Goal: Task Accomplishment & Management: Use online tool/utility

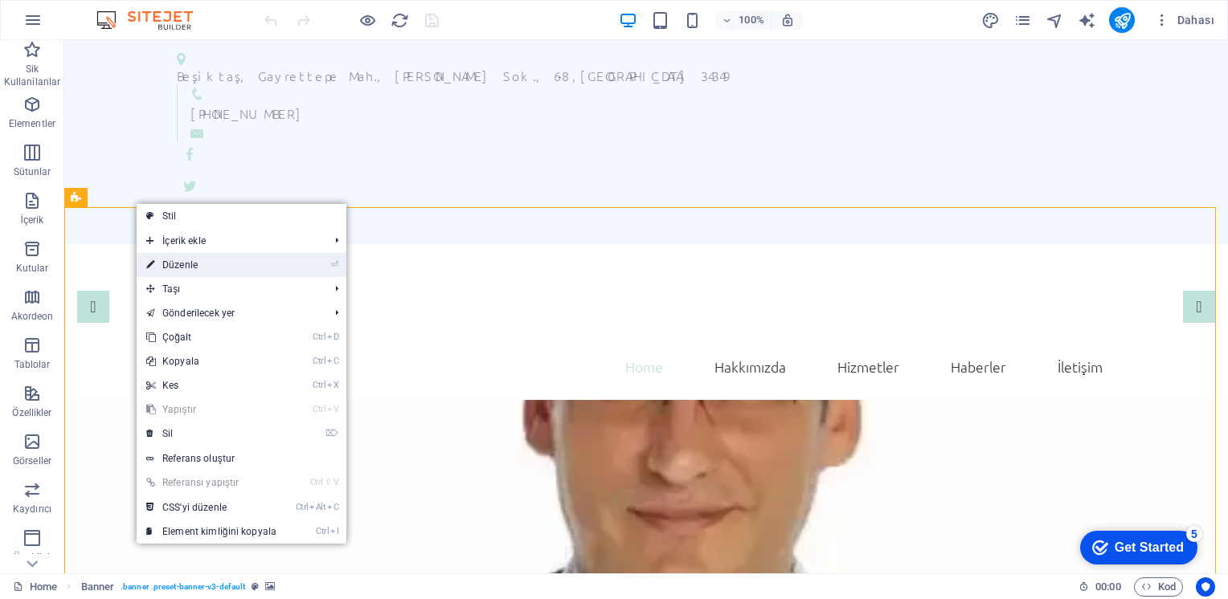
click at [196, 261] on link "⏎ Düzenle" at bounding box center [211, 265] width 149 height 24
select select "vh"
select select "banner"
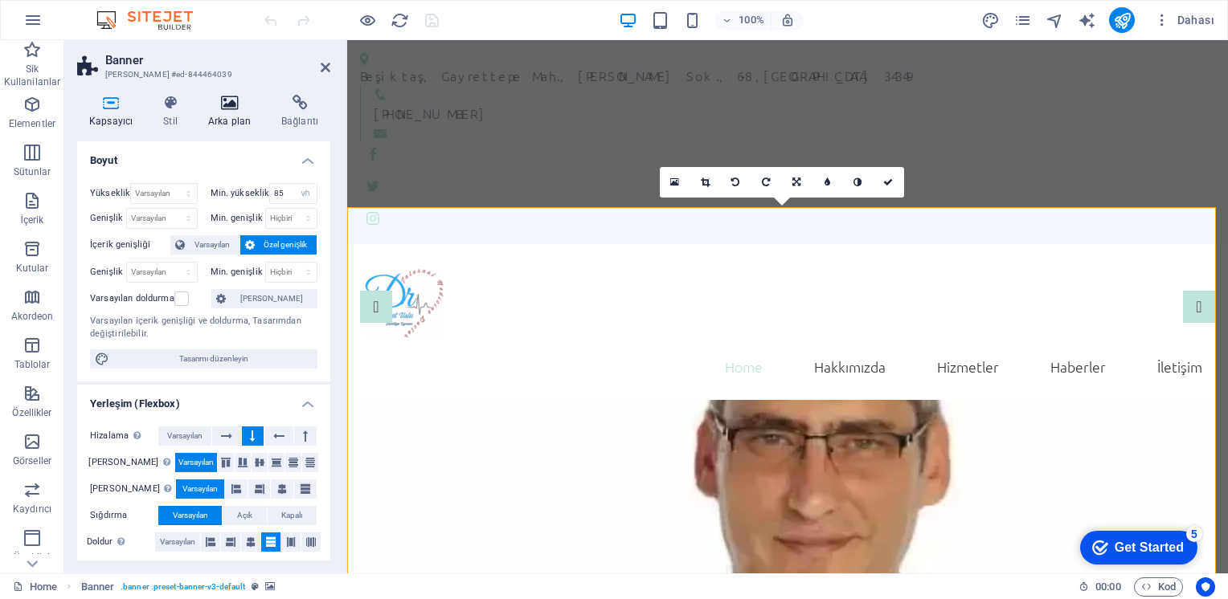
click at [227, 109] on icon at bounding box center [229, 103] width 67 height 16
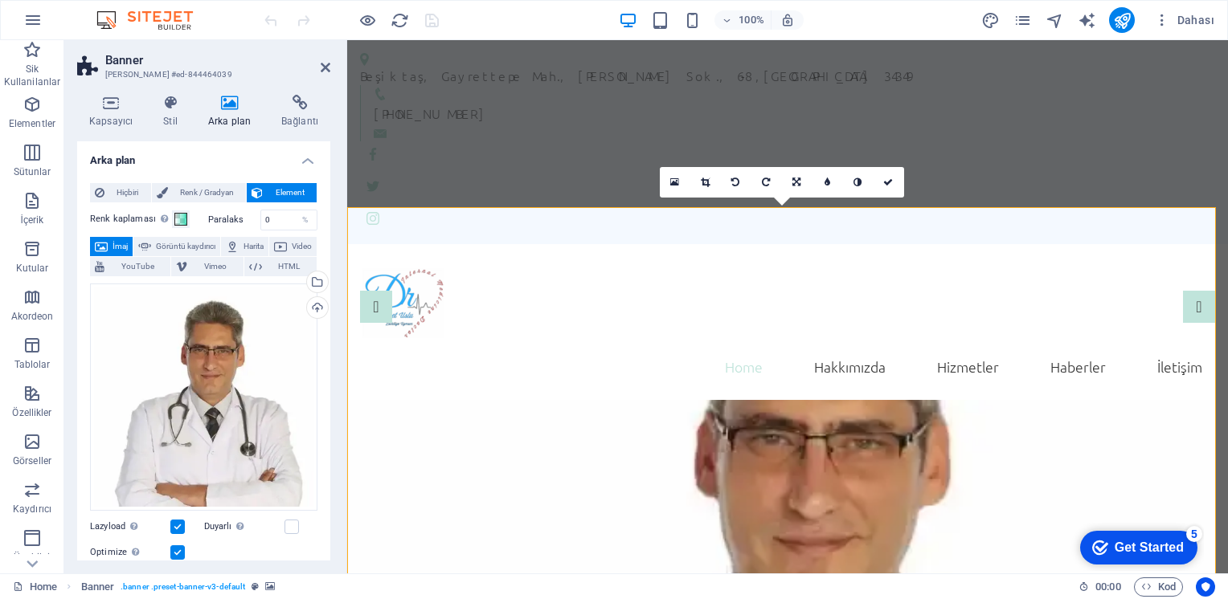
click at [219, 217] on label "Paralaks" at bounding box center [234, 219] width 52 height 9
click at [179, 215] on span at bounding box center [180, 219] width 13 height 13
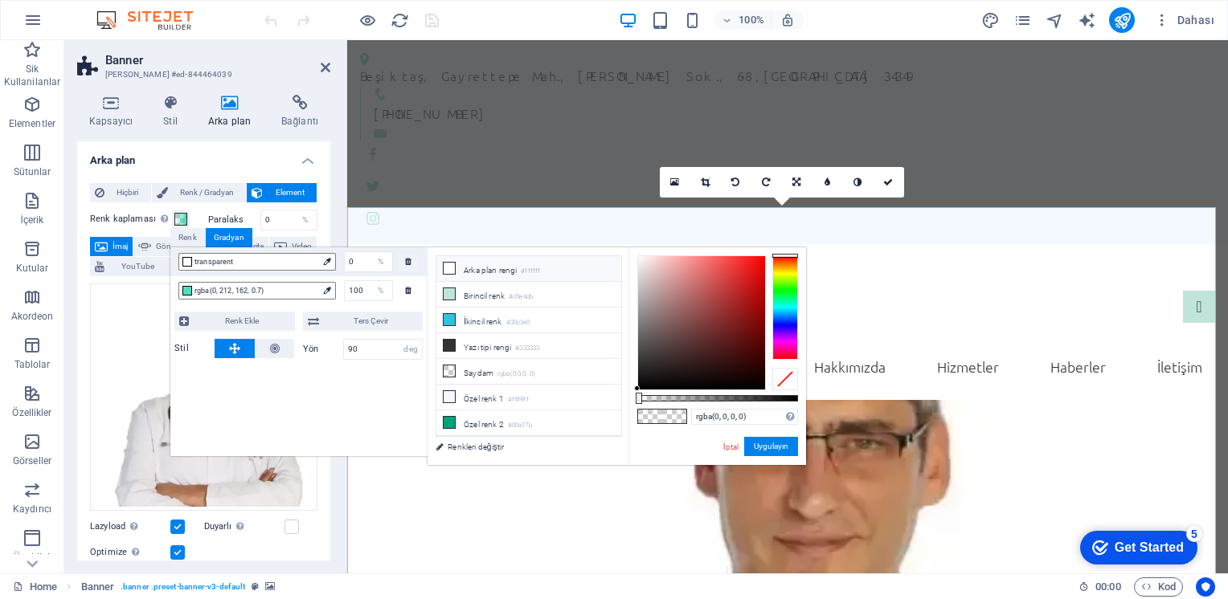
click at [450, 272] on icon at bounding box center [449, 268] width 11 height 11
click at [451, 266] on icon at bounding box center [449, 268] width 11 height 11
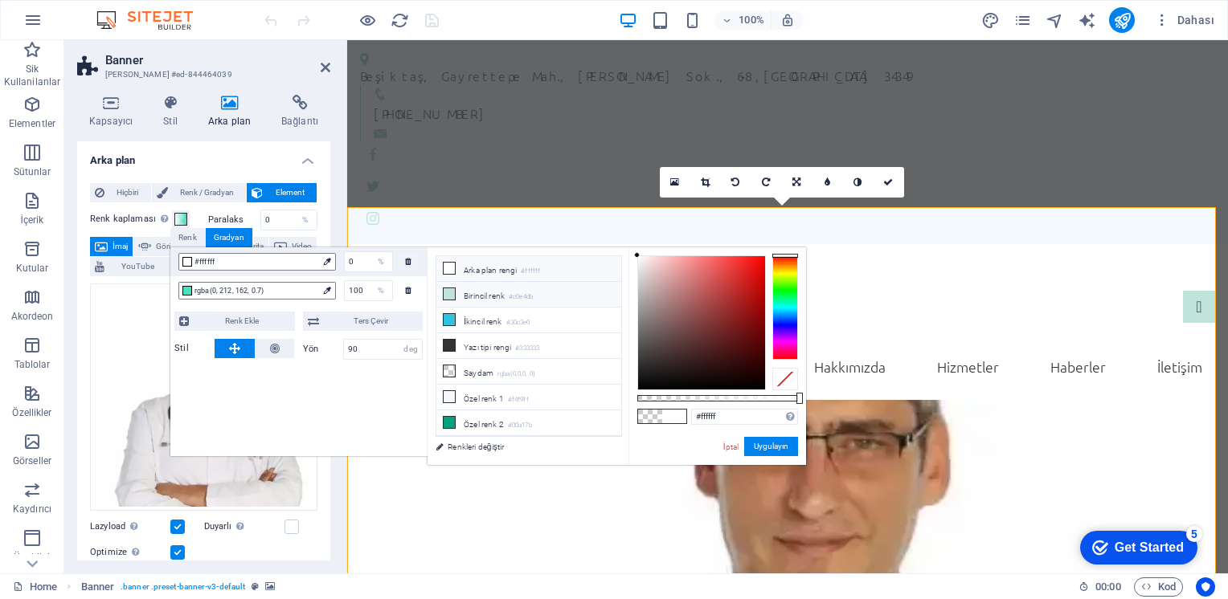
click at [450, 291] on icon at bounding box center [449, 293] width 11 height 11
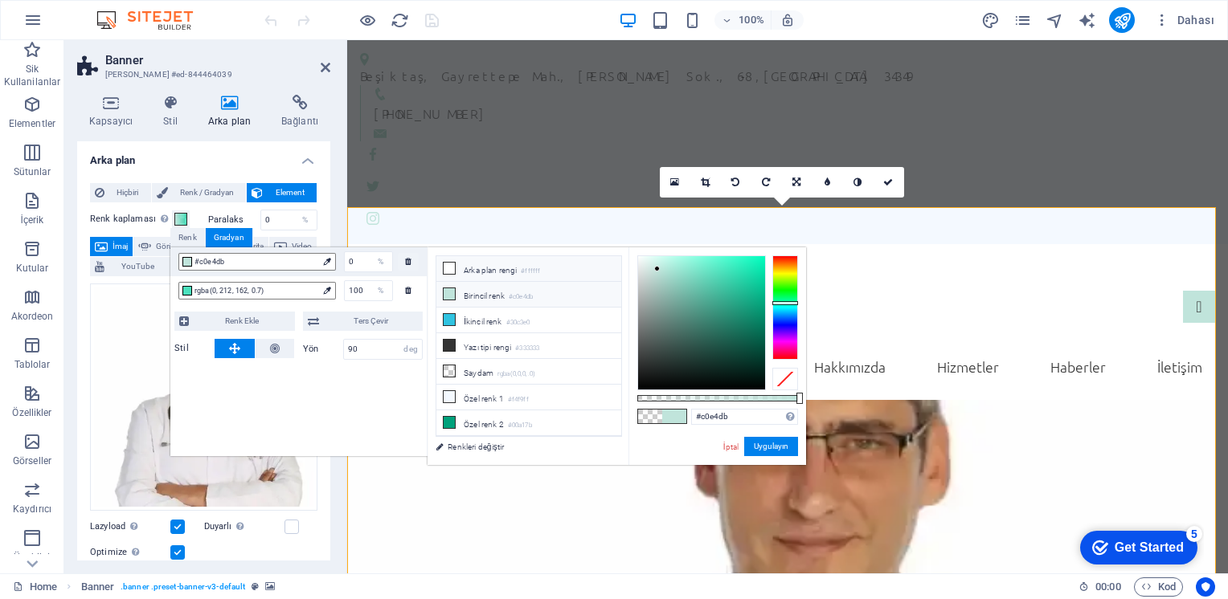
click at [448, 272] on icon at bounding box center [449, 268] width 11 height 11
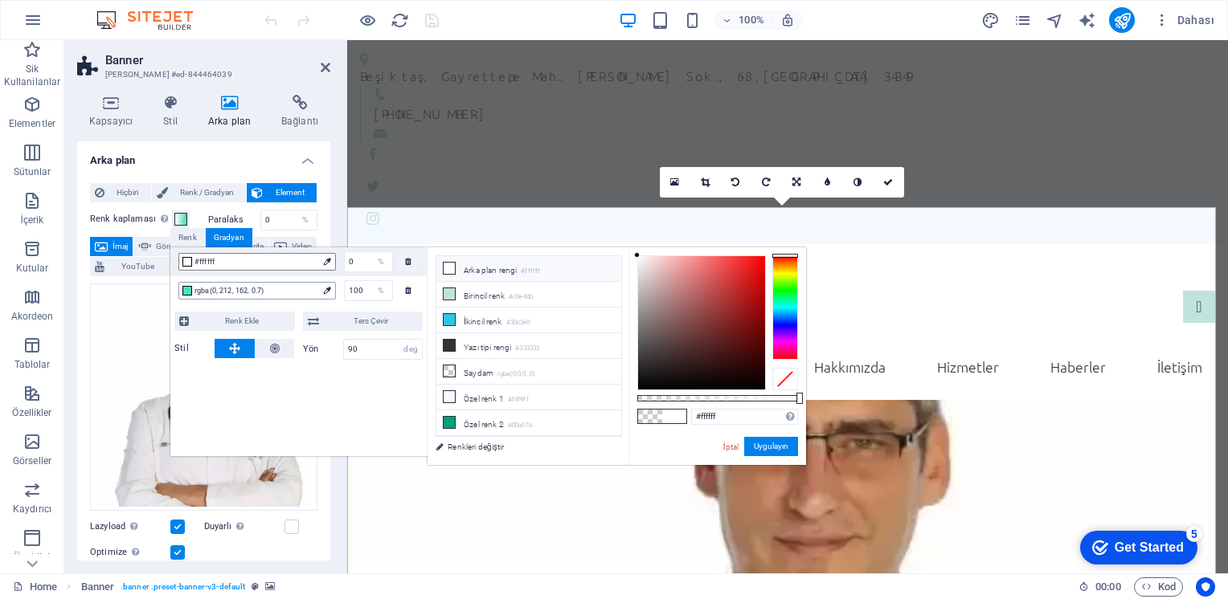
click at [246, 293] on span "rgba(0, 212, 162, 0.7)" at bounding box center [255, 291] width 122 height 14
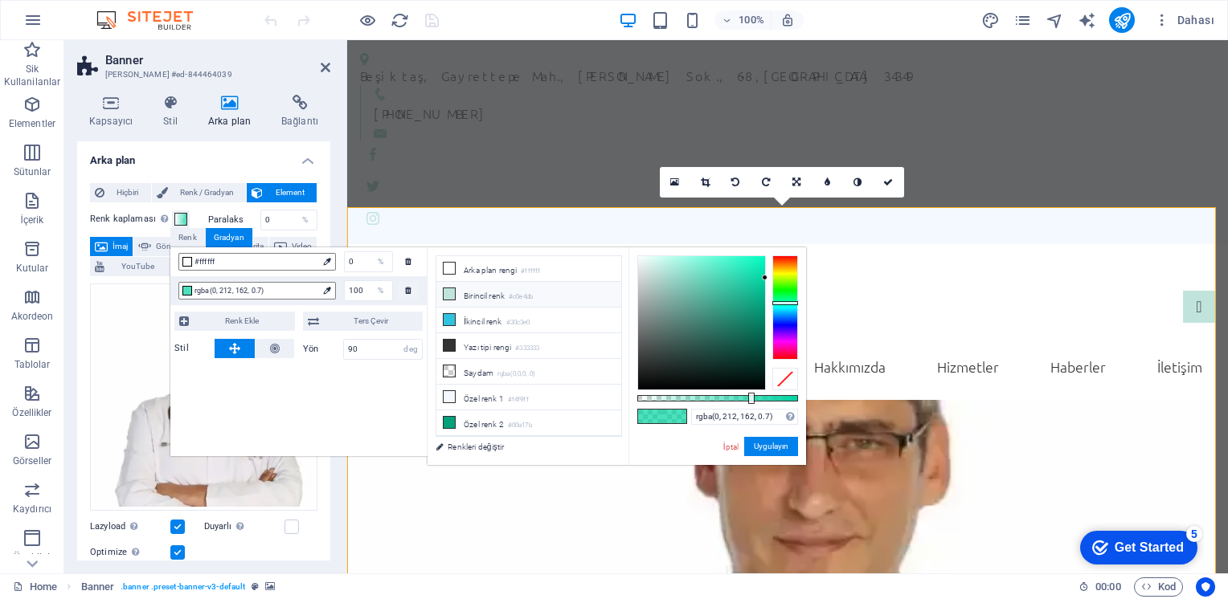
click at [452, 293] on icon at bounding box center [449, 293] width 11 height 11
type input "rgba(192, 228, 219, 0.7)"
click at [773, 446] on button "Uygulayın" at bounding box center [771, 446] width 54 height 19
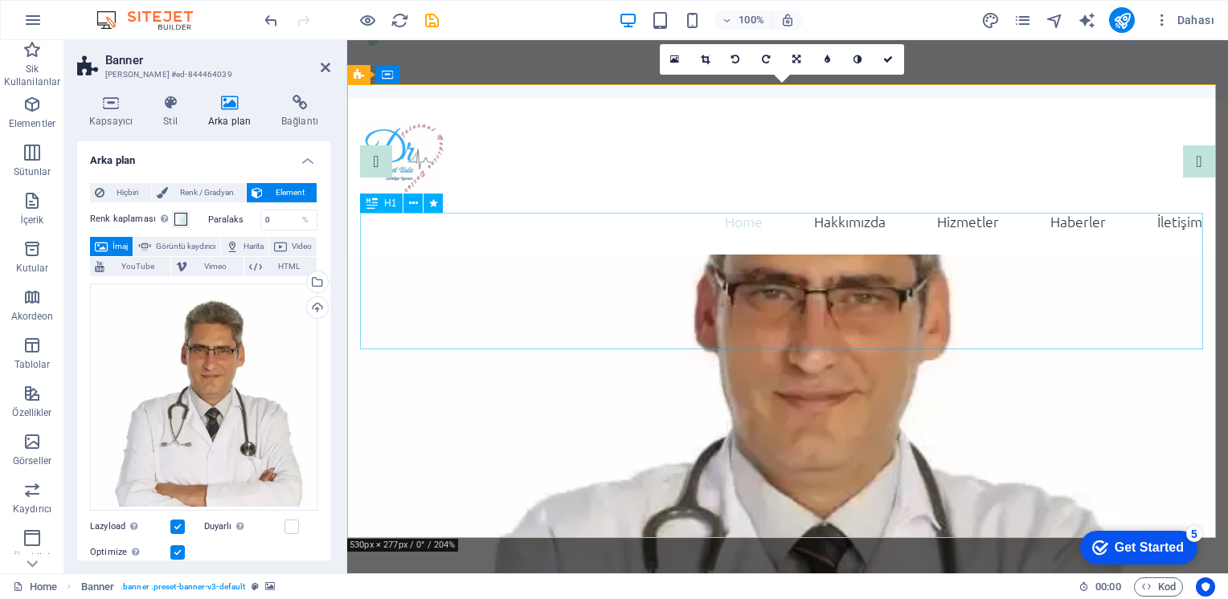
scroll to position [80, 0]
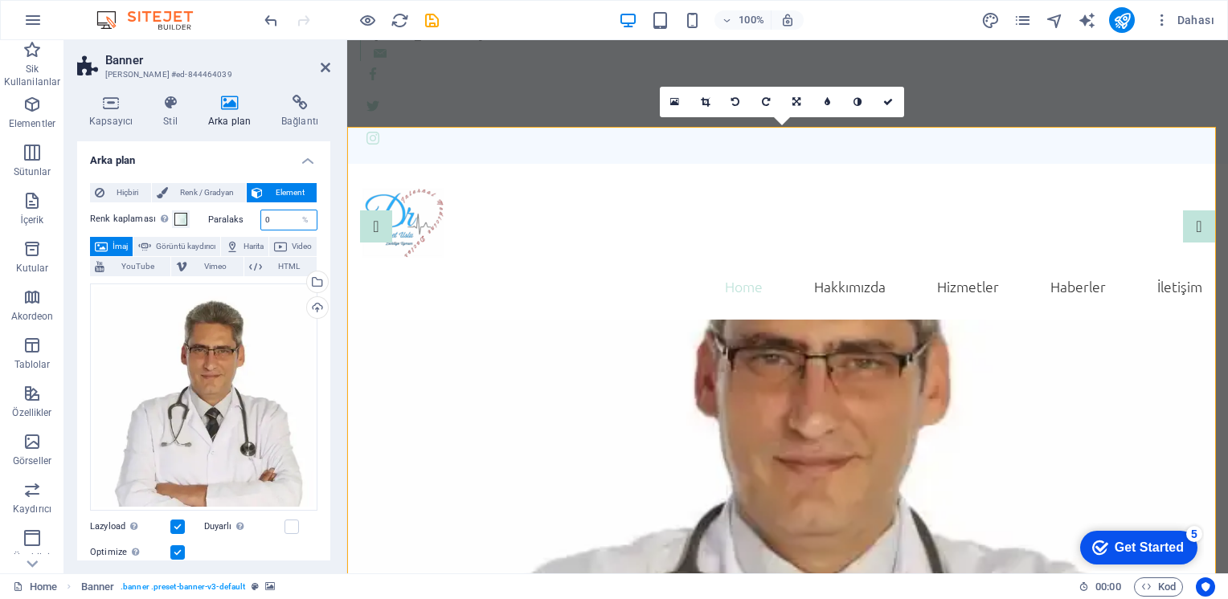
drag, startPoint x: 279, startPoint y: 218, endPoint x: 258, endPoint y: 217, distance: 20.9
click at [260, 217] on div "0 %" at bounding box center [289, 220] width 58 height 21
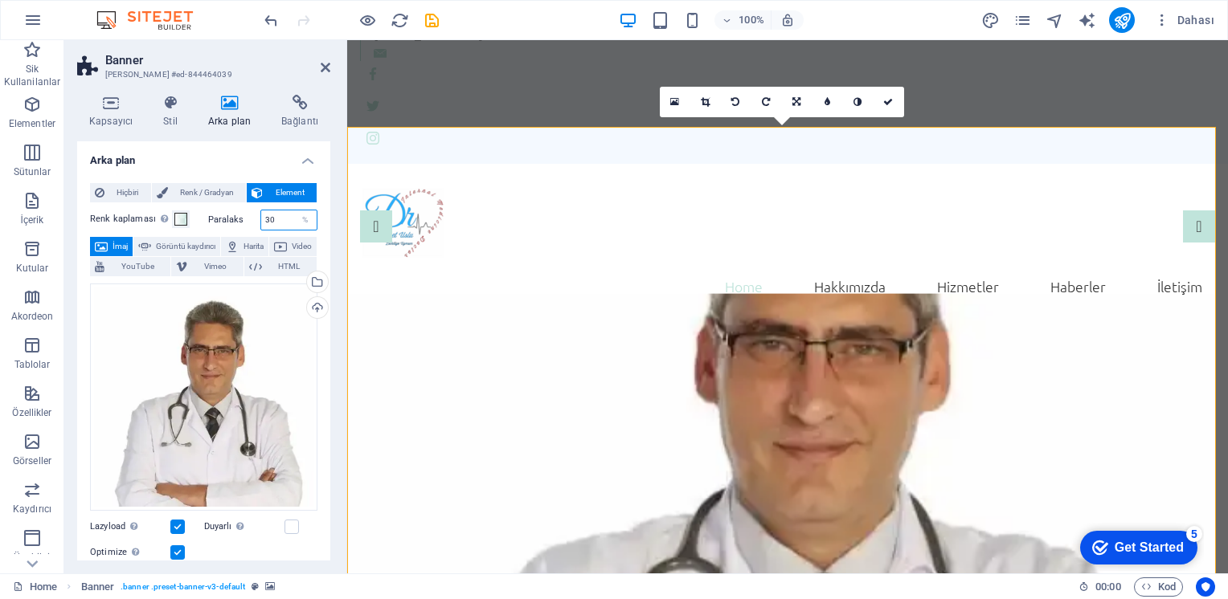
click at [281, 220] on input "30" at bounding box center [289, 220] width 56 height 19
type input "30"
drag, startPoint x: 276, startPoint y: 216, endPoint x: 252, endPoint y: 215, distance: 24.1
click at [252, 215] on div "Paralaks 30 %" at bounding box center [263, 220] width 110 height 21
click at [190, 190] on span "Renk / Gradyan" at bounding box center [207, 192] width 69 height 19
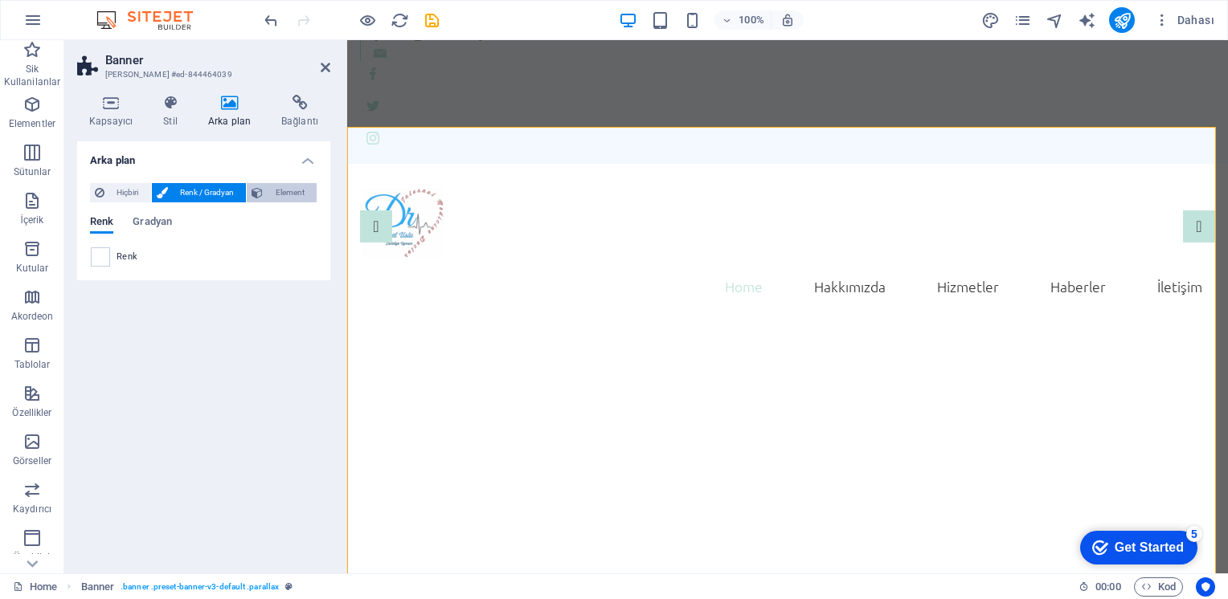
click at [280, 194] on span "Element" at bounding box center [290, 192] width 44 height 19
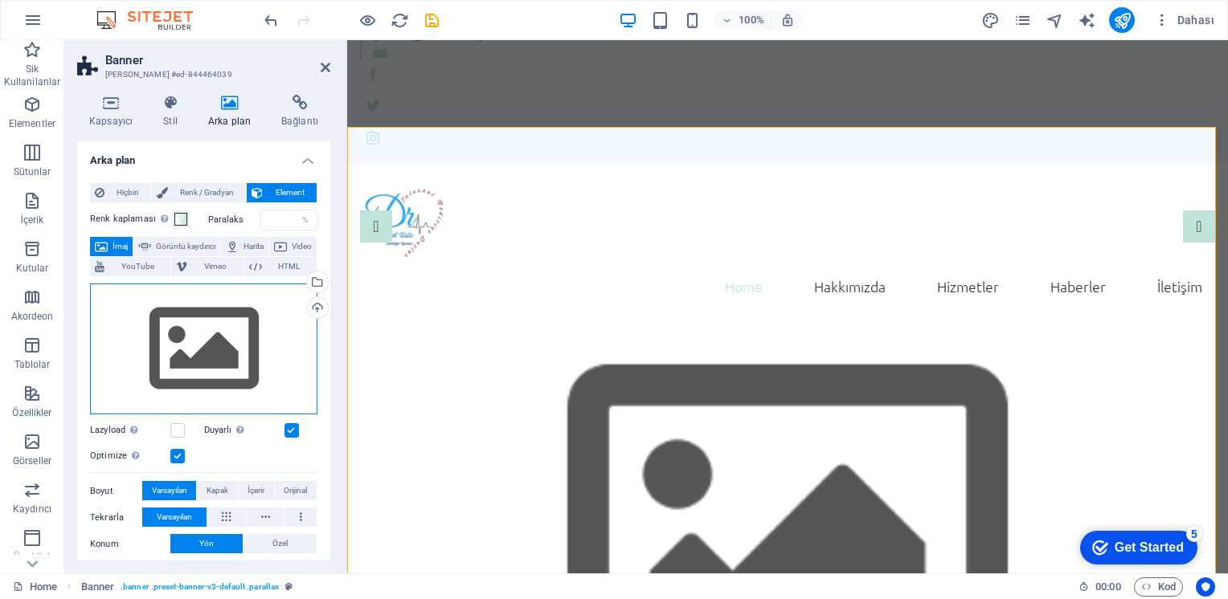
click at [221, 336] on div "Dosyaları buraya sürükleyin, dosyaları seçmek için tıklayın veya Dosyalardan ya…" at bounding box center [203, 350] width 227 height 132
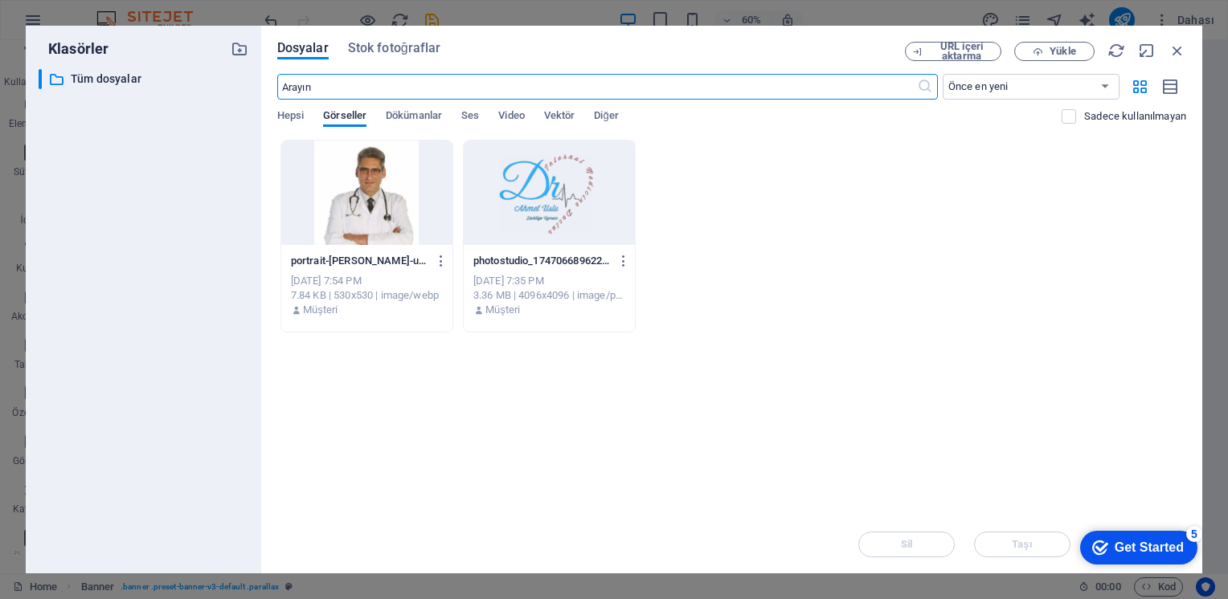
click at [372, 202] on div at bounding box center [366, 193] width 171 height 104
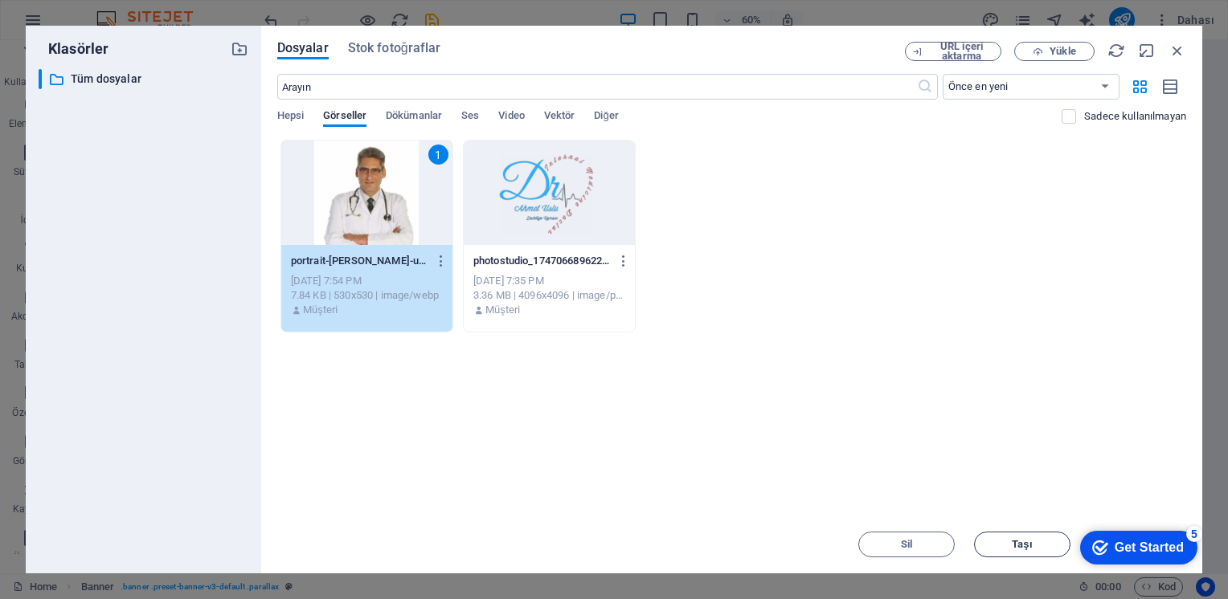
click at [1026, 541] on span "Taşı" at bounding box center [1022, 545] width 21 height 10
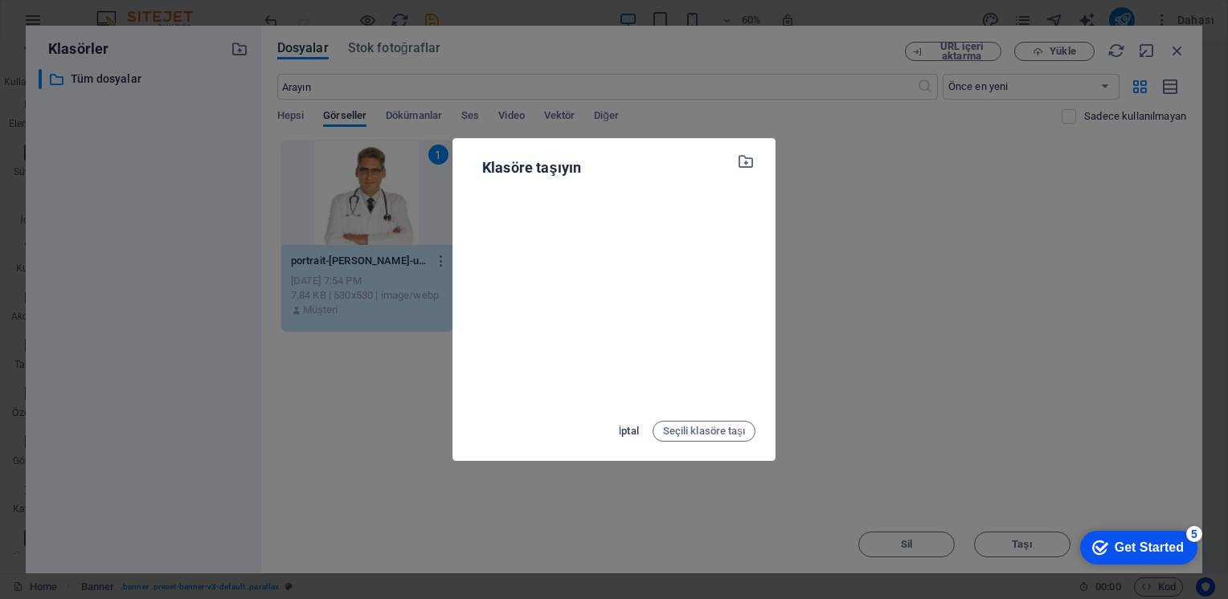
click at [629, 426] on span "İptal" at bounding box center [629, 431] width 20 height 19
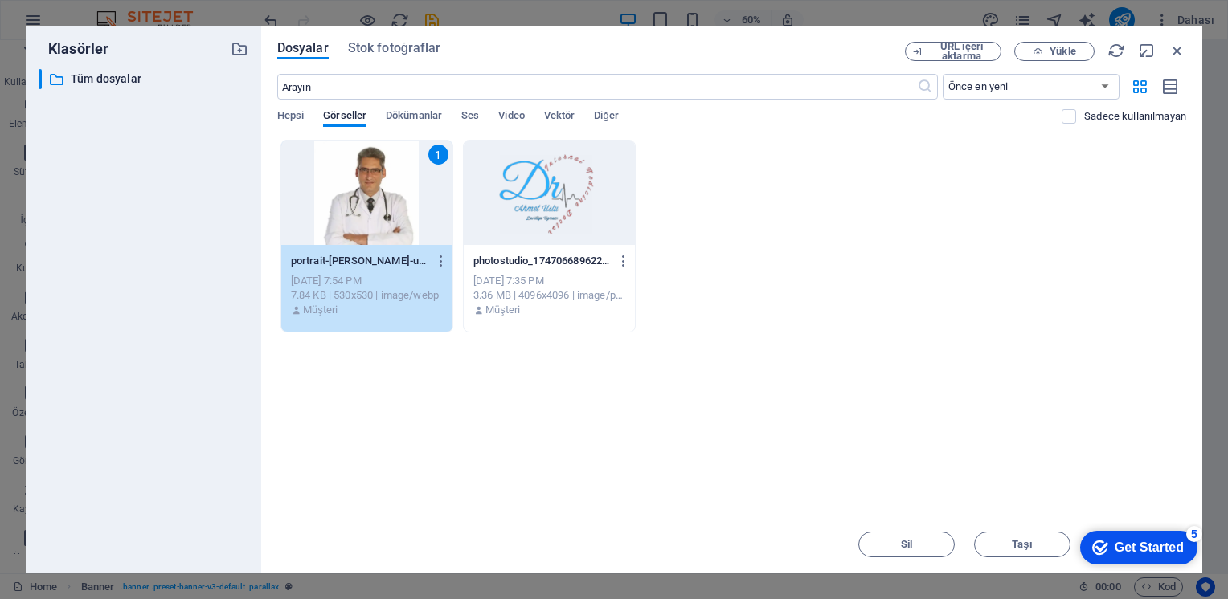
click at [1137, 543] on div "Get Started" at bounding box center [1148, 548] width 69 height 14
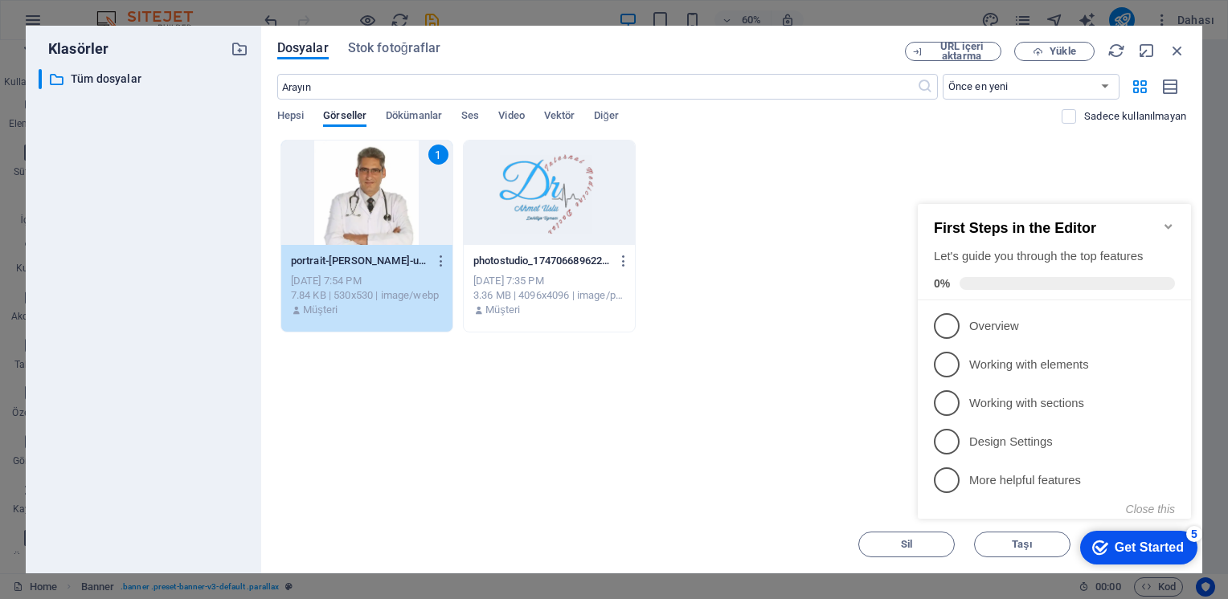
click at [1137, 543] on div "Get Started" at bounding box center [1148, 548] width 69 height 14
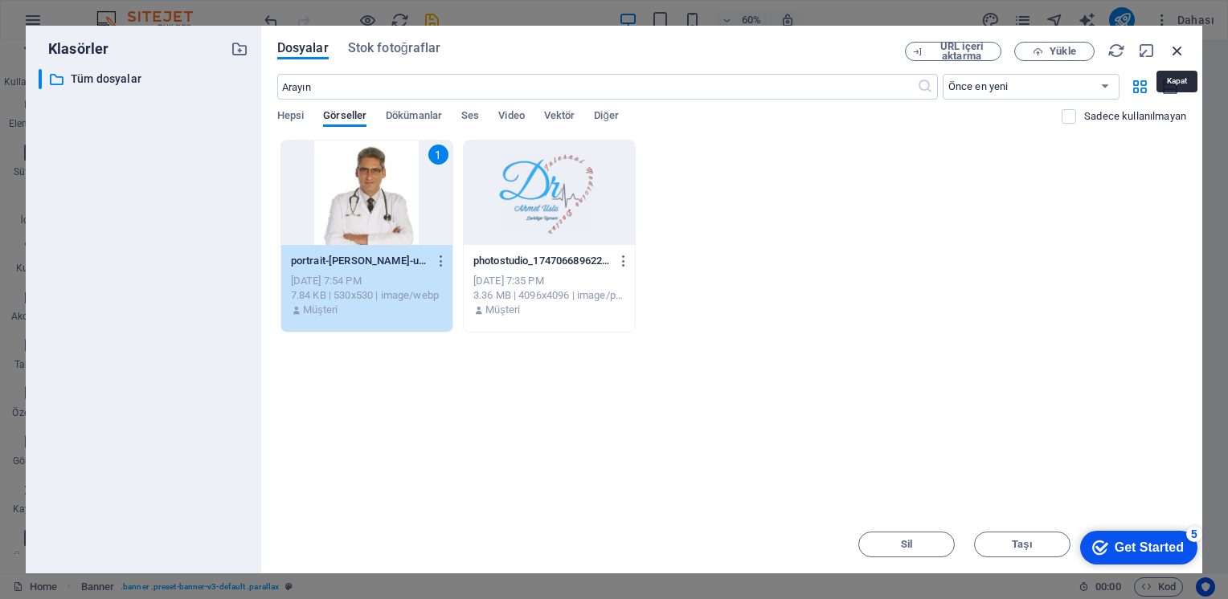
click at [1175, 47] on icon "button" at bounding box center [1177, 51] width 18 height 18
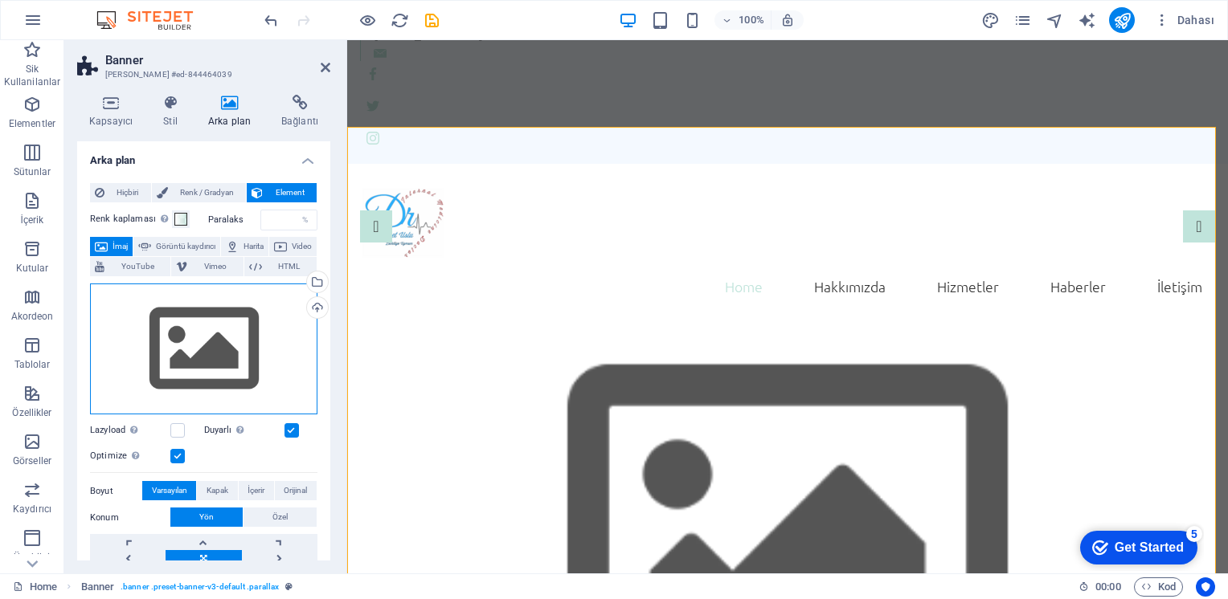
click at [212, 336] on div "Dosyaları buraya sürükleyin, dosyaları seçmek için tıklayın veya Dosyalardan ya…" at bounding box center [203, 350] width 227 height 132
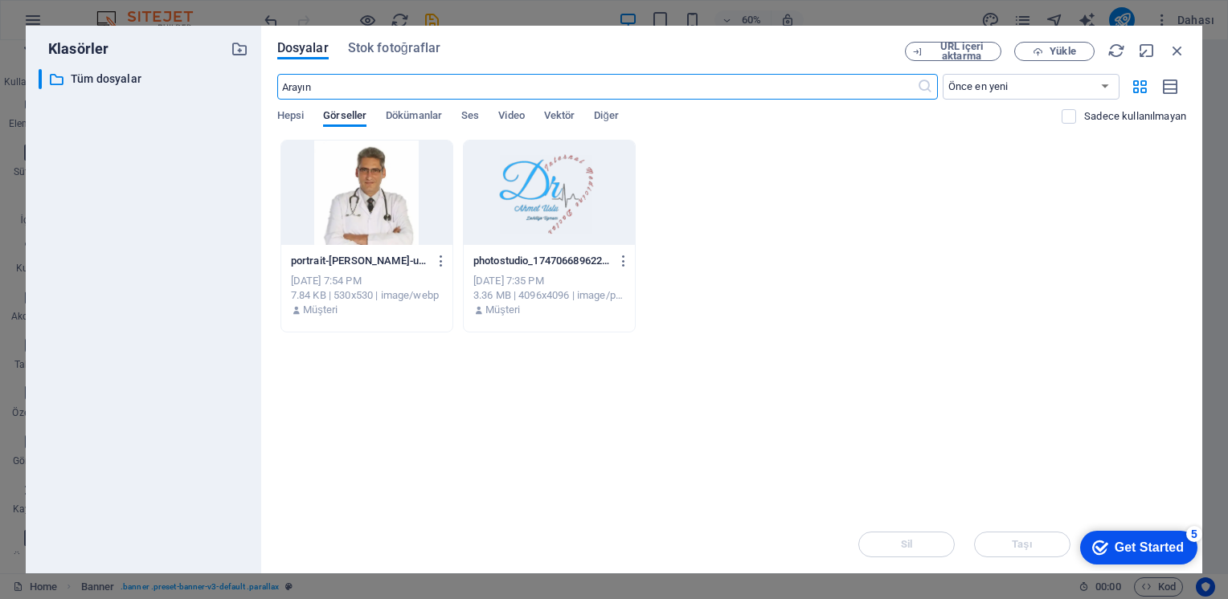
click at [376, 188] on div at bounding box center [366, 193] width 171 height 104
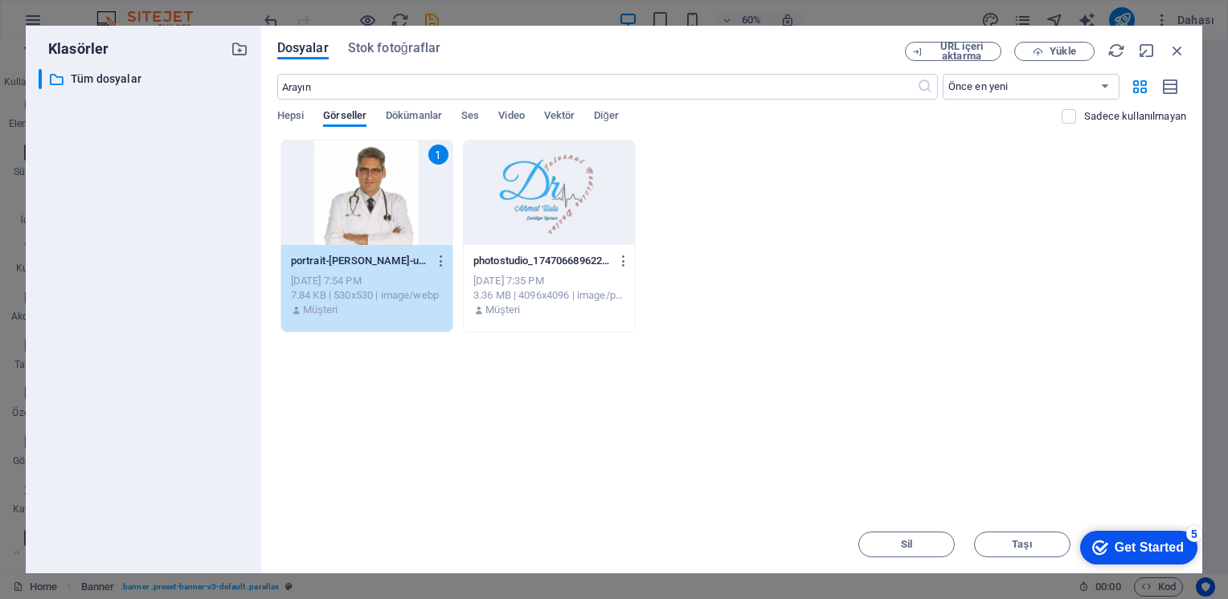
click at [376, 188] on div "1" at bounding box center [366, 193] width 171 height 104
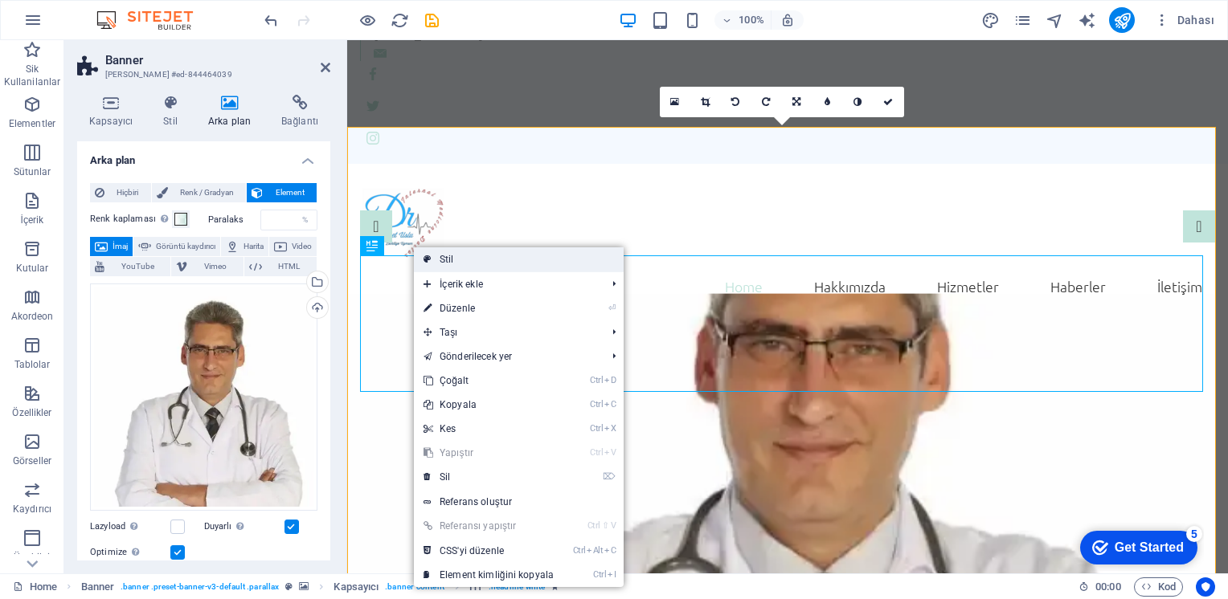
click at [440, 256] on link "Stil" at bounding box center [519, 259] width 210 height 24
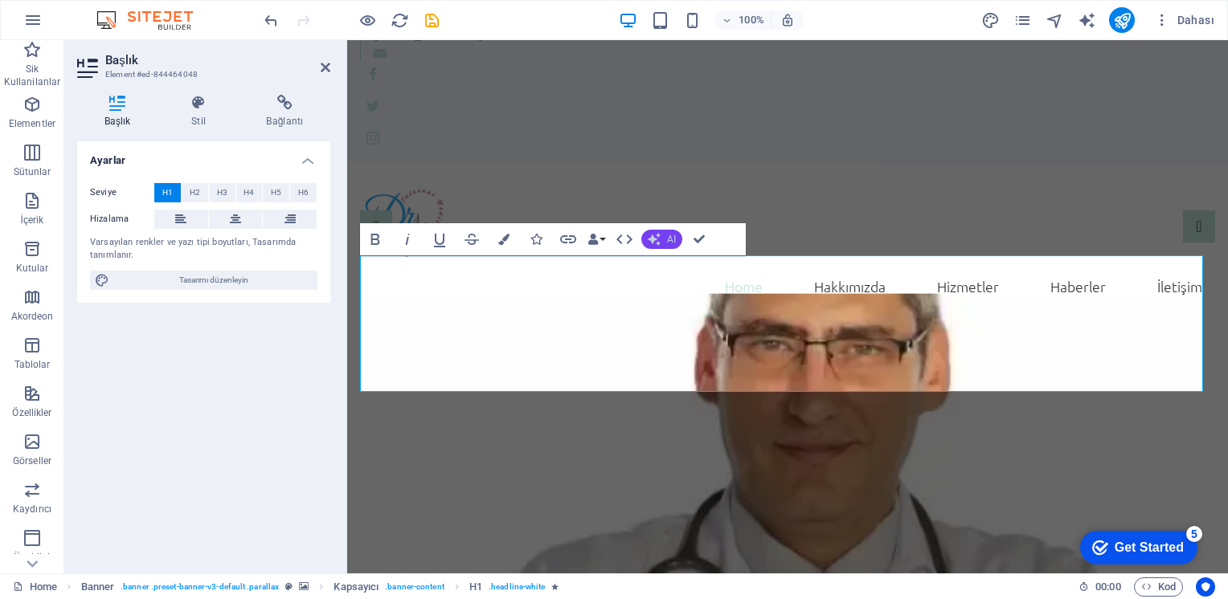
click at [665, 239] on button "AI" at bounding box center [661, 239] width 41 height 19
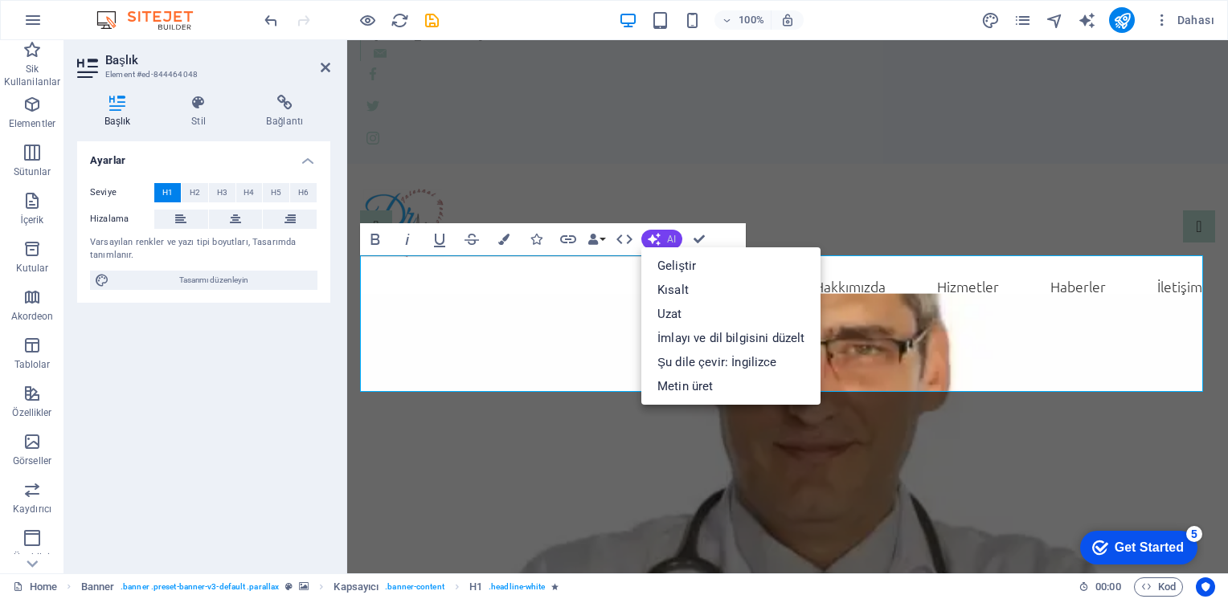
click at [665, 239] on button "AI" at bounding box center [661, 239] width 41 height 19
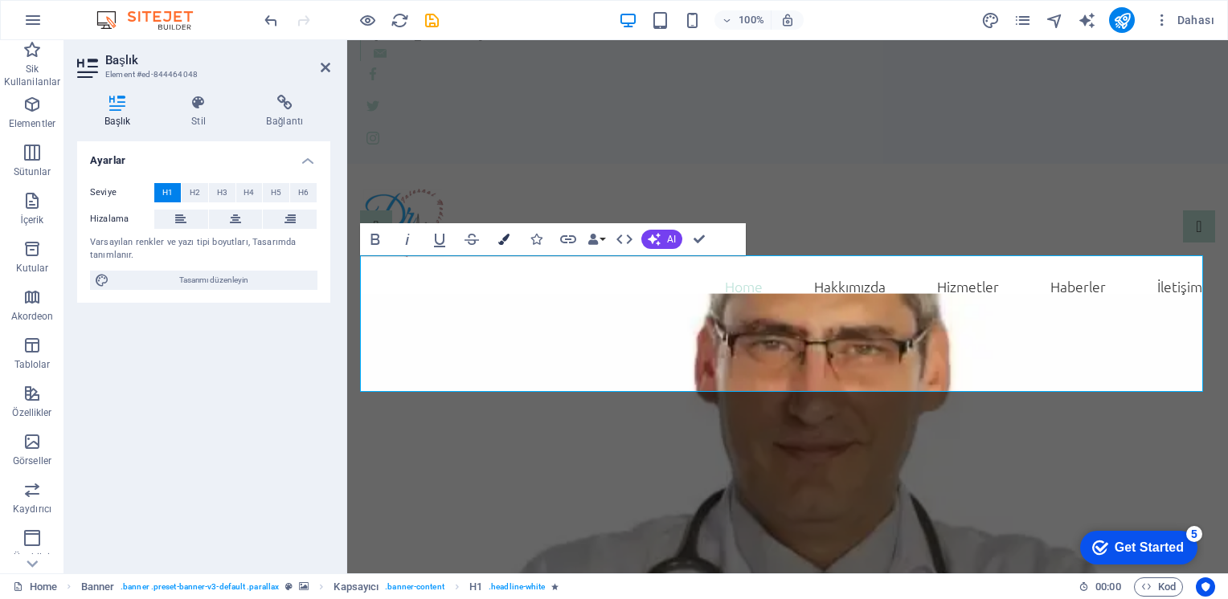
click at [501, 239] on icon "button" at bounding box center [503, 239] width 11 height 11
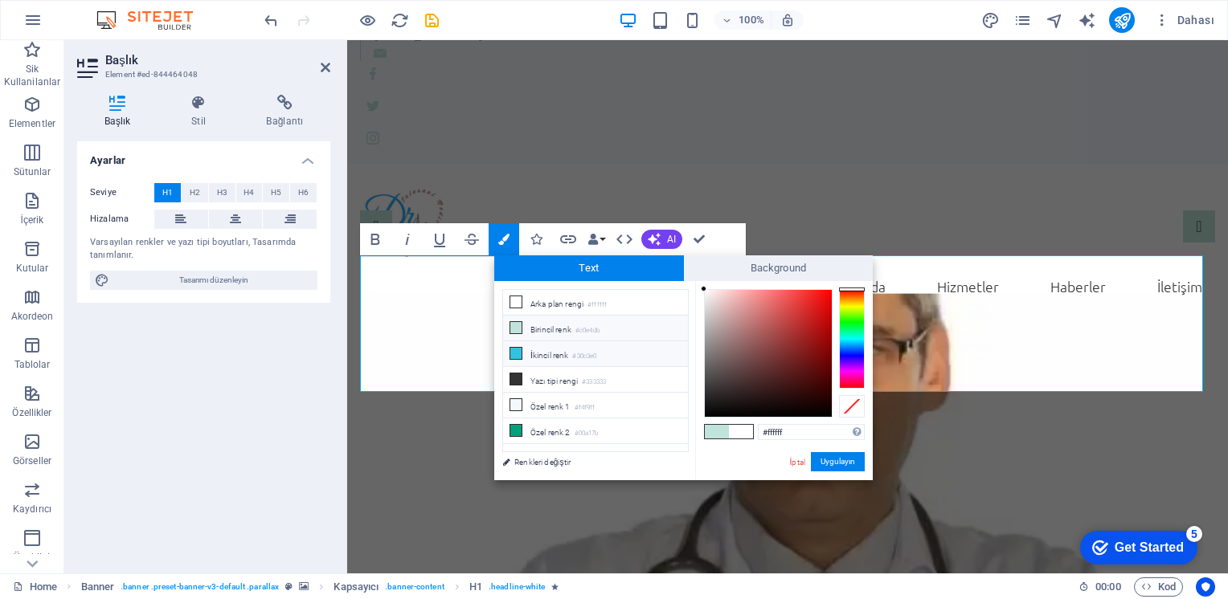
click at [517, 353] on icon at bounding box center [515, 353] width 11 height 11
type input "#30c3e0"
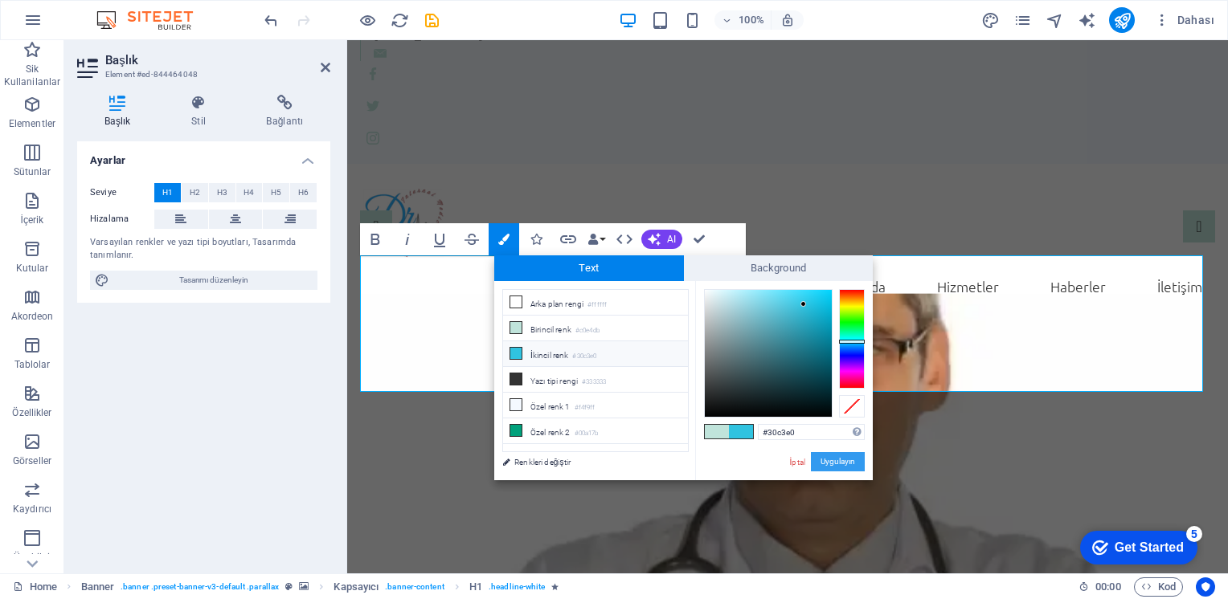
click at [839, 464] on button "Uygulayın" at bounding box center [838, 461] width 54 height 19
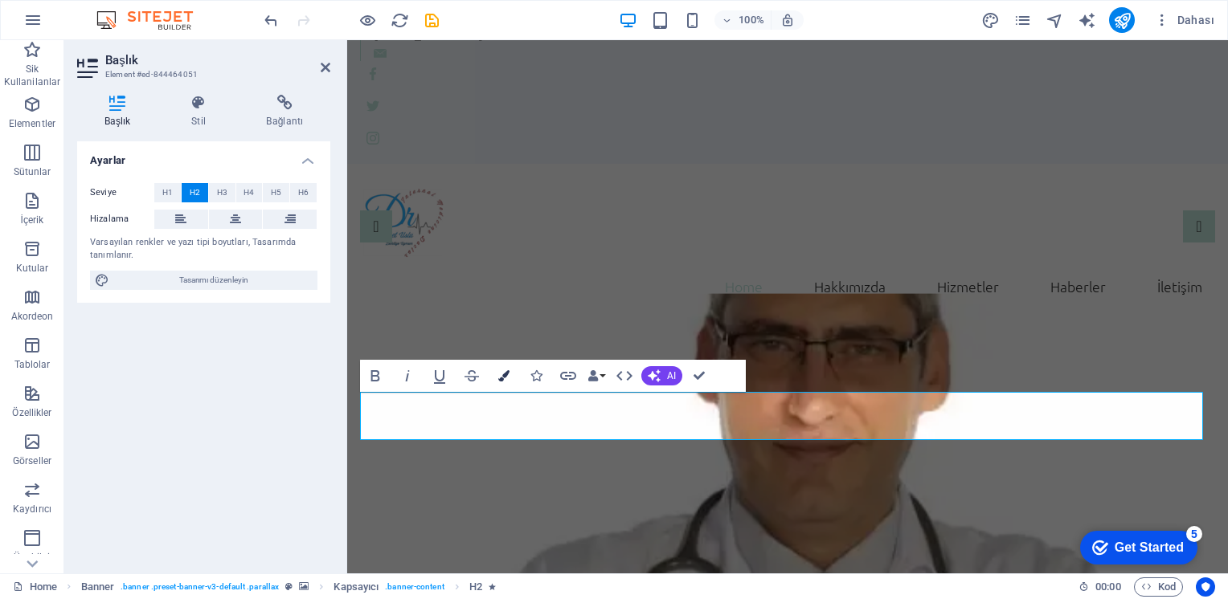
click at [501, 372] on icon "button" at bounding box center [503, 375] width 11 height 11
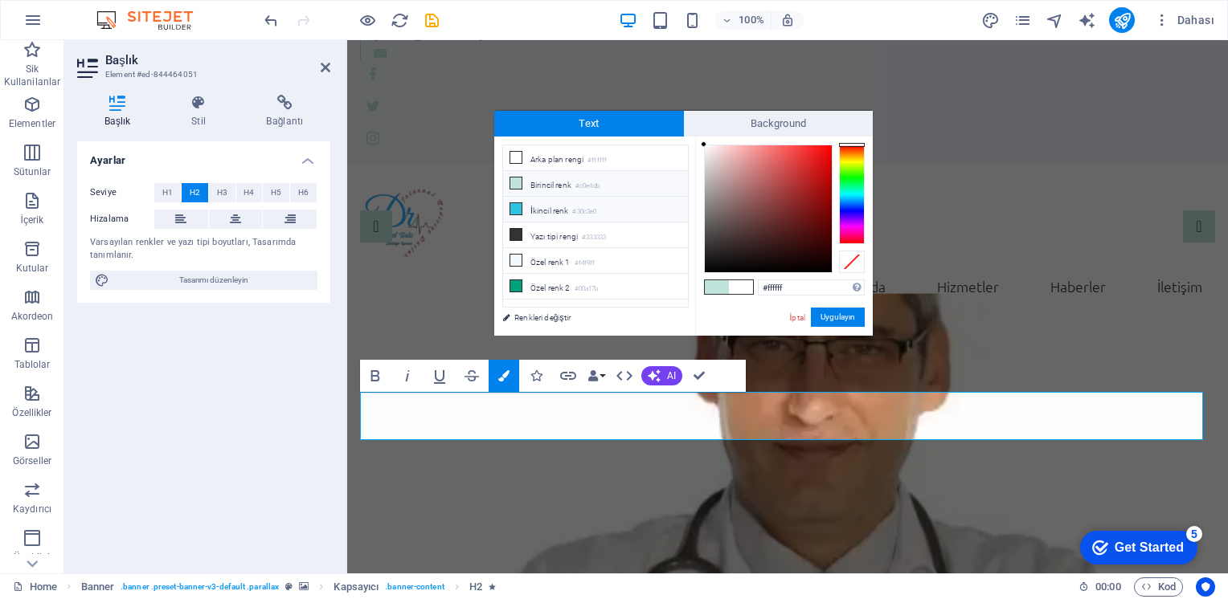
click at [514, 207] on icon at bounding box center [515, 208] width 11 height 11
type input "#30c3e0"
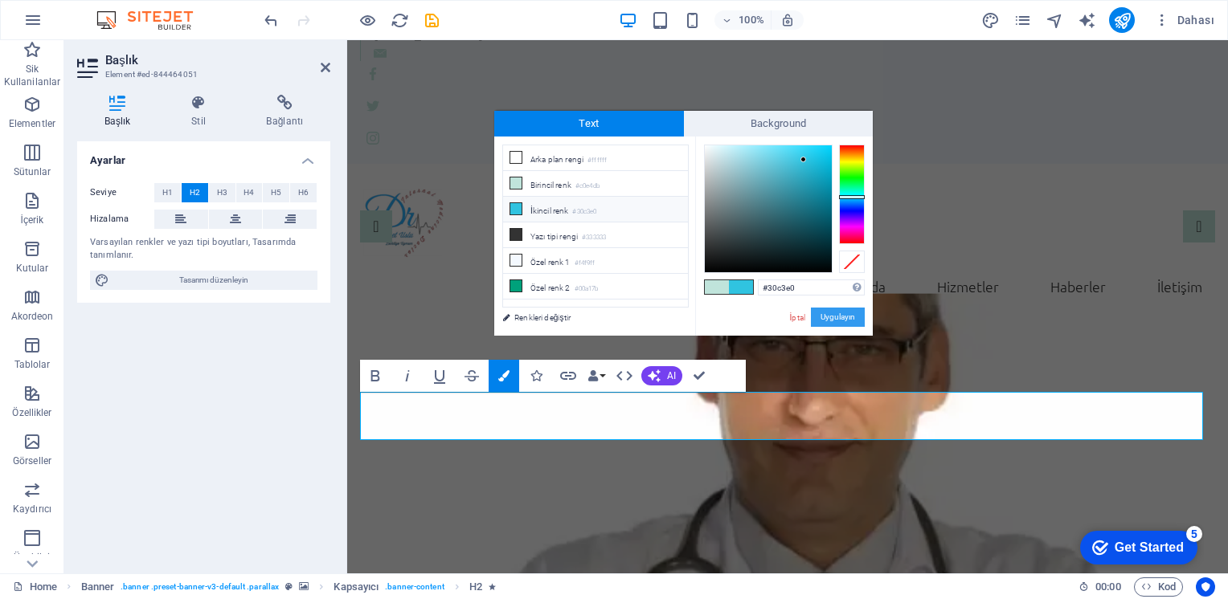
click at [847, 313] on button "Uygulayın" at bounding box center [838, 317] width 54 height 19
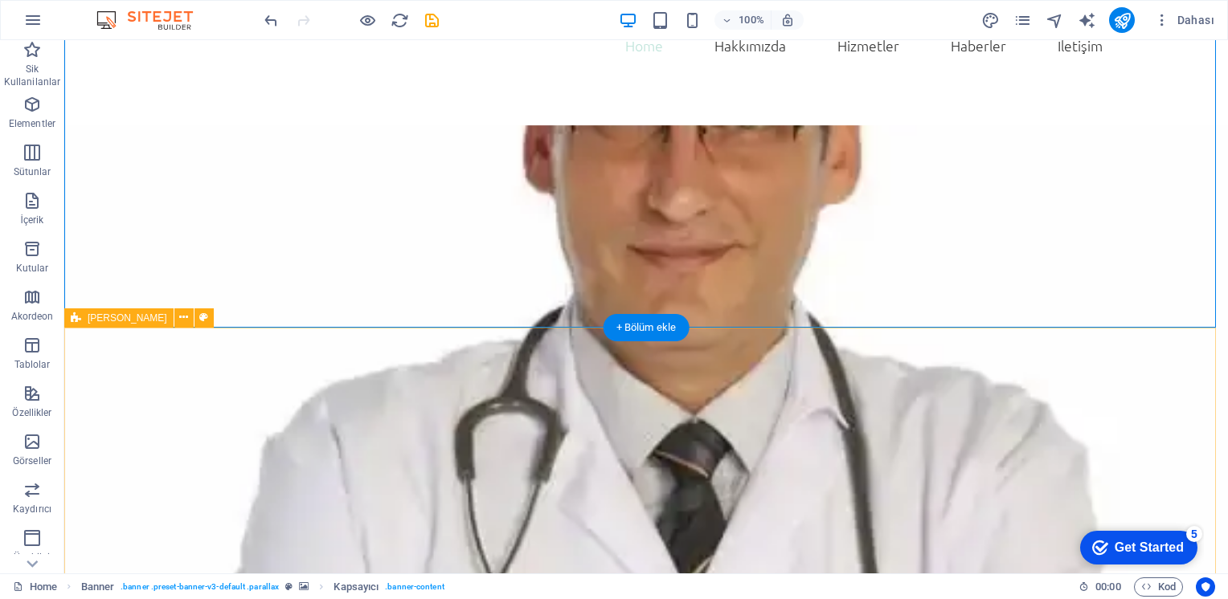
scroll to position [482, 0]
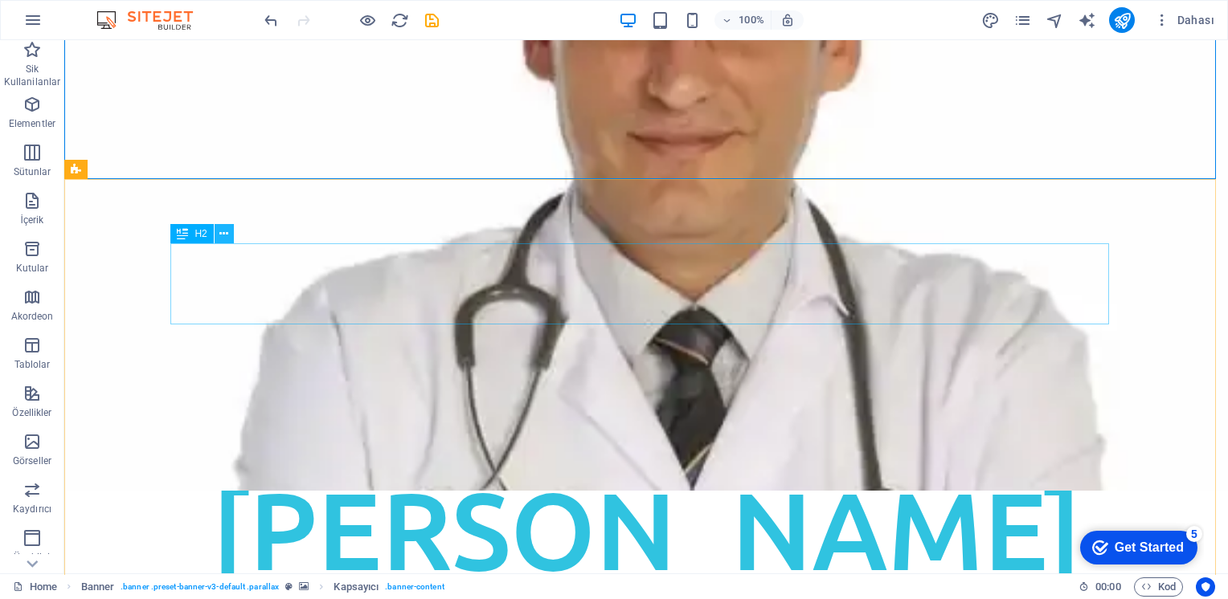
click at [222, 233] on icon at bounding box center [223, 234] width 9 height 17
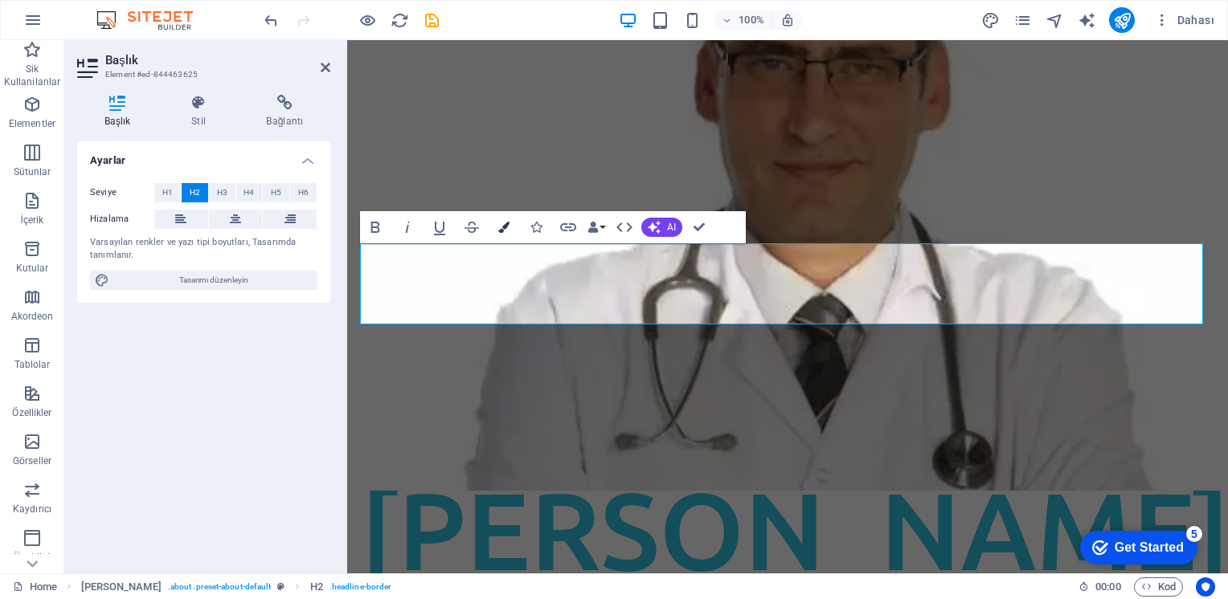
click at [503, 225] on icon "button" at bounding box center [503, 227] width 11 height 11
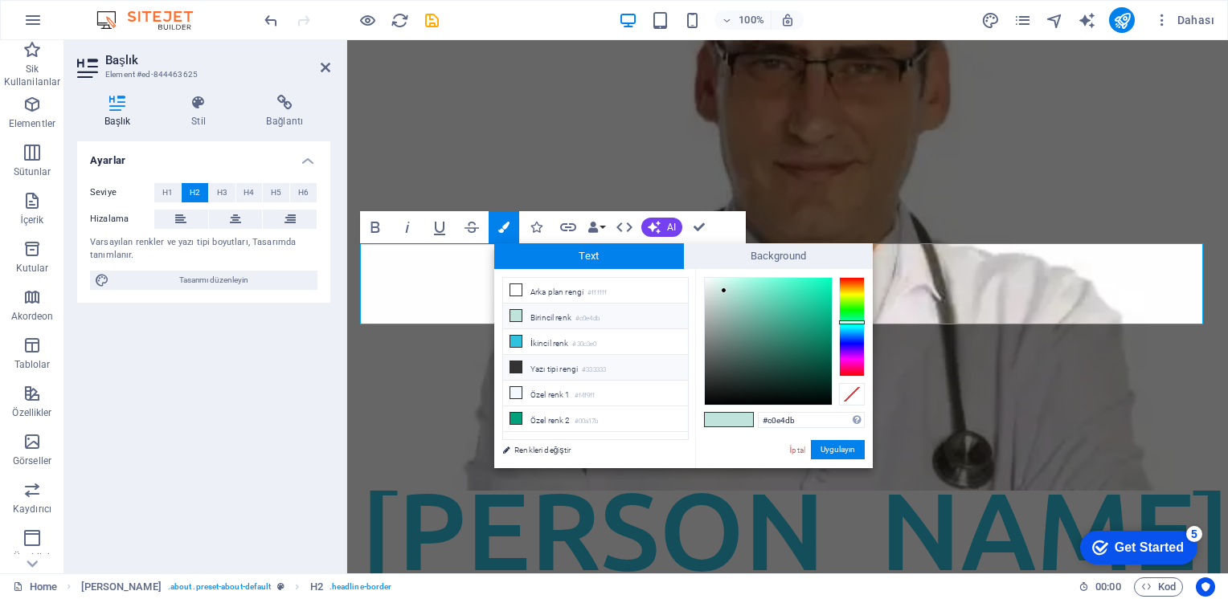
click at [518, 362] on icon at bounding box center [515, 367] width 11 height 11
type input "#333333"
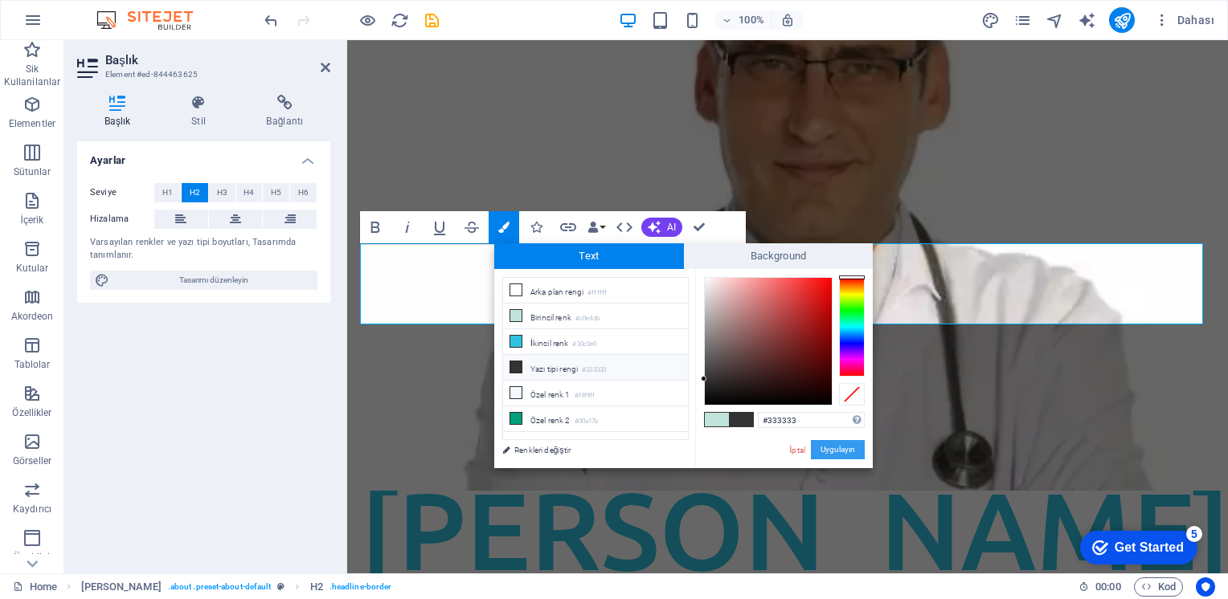
click at [832, 448] on button "Uygulayın" at bounding box center [838, 449] width 54 height 19
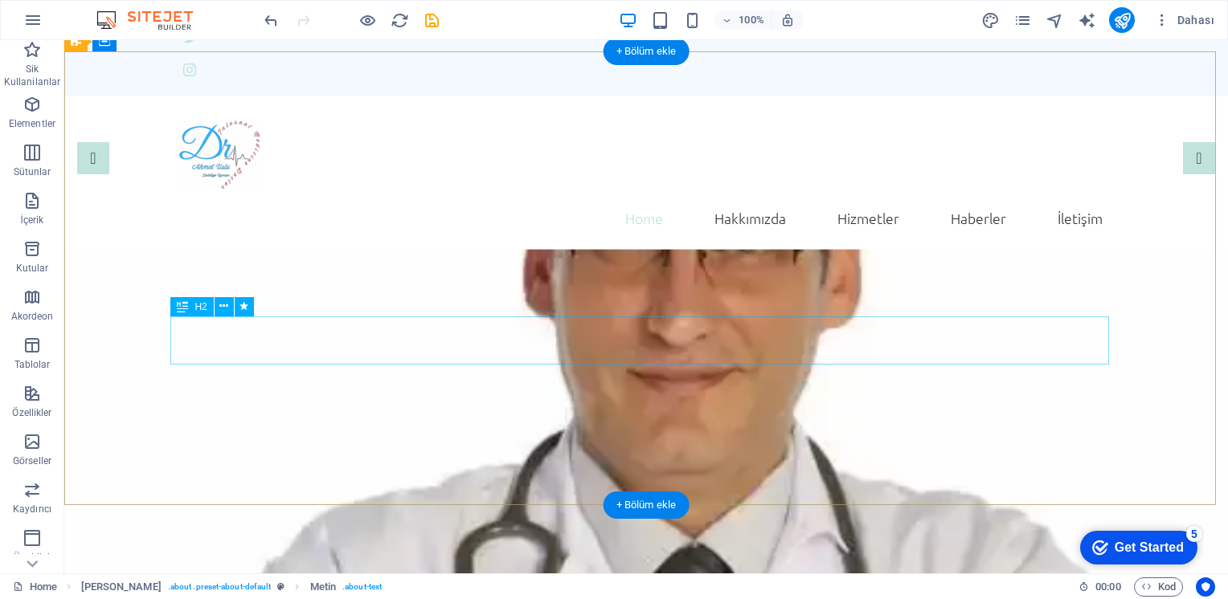
scroll to position [0, 0]
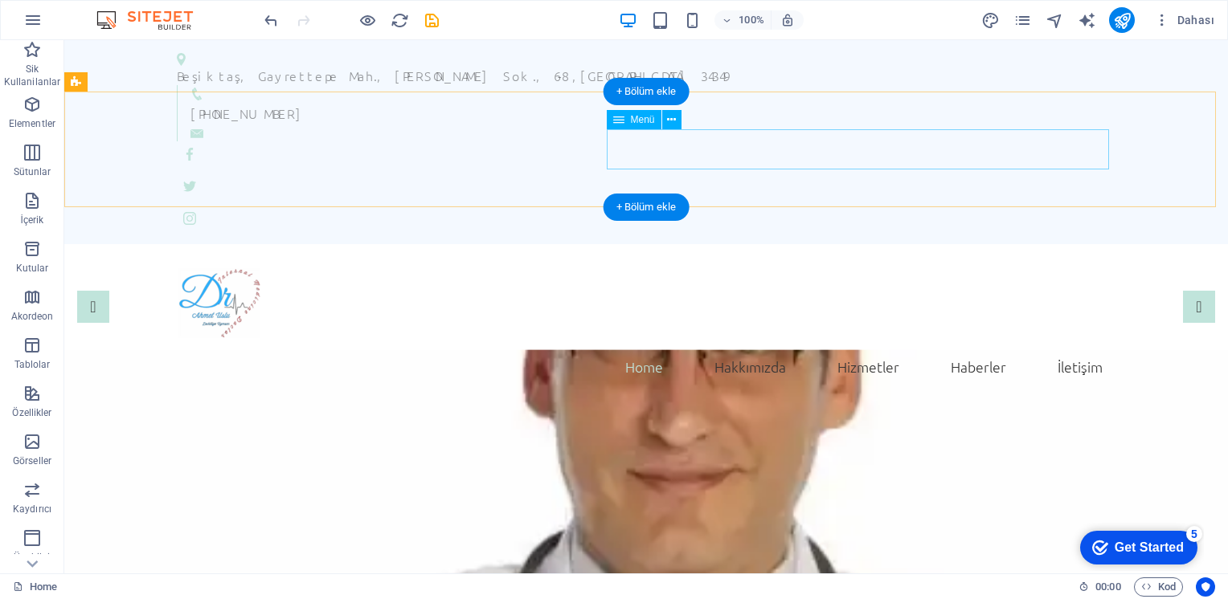
click at [649, 347] on nav "Home Hakkımızda Hizmetler Haberler İletişim" at bounding box center [646, 367] width 939 height 40
click at [366, 244] on div "Home Hakkımızda Hizmetler Haberler İletişim" at bounding box center [645, 322] width 1163 height 156
click at [643, 347] on nav "Home Hakkımızda Hizmetler Haberler İletişim" at bounding box center [646, 367] width 939 height 40
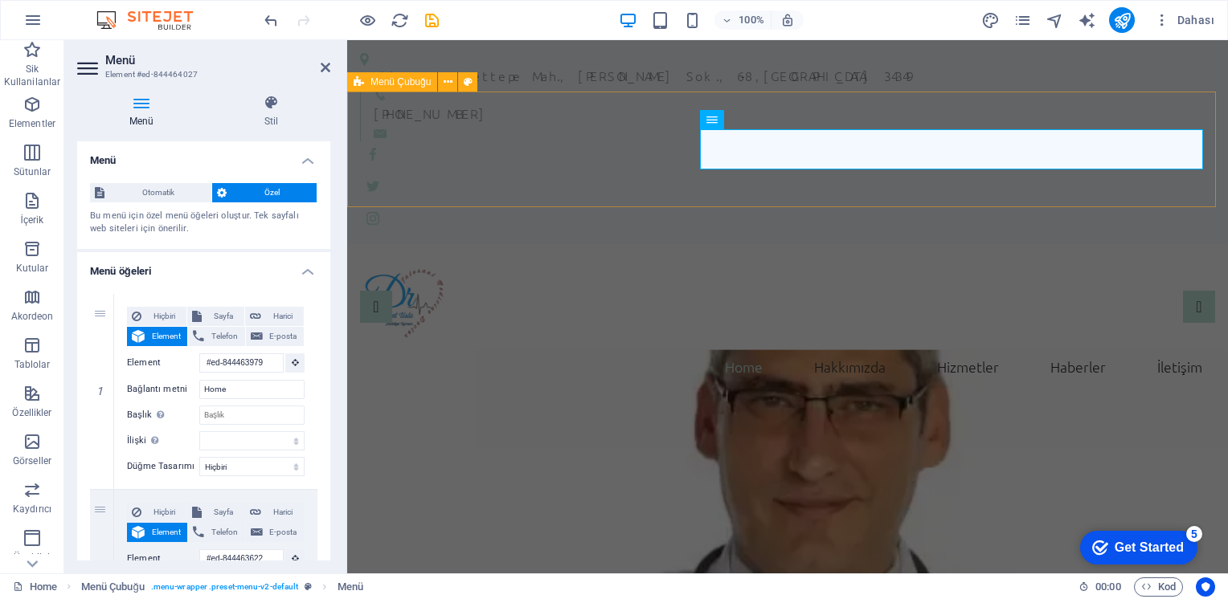
click at [643, 244] on div "Home Hakkımızda Hizmetler Haberler İletişim" at bounding box center [787, 322] width 881 height 156
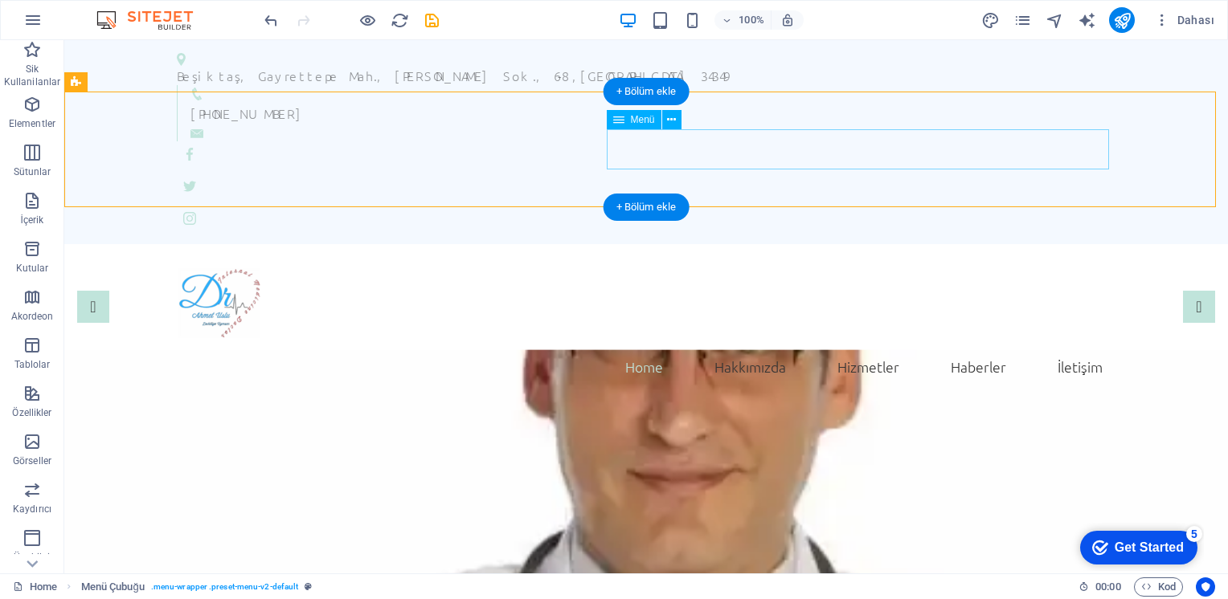
click at [640, 347] on nav "Home Hakkımızda Hizmetler Haberler İletişim" at bounding box center [646, 367] width 939 height 40
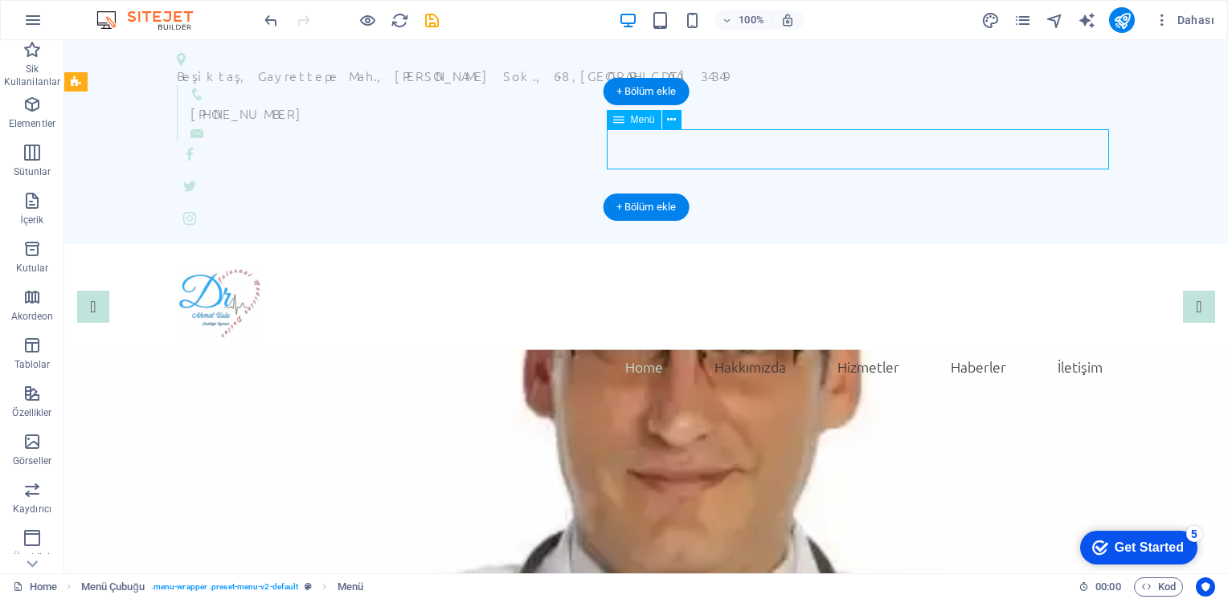
click at [640, 347] on nav "Home Hakkımızda Hizmetler Haberler İletişim" at bounding box center [646, 367] width 939 height 40
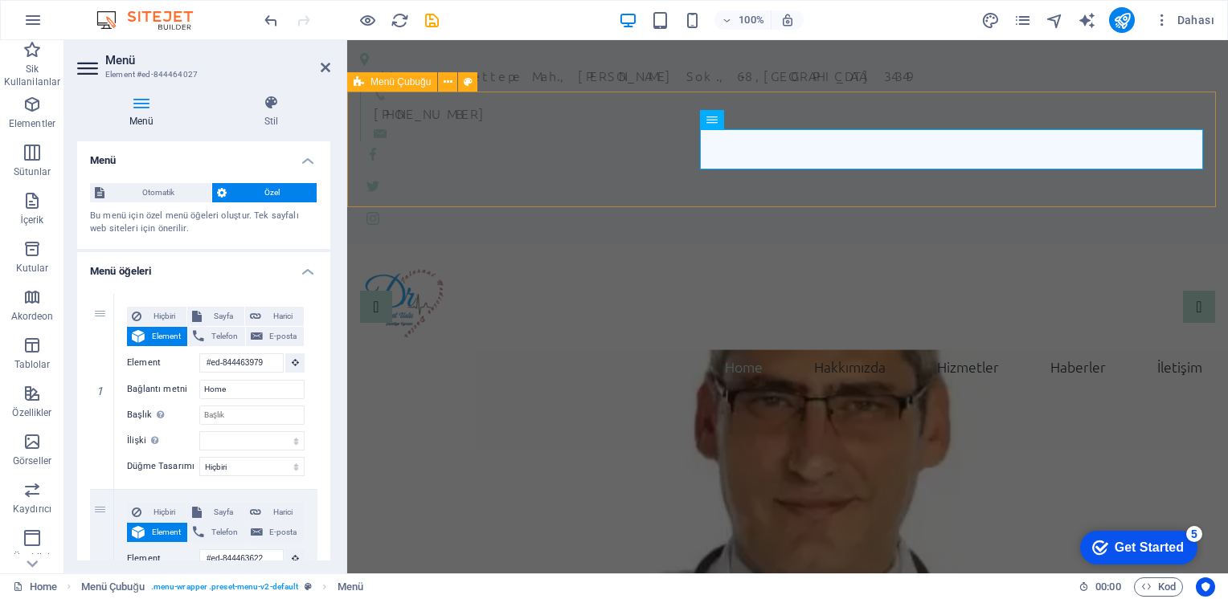
click at [640, 244] on div "Home Hakkımızda Hizmetler Haberler İletişim" at bounding box center [787, 322] width 881 height 156
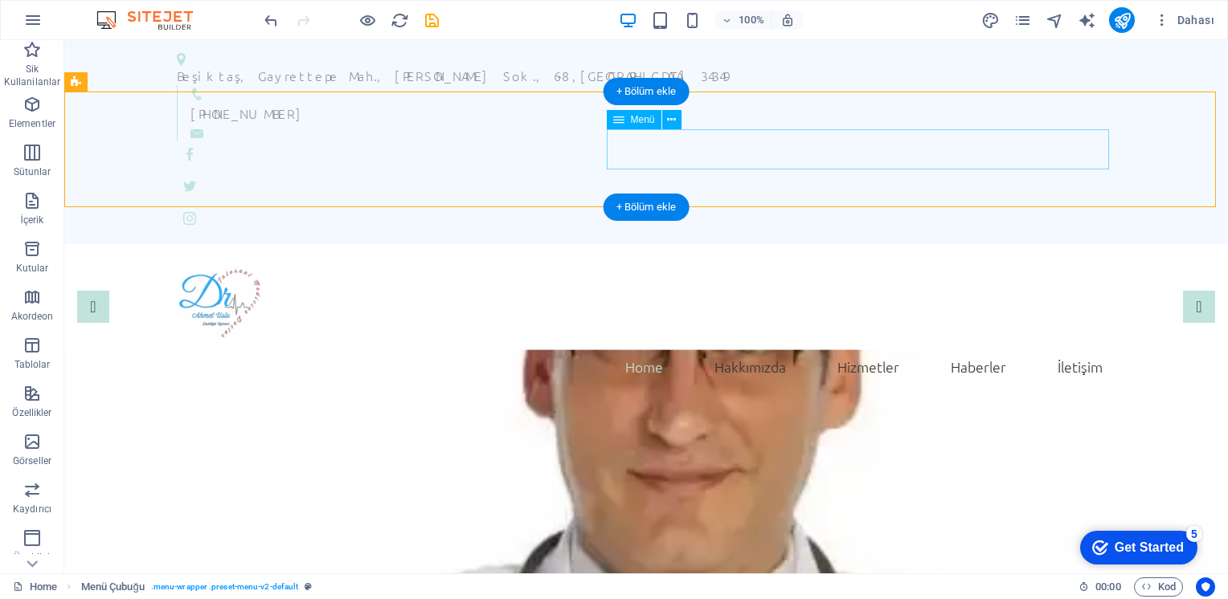
click at [640, 347] on nav "Home Hakkımızda Hizmetler Haberler İletişim" at bounding box center [646, 367] width 939 height 40
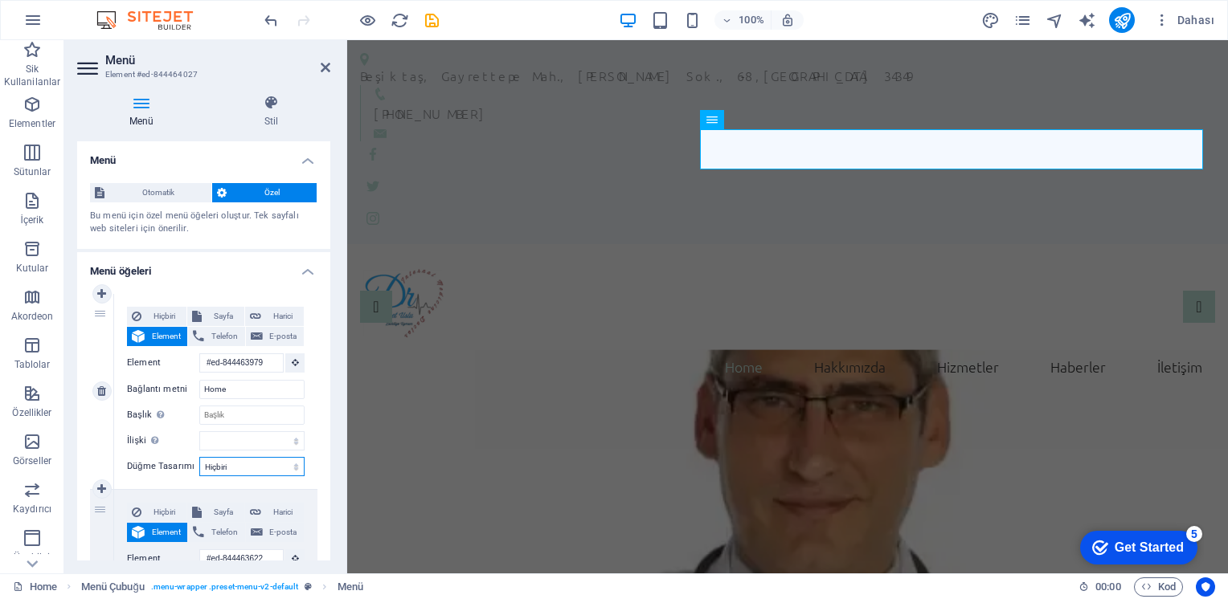
click at [292, 464] on select "Hiçbiri Varsayılan Birincil İkincil" at bounding box center [251, 466] width 105 height 19
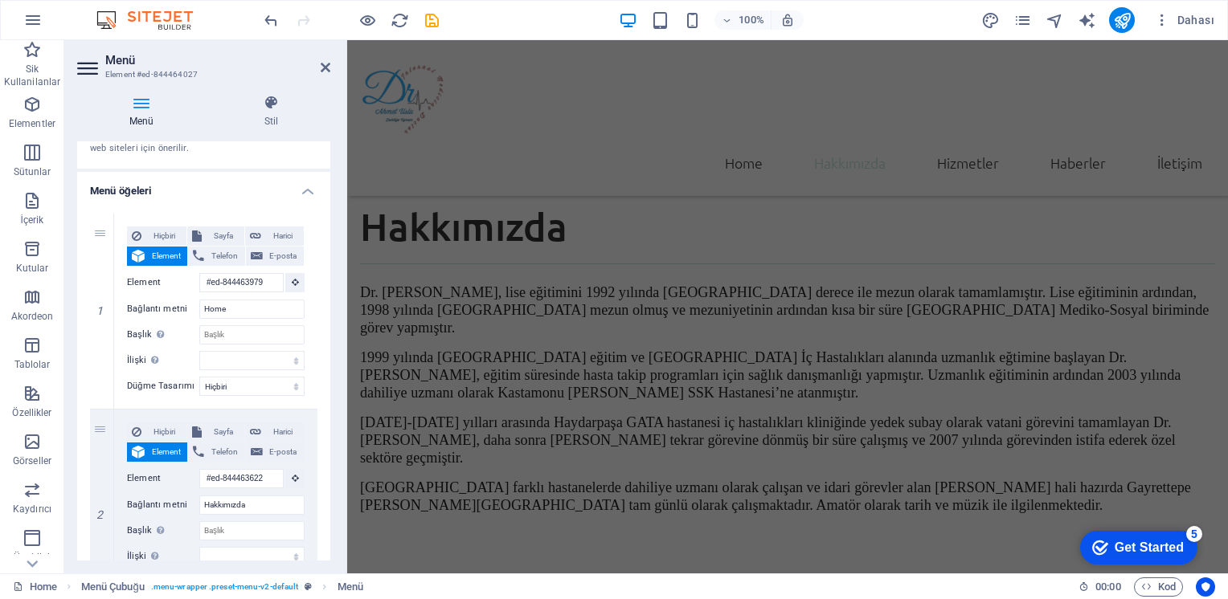
scroll to position [1045, 0]
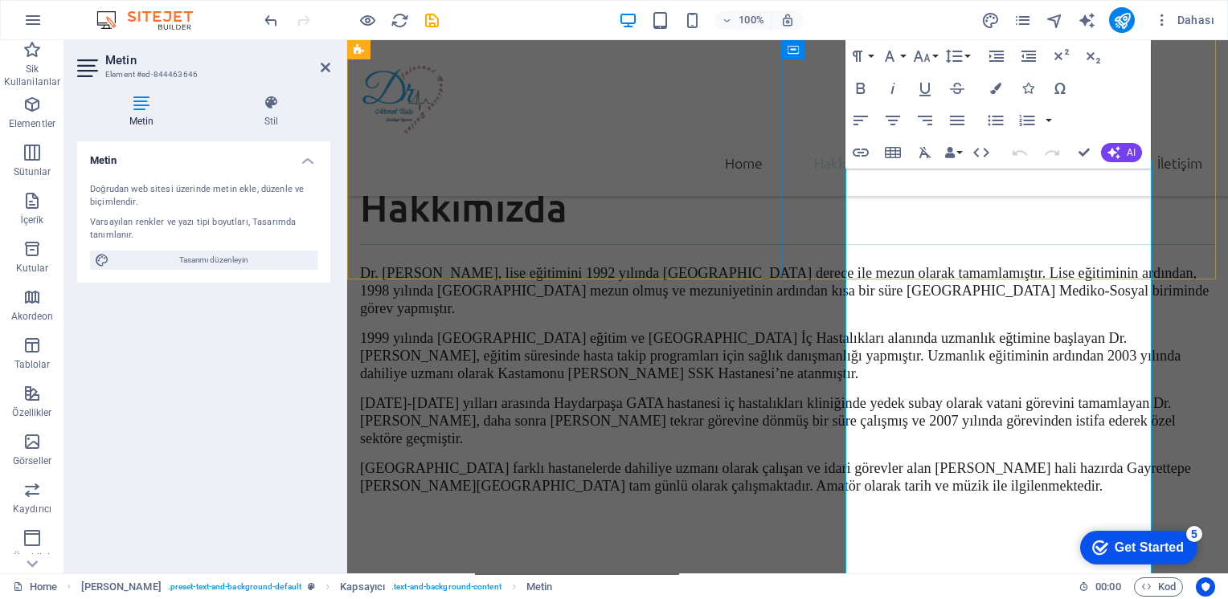
scroll to position [1061, 0]
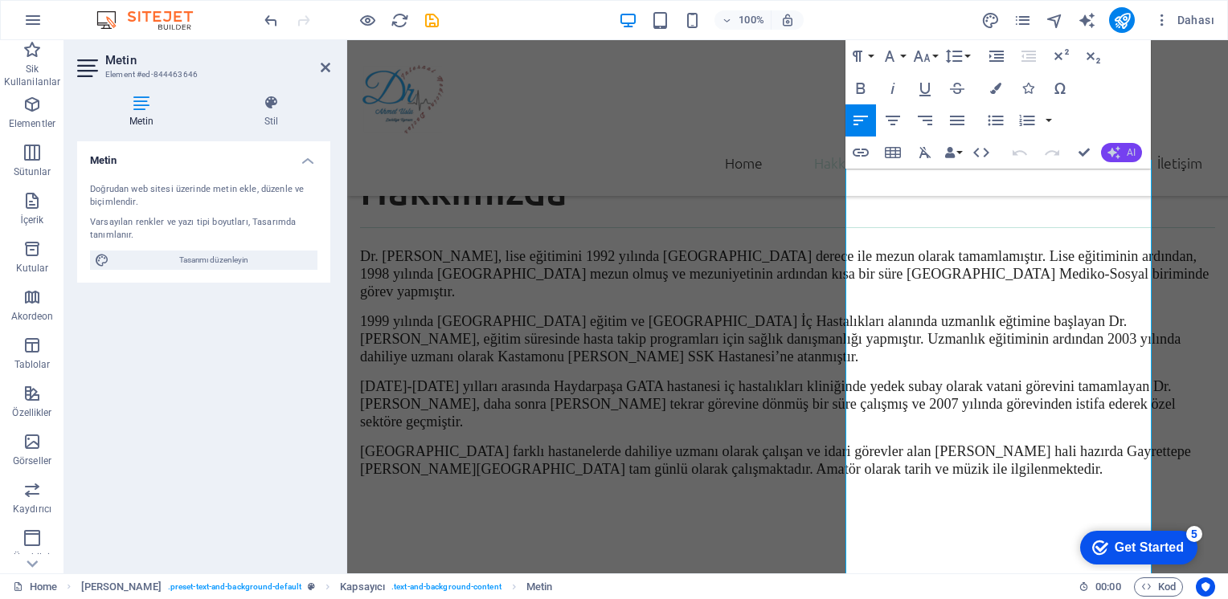
click at [1122, 149] on button "AI" at bounding box center [1121, 152] width 41 height 19
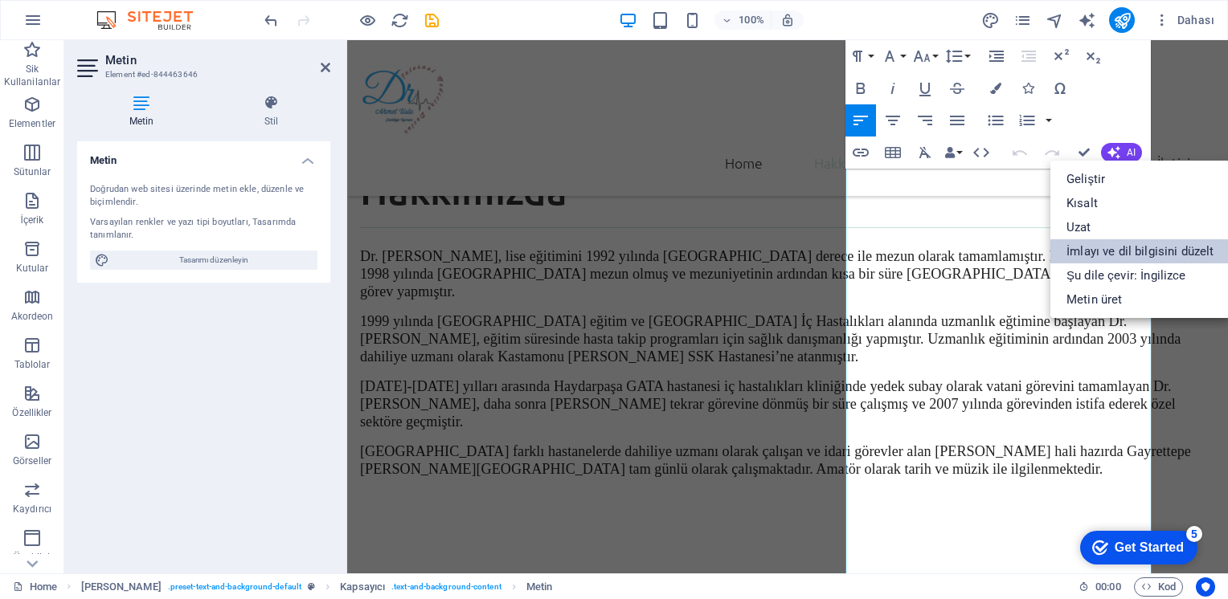
click at [1114, 246] on link "İmlayı ve dil bilgisini düzelt" at bounding box center [1139, 251] width 179 height 24
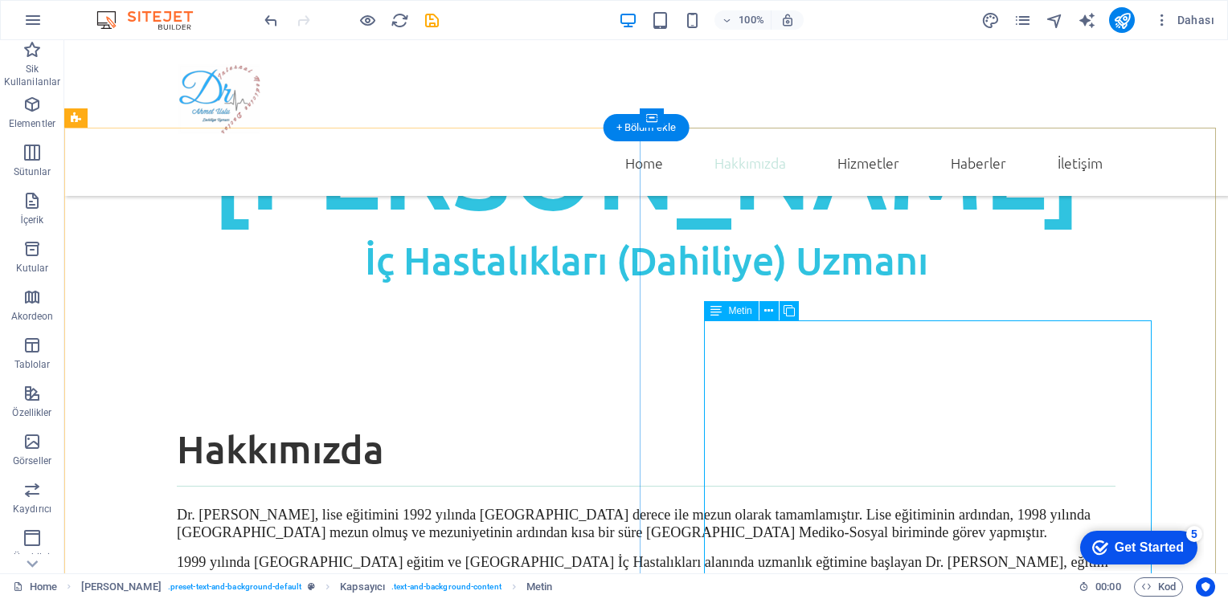
scroll to position [836, 0]
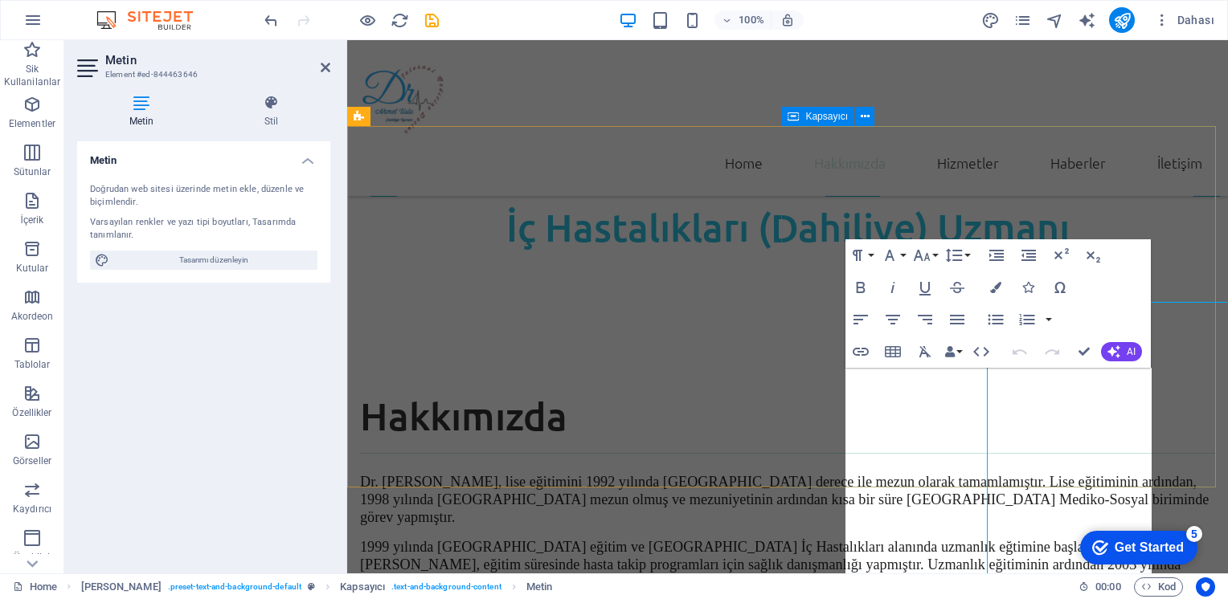
scroll to position [853, 0]
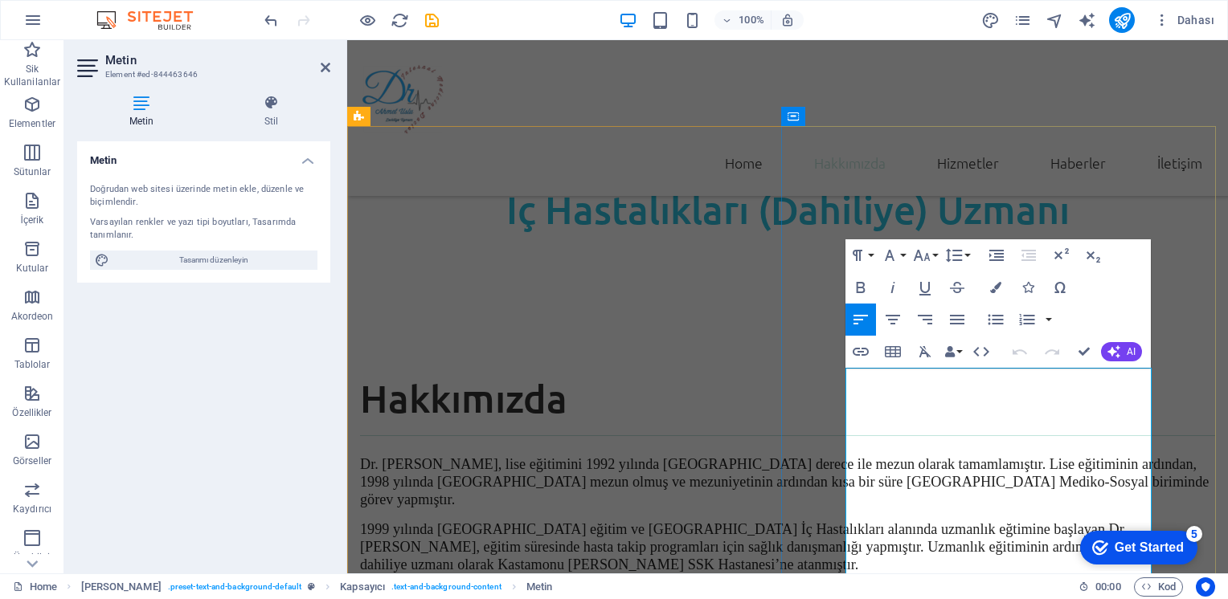
drag, startPoint x: 917, startPoint y: 460, endPoint x: 903, endPoint y: 461, distance: 13.8
click at [901, 253] on button "Font Family" at bounding box center [892, 255] width 31 height 32
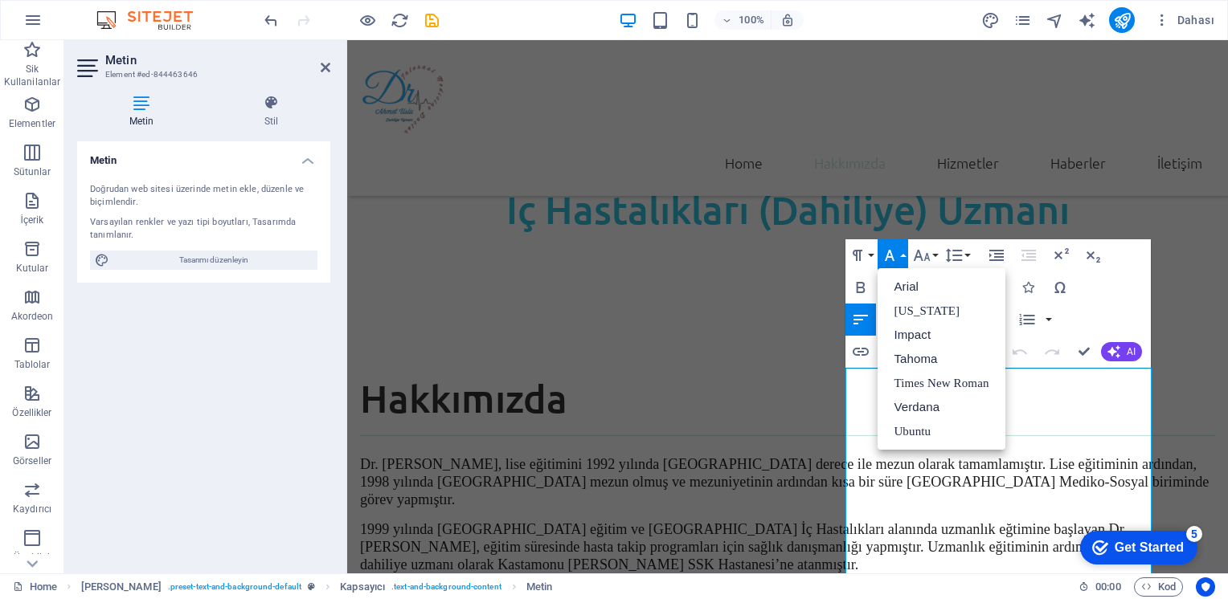
click at [901, 253] on button "Font Family" at bounding box center [892, 255] width 31 height 32
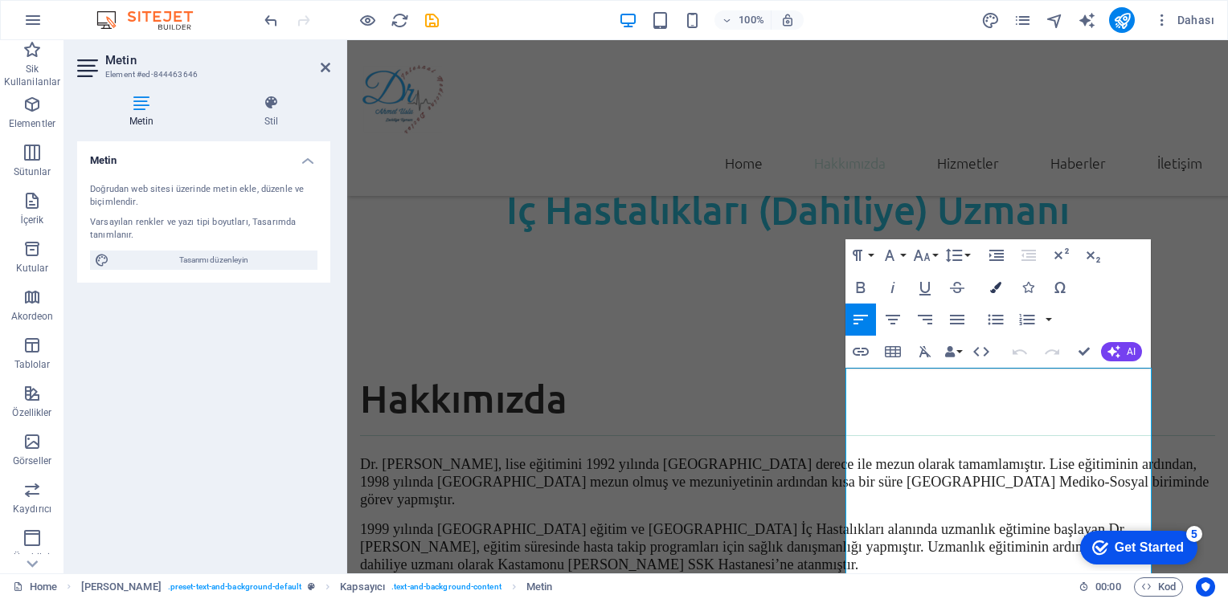
click at [996, 287] on icon "button" at bounding box center [995, 287] width 11 height 11
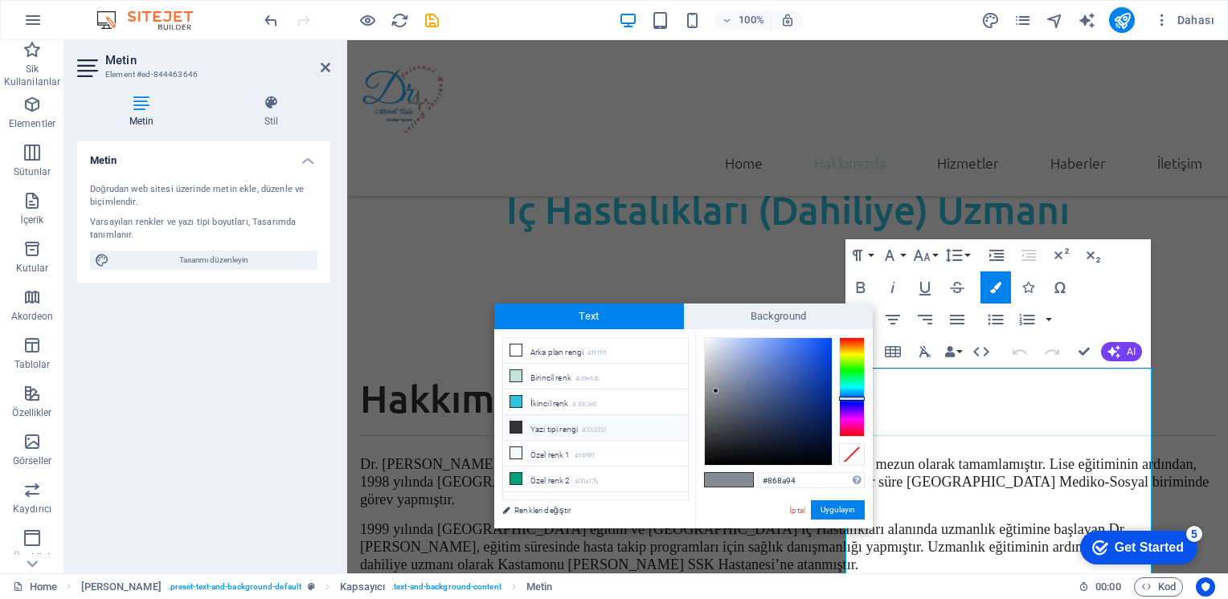
click at [511, 423] on icon at bounding box center [515, 427] width 11 height 11
type input "#333333"
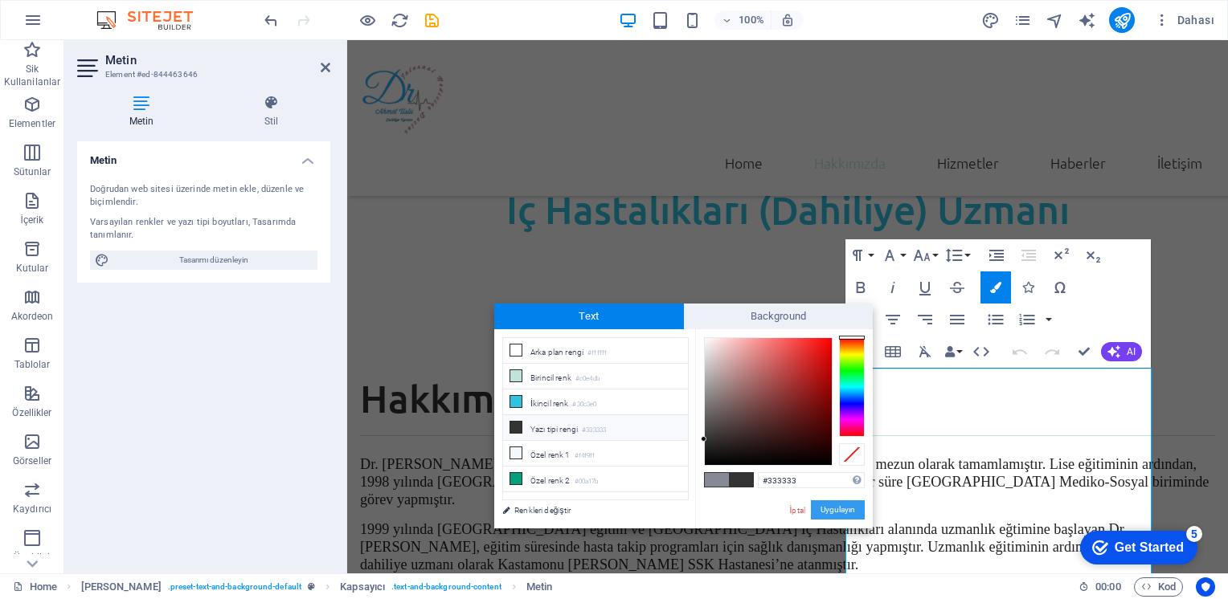
click at [837, 505] on button "Uygulayın" at bounding box center [838, 510] width 54 height 19
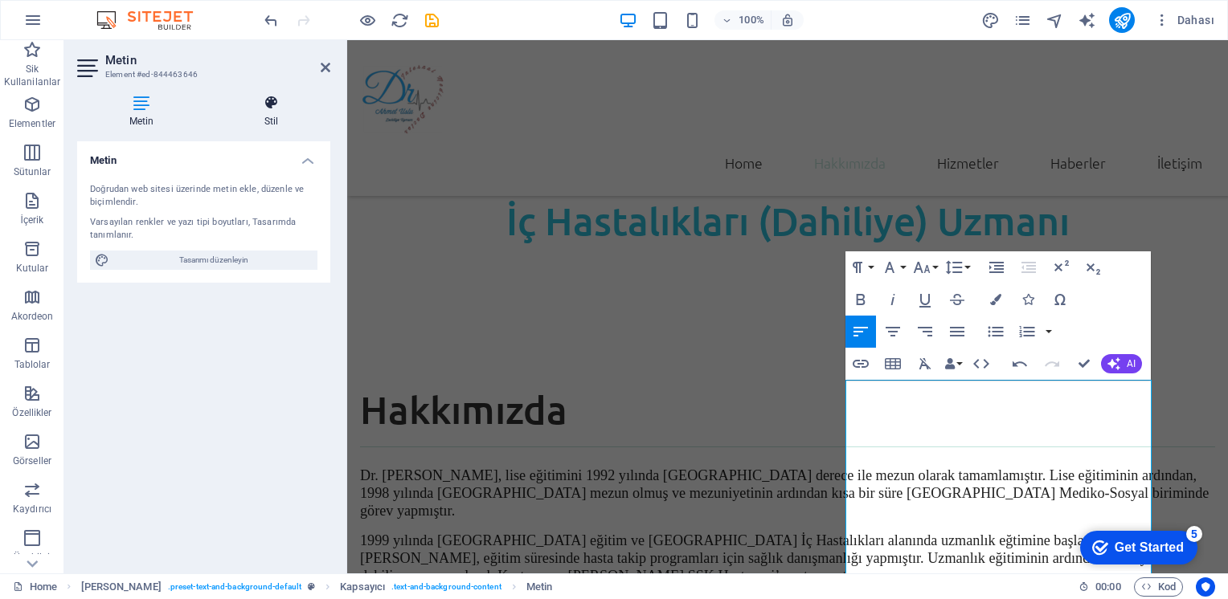
click at [283, 110] on icon at bounding box center [271, 103] width 118 height 16
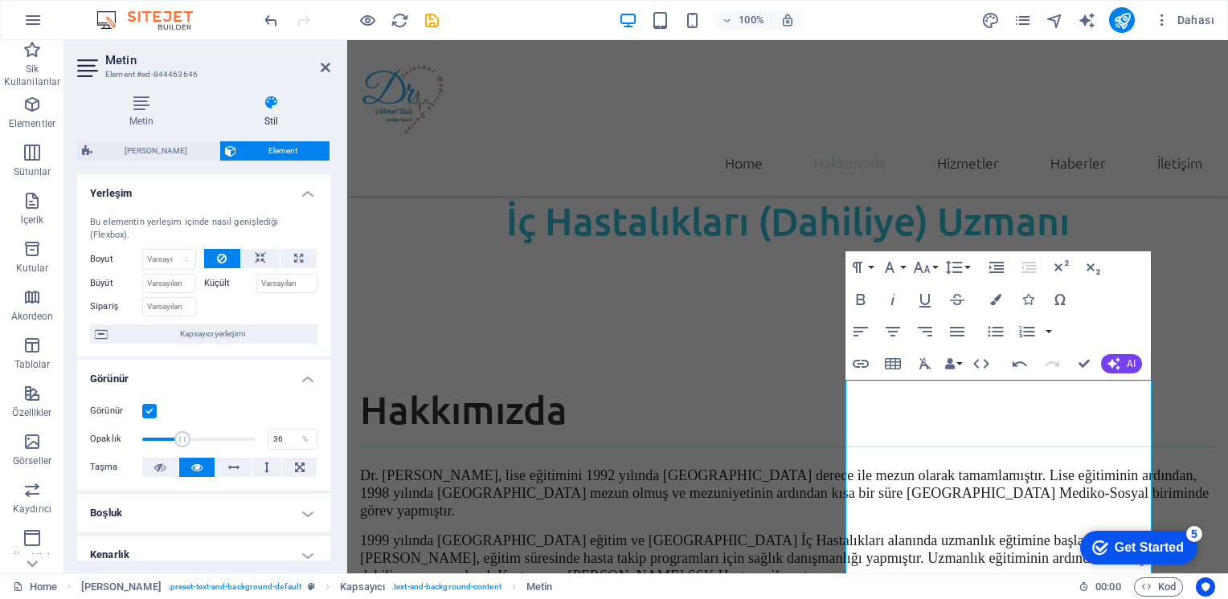
drag, startPoint x: 215, startPoint y: 436, endPoint x: 181, endPoint y: 427, distance: 34.9
click at [181, 427] on span at bounding box center [198, 439] width 113 height 24
drag, startPoint x: 177, startPoint y: 440, endPoint x: 123, endPoint y: 429, distance: 54.8
click at [123, 429] on div "Opaklık 1 %" at bounding box center [203, 439] width 227 height 24
drag, startPoint x: 147, startPoint y: 439, endPoint x: 242, endPoint y: 444, distance: 95.0
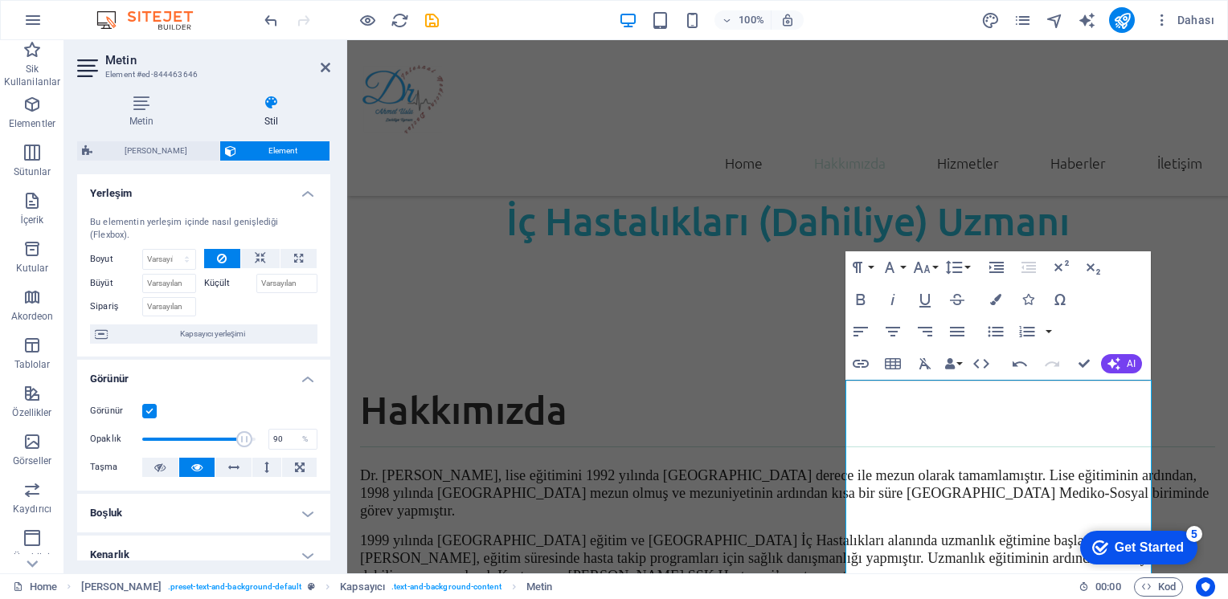
click at [242, 444] on span at bounding box center [244, 439] width 16 height 16
type input "100"
drag, startPoint x: 241, startPoint y: 442, endPoint x: 267, endPoint y: 444, distance: 25.8
click at [266, 444] on div "Opaklık 100 %" at bounding box center [203, 439] width 227 height 24
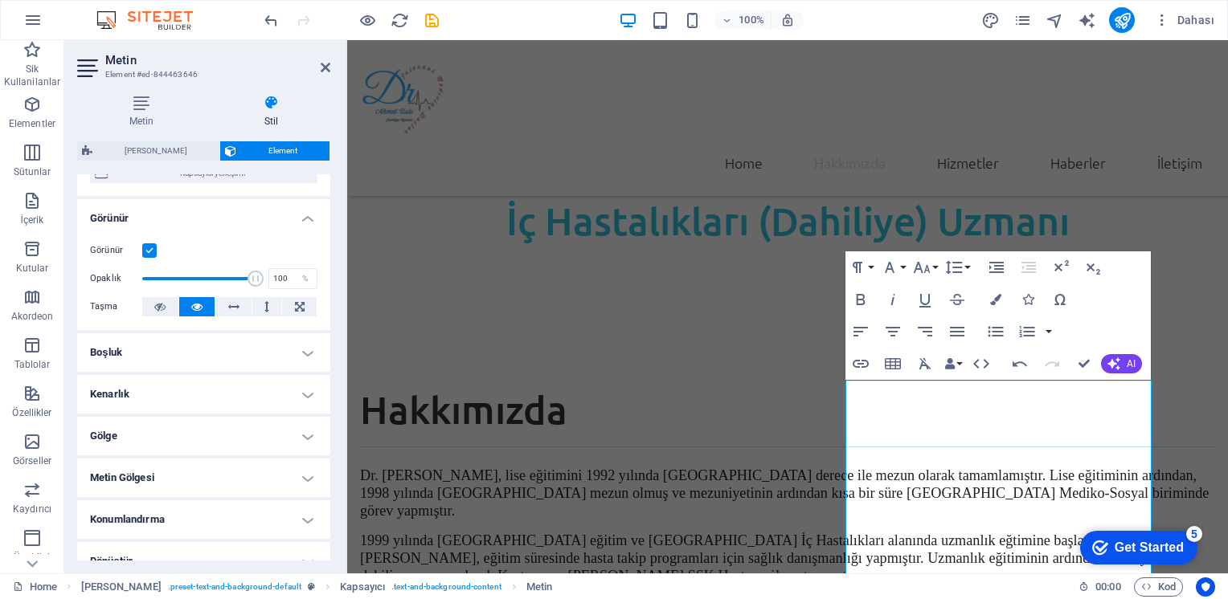
scroll to position [241, 0]
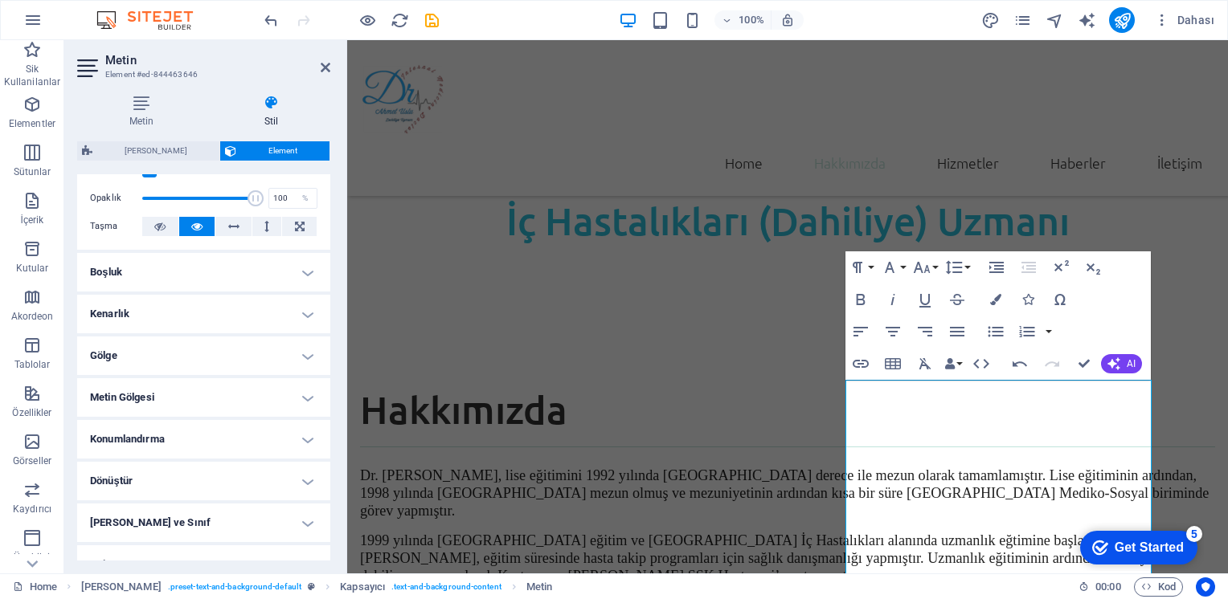
click at [283, 356] on h4 "Gölge" at bounding box center [203, 356] width 253 height 39
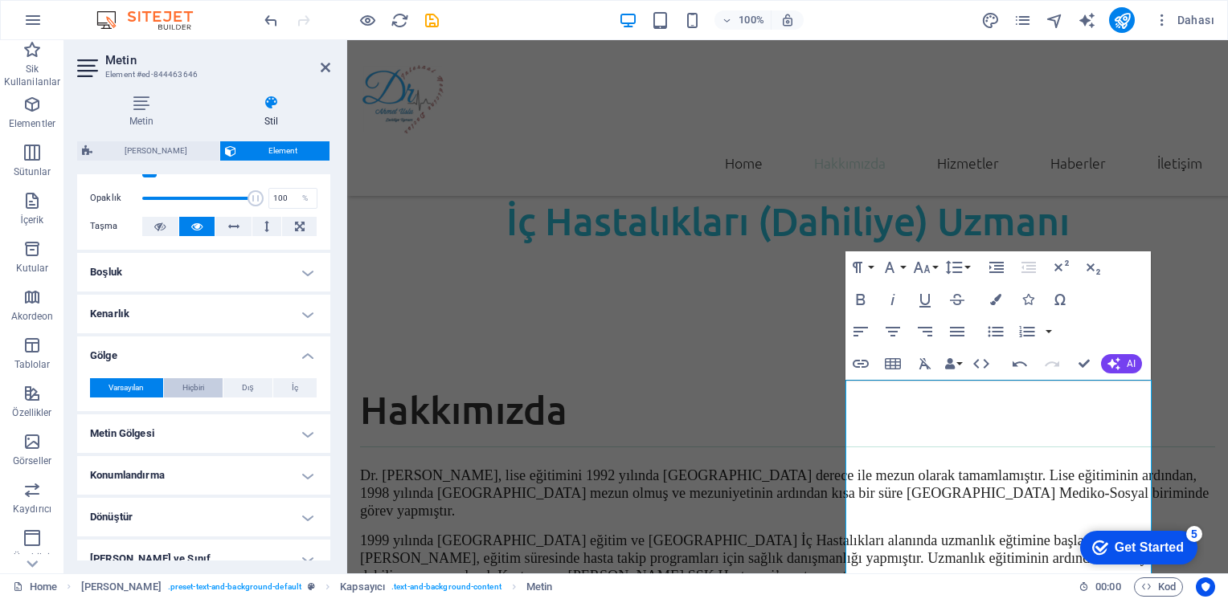
click at [189, 383] on span "Hiçbiri" at bounding box center [193, 387] width 22 height 19
click at [197, 384] on span "Hiçbiri" at bounding box center [193, 387] width 22 height 19
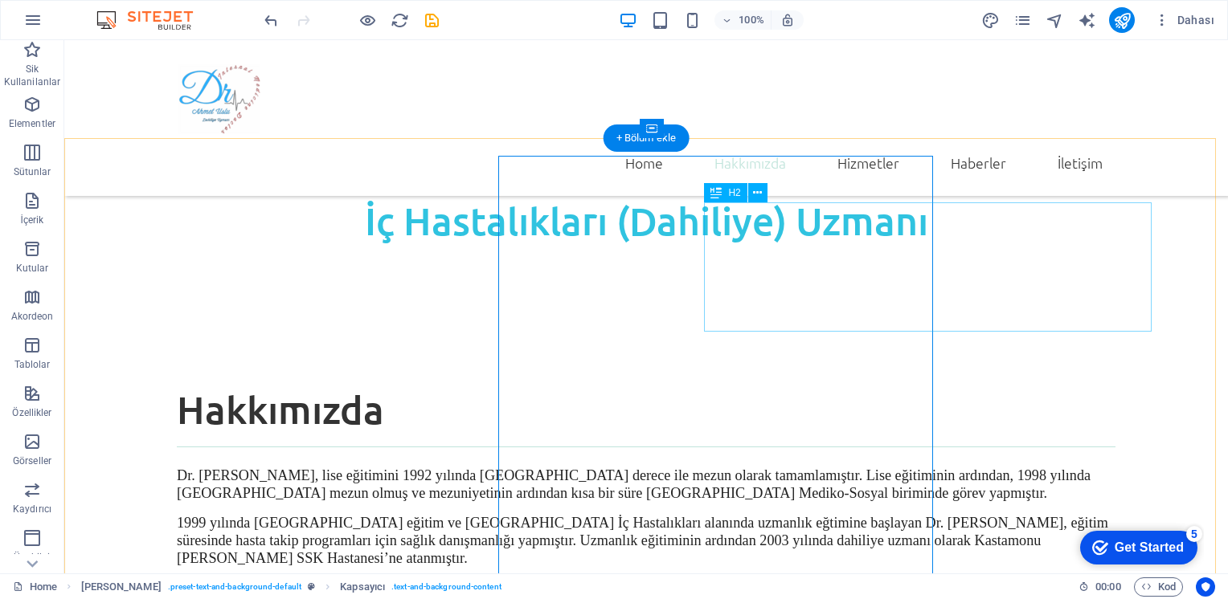
scroll to position [824, 0]
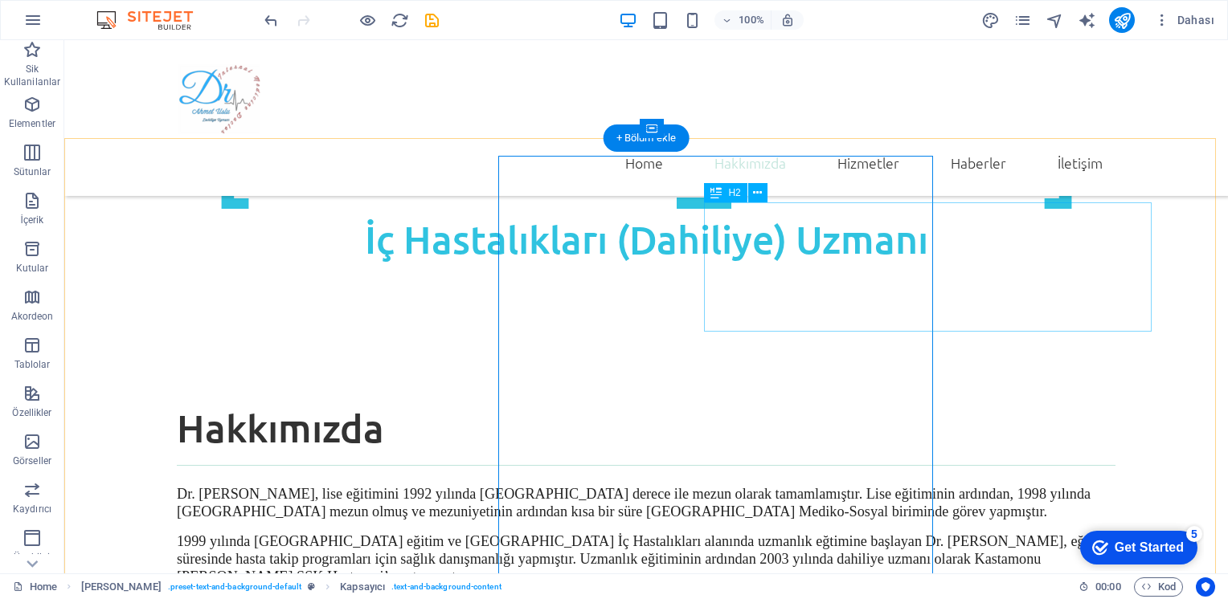
drag, startPoint x: 540, startPoint y: 288, endPoint x: 823, endPoint y: 288, distance: 282.8
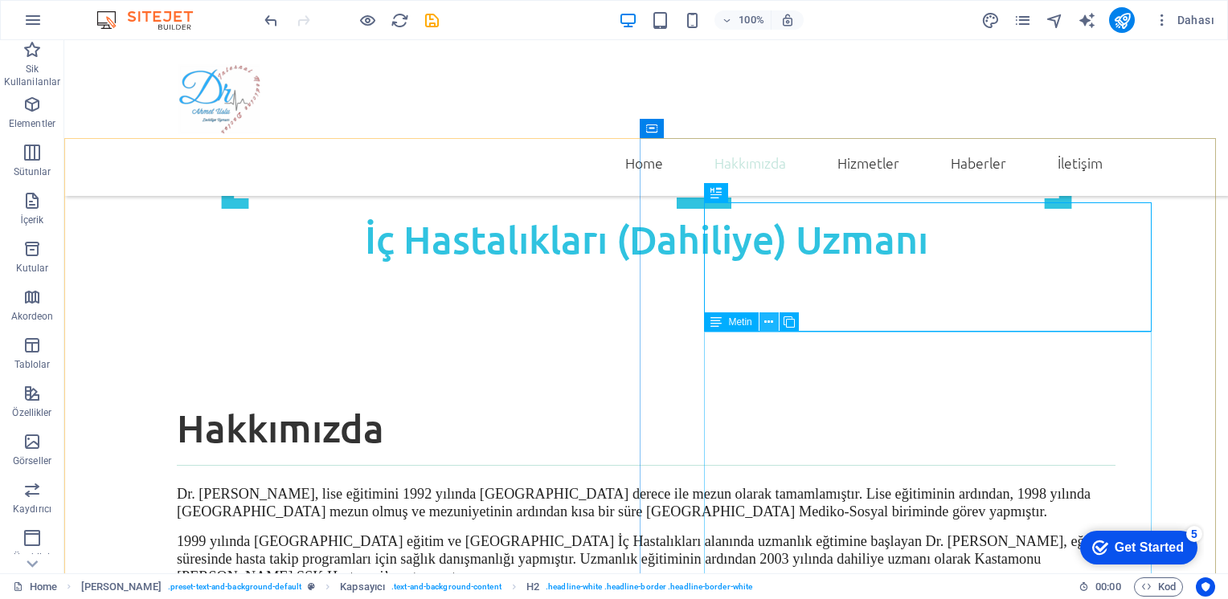
click at [771, 323] on icon at bounding box center [768, 322] width 9 height 17
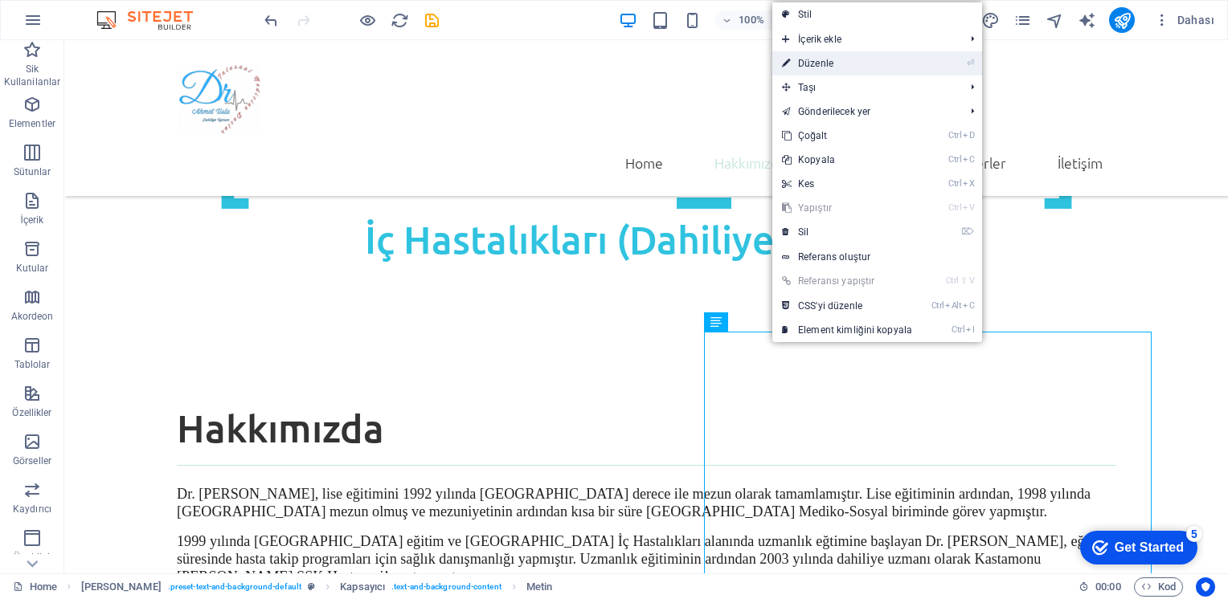
click at [816, 67] on link "⏎ Düzenle" at bounding box center [846, 63] width 149 height 24
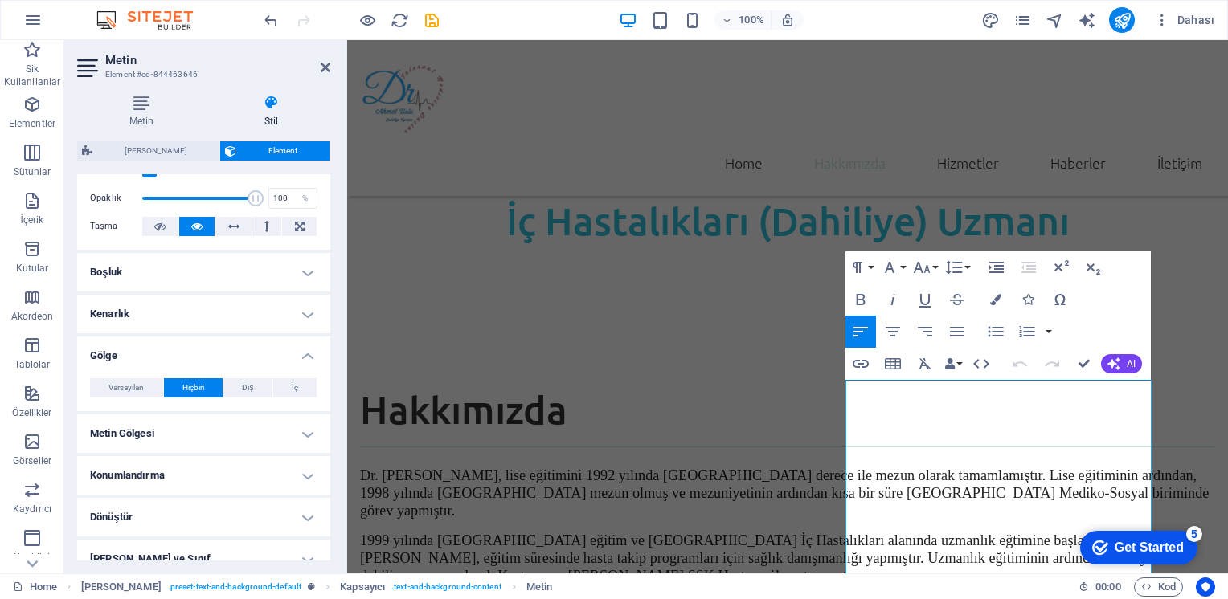
scroll to position [321, 0]
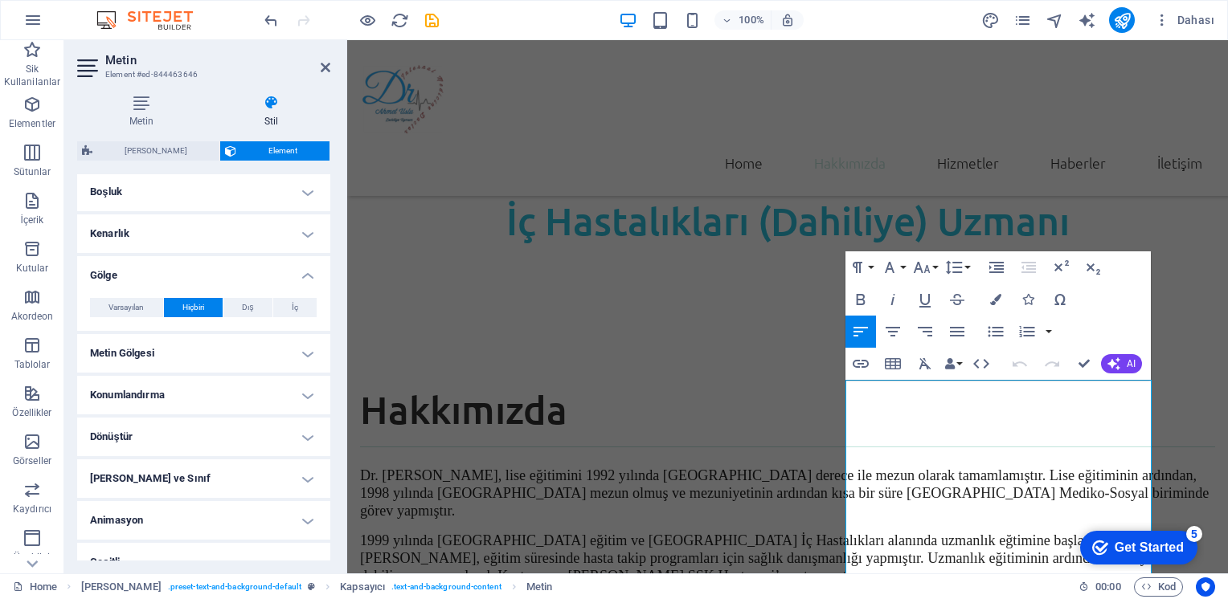
click at [300, 358] on h4 "Metin Gölgesi" at bounding box center [203, 353] width 253 height 39
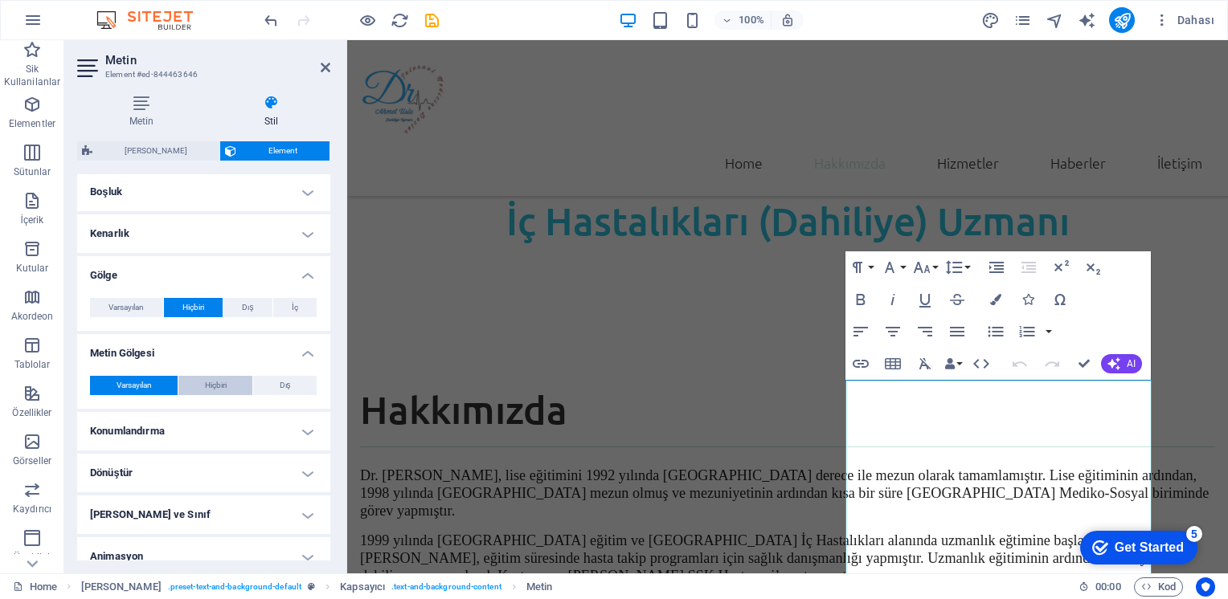
click at [221, 381] on span "Hiçbiri" at bounding box center [216, 385] width 22 height 19
click at [143, 378] on span "Varsayılan" at bounding box center [134, 385] width 35 height 19
click at [186, 380] on button "Hiçbiri" at bounding box center [215, 385] width 74 height 19
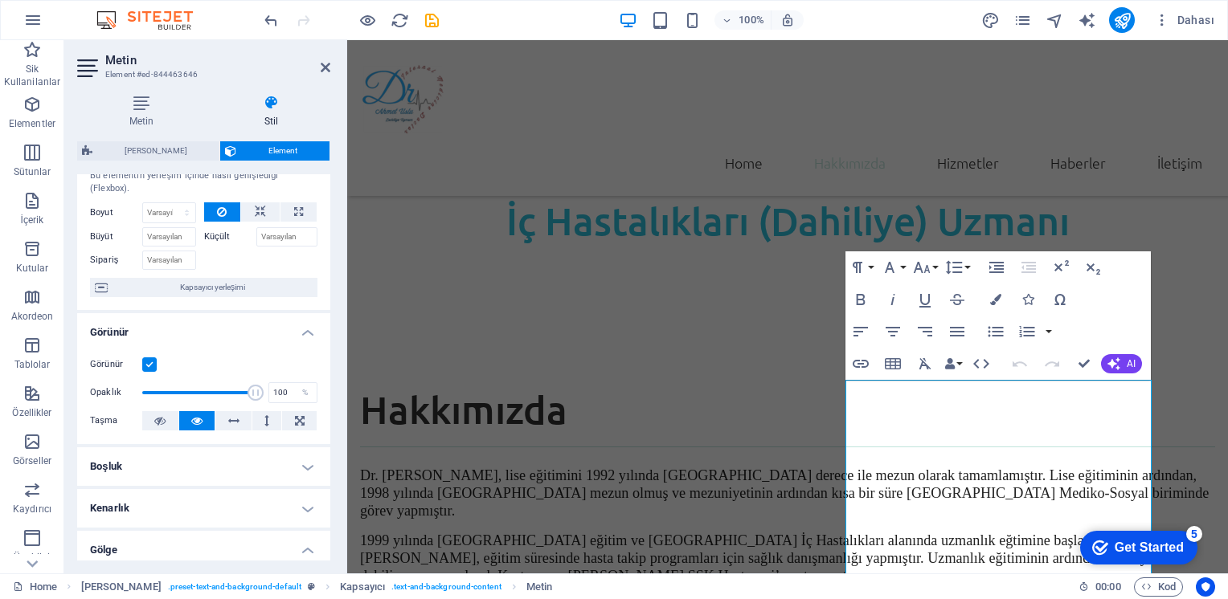
scroll to position [0, 0]
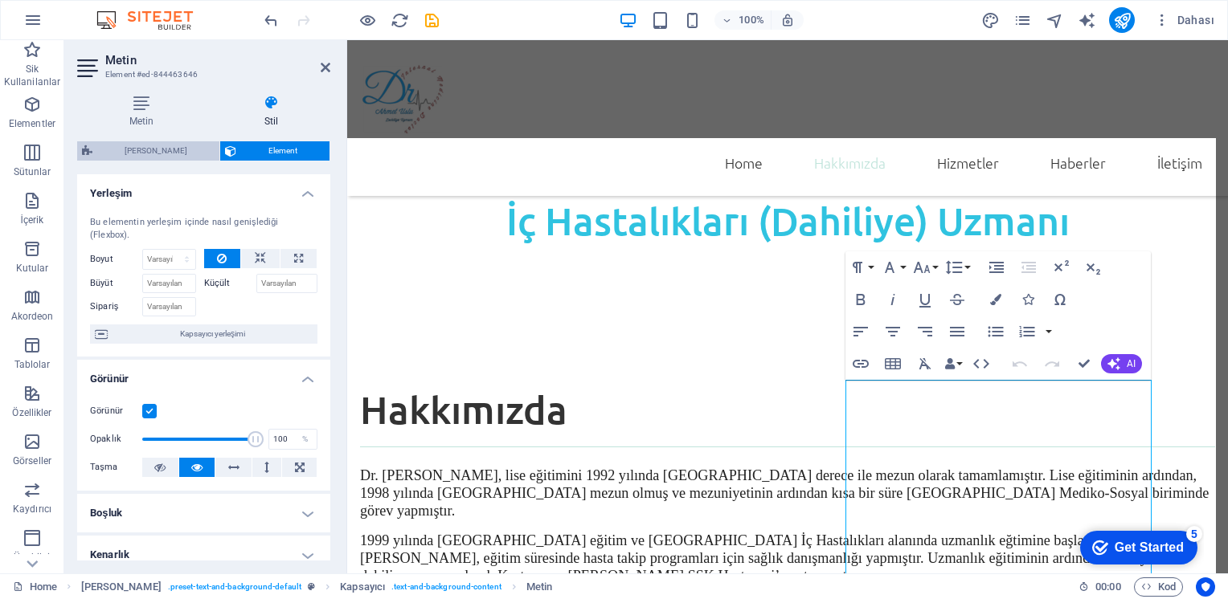
click at [138, 149] on span "[PERSON_NAME]" at bounding box center [155, 150] width 117 height 19
select select "px"
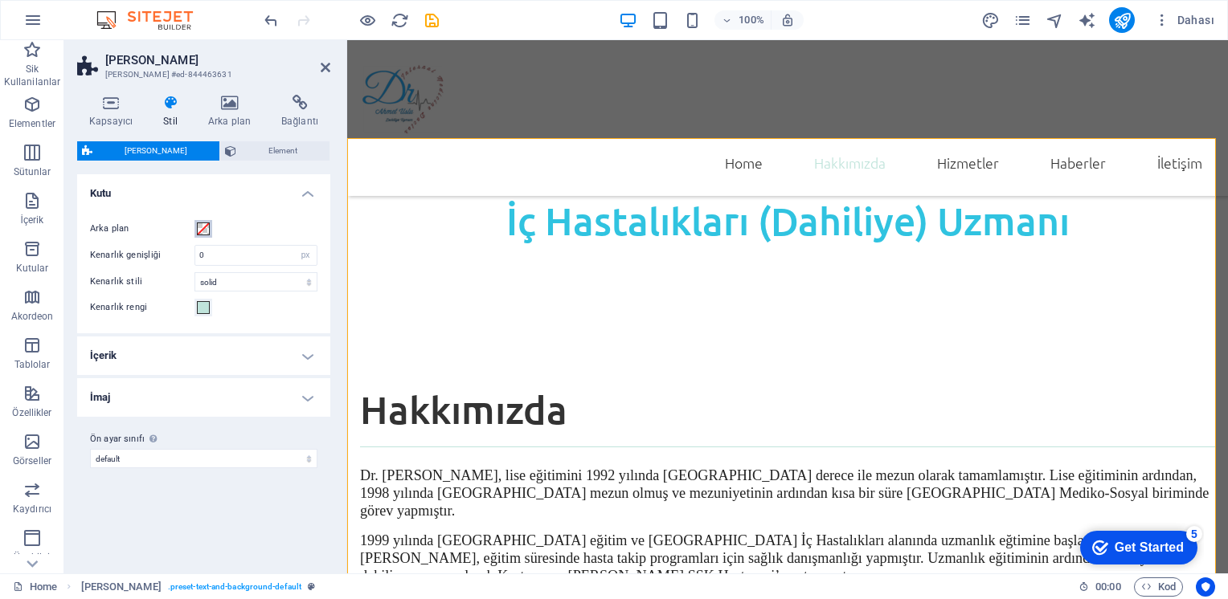
click at [206, 227] on span at bounding box center [203, 229] width 13 height 13
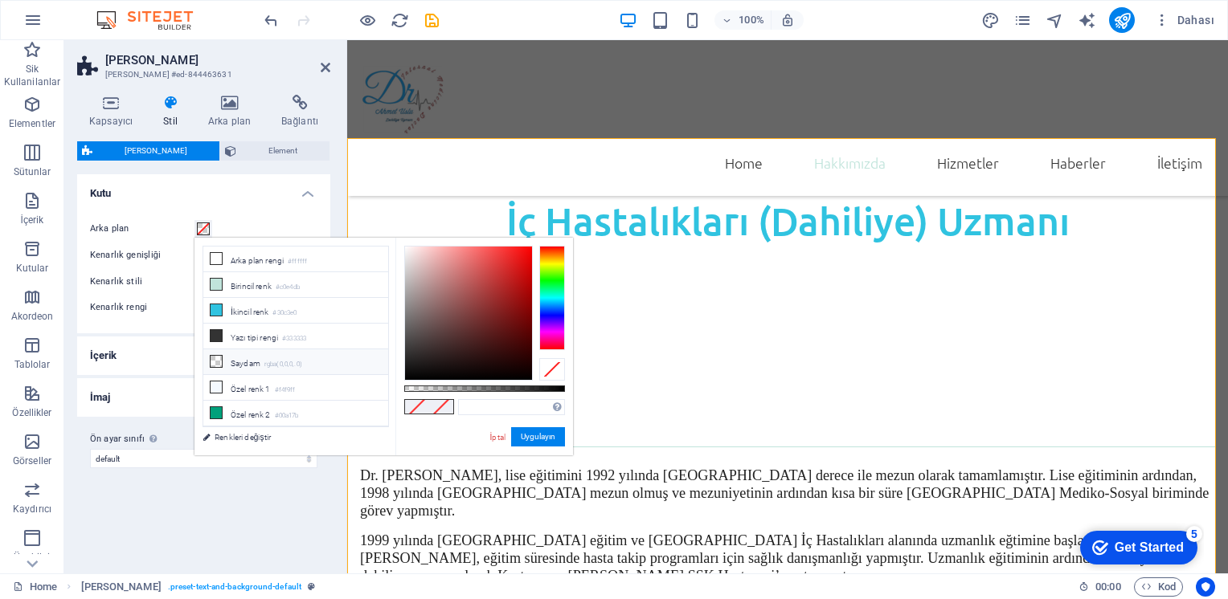
click at [235, 357] on li "Saydam rgba(0,0,0,.0)" at bounding box center [295, 363] width 185 height 26
type input "rgba(0, 0, 0, 0)"
click at [545, 436] on button "Uygulayın" at bounding box center [538, 436] width 54 height 19
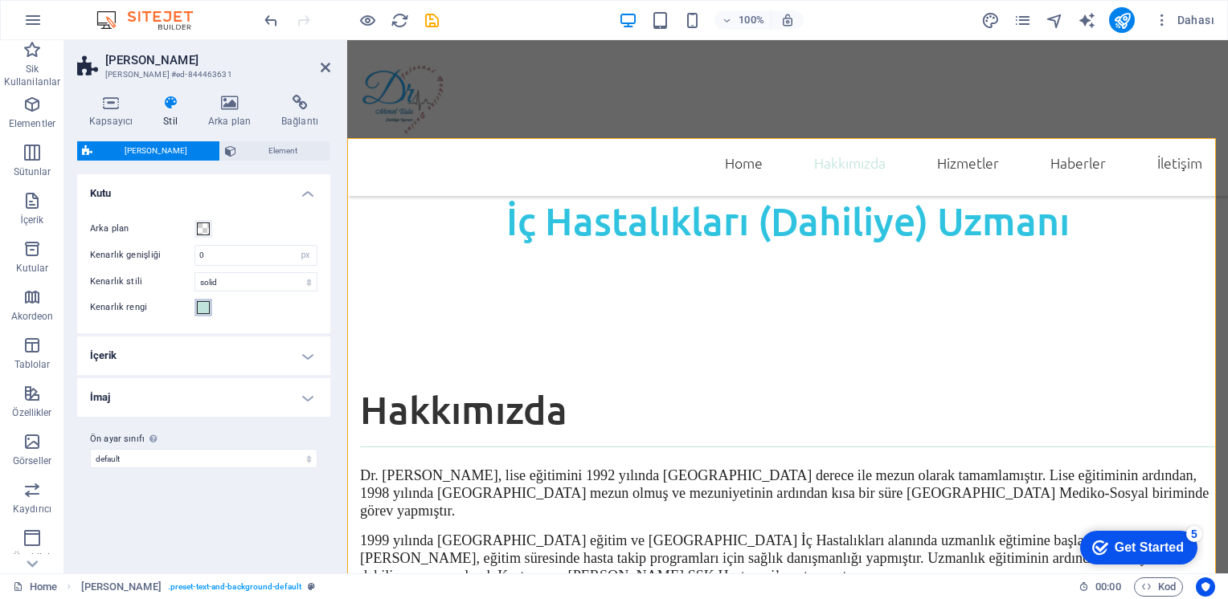
click at [202, 306] on span at bounding box center [203, 307] width 13 height 13
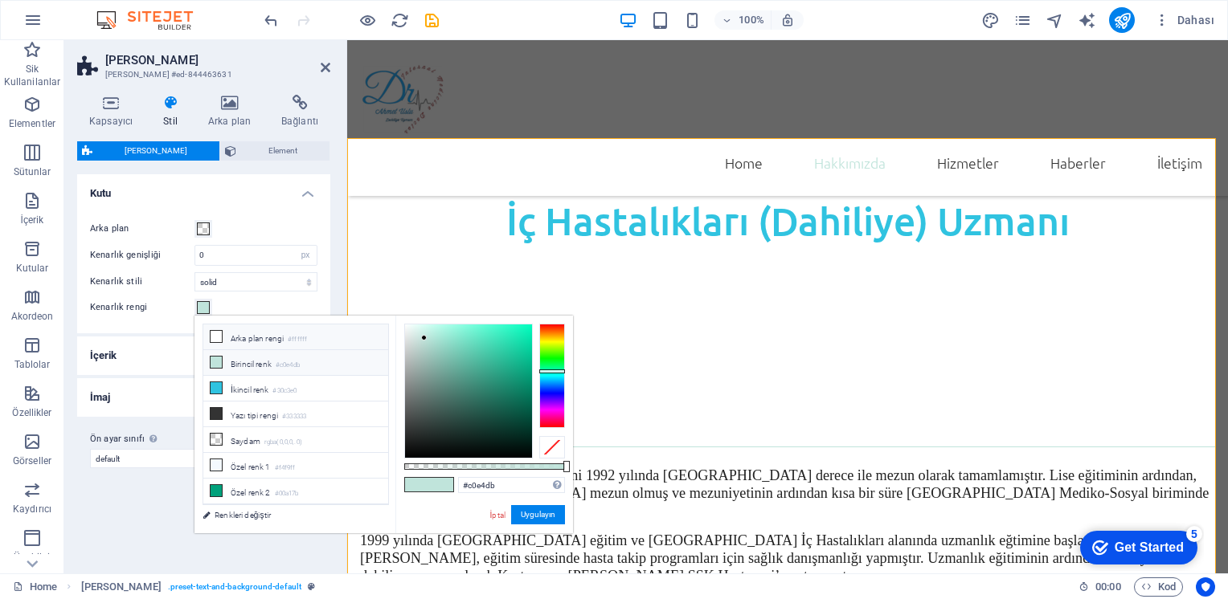
click at [215, 337] on icon at bounding box center [216, 336] width 11 height 11
type input "#ffffff"
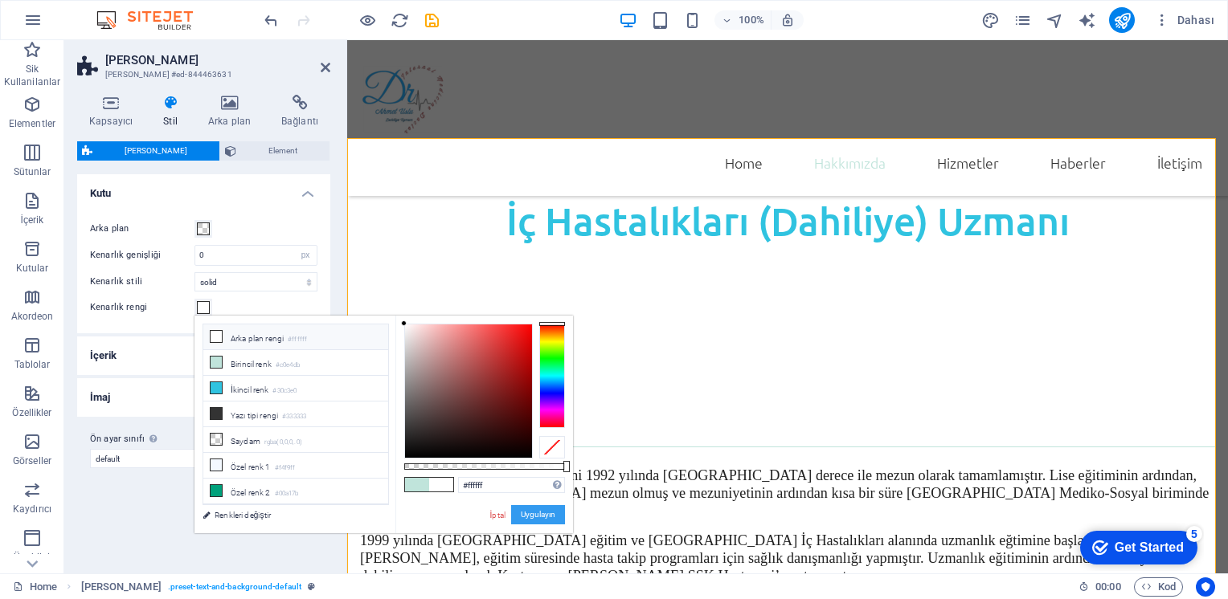
click at [547, 516] on button "Uygulayın" at bounding box center [538, 514] width 54 height 19
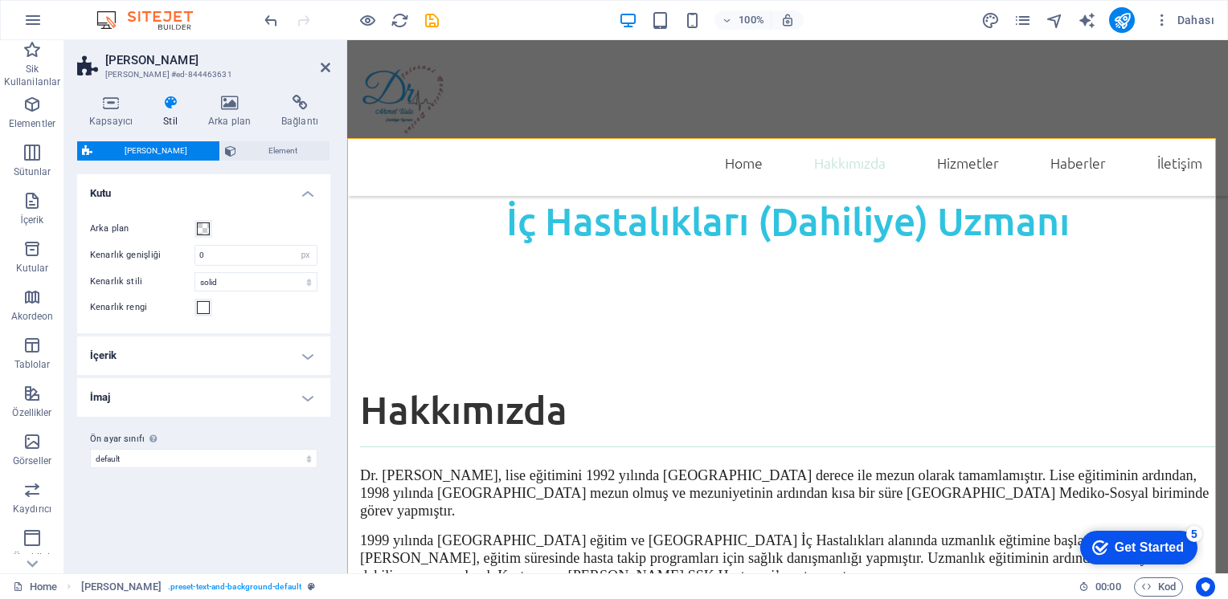
click at [311, 356] on h4 "İçerik" at bounding box center [203, 356] width 253 height 39
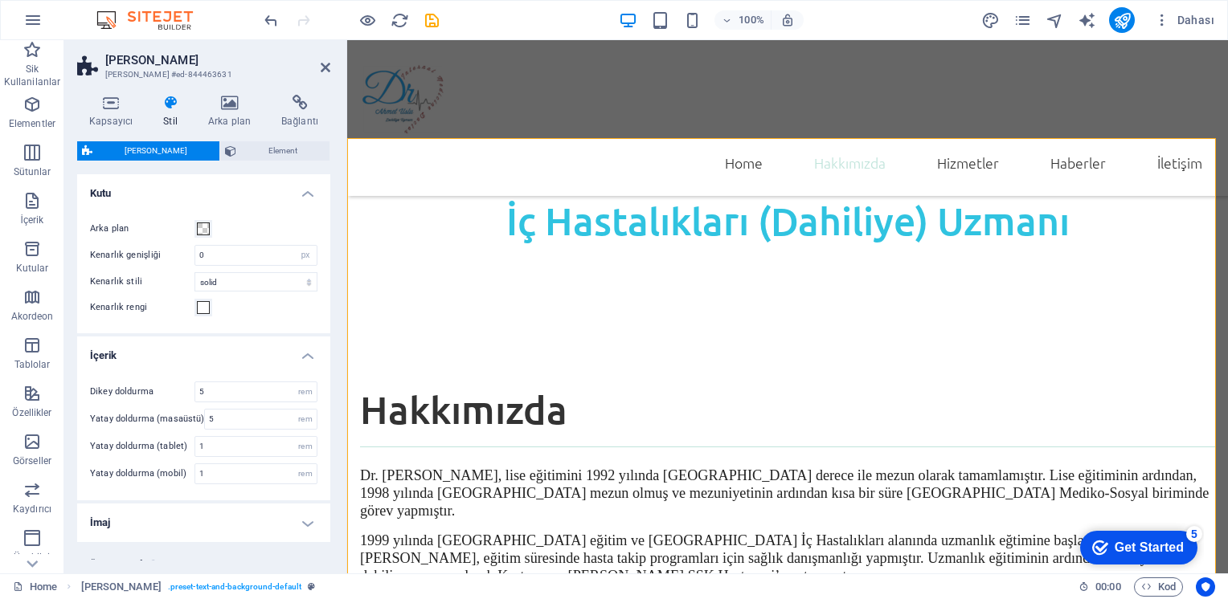
click at [310, 354] on h4 "İçerik" at bounding box center [203, 351] width 253 height 29
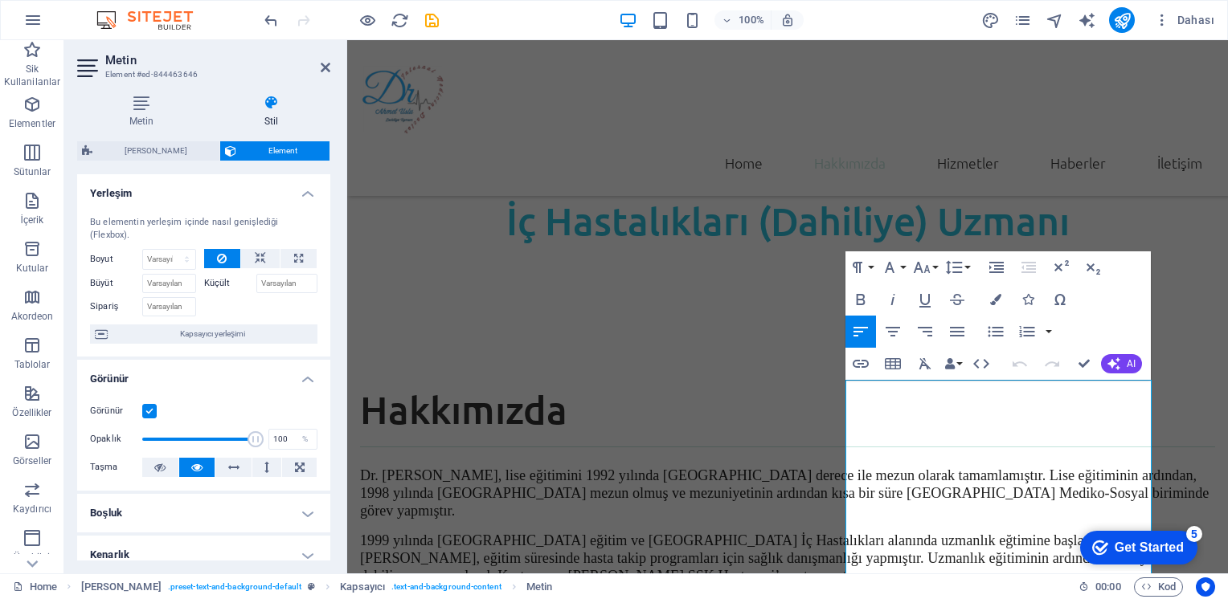
click at [267, 112] on h4 "Stil" at bounding box center [271, 112] width 118 height 34
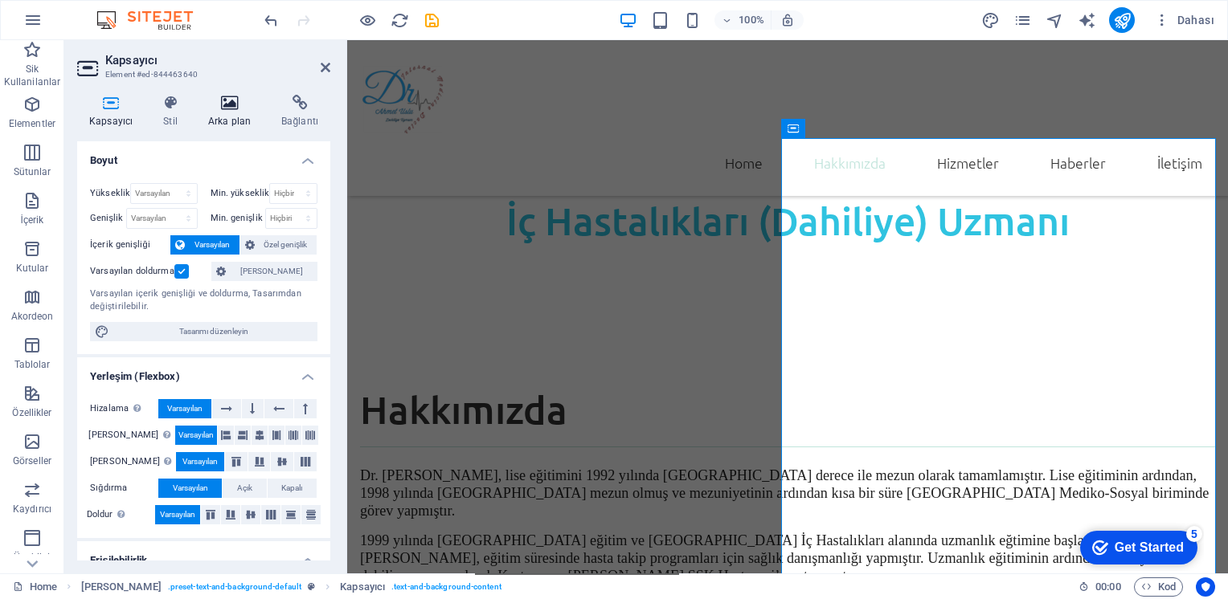
click at [231, 114] on h4 "Arka plan" at bounding box center [232, 112] width 73 height 34
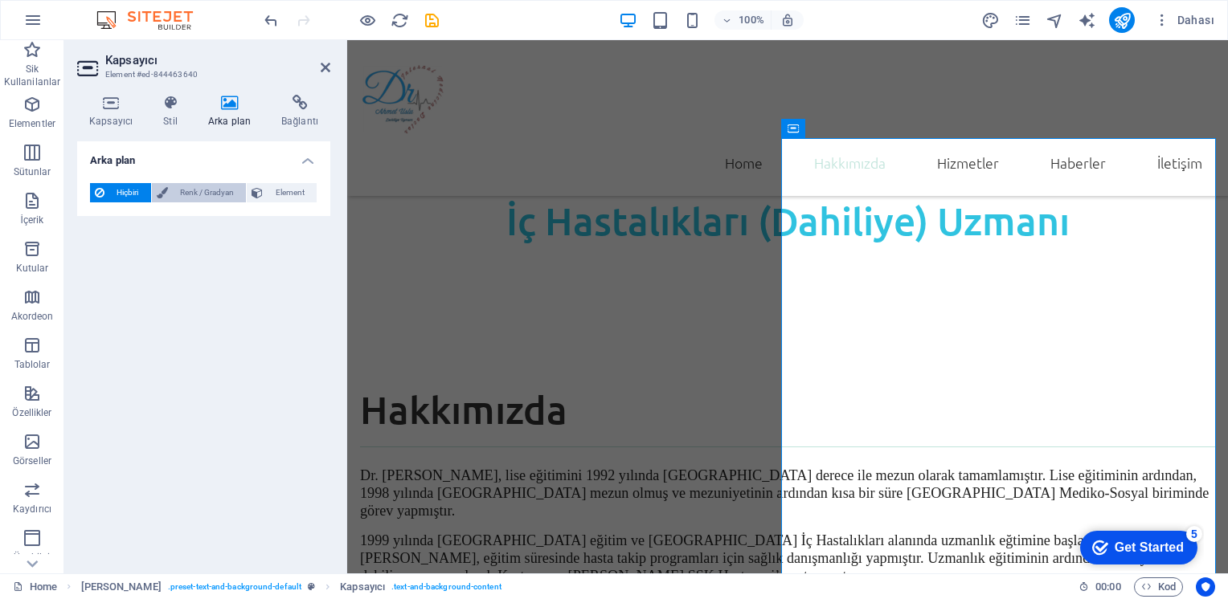
click at [197, 196] on span "Renk / Gradyan" at bounding box center [207, 192] width 69 height 19
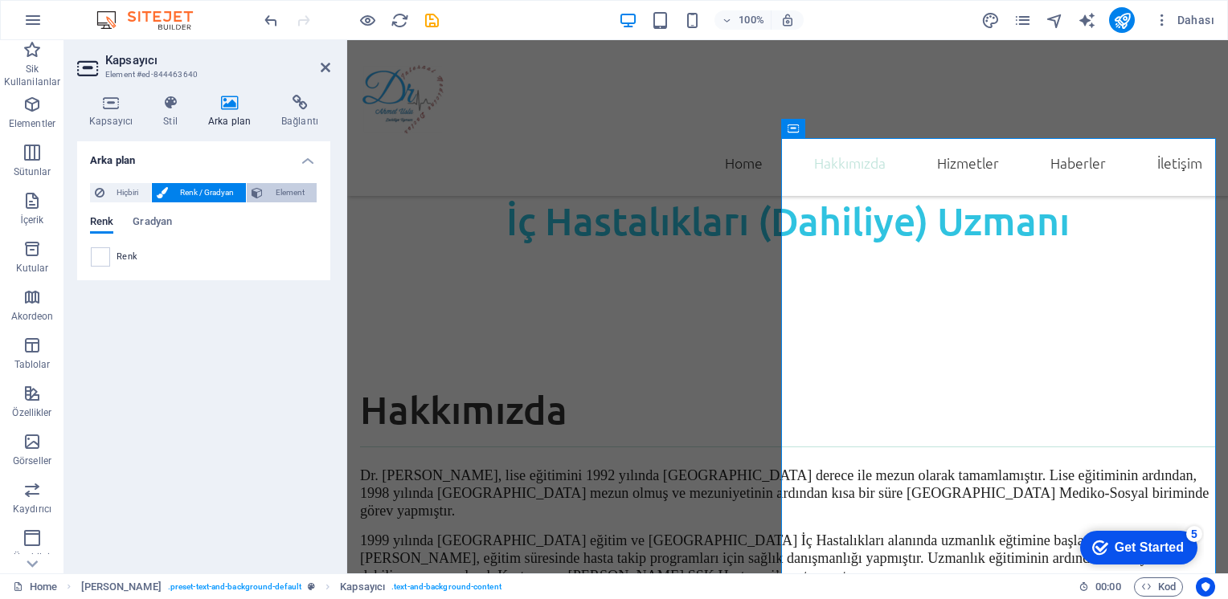
click at [271, 191] on span "Element" at bounding box center [290, 192] width 44 height 19
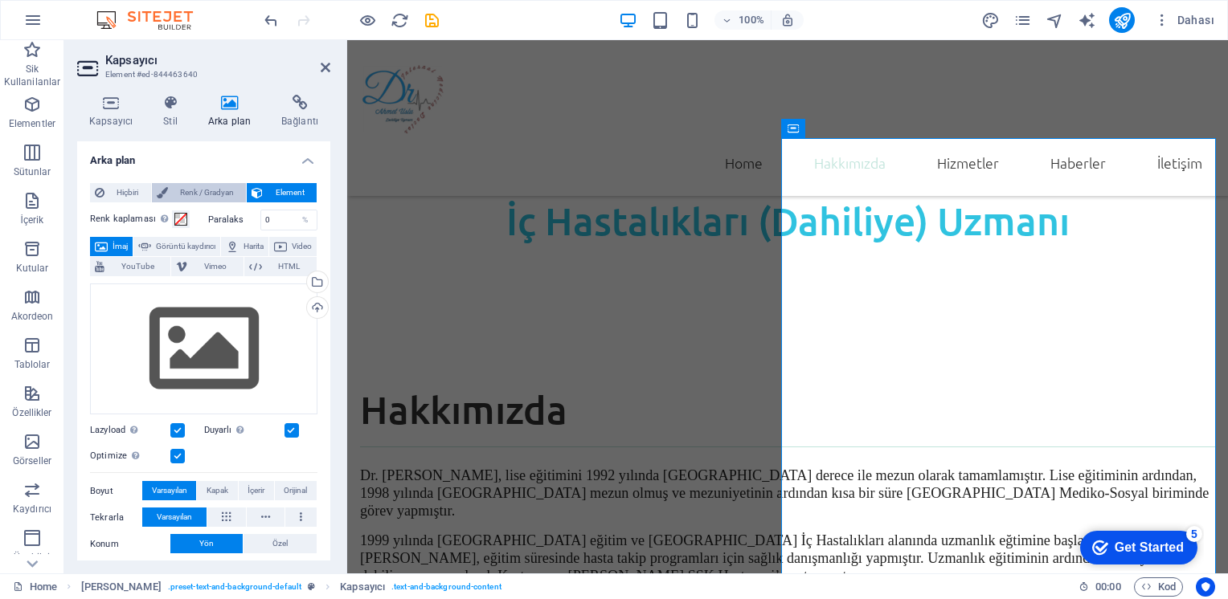
click at [200, 191] on span "Renk / Gradyan" at bounding box center [207, 192] width 69 height 19
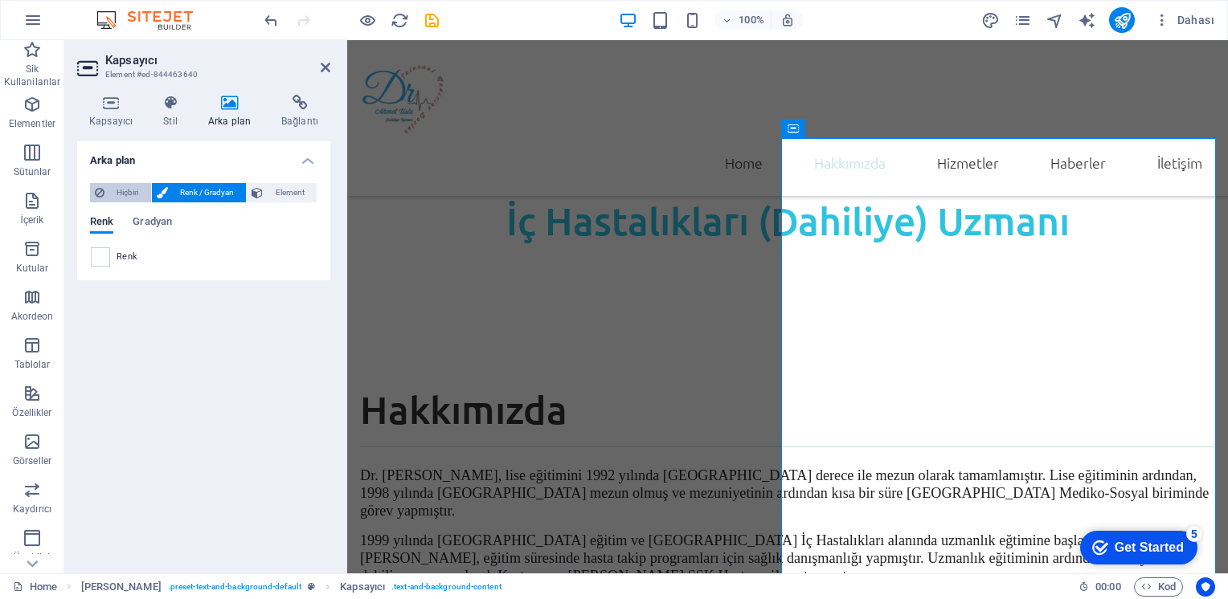
click at [113, 189] on span "Hiçbiri" at bounding box center [127, 192] width 37 height 19
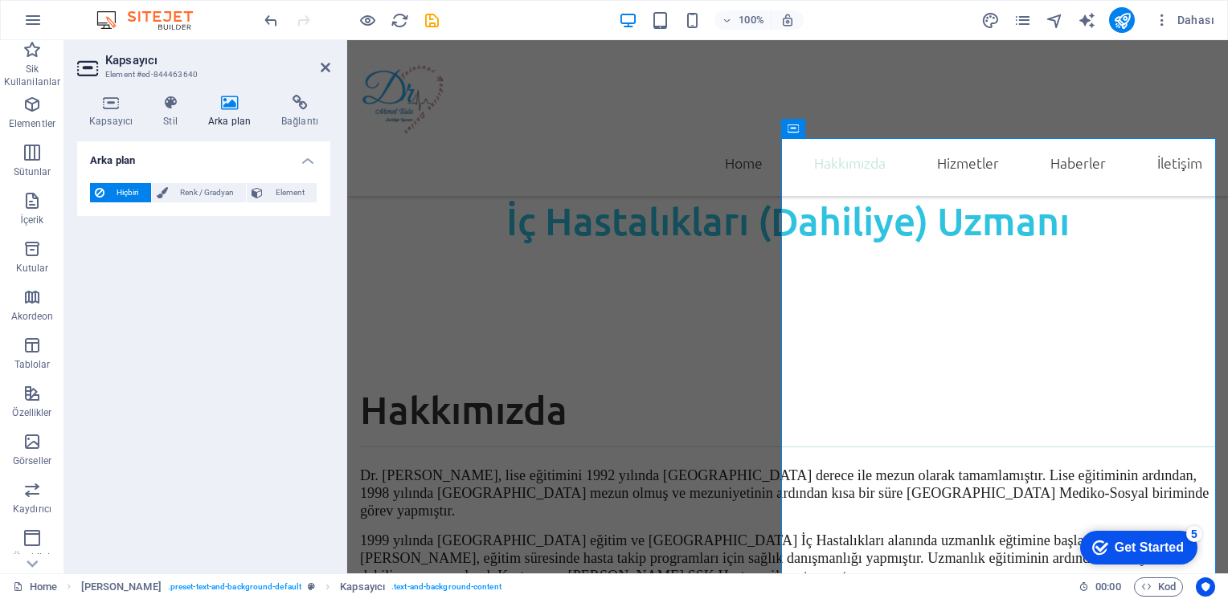
click at [117, 187] on span "Hiçbiri" at bounding box center [127, 192] width 37 height 19
click at [174, 114] on h4 "Stil" at bounding box center [173, 112] width 45 height 34
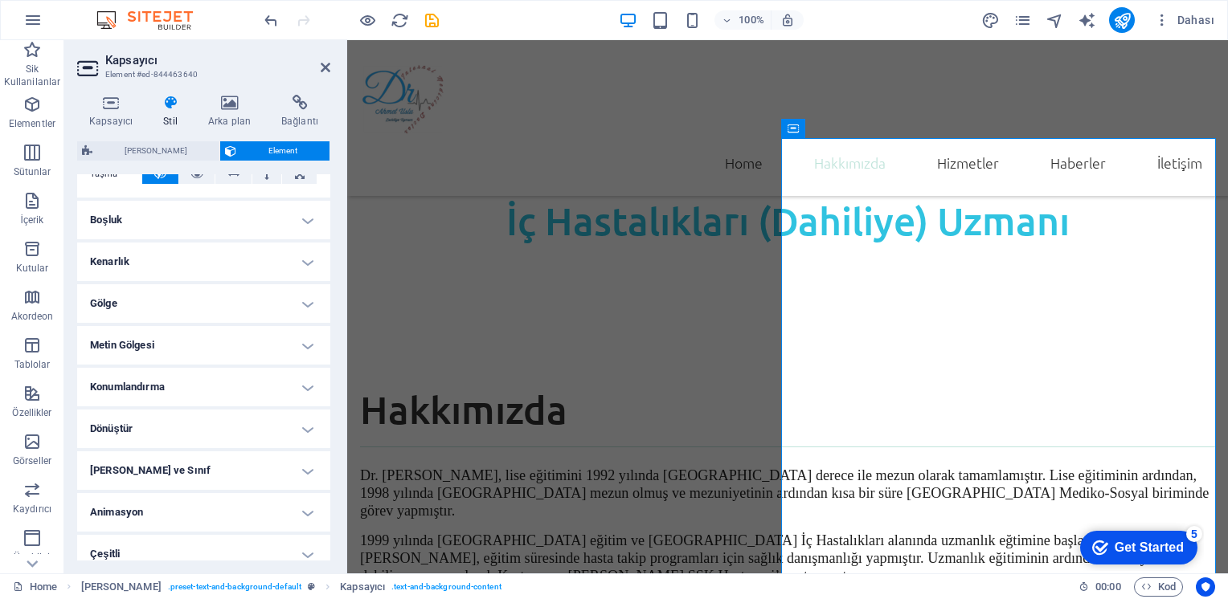
scroll to position [305, 0]
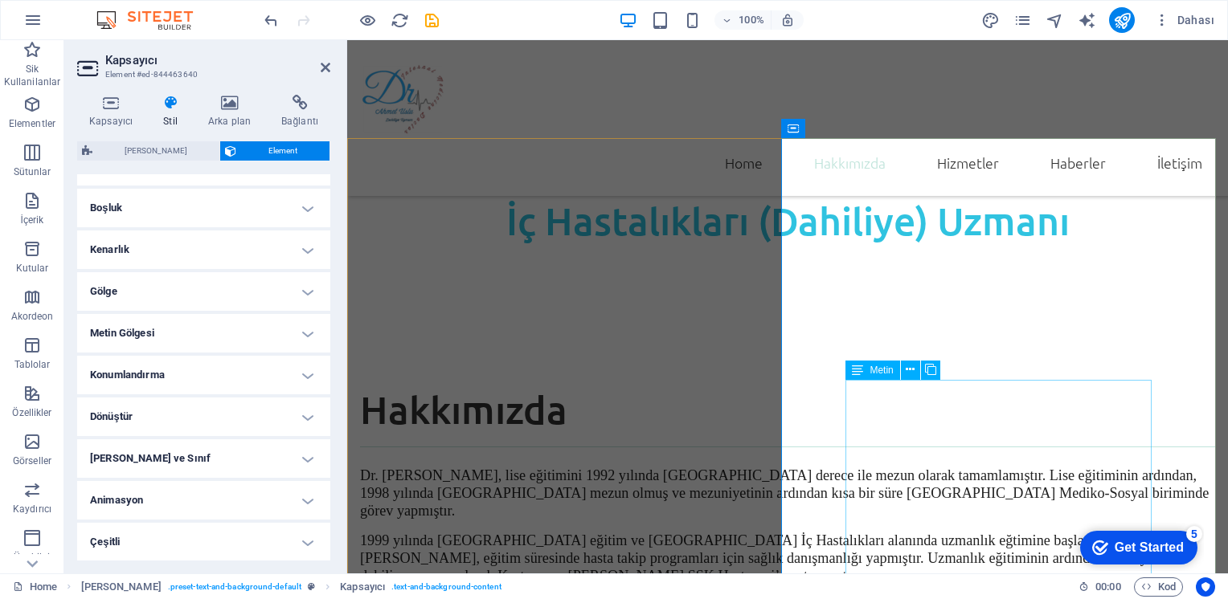
click at [907, 367] on icon at bounding box center [910, 370] width 9 height 17
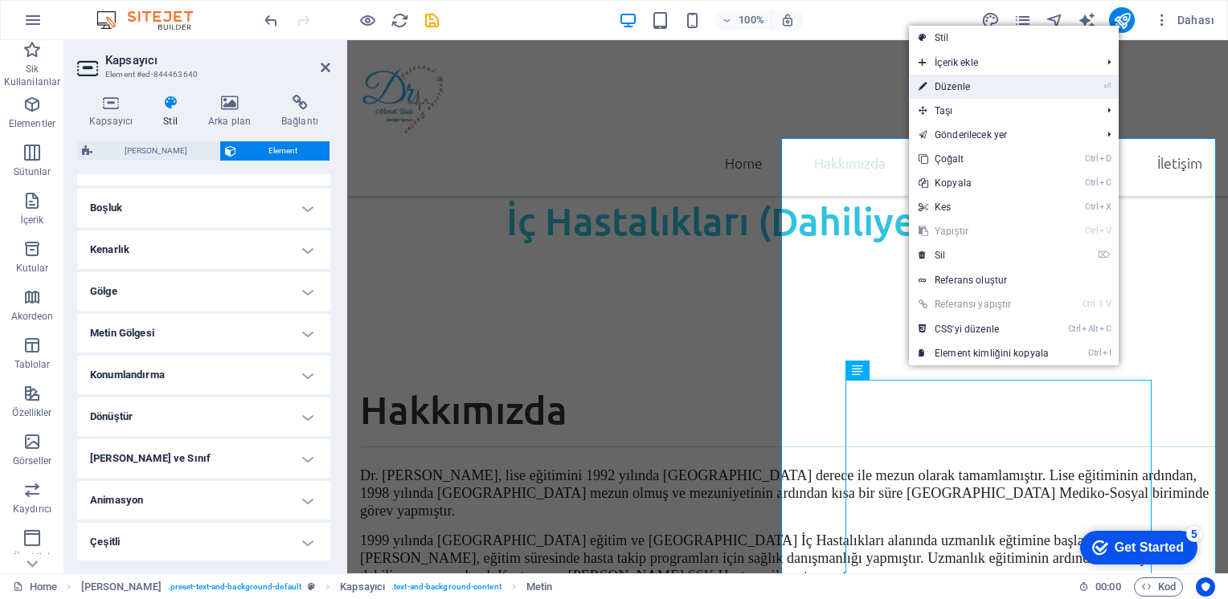
click at [958, 78] on link "⏎ Düzenle" at bounding box center [983, 87] width 149 height 24
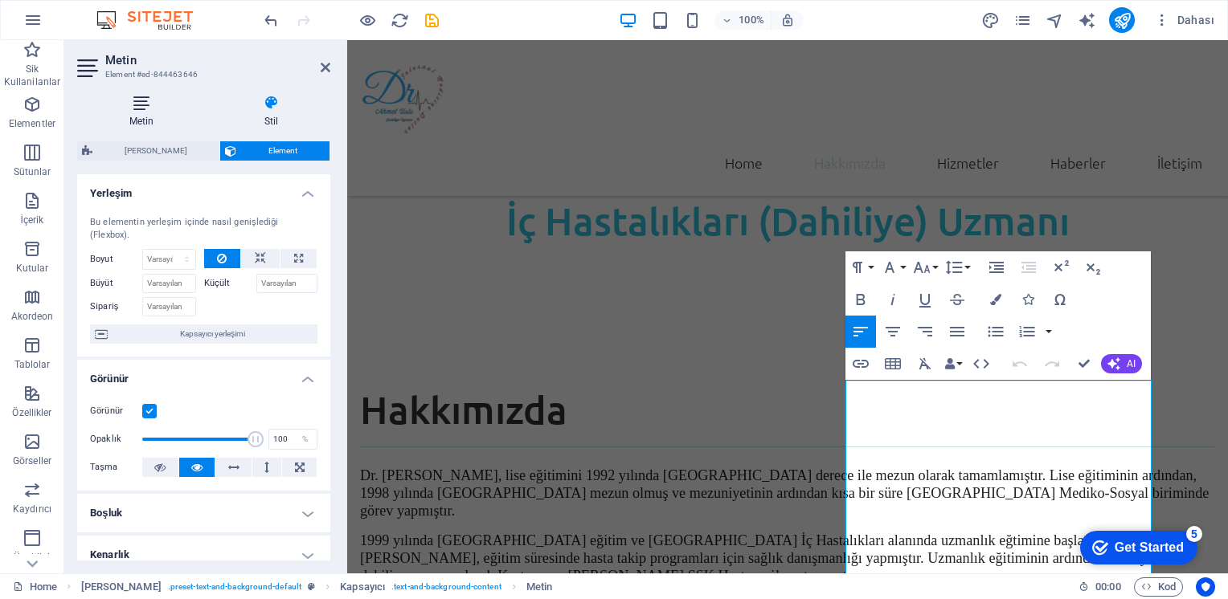
click at [145, 111] on h4 "Metin" at bounding box center [144, 112] width 135 height 34
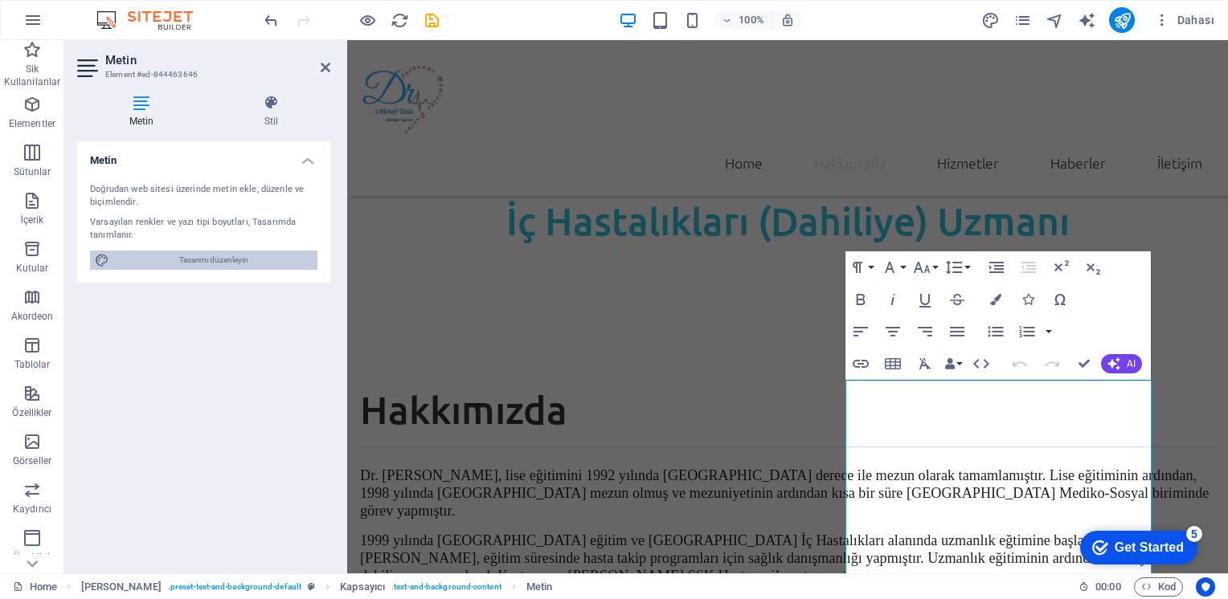
click at [199, 256] on span "Tasarımı düzenleyin" at bounding box center [213, 260] width 198 height 19
select select "rem"
select select "300"
select select "px"
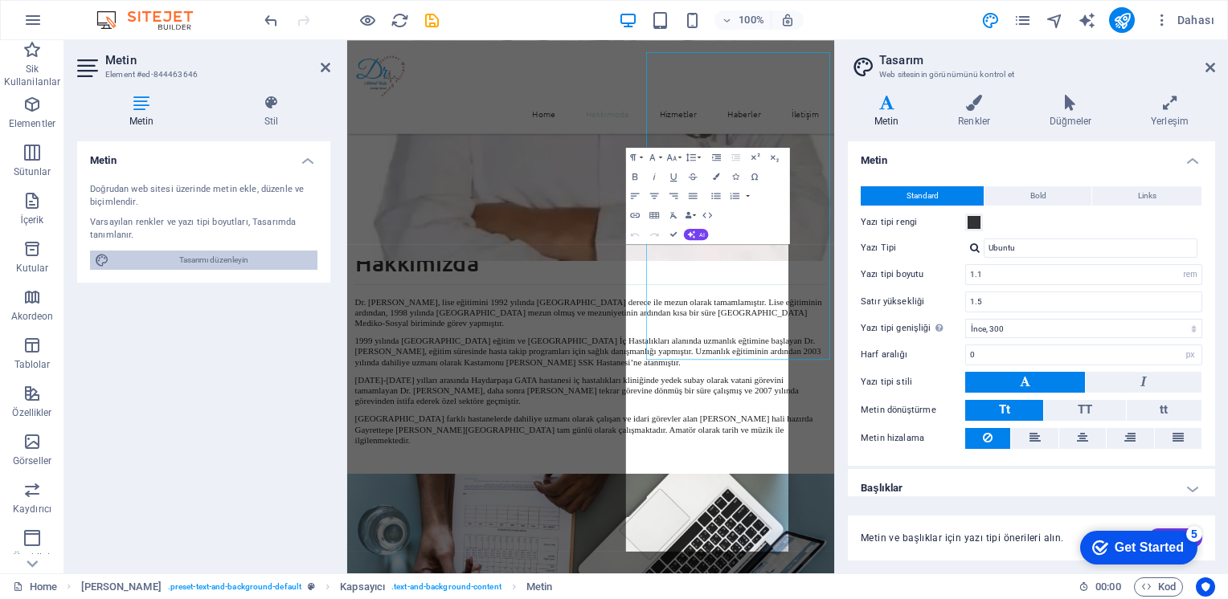
scroll to position [1161, 0]
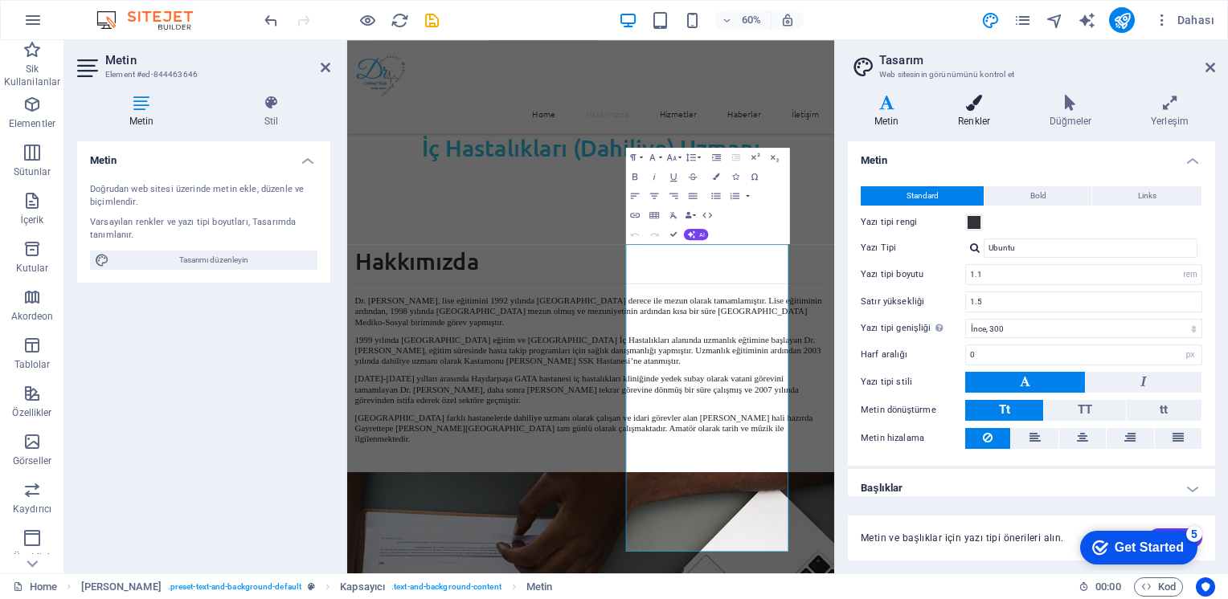
click at [984, 107] on icon at bounding box center [973, 103] width 85 height 16
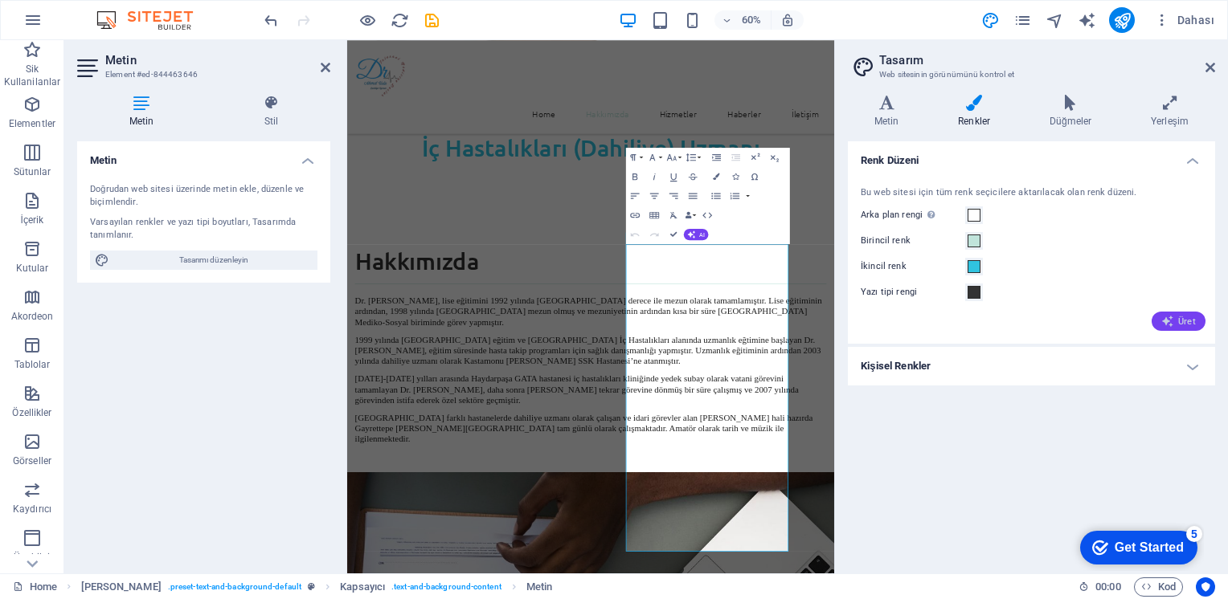
click at [1181, 320] on span "Üret" at bounding box center [1178, 321] width 35 height 13
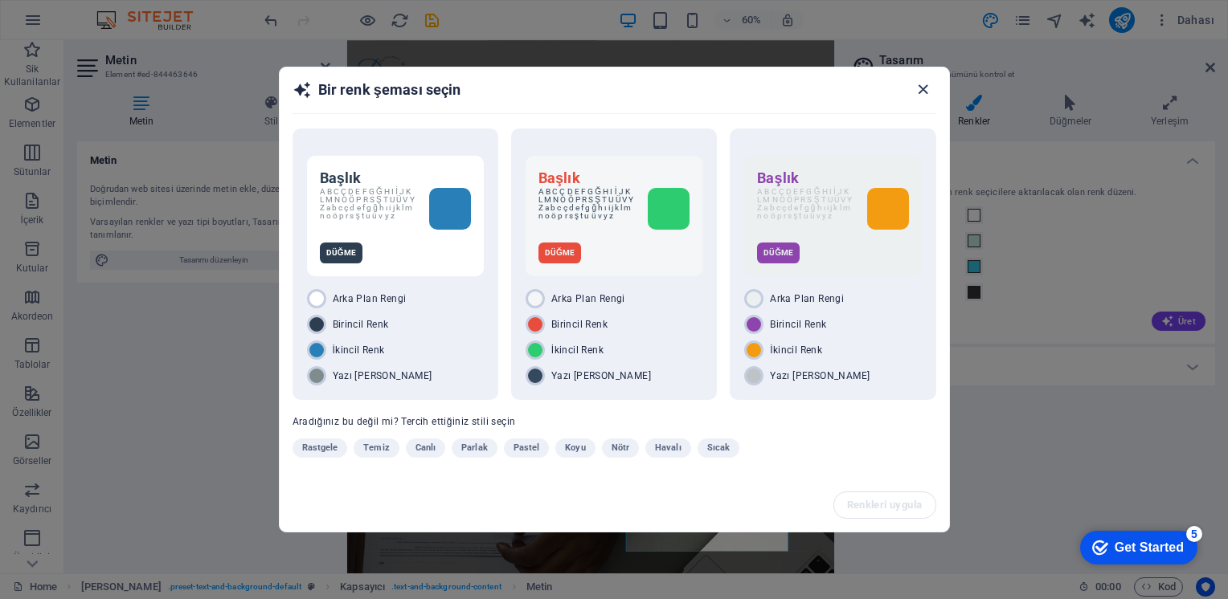
click at [929, 88] on icon "button" at bounding box center [923, 89] width 18 height 18
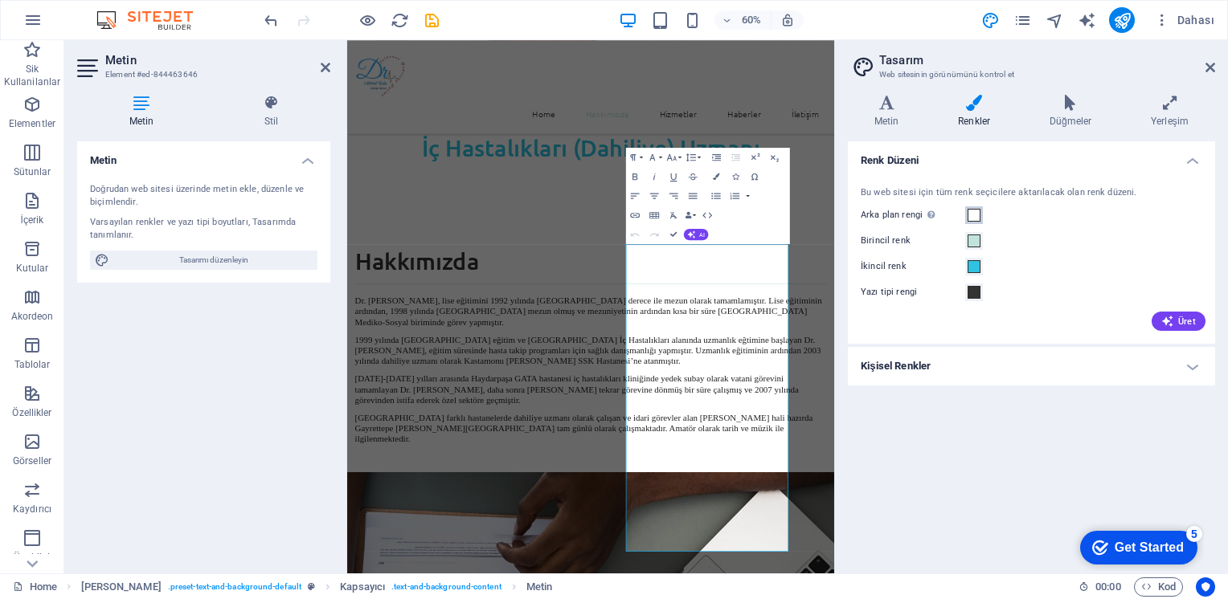
click at [972, 216] on span at bounding box center [973, 215] width 13 height 13
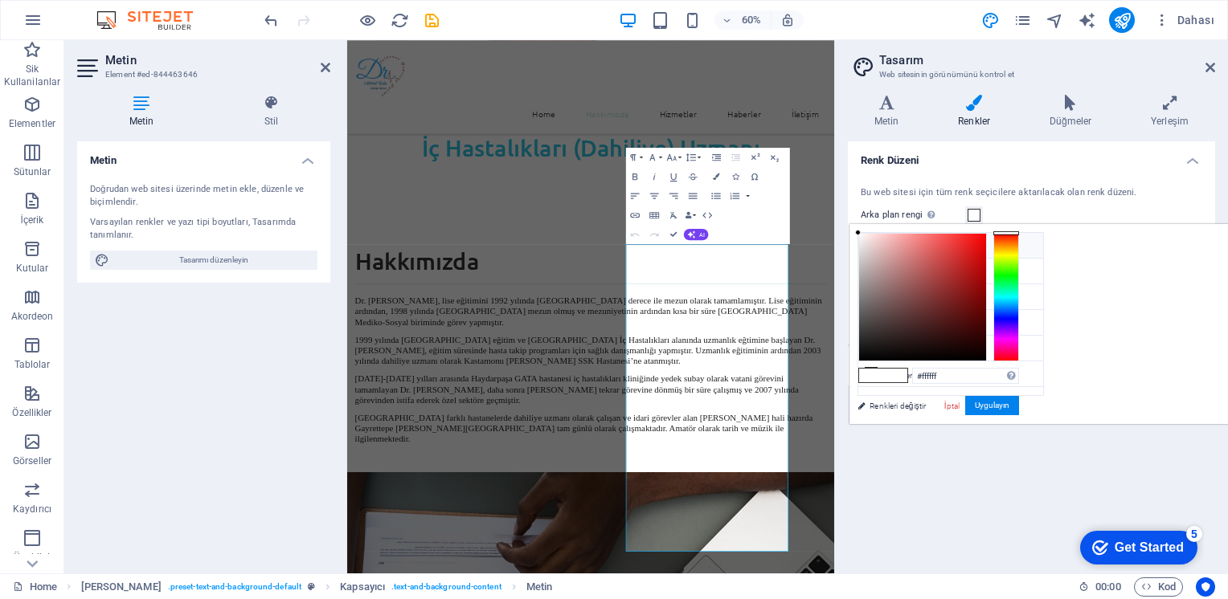
click at [868, 243] on icon at bounding box center [870, 244] width 11 height 11
click at [867, 296] on icon at bounding box center [870, 296] width 11 height 11
type input "#30c3e0"
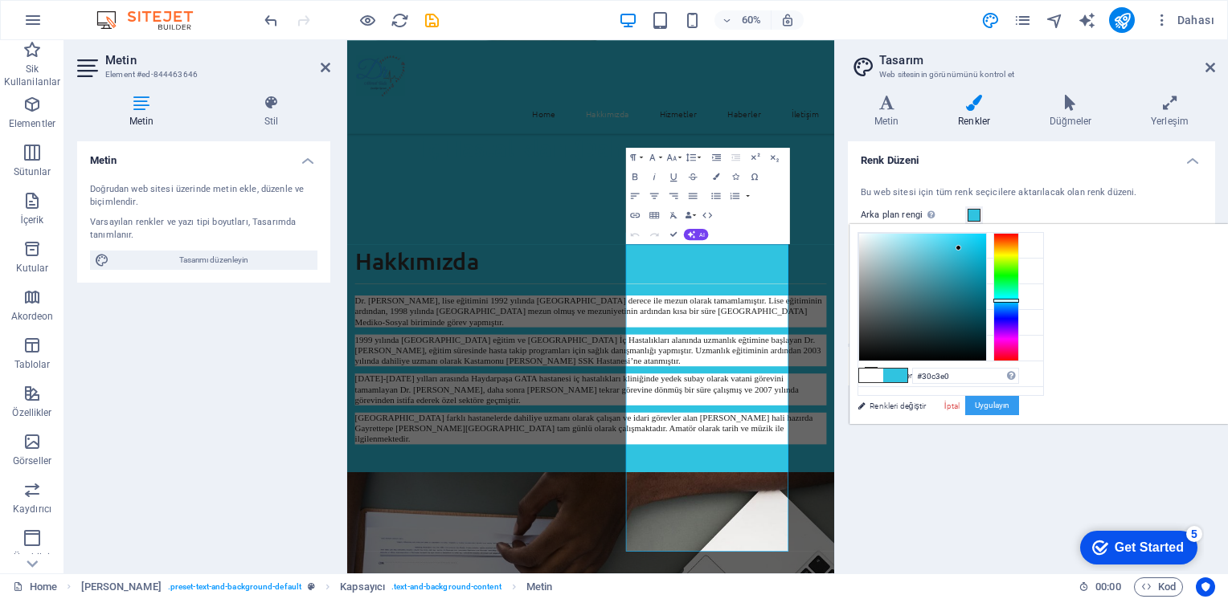
click at [1019, 401] on button "Uygulayın" at bounding box center [992, 405] width 54 height 19
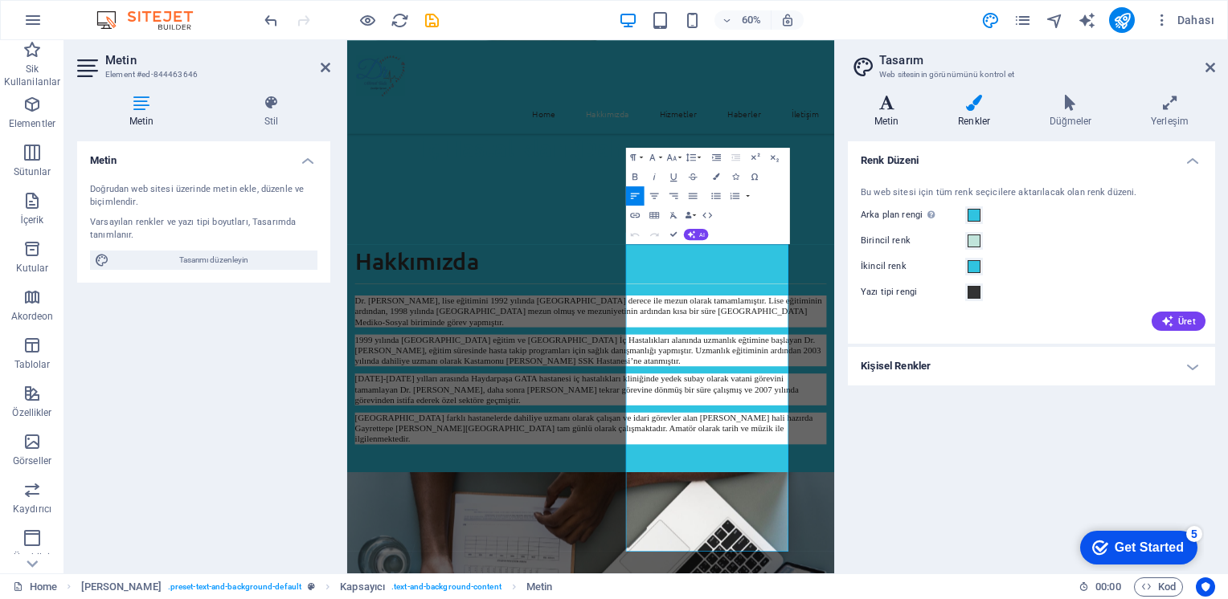
click at [885, 110] on icon at bounding box center [886, 103] width 77 height 16
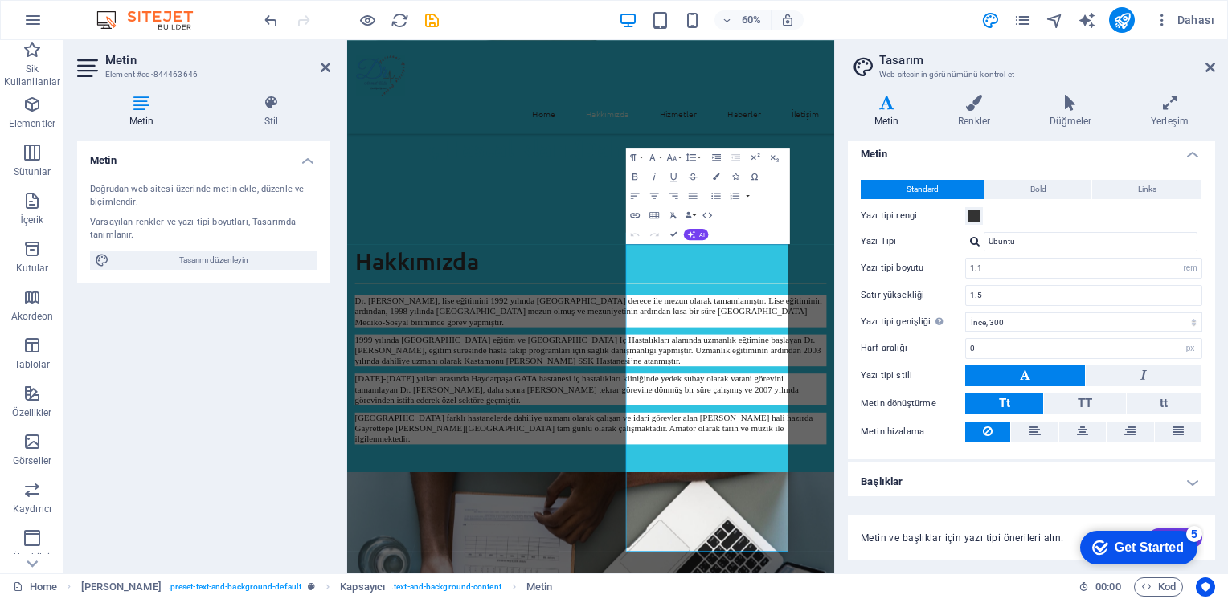
scroll to position [8, 0]
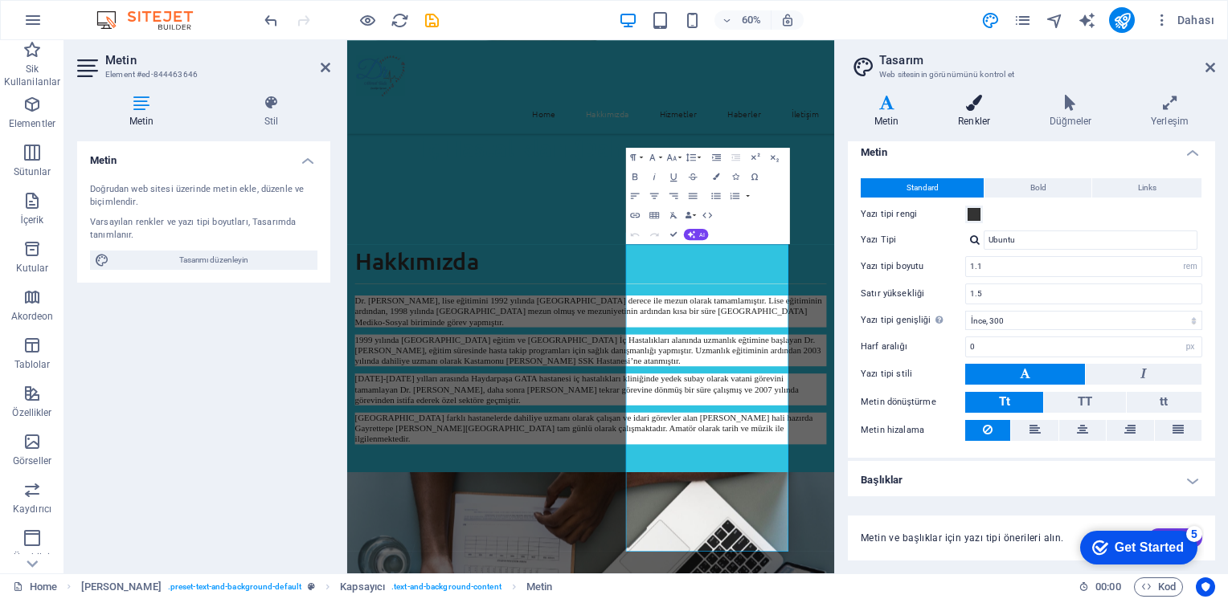
click at [969, 108] on icon at bounding box center [973, 103] width 85 height 16
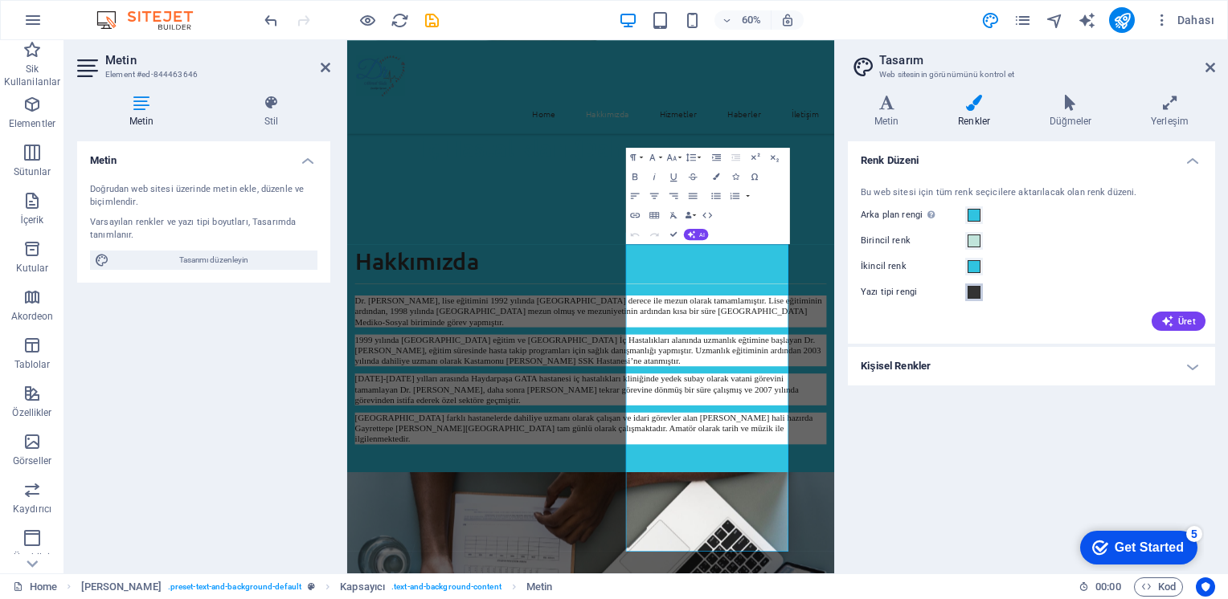
click at [974, 294] on span at bounding box center [973, 292] width 13 height 13
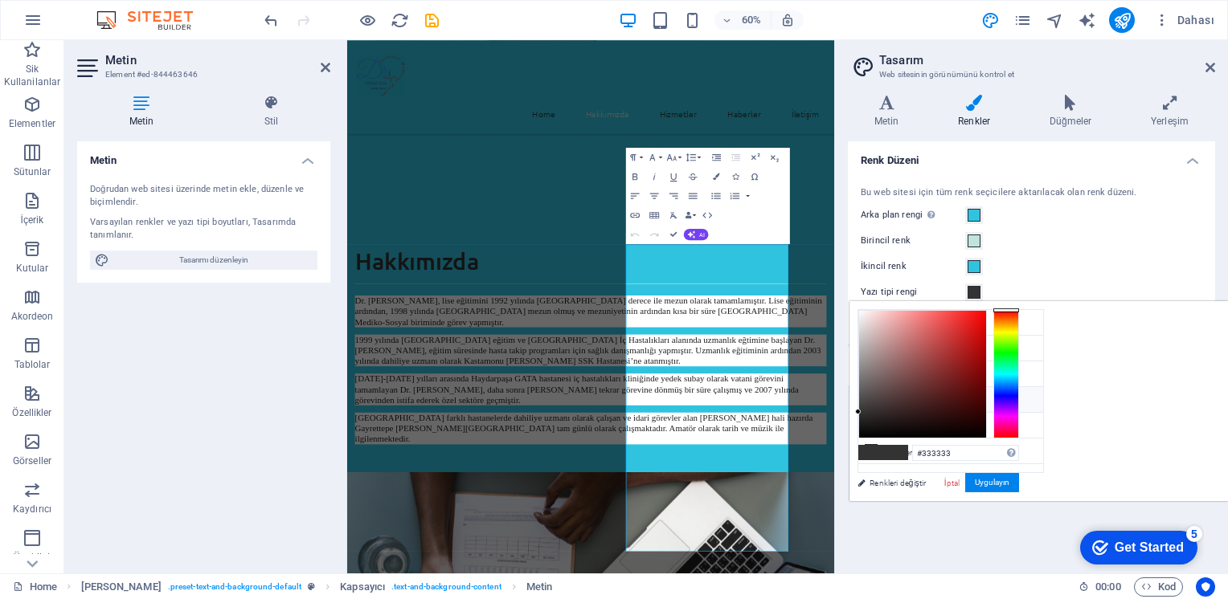
click at [871, 395] on icon at bounding box center [870, 399] width 11 height 11
click at [874, 399] on icon at bounding box center [870, 399] width 11 height 11
click at [1019, 481] on button "Uygulayın" at bounding box center [992, 482] width 54 height 19
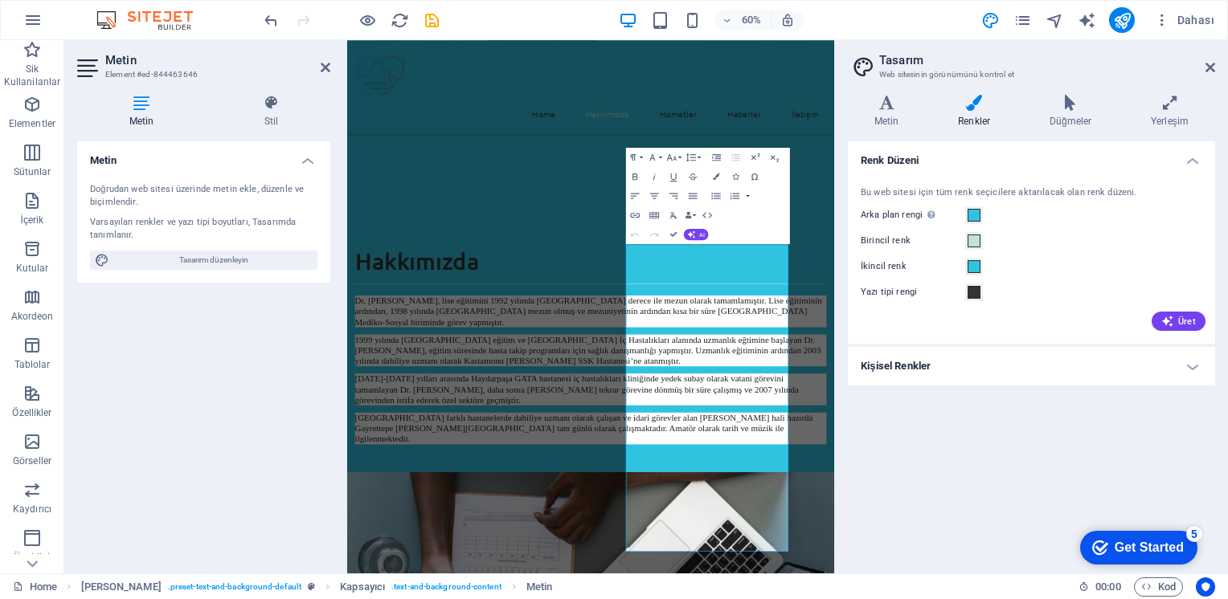
click at [1202, 367] on h4 "Kişisel Renkler" at bounding box center [1031, 366] width 367 height 39
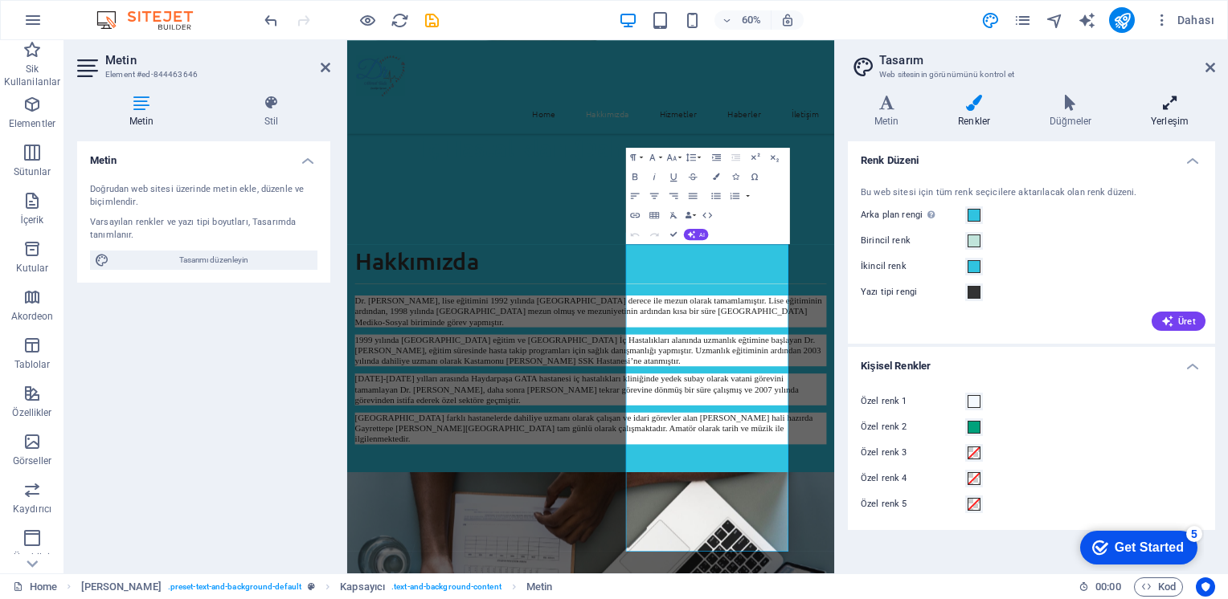
click at [1167, 114] on h4 "Yerleşim" at bounding box center [1169, 112] width 91 height 34
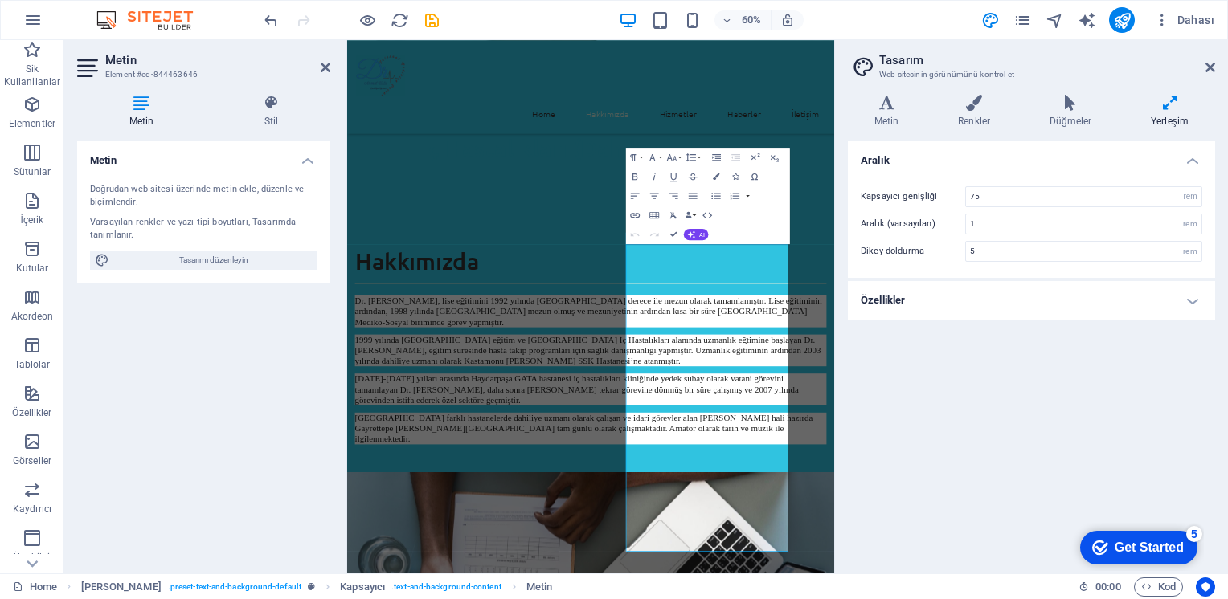
click at [1196, 301] on h4 "Özellikler" at bounding box center [1031, 300] width 367 height 39
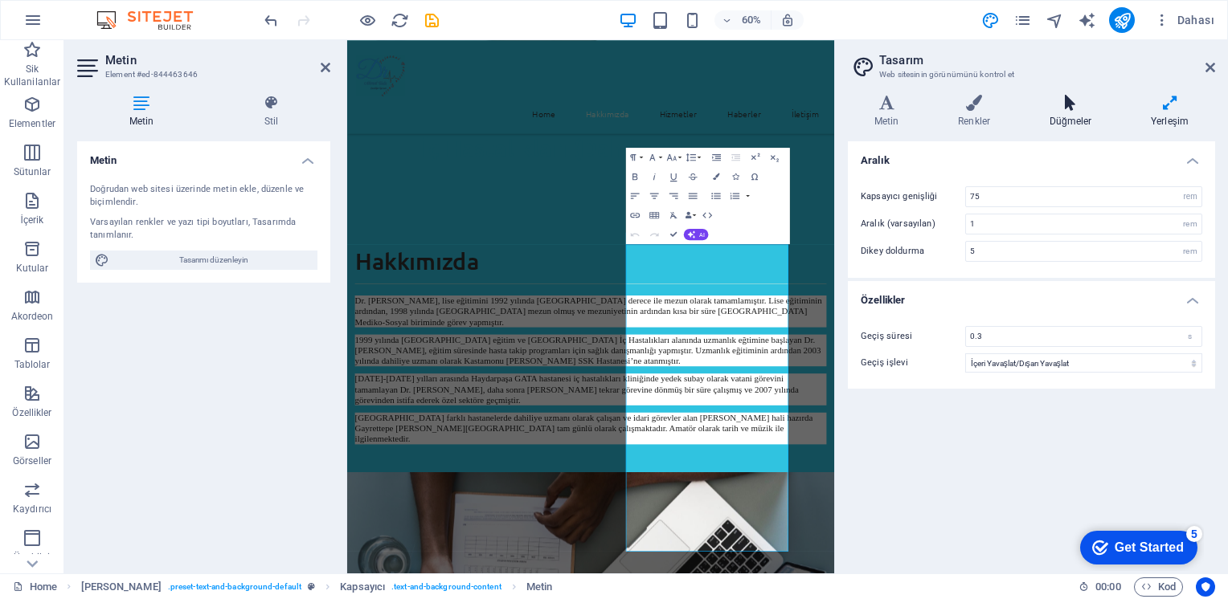
click at [1067, 111] on h4 "Düğmeler" at bounding box center [1073, 112] width 101 height 34
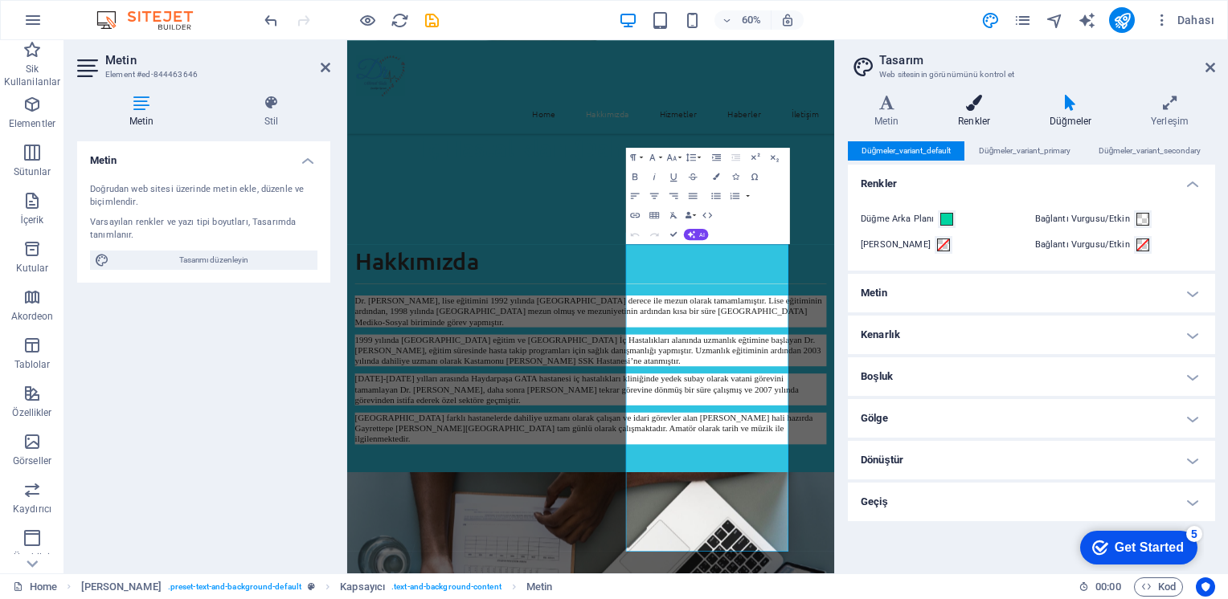
click at [975, 106] on icon at bounding box center [973, 103] width 85 height 16
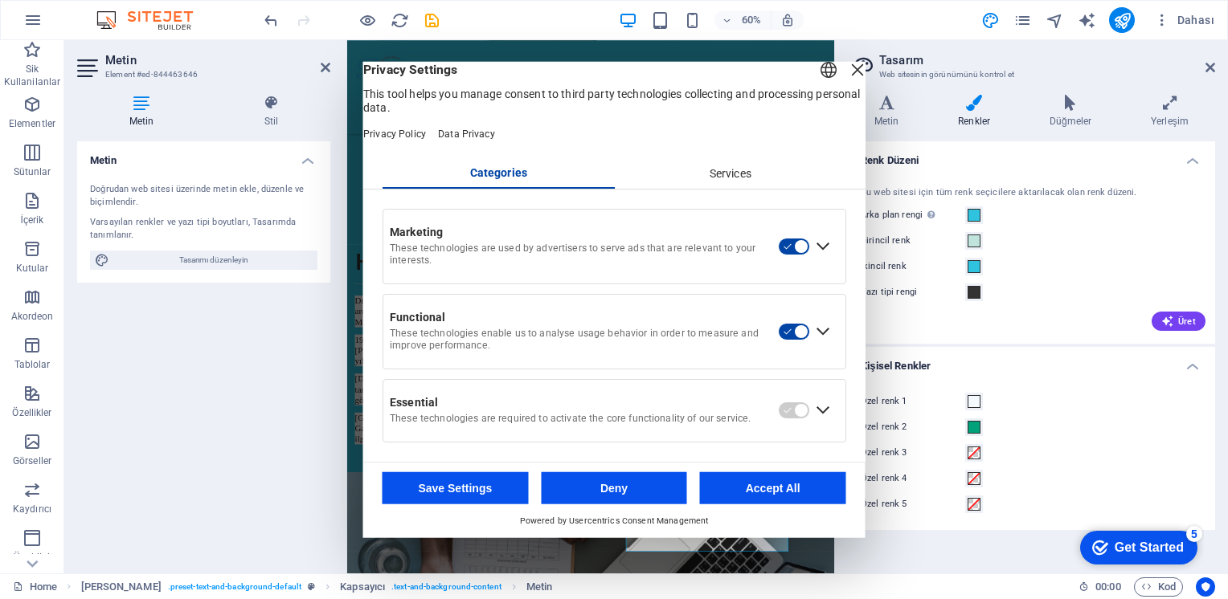
click at [846, 81] on div "Close Layer" at bounding box center [857, 70] width 22 height 22
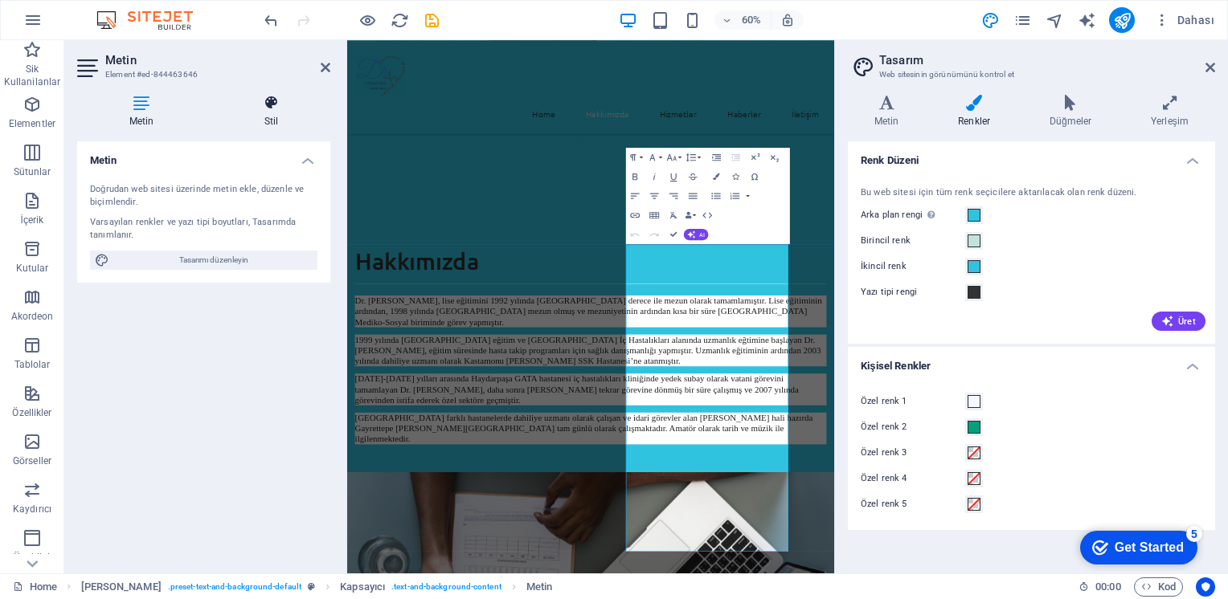
click at [264, 108] on icon at bounding box center [271, 103] width 118 height 16
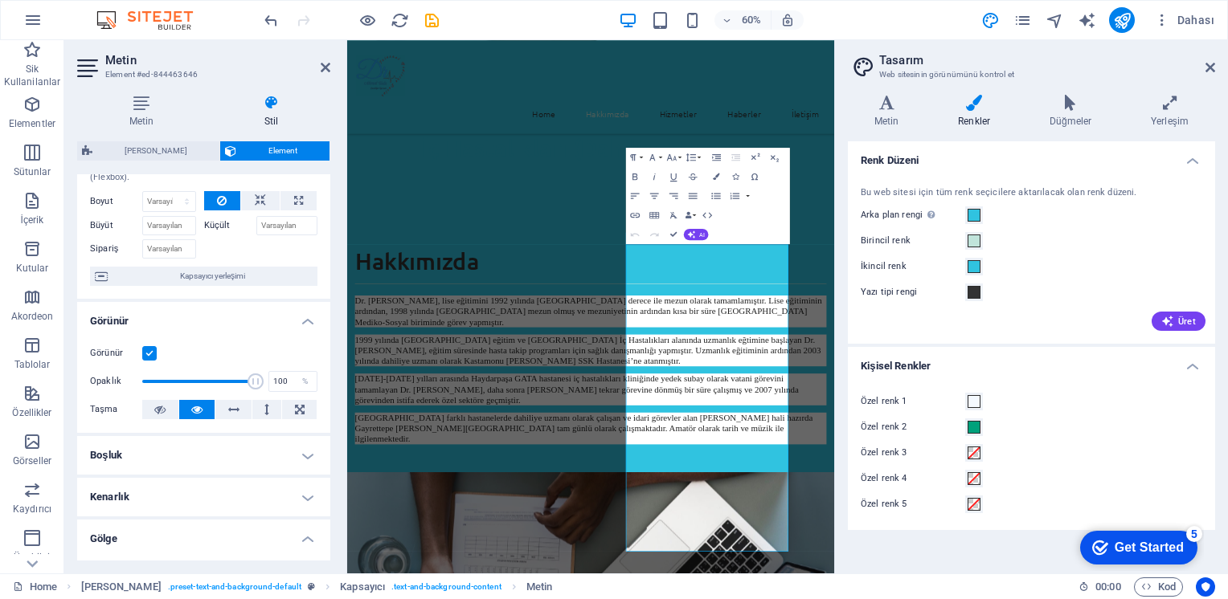
scroll to position [80, 0]
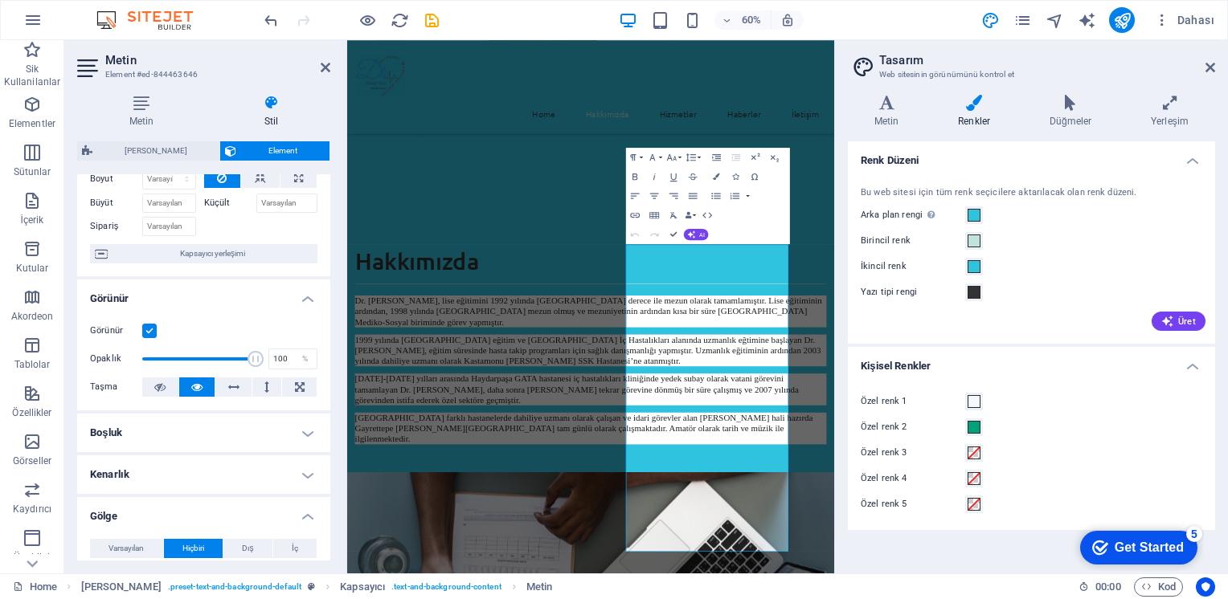
type input "52"
click at [198, 358] on span at bounding box center [198, 359] width 113 height 24
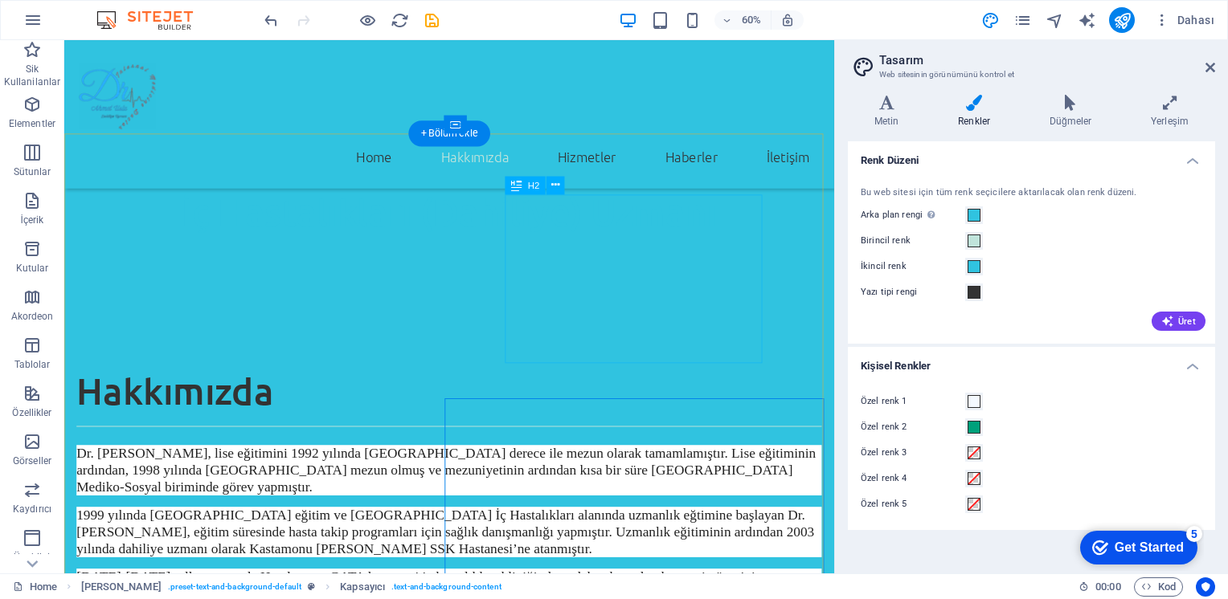
scroll to position [883, 0]
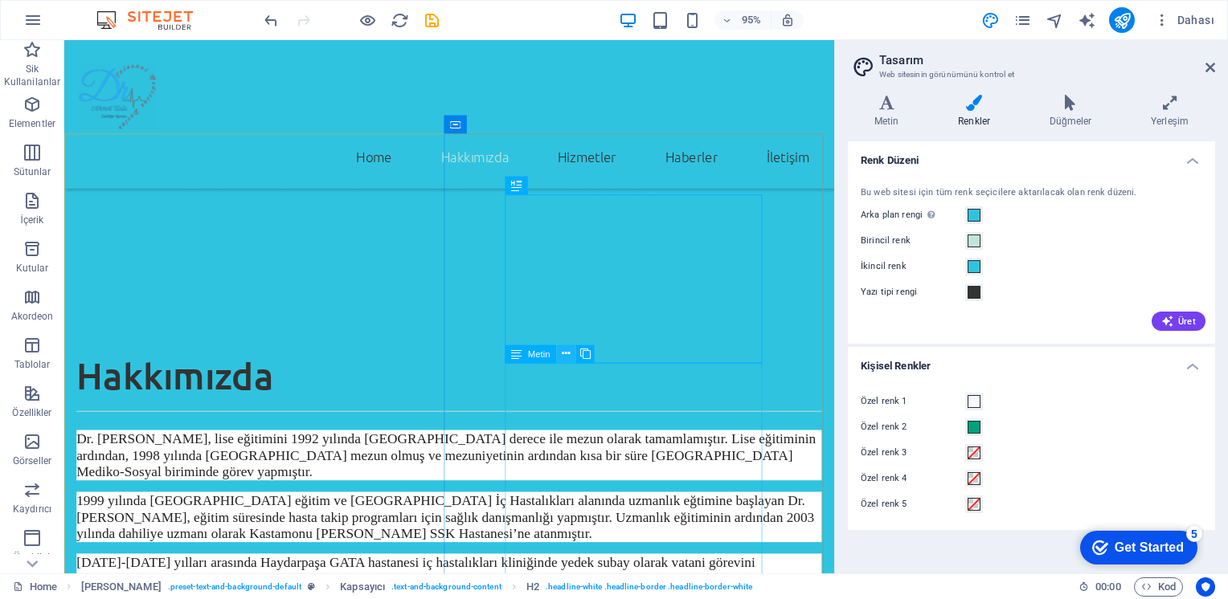
click at [565, 350] on icon at bounding box center [566, 354] width 8 height 16
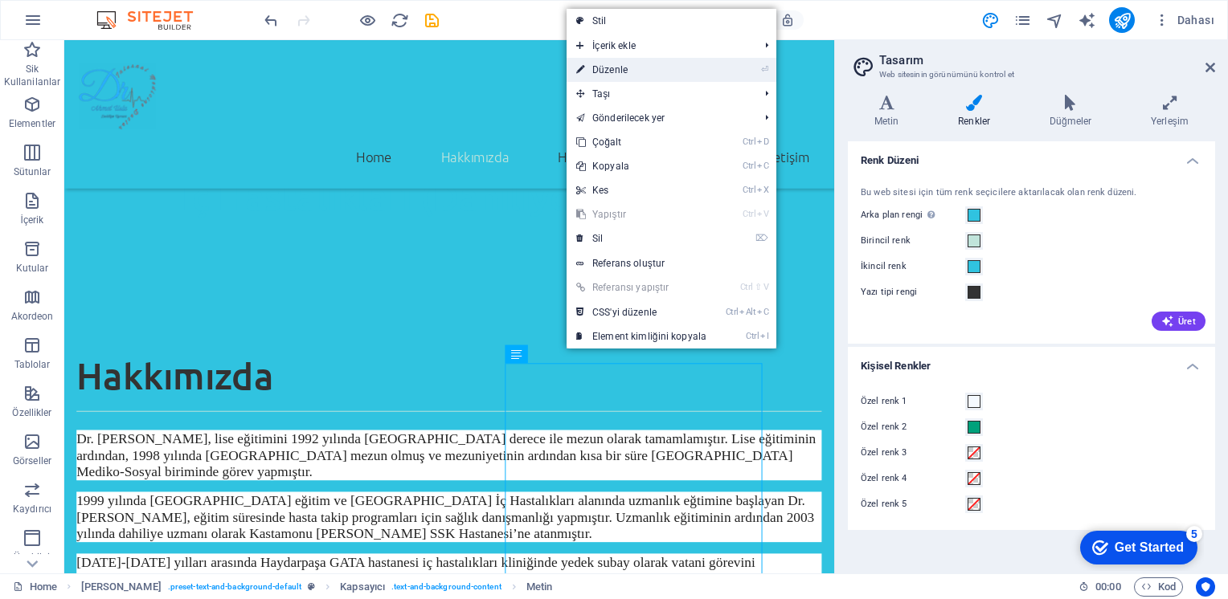
click at [611, 64] on link "⏎ Düzenle" at bounding box center [640, 70] width 149 height 24
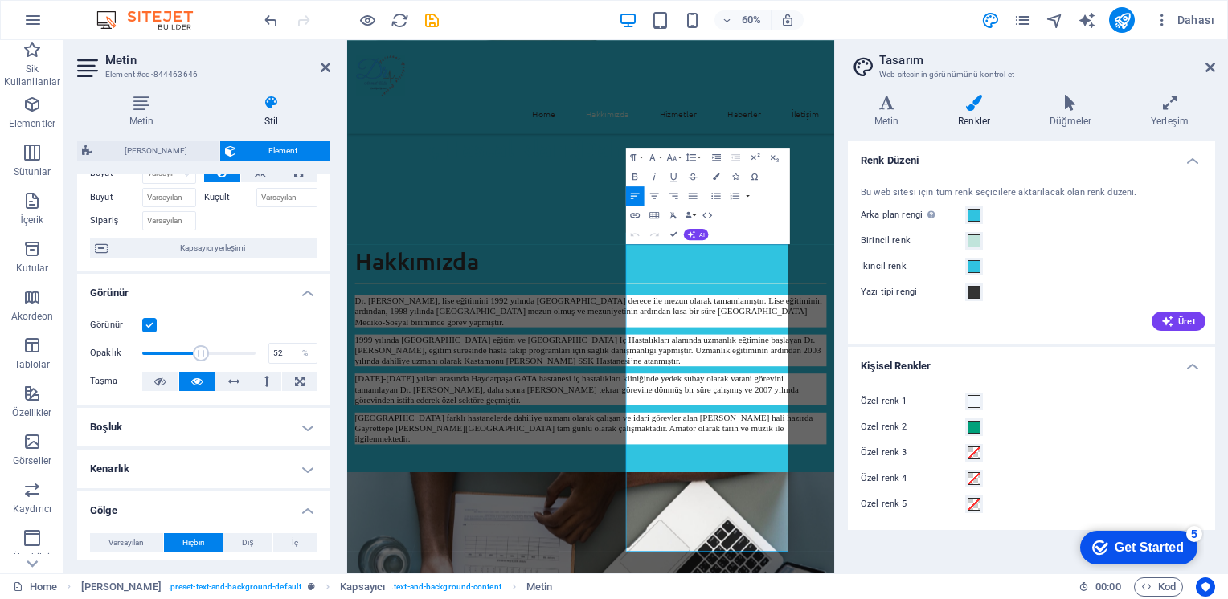
scroll to position [161, 0]
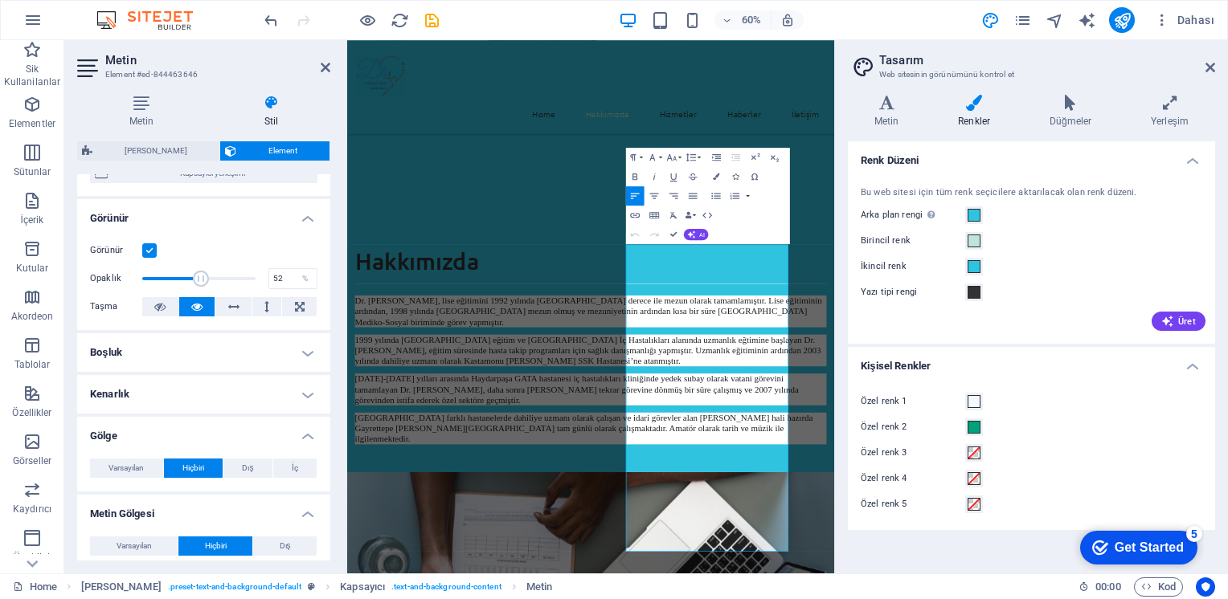
click at [288, 356] on h4 "Boşluk" at bounding box center [203, 352] width 253 height 39
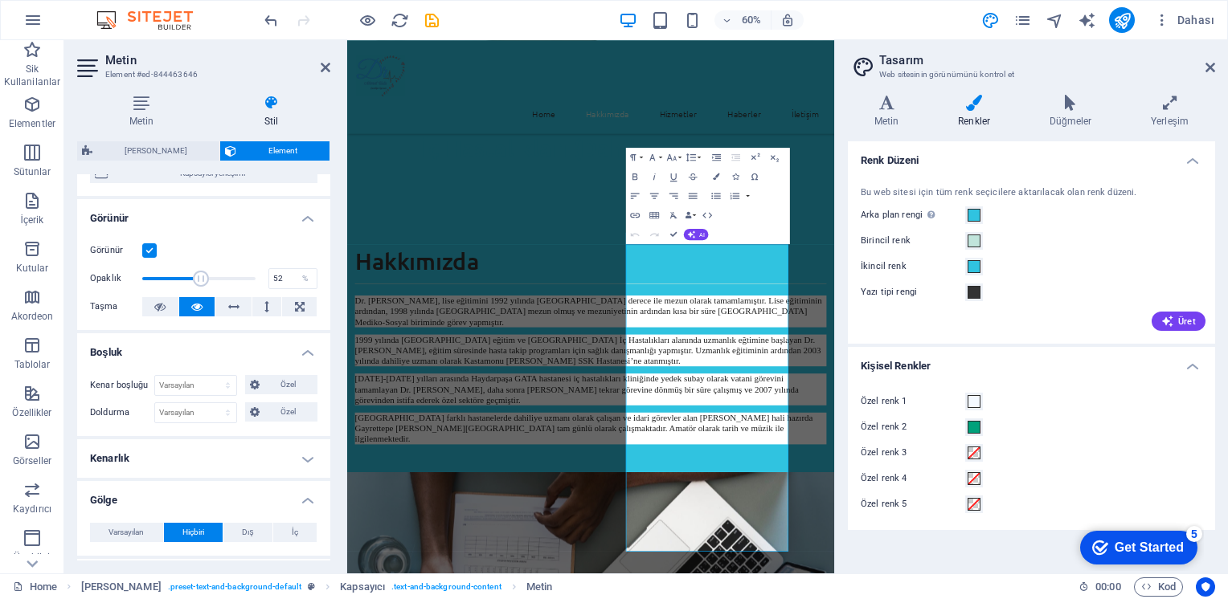
click at [289, 351] on h4 "Boşluk" at bounding box center [203, 347] width 253 height 29
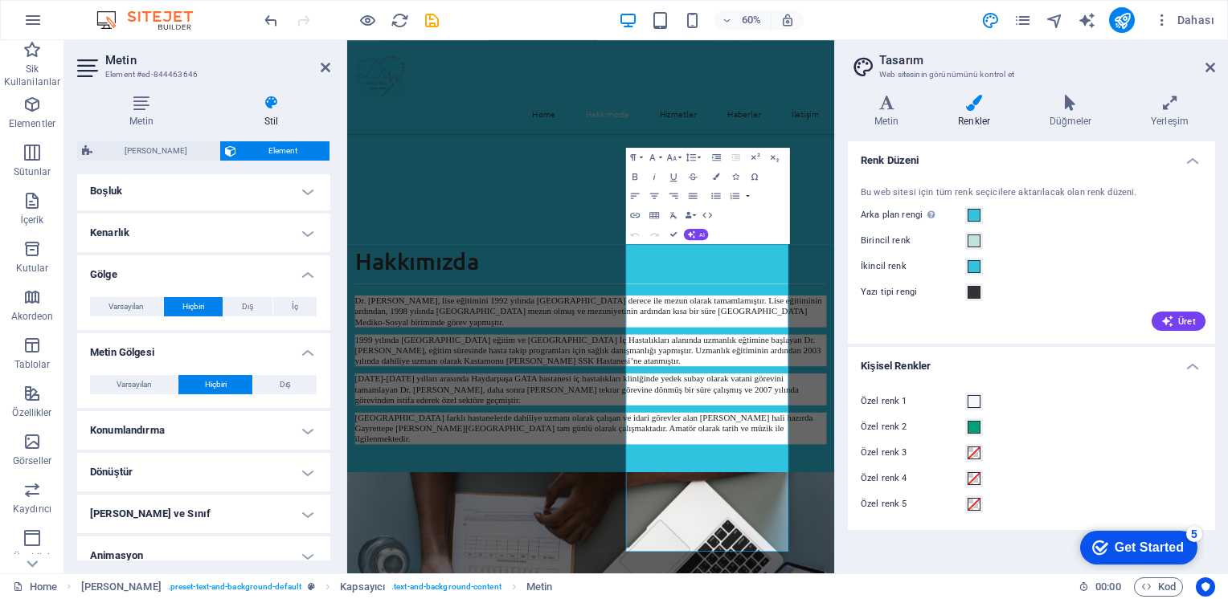
scroll to position [377, 0]
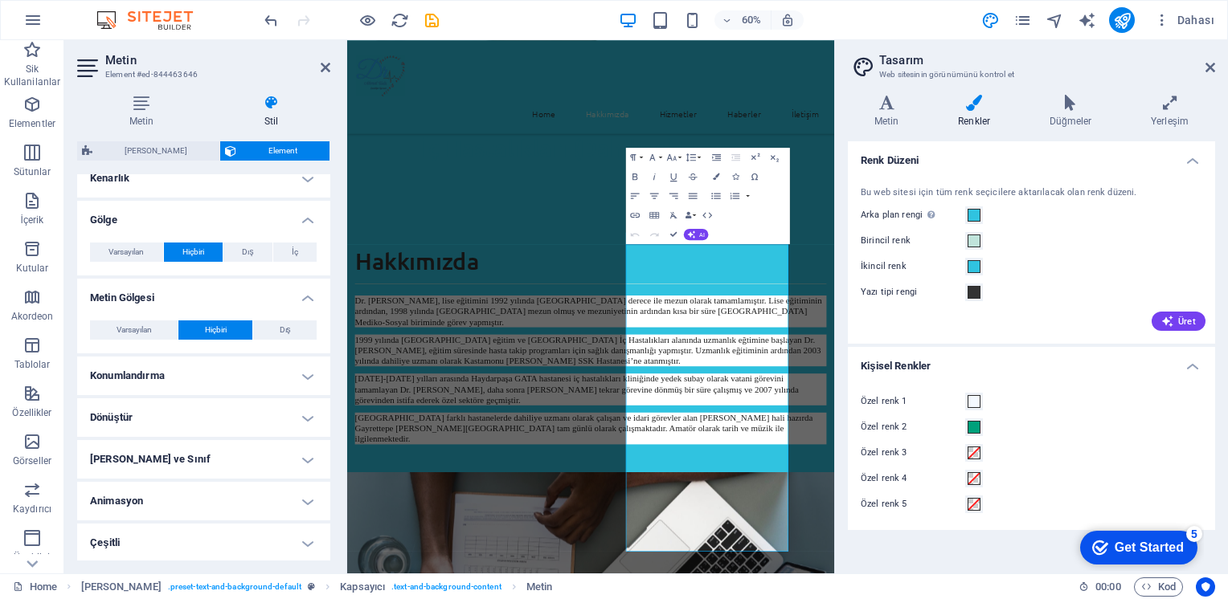
click at [307, 497] on h4 "Animasyon" at bounding box center [203, 501] width 253 height 39
click at [307, 497] on h4 "Animasyon" at bounding box center [203, 496] width 253 height 29
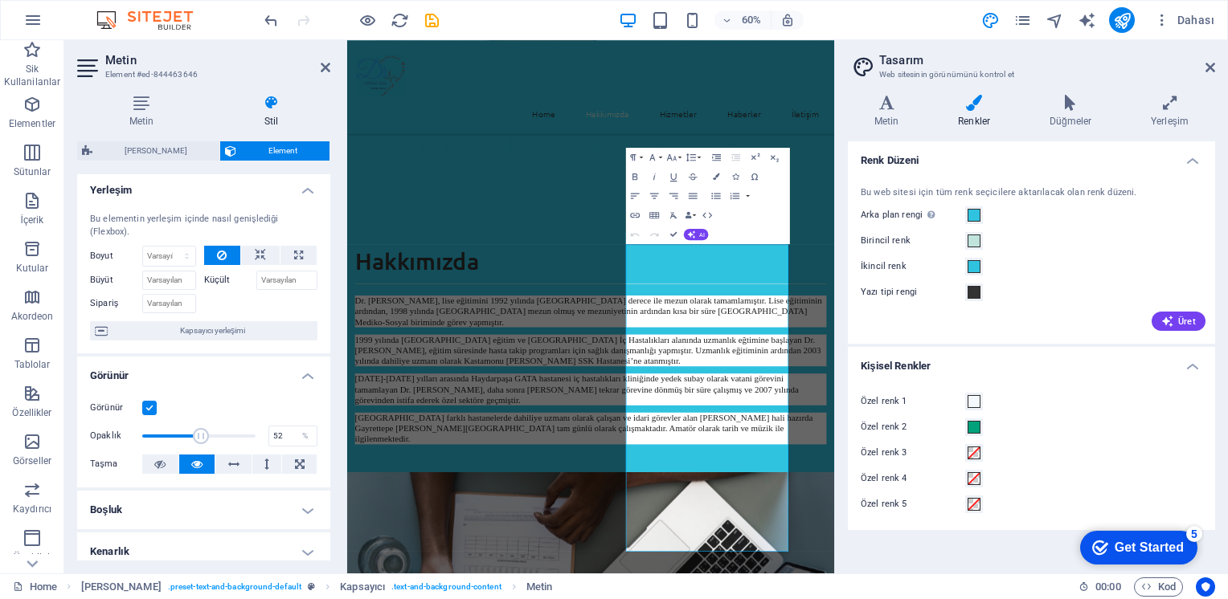
scroll to position [0, 0]
click at [971, 294] on span at bounding box center [973, 292] width 13 height 13
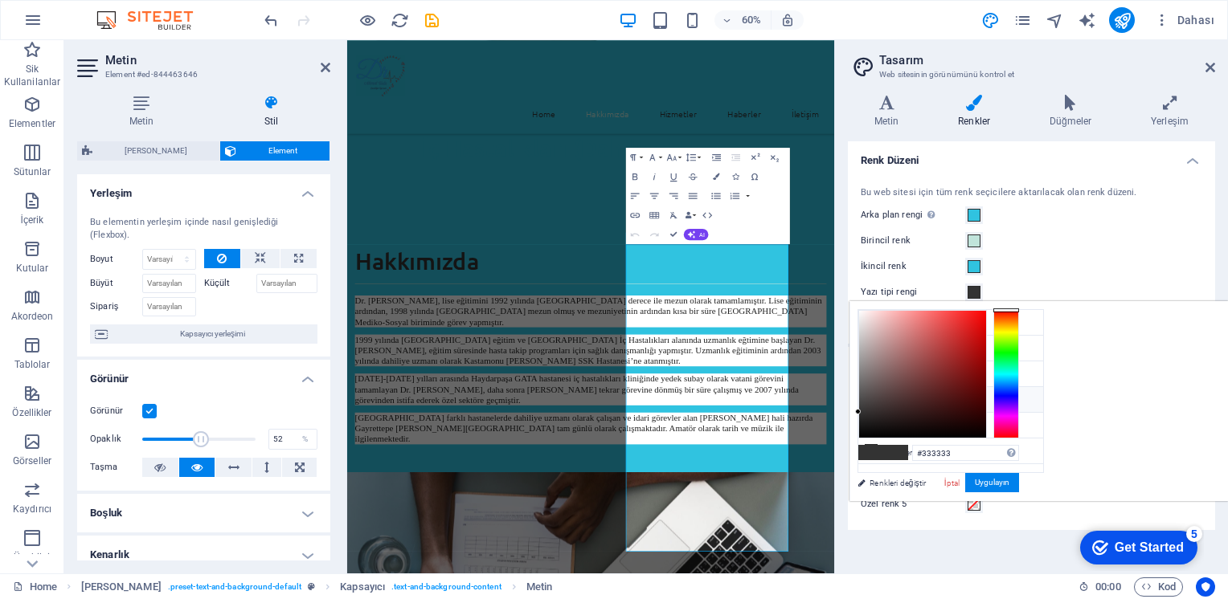
click at [869, 394] on icon at bounding box center [870, 399] width 11 height 11
click at [881, 108] on icon at bounding box center [886, 103] width 77 height 16
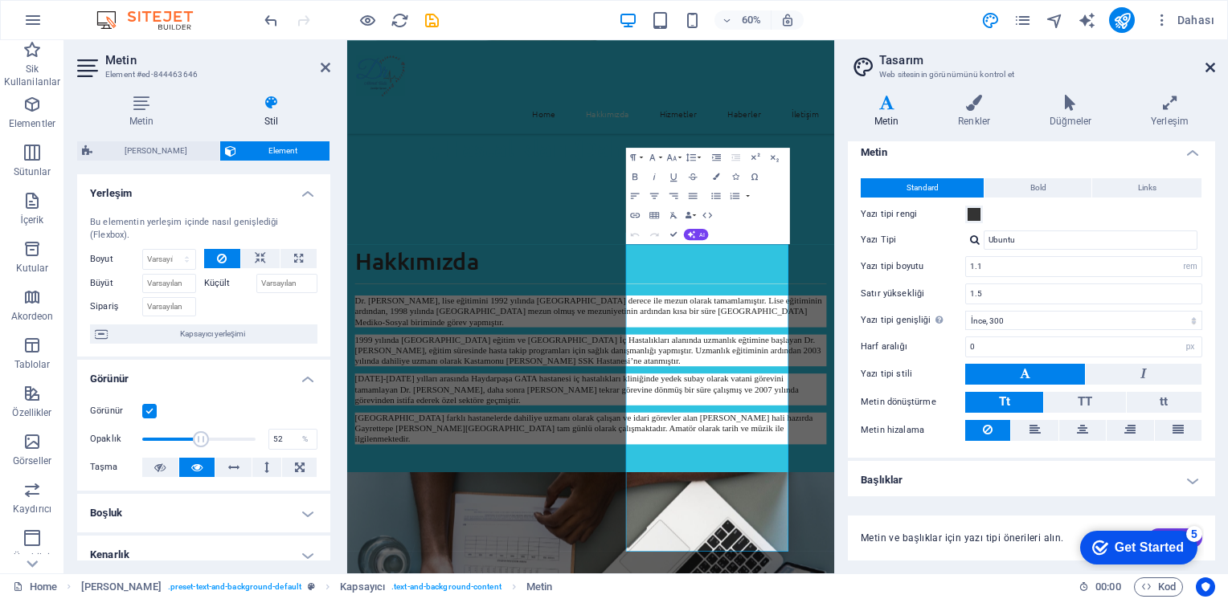
click at [1208, 63] on icon at bounding box center [1210, 67] width 10 height 13
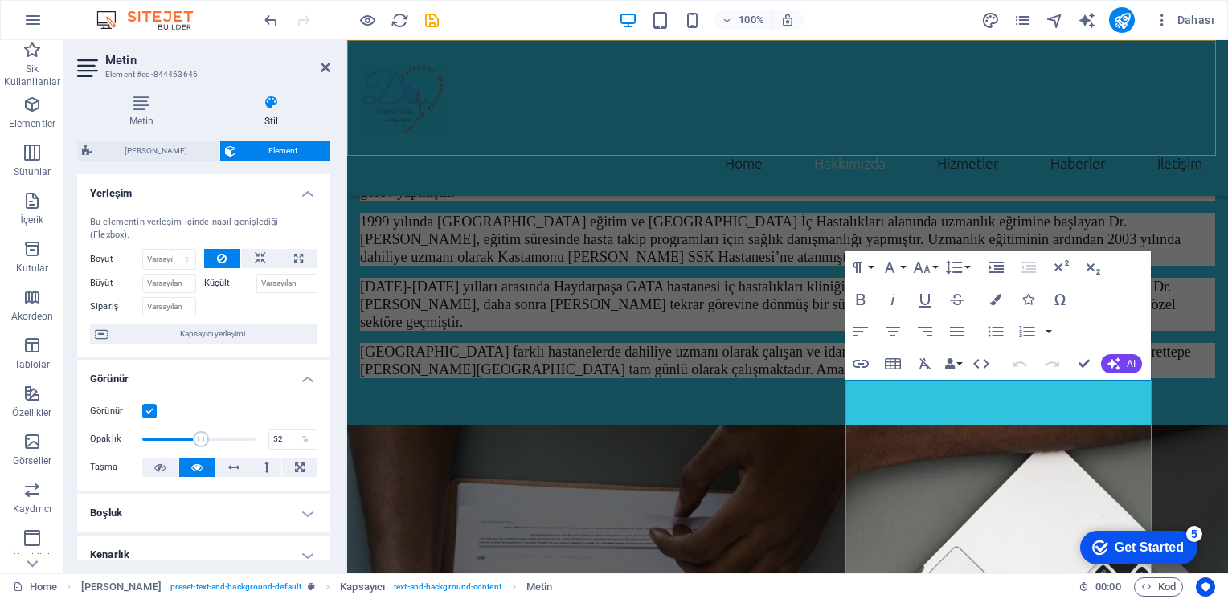
scroll to position [842, 0]
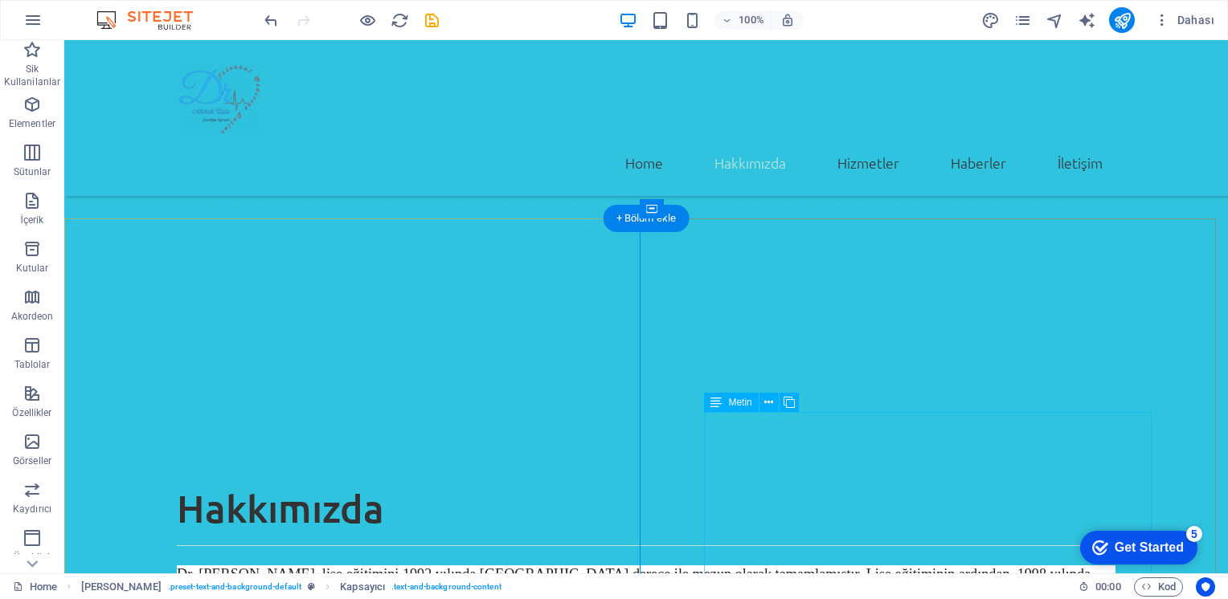
scroll to position [984, 0]
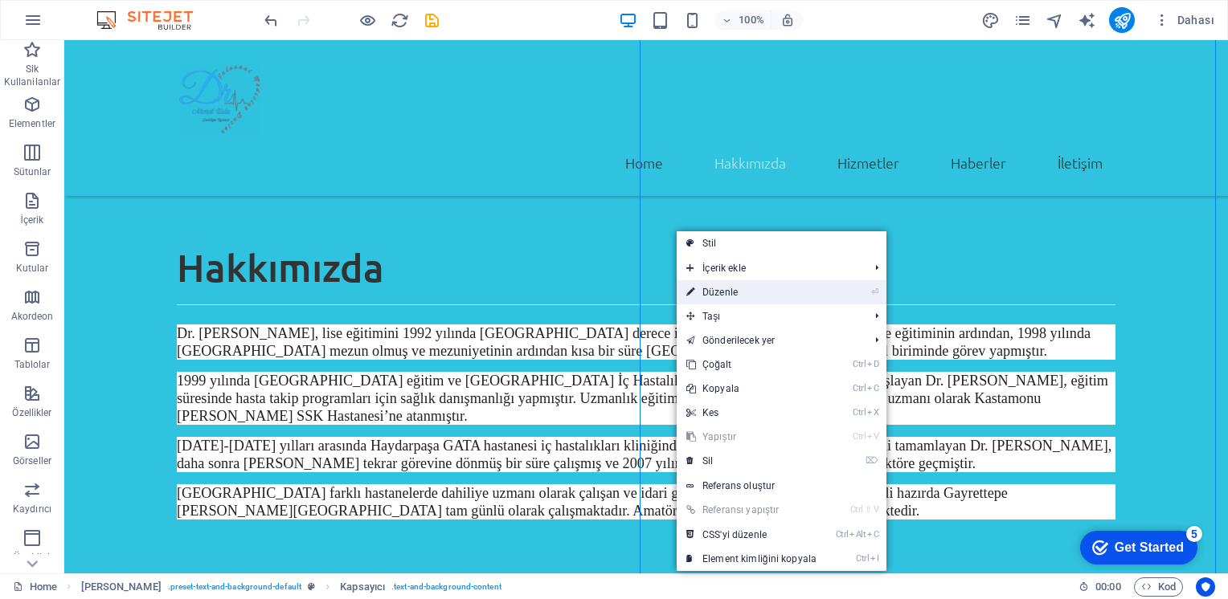
click at [738, 286] on link "⏎ Düzenle" at bounding box center [751, 292] width 149 height 24
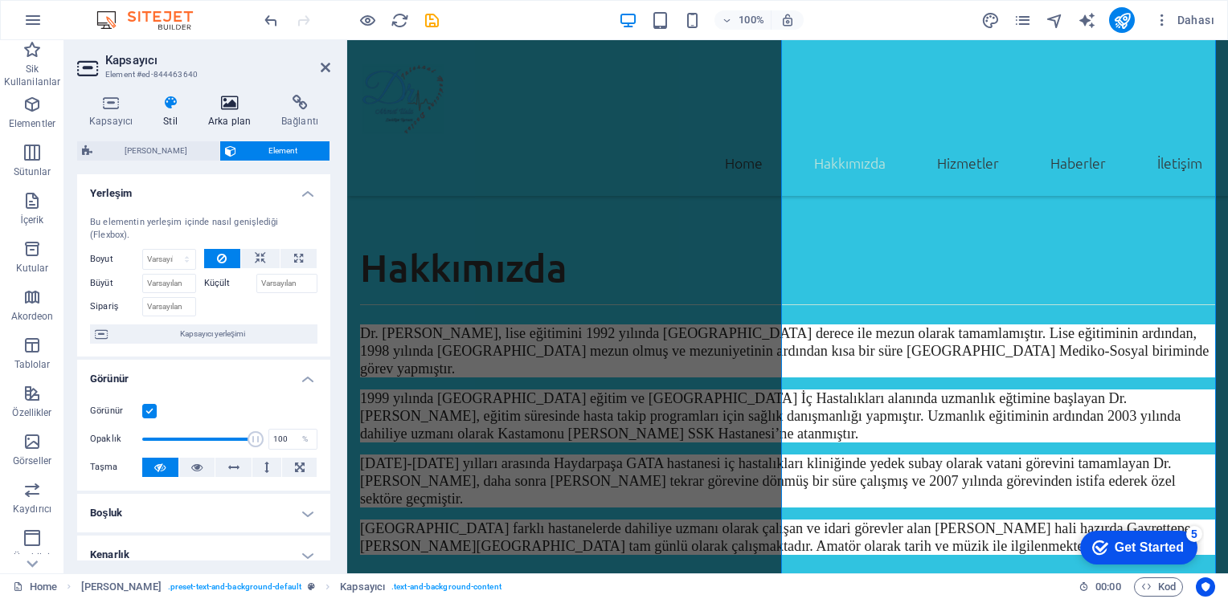
click at [219, 110] on icon at bounding box center [229, 103] width 67 height 16
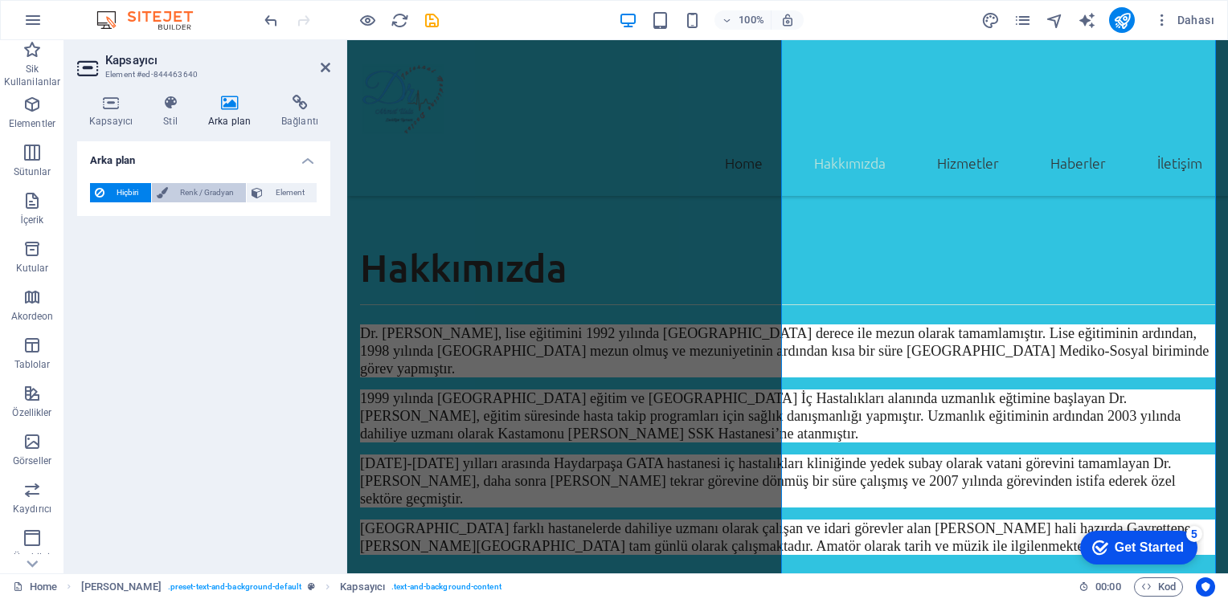
click at [201, 190] on span "Renk / Gradyan" at bounding box center [207, 192] width 69 height 19
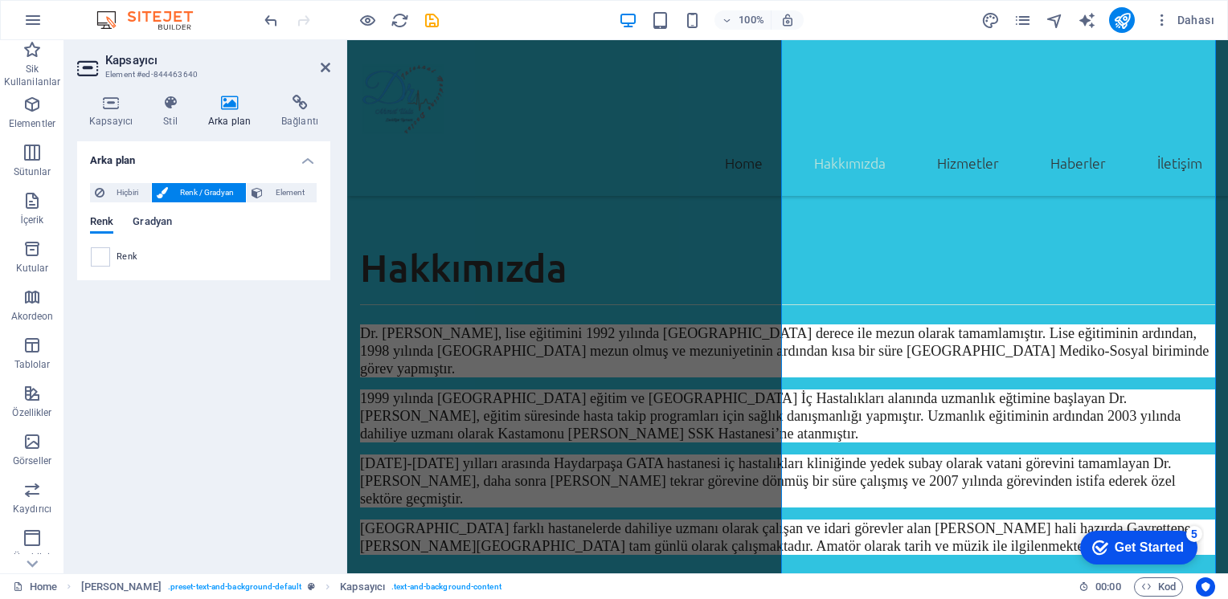
click at [144, 219] on span "Gradyan" at bounding box center [152, 223] width 39 height 22
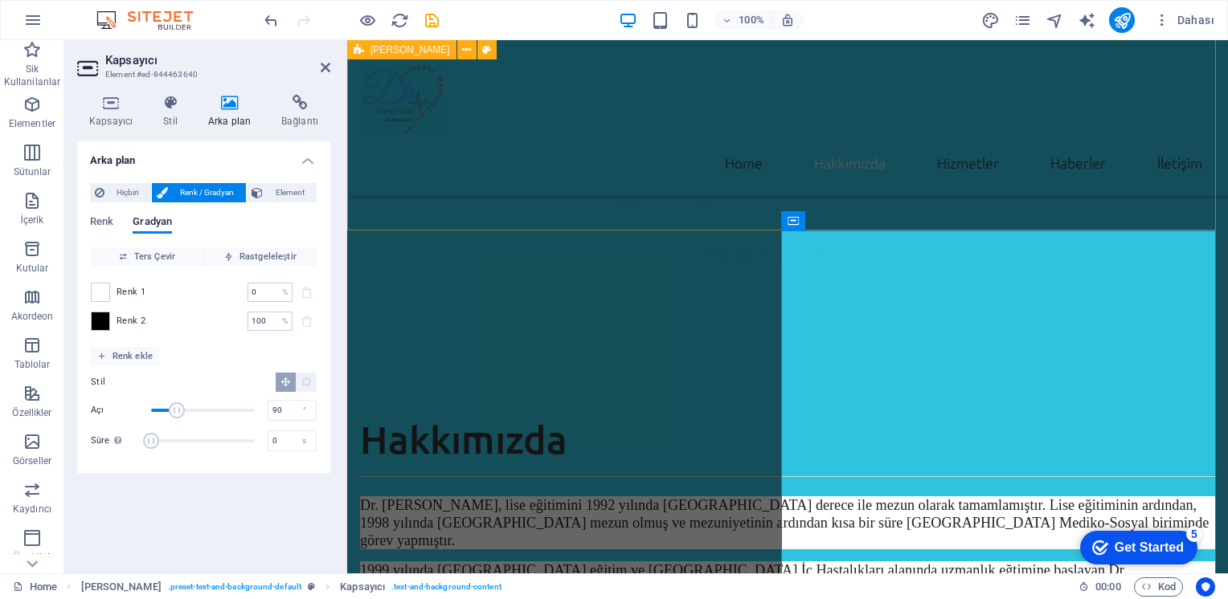
scroll to position [824, 0]
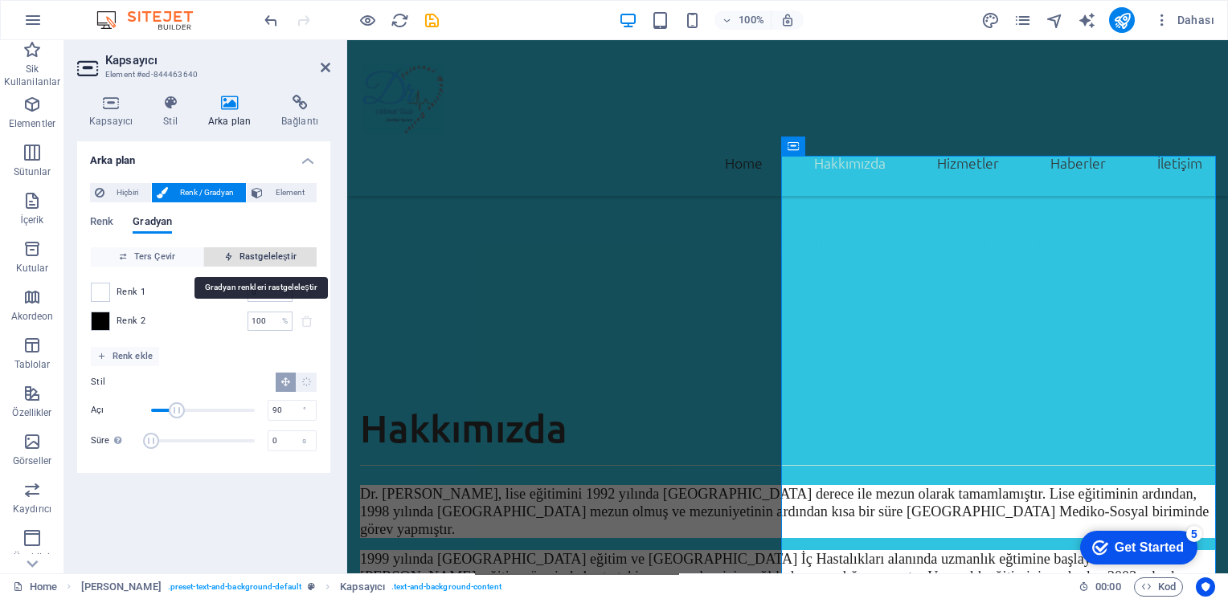
click at [255, 257] on span "Rastgeleleştir" at bounding box center [261, 256] width 100 height 19
type input "17"
type input "231"
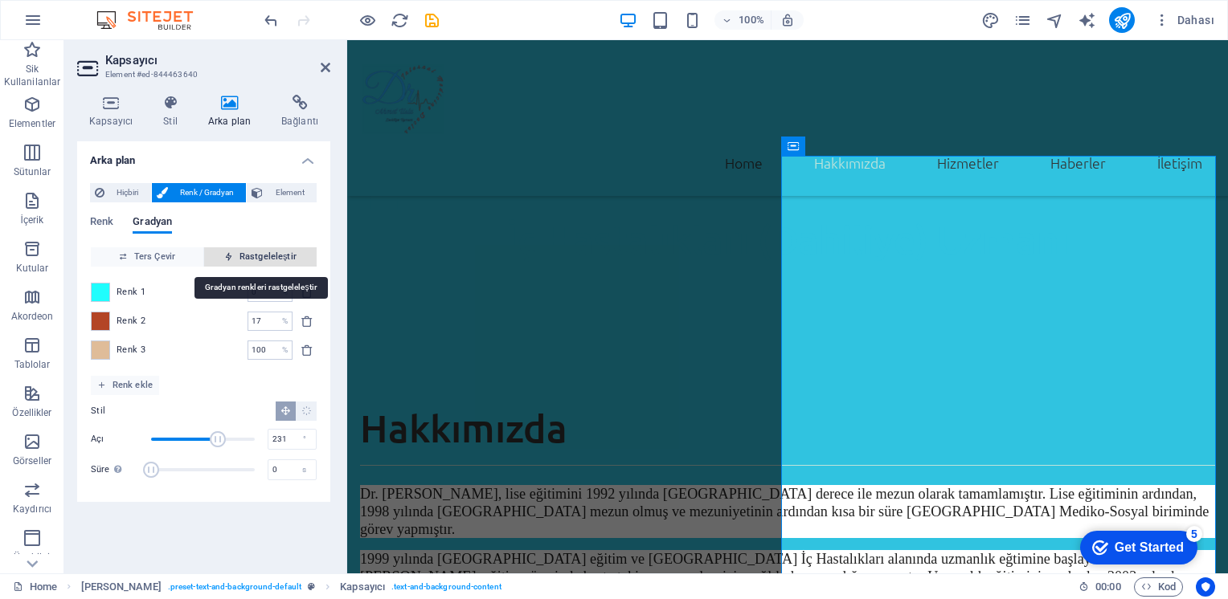
click at [255, 256] on span "Rastgeleleştir" at bounding box center [261, 256] width 100 height 19
type input "12"
type input "285"
type input "27"
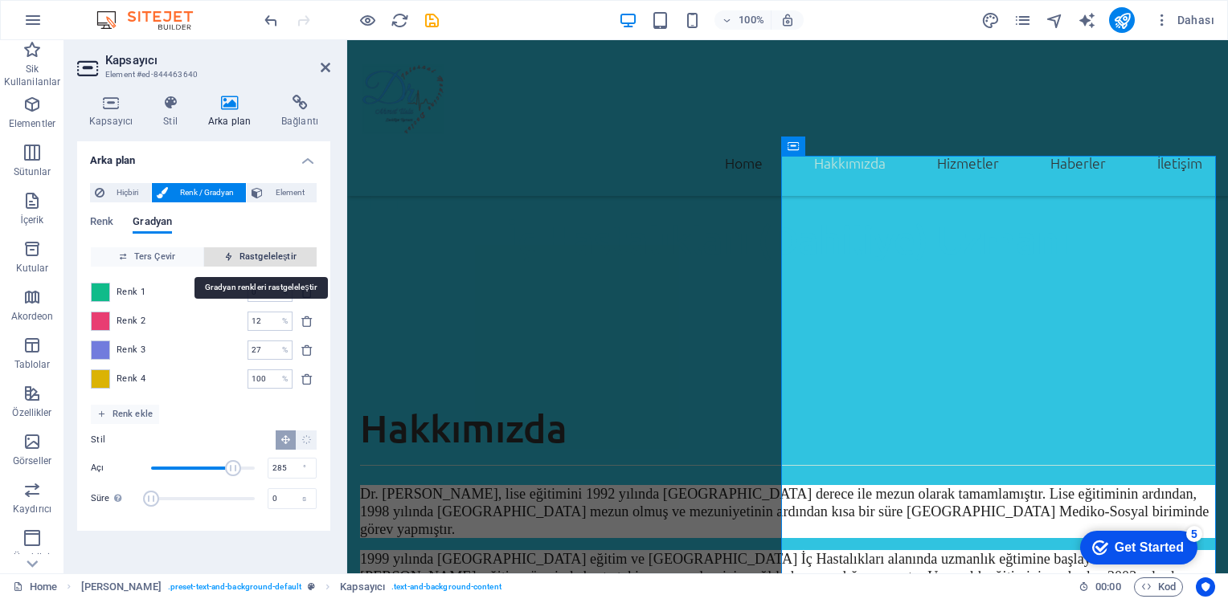
click at [256, 256] on span "Rastgeleleştir" at bounding box center [261, 256] width 100 height 19
type input "58"
type input "190"
type input "100"
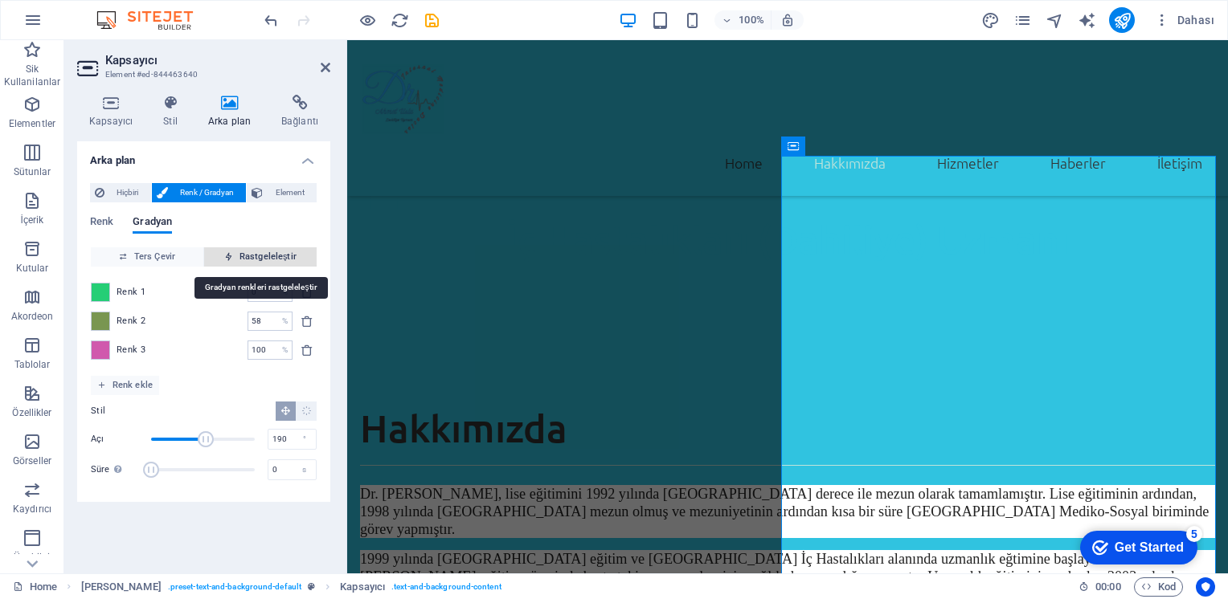
click at [256, 256] on span "Rastgeleleştir" at bounding box center [261, 256] width 100 height 19
type input "74"
type input "251"
type input "78"
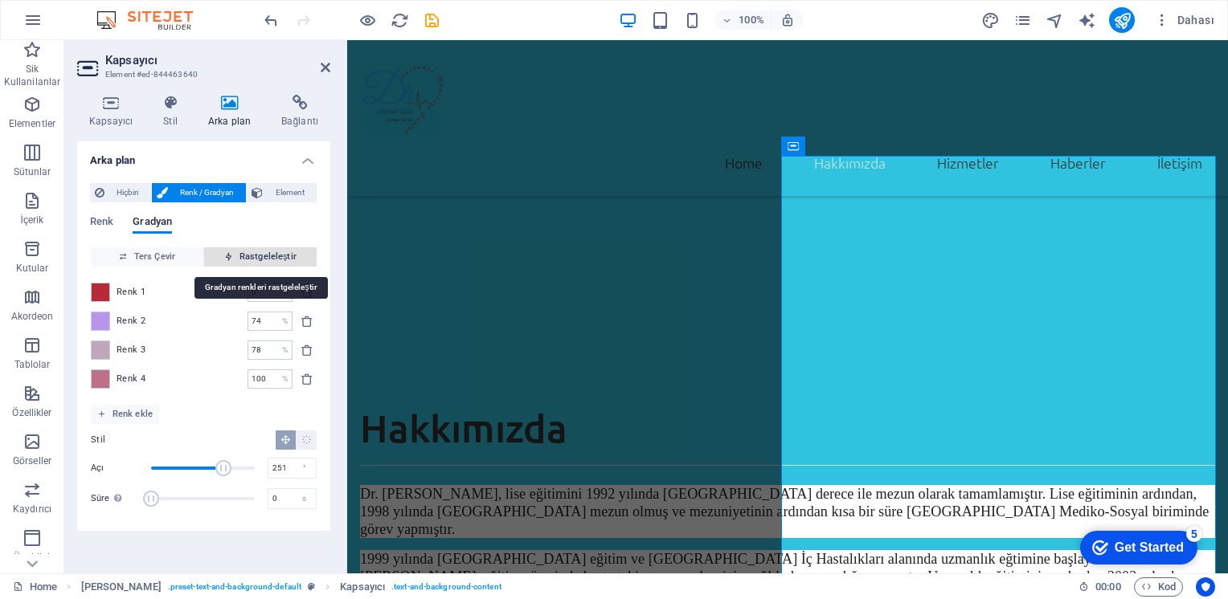
click at [256, 256] on span "Rastgeleleştir" at bounding box center [261, 256] width 100 height 19
type input "100"
type input "282"
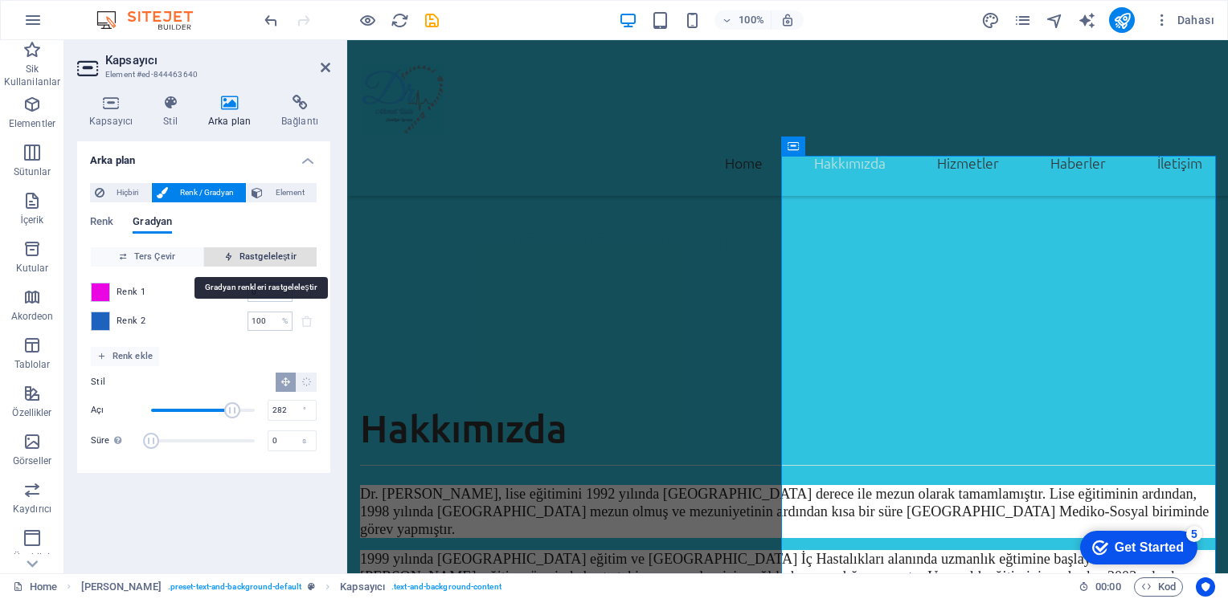
click at [256, 256] on span "Rastgeleleştir" at bounding box center [261, 256] width 100 height 19
type input "6"
type input "229"
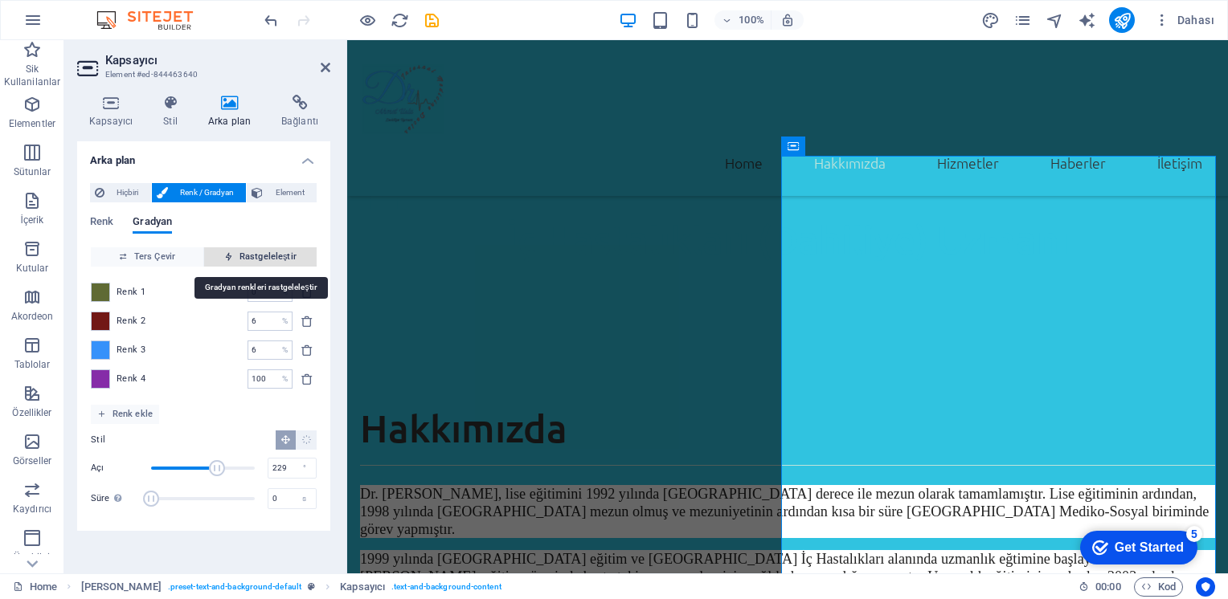
click at [256, 256] on span "Rastgeleleştir" at bounding box center [261, 256] width 100 height 19
type input "36"
type input "239"
type input "70"
click at [256, 256] on span "Rastgeleleştir" at bounding box center [261, 256] width 100 height 19
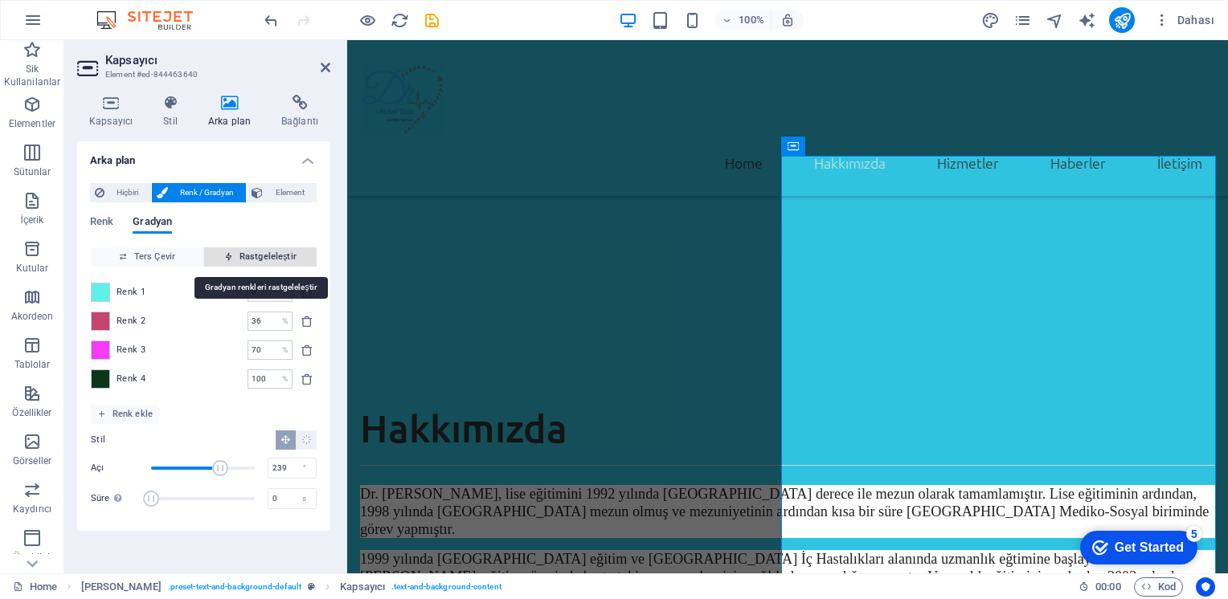
type input "83"
type input "212"
type input "100"
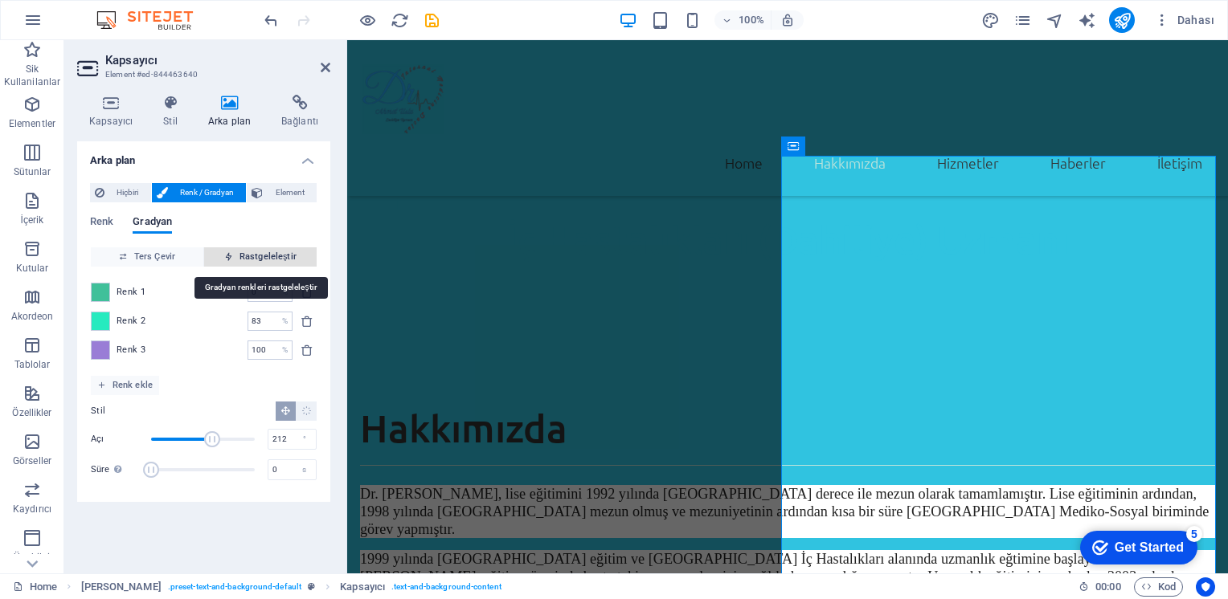
click at [256, 256] on span "Rastgeleleştir" at bounding box center [261, 256] width 100 height 19
type input "100"
type input "256"
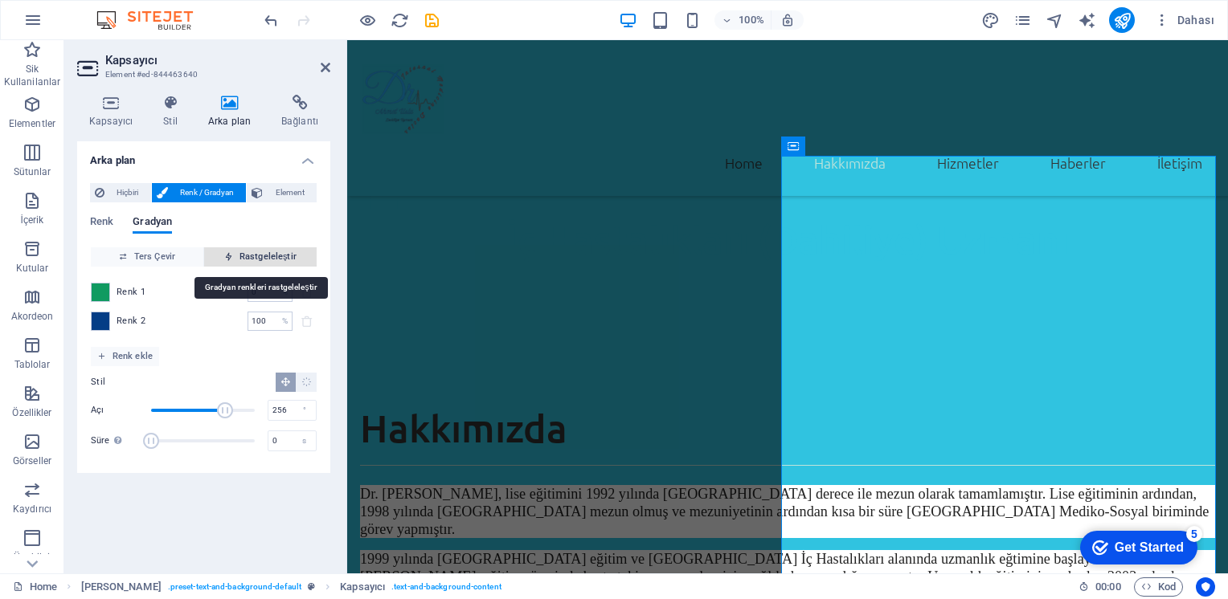
click at [256, 256] on span "Rastgeleleştir" at bounding box center [261, 256] width 100 height 19
type input "67"
type input "133"
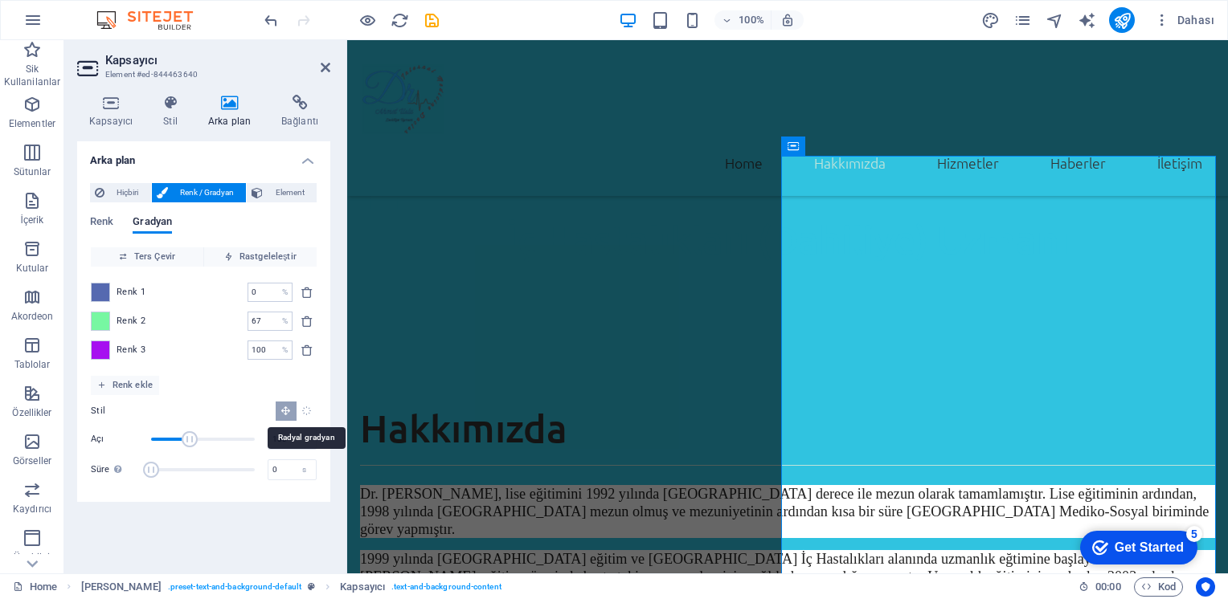
click at [310, 411] on icon "Radyal gradyan" at bounding box center [306, 411] width 10 height 10
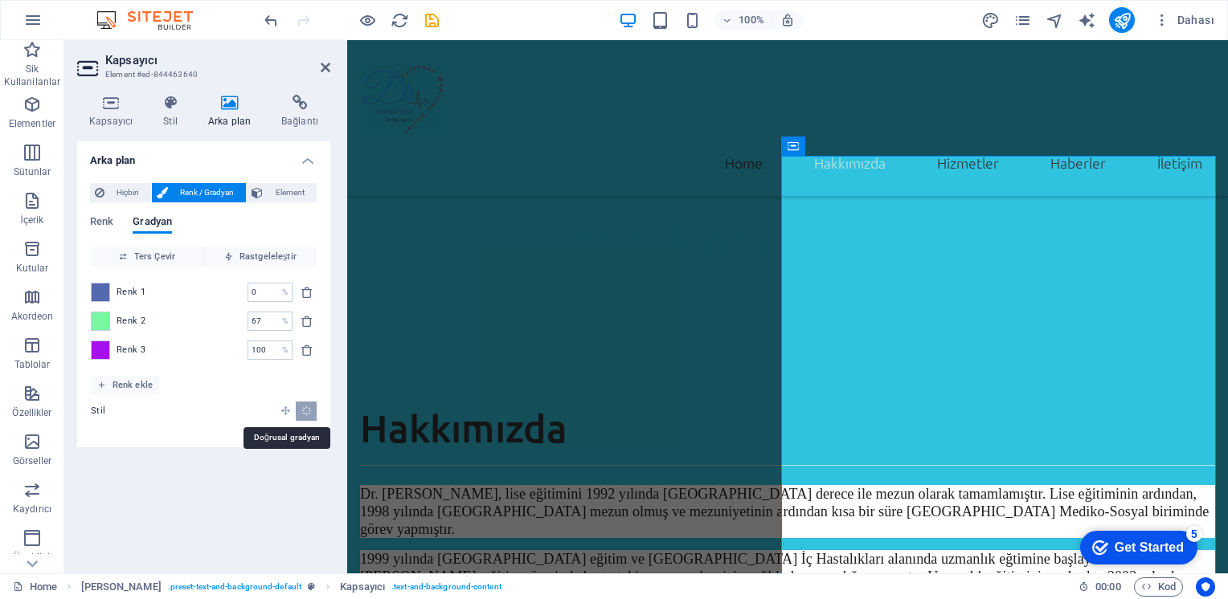
click at [284, 407] on icon "Doğrusal gradyan" at bounding box center [285, 411] width 10 height 10
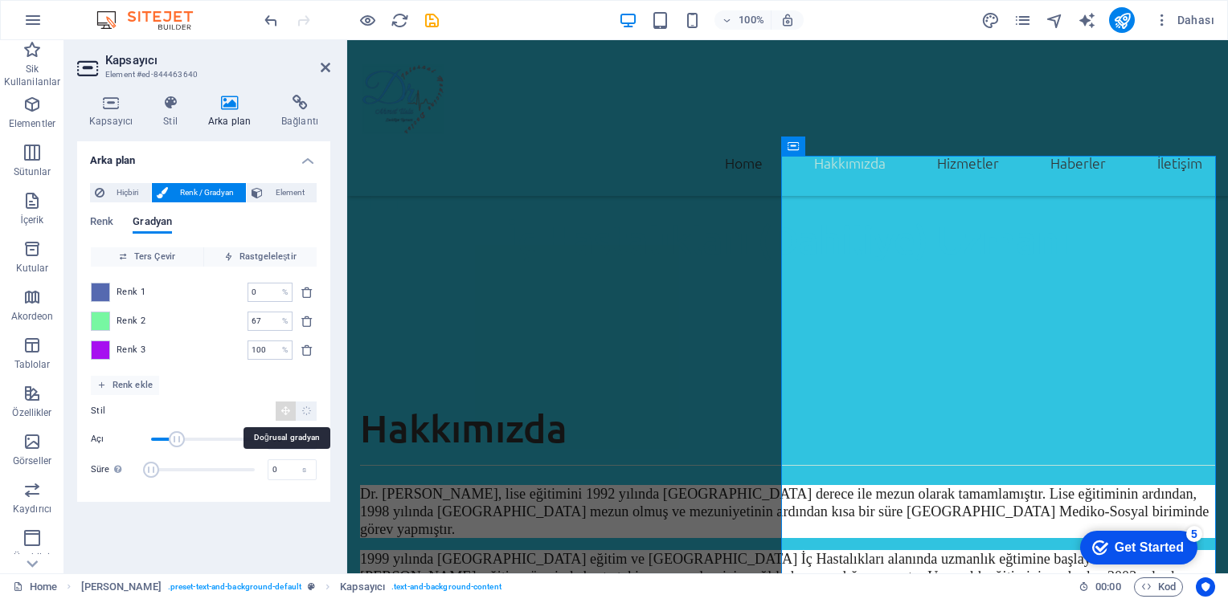
click at [284, 407] on icon "Doğrusal gradyan" at bounding box center [285, 411] width 10 height 10
click at [309, 349] on icon "delete" at bounding box center [307, 350] width 13 height 13
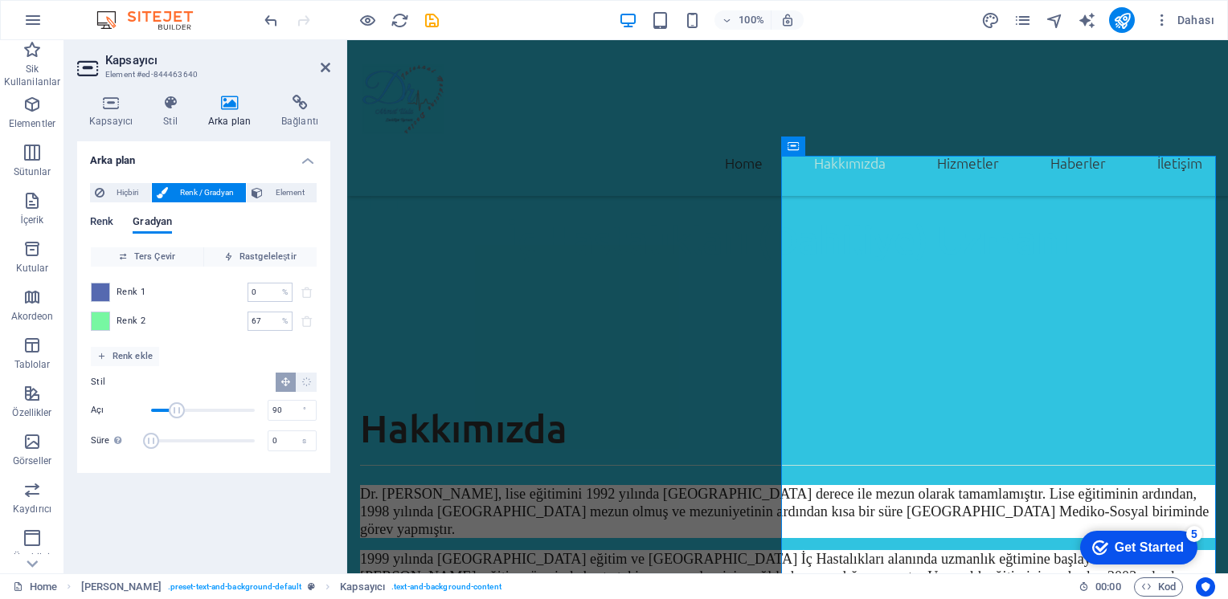
click at [107, 223] on span "Renk" at bounding box center [101, 223] width 23 height 22
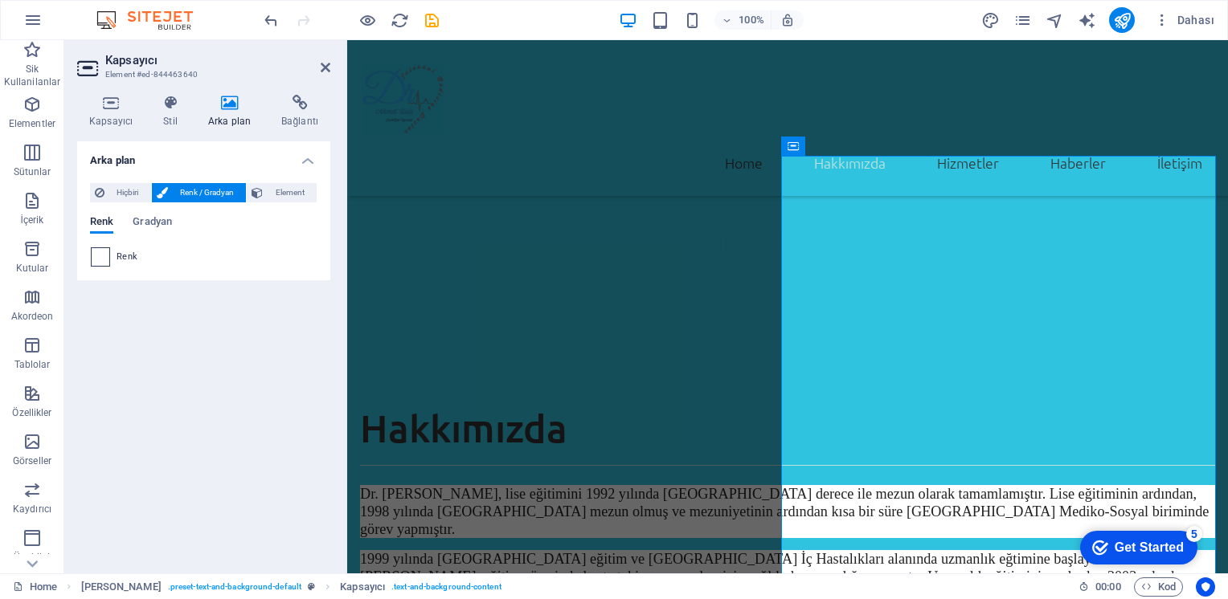
click at [96, 261] on span at bounding box center [101, 257] width 18 height 18
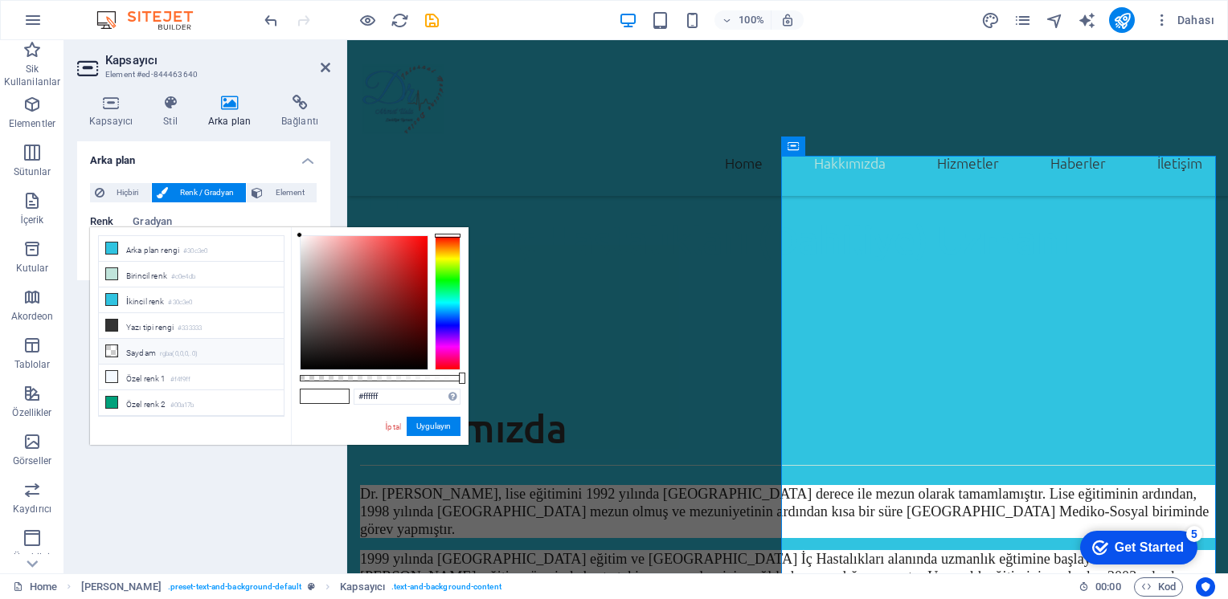
click at [116, 346] on icon at bounding box center [111, 351] width 11 height 11
click at [115, 346] on icon at bounding box center [111, 351] width 11 height 11
click at [337, 381] on div at bounding box center [380, 378] width 161 height 6
click at [364, 374] on div "rgba(0, 0, 0, 0.236) Desteklenen biçimler #0852ed rgb(8, 82, 237) rgba(8, 82, 2…" at bounding box center [380, 452] width 178 height 451
click at [388, 427] on link "İptal" at bounding box center [393, 427] width 18 height 12
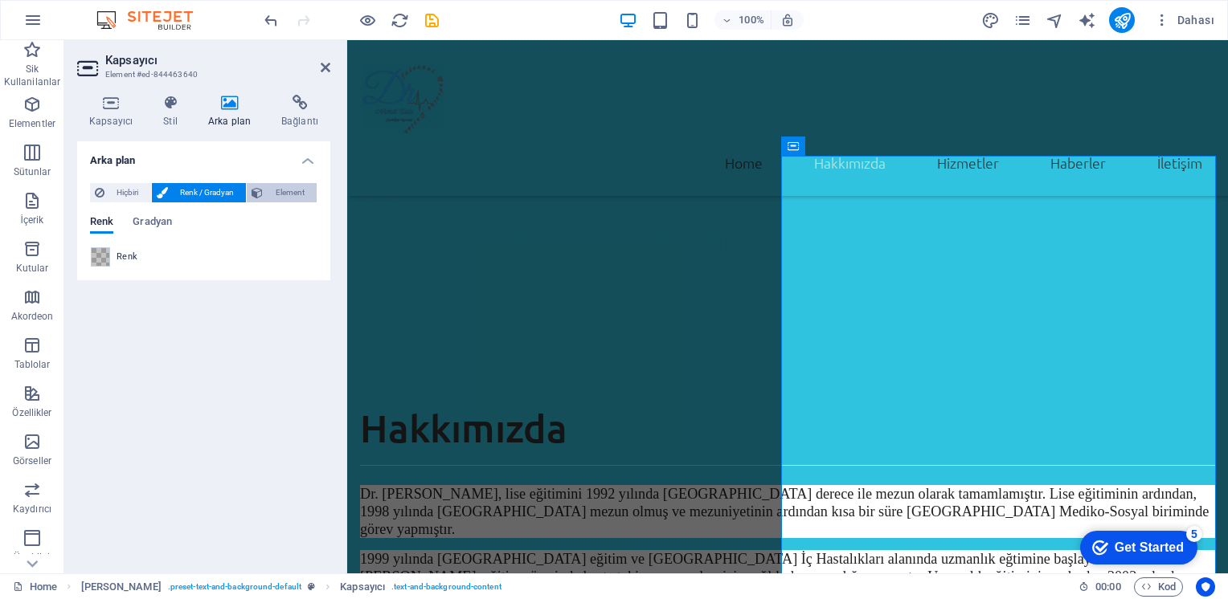
click at [285, 190] on span "Element" at bounding box center [290, 192] width 44 height 19
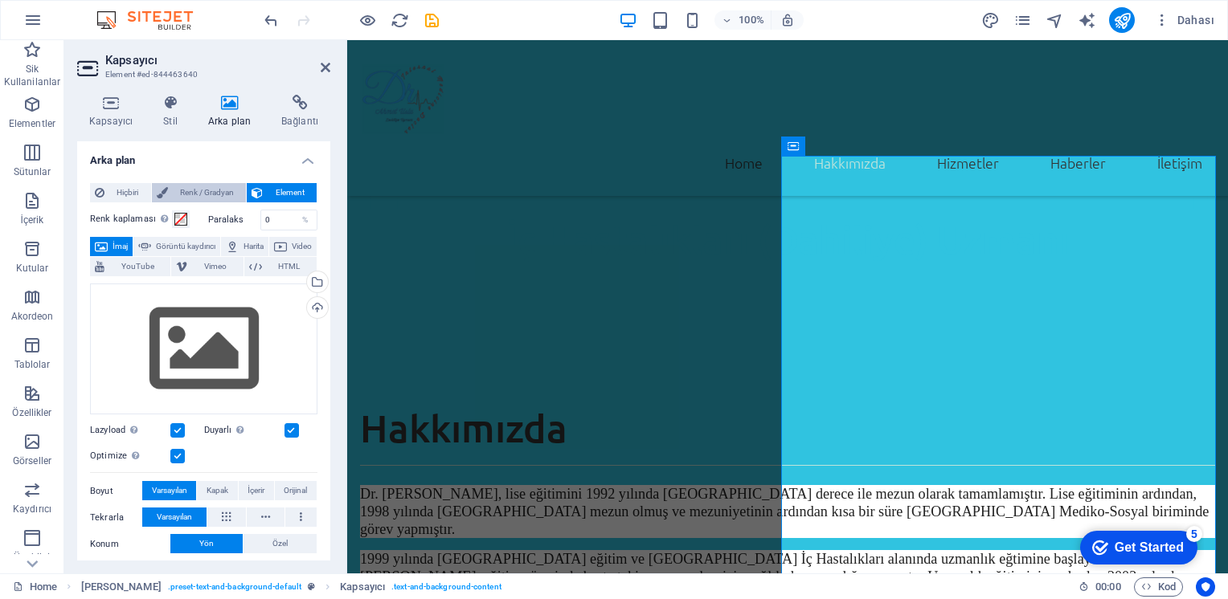
click at [213, 192] on span "Renk / Gradyan" at bounding box center [207, 192] width 69 height 19
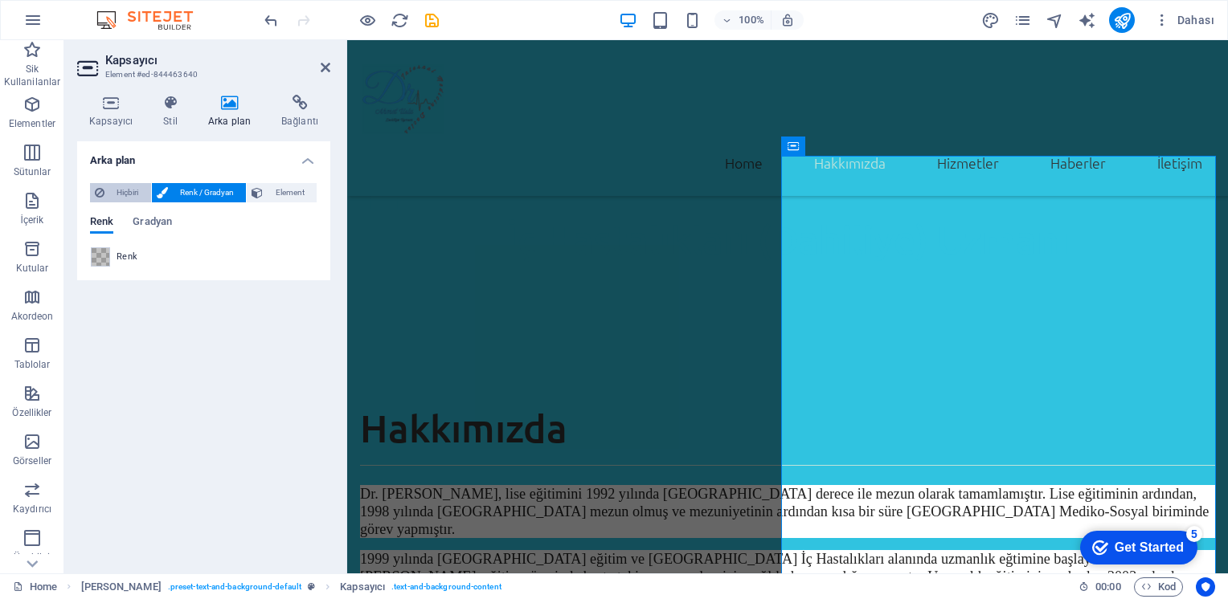
click at [112, 197] on span "Hiçbiri" at bounding box center [127, 192] width 37 height 19
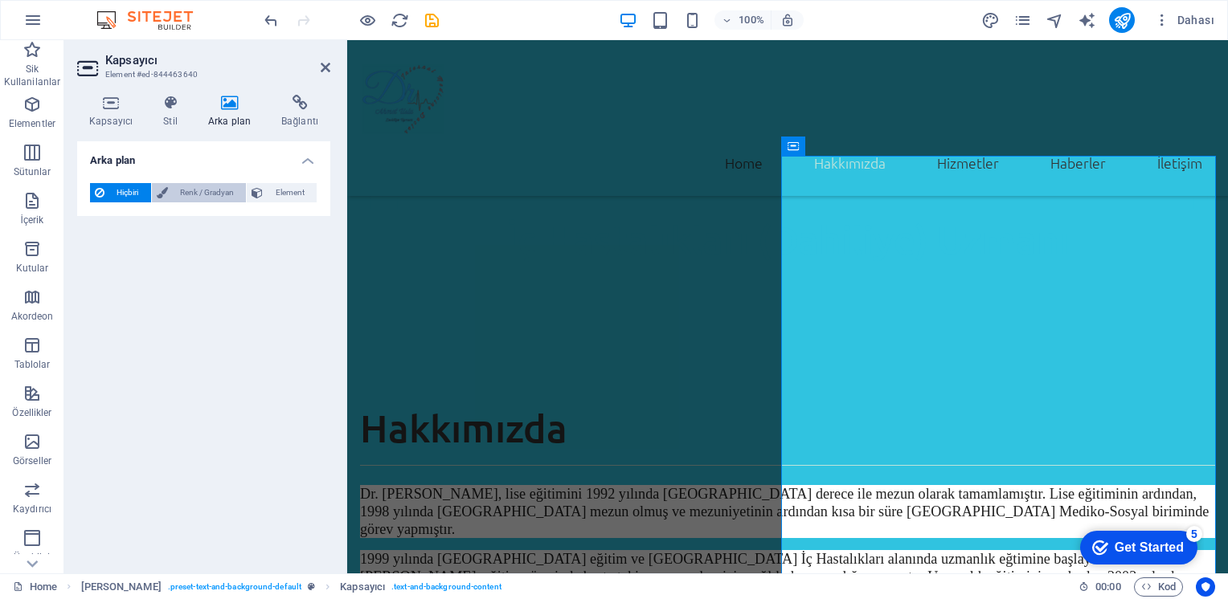
click at [194, 194] on span "Renk / Gradyan" at bounding box center [207, 192] width 69 height 19
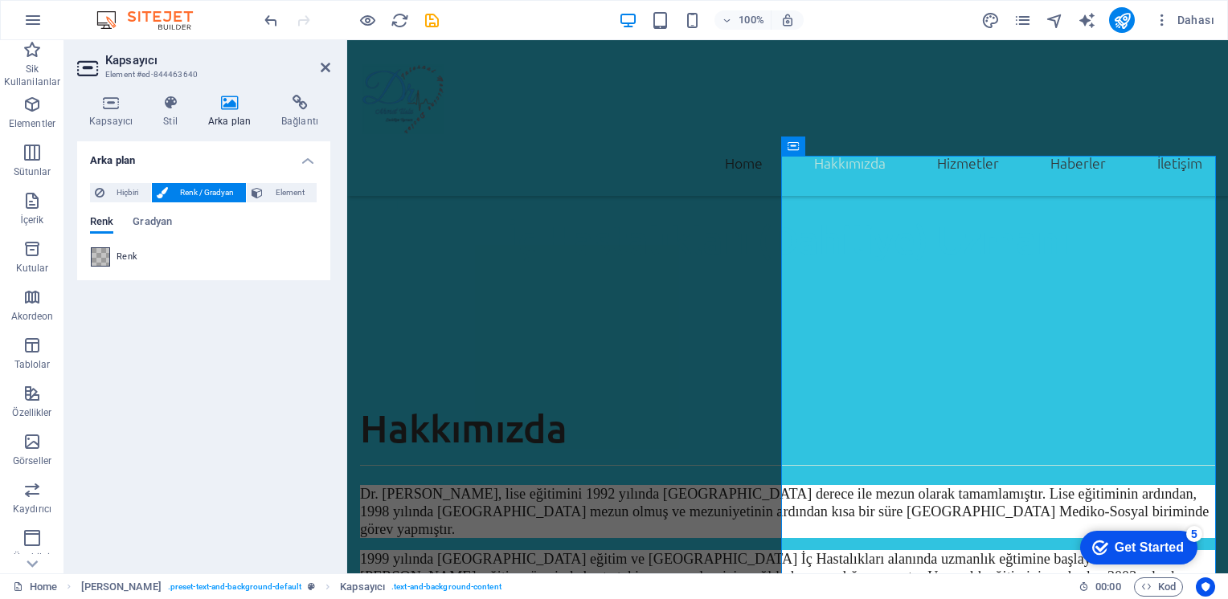
click at [108, 256] on span at bounding box center [101, 257] width 18 height 18
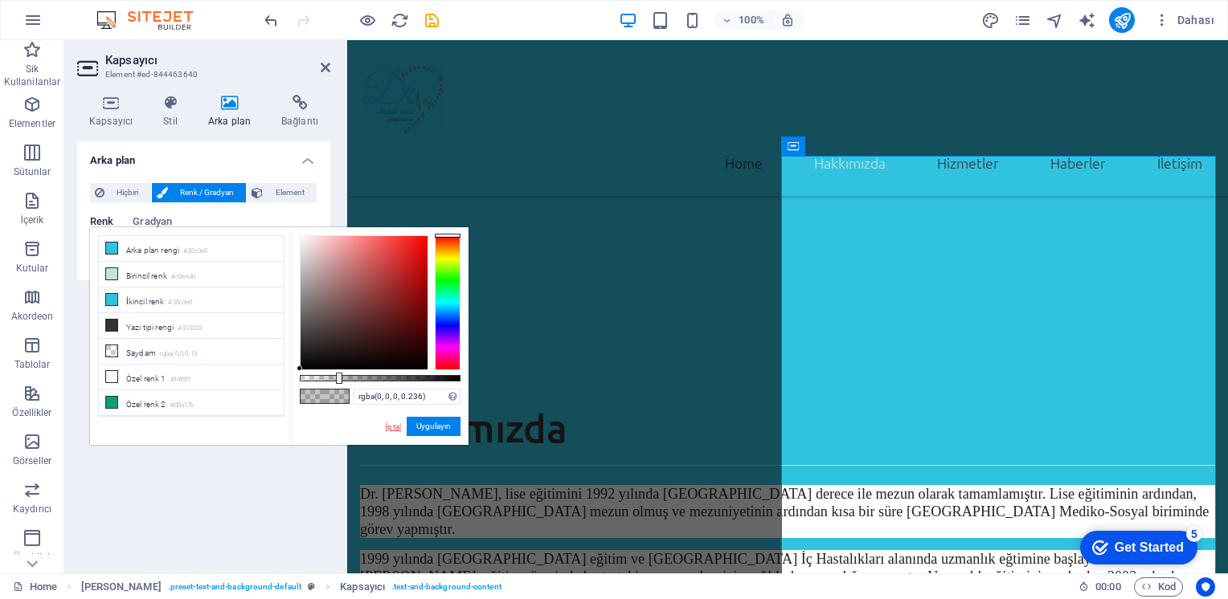
click at [386, 427] on link "İptal" at bounding box center [393, 427] width 18 height 12
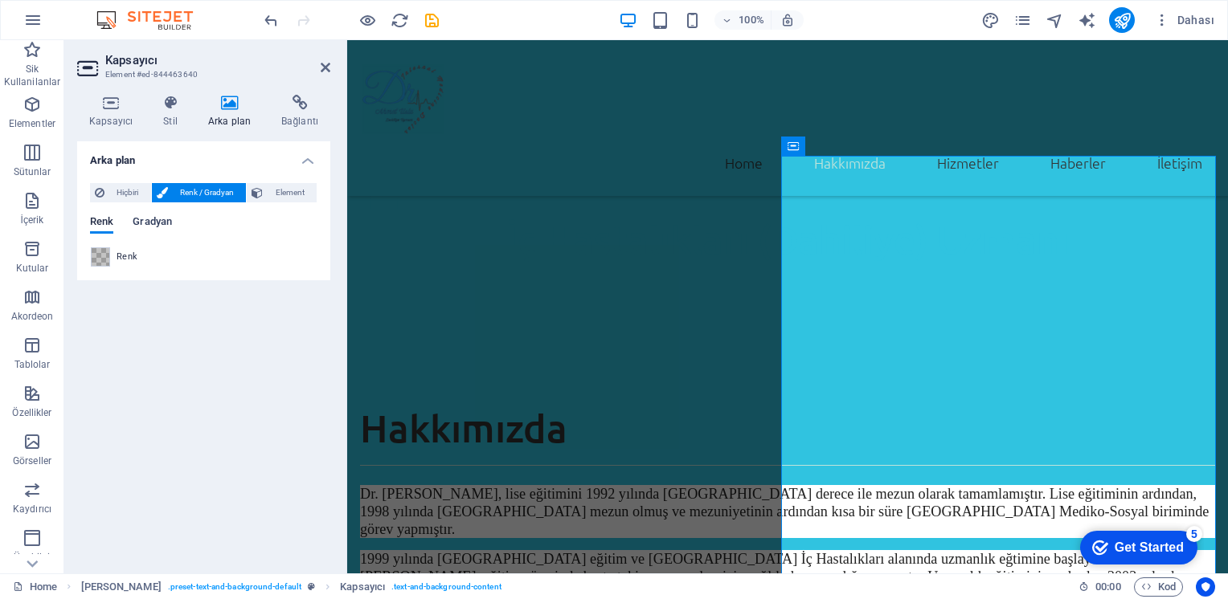
click at [149, 224] on span "Gradyan" at bounding box center [152, 223] width 39 height 22
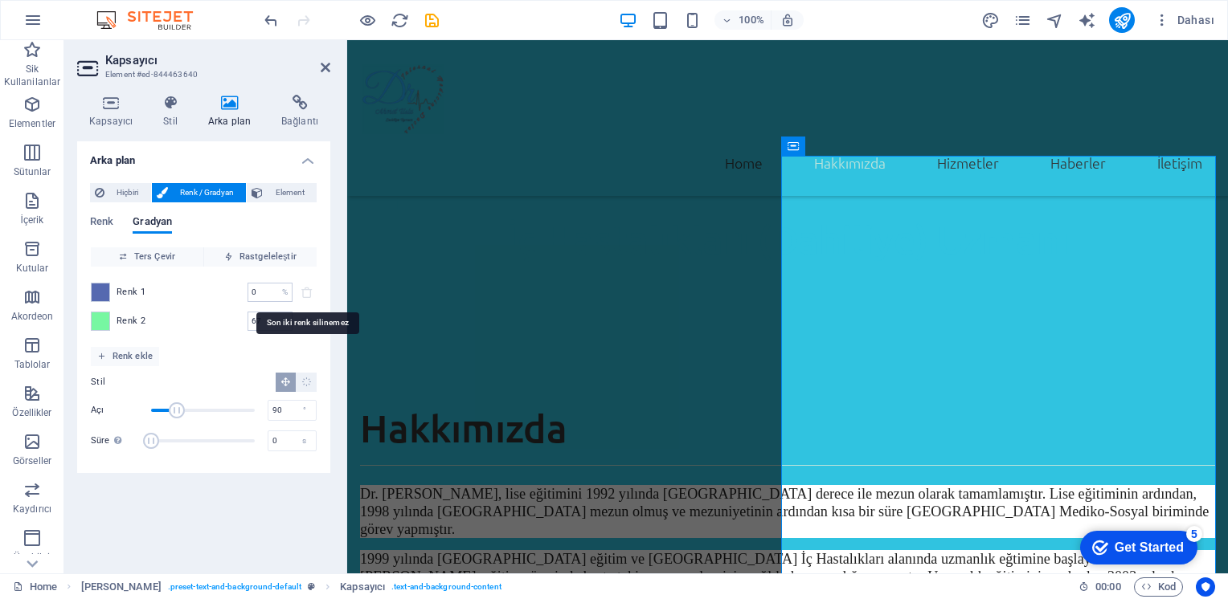
click at [309, 291] on span at bounding box center [306, 292] width 19 height 19
click at [106, 288] on span at bounding box center [101, 293] width 18 height 18
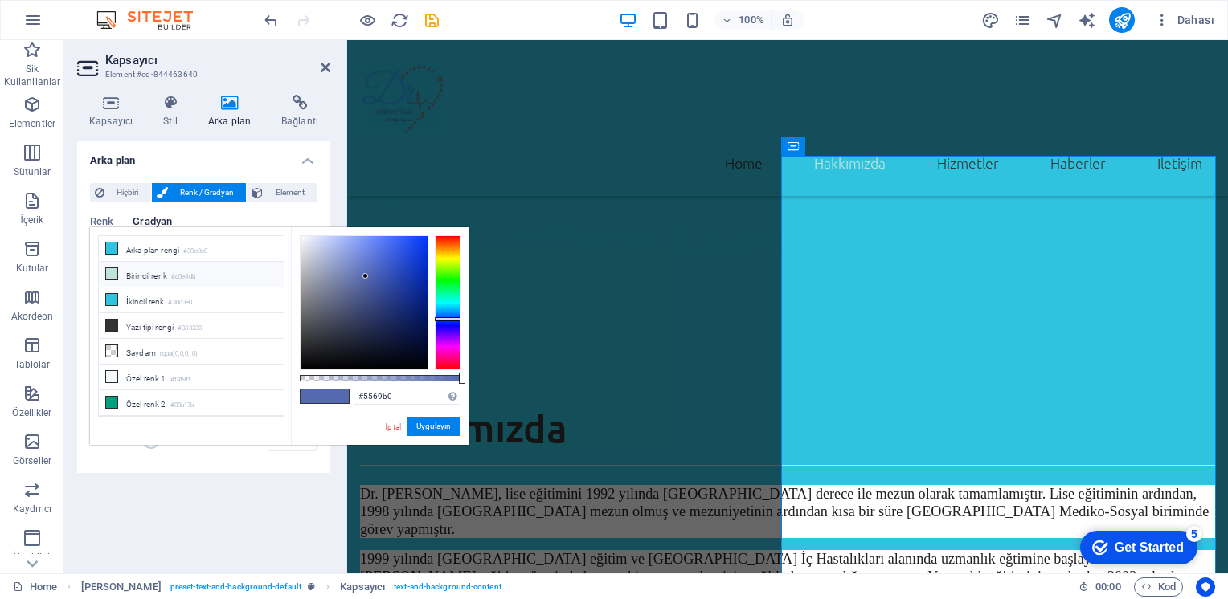
click at [112, 271] on icon at bounding box center [111, 273] width 11 height 11
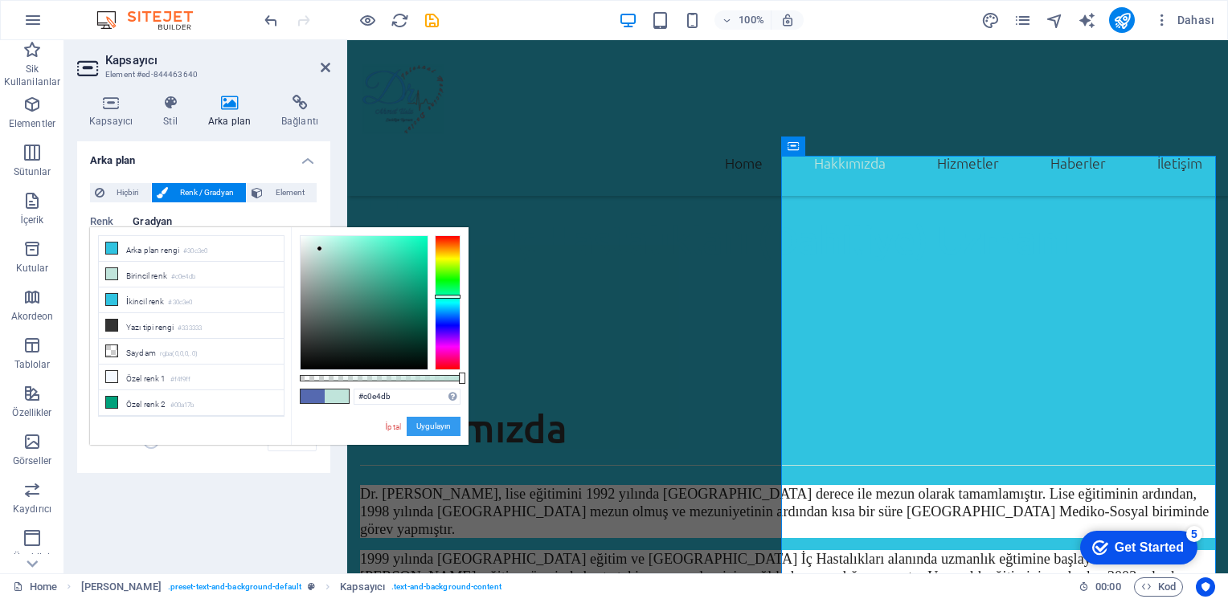
drag, startPoint x: 434, startPoint y: 419, endPoint x: 84, endPoint y: 379, distance: 351.8
click at [434, 419] on button "Uygulayın" at bounding box center [434, 426] width 54 height 19
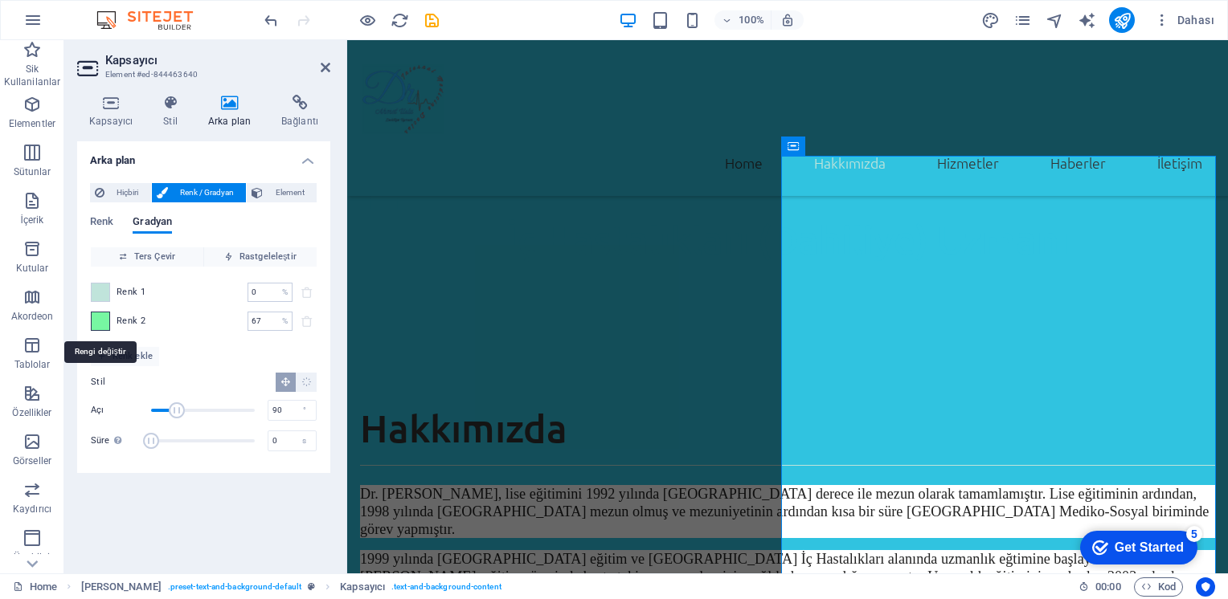
click at [107, 323] on span at bounding box center [101, 322] width 18 height 18
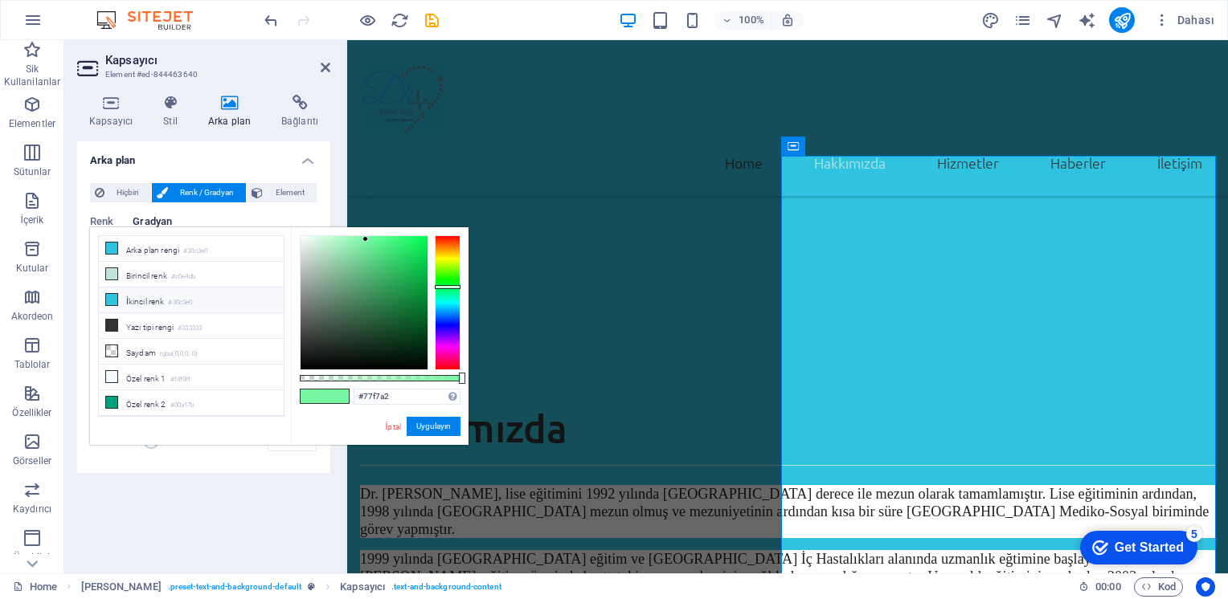
click at [112, 296] on icon at bounding box center [111, 299] width 11 height 11
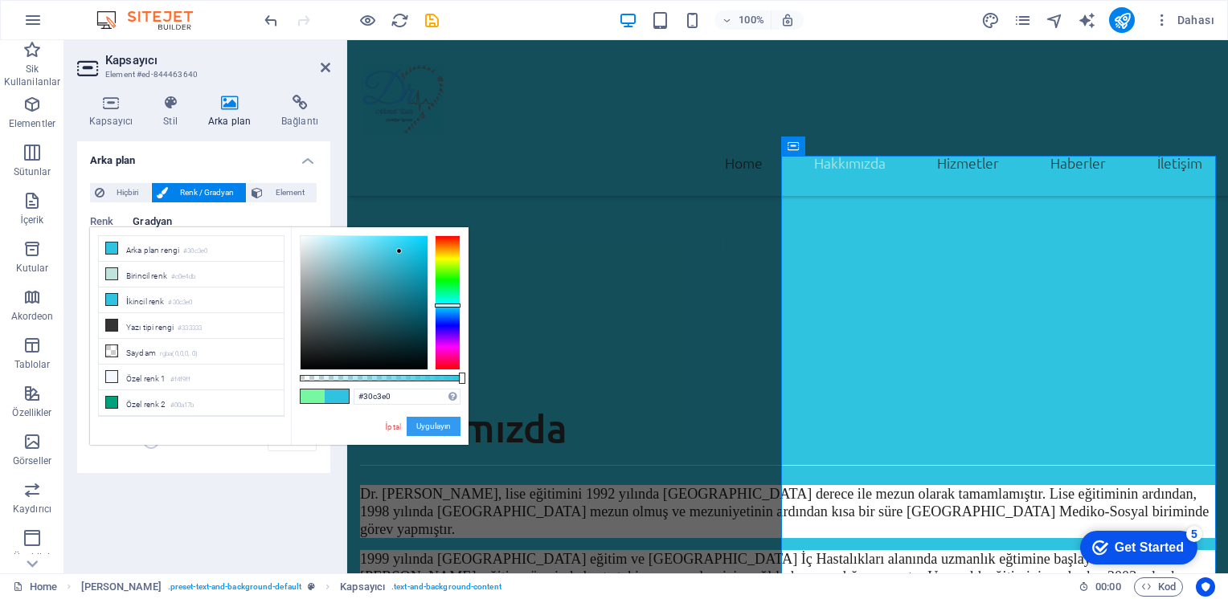
drag, startPoint x: 93, startPoint y: 388, endPoint x: 440, endPoint y: 428, distance: 349.4
click at [440, 428] on button "Uygulayın" at bounding box center [434, 426] width 54 height 19
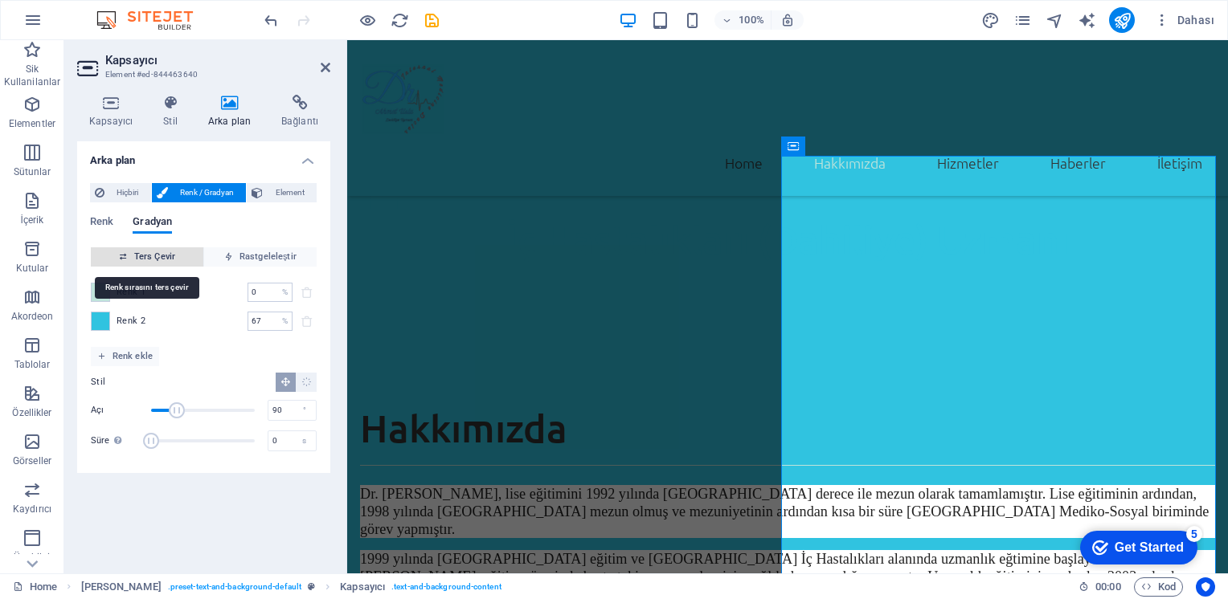
click at [166, 254] on span "Ters Çevir" at bounding box center [147, 256] width 100 height 19
click at [174, 115] on h4 "Stil" at bounding box center [173, 112] width 45 height 34
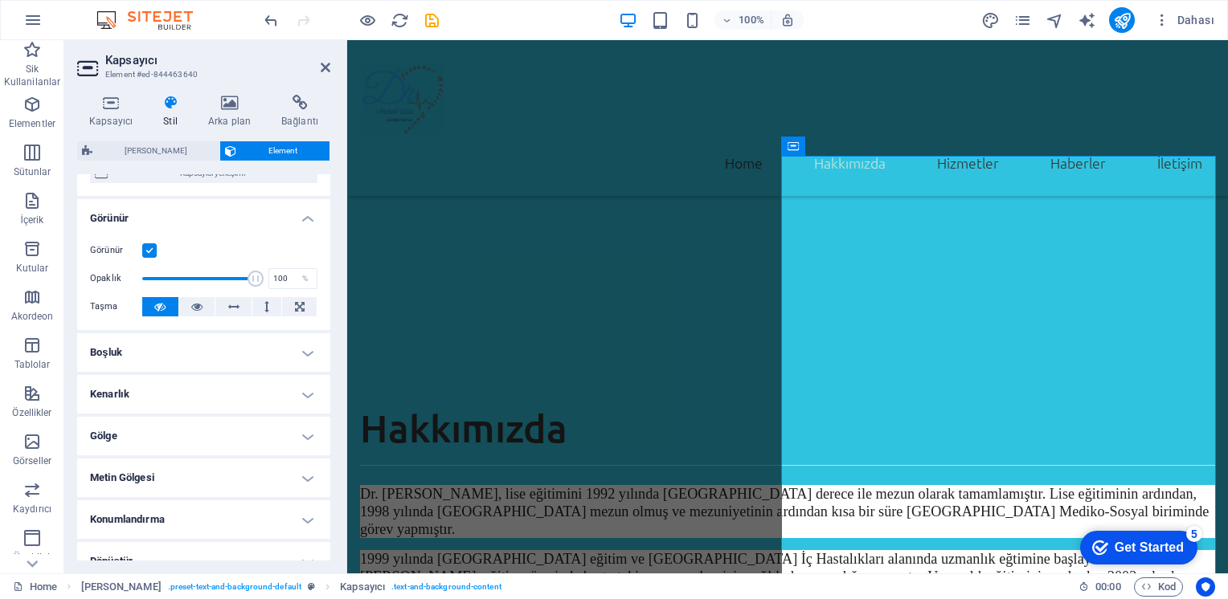
scroll to position [305, 0]
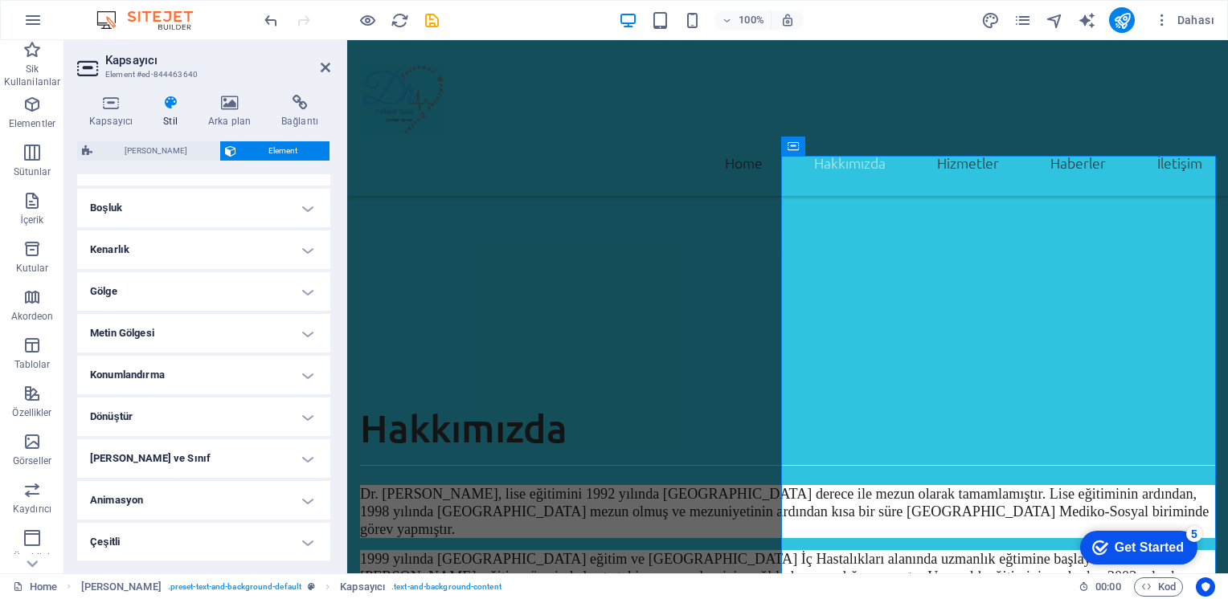
click at [186, 292] on h4 "Gölge" at bounding box center [203, 291] width 253 height 39
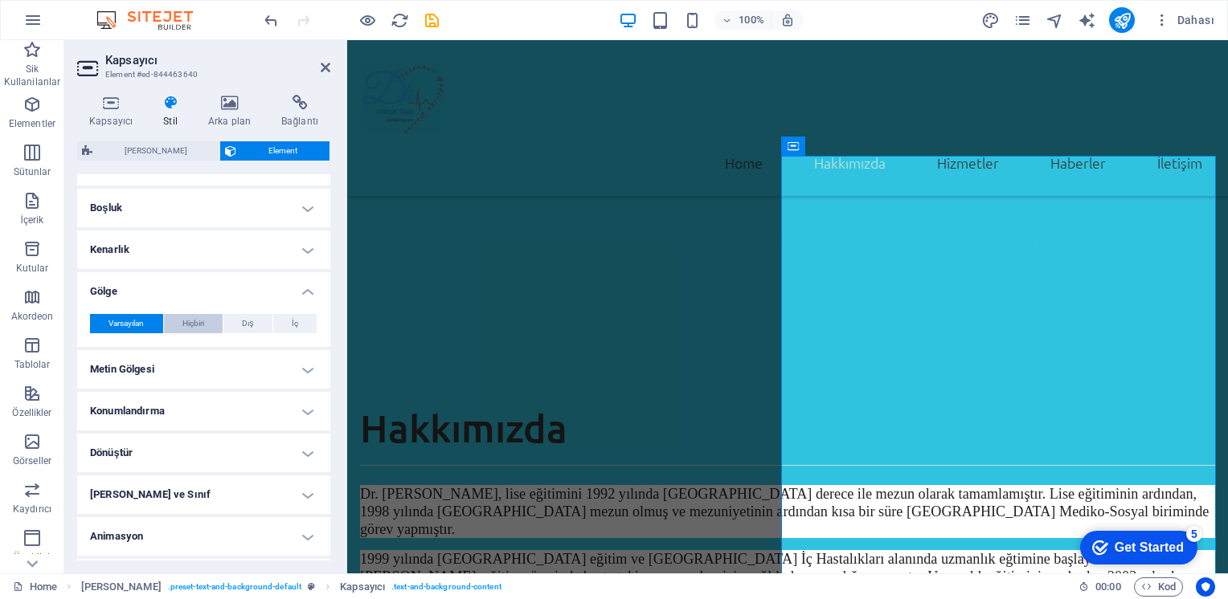
click at [197, 319] on span "Hiçbiri" at bounding box center [193, 323] width 22 height 19
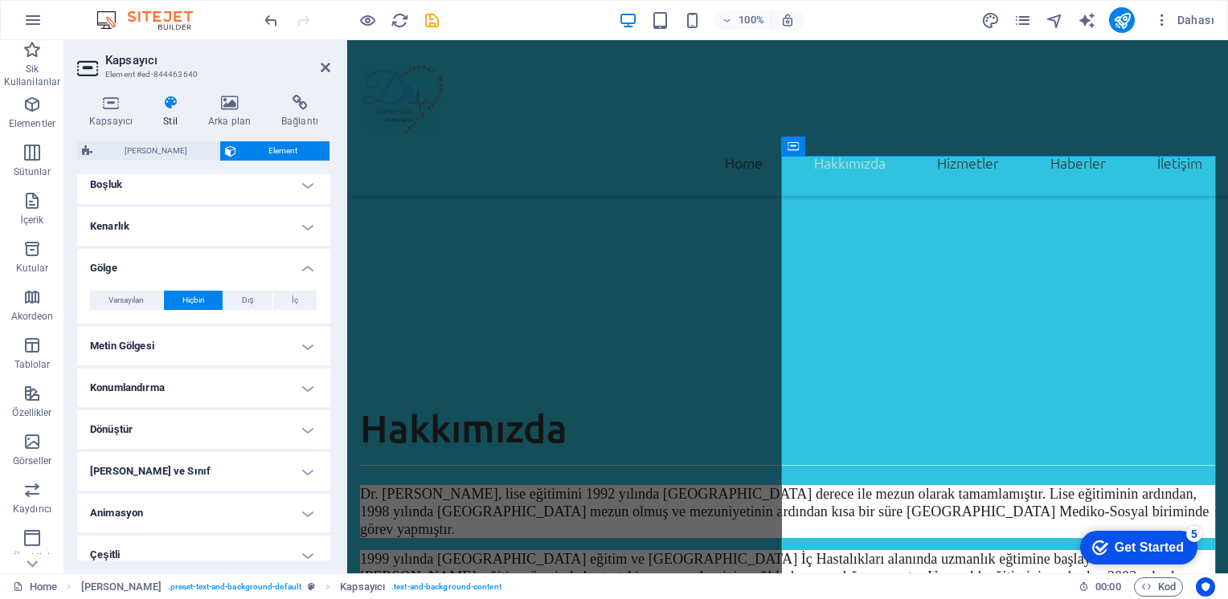
scroll to position [341, 0]
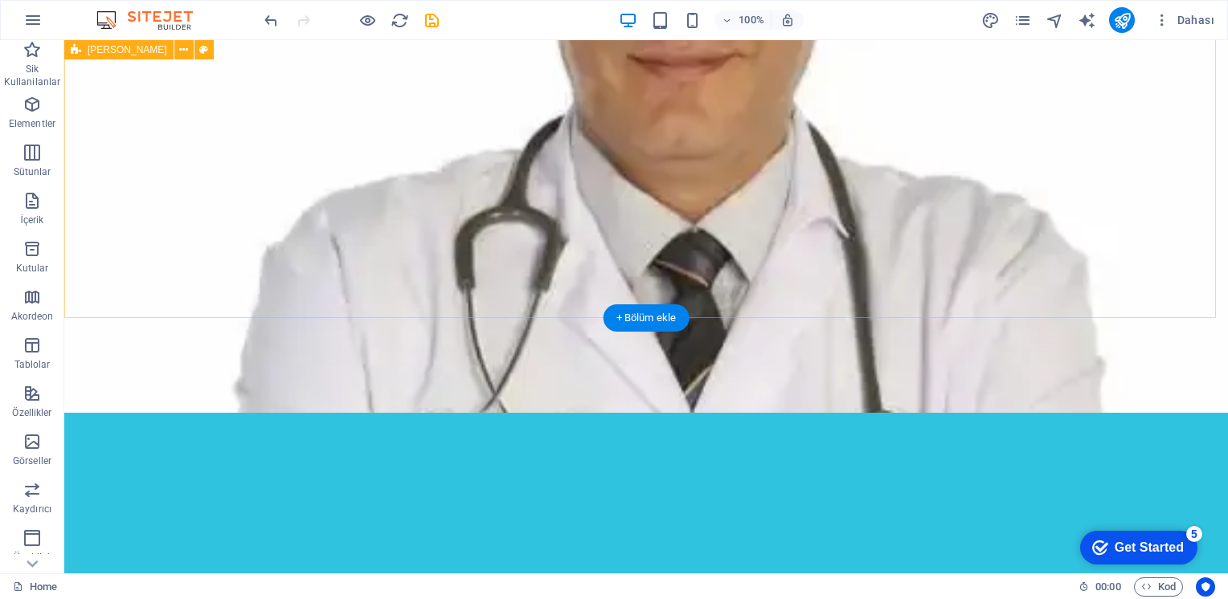
scroll to position [485, 0]
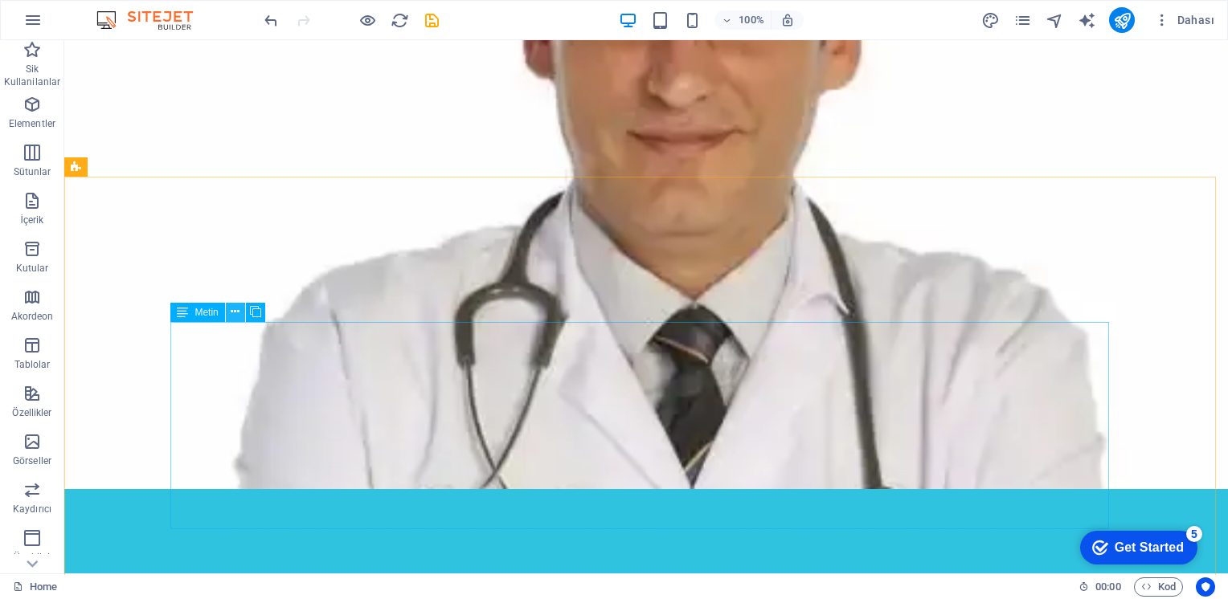
click at [235, 310] on icon at bounding box center [235, 312] width 9 height 17
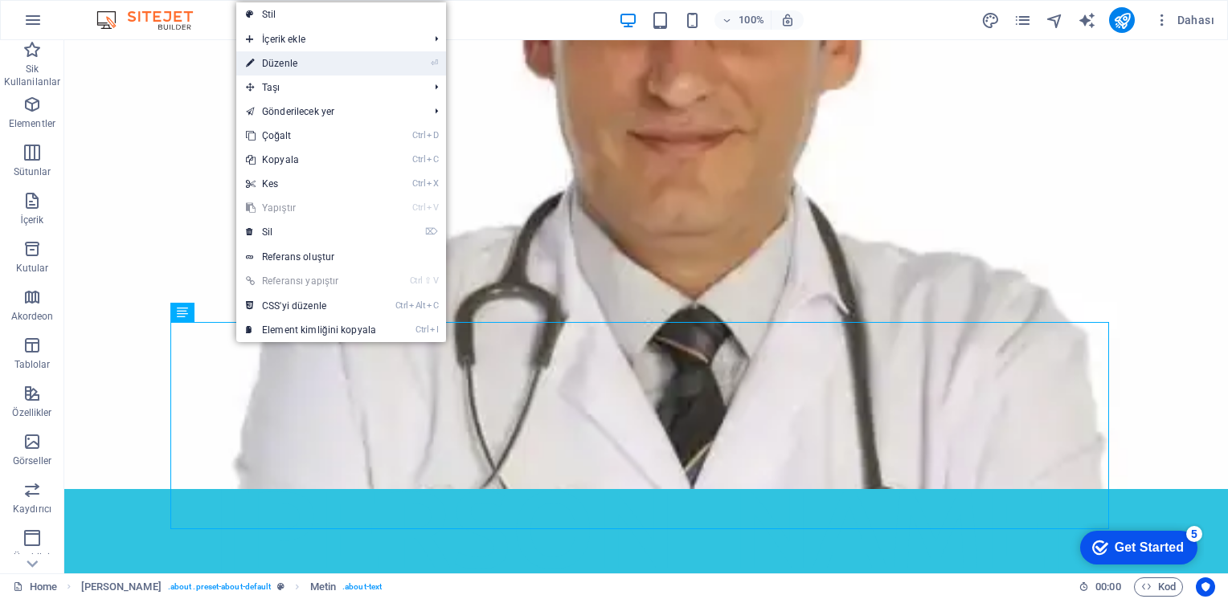
click at [282, 58] on link "⏎ Düzenle" at bounding box center [310, 63] width 149 height 24
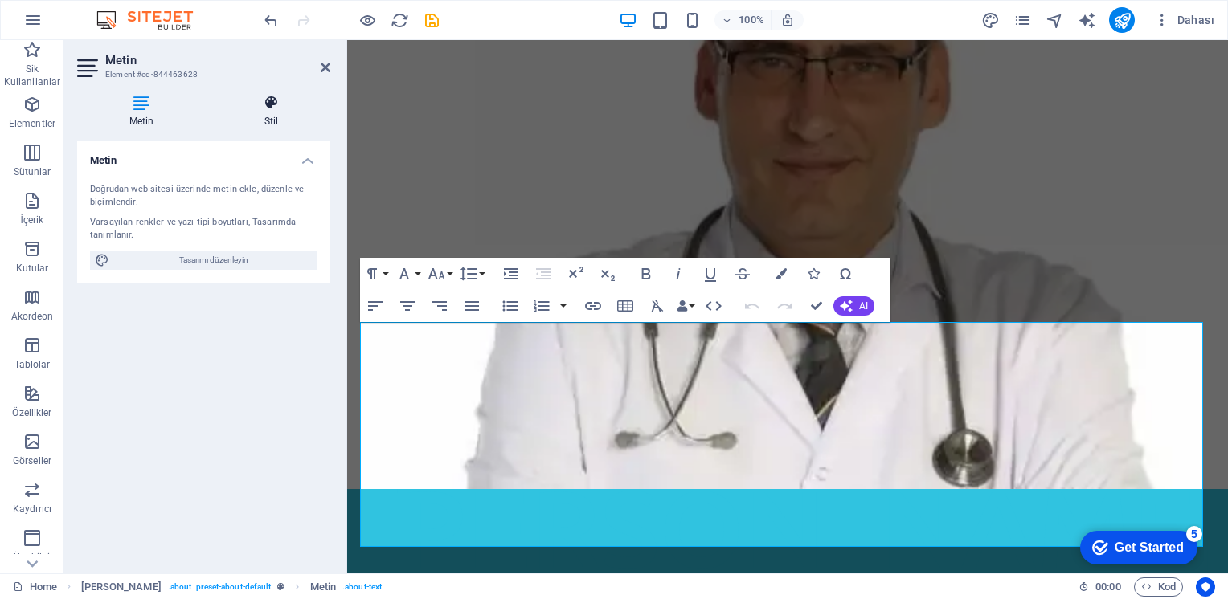
click at [279, 108] on icon at bounding box center [271, 103] width 118 height 16
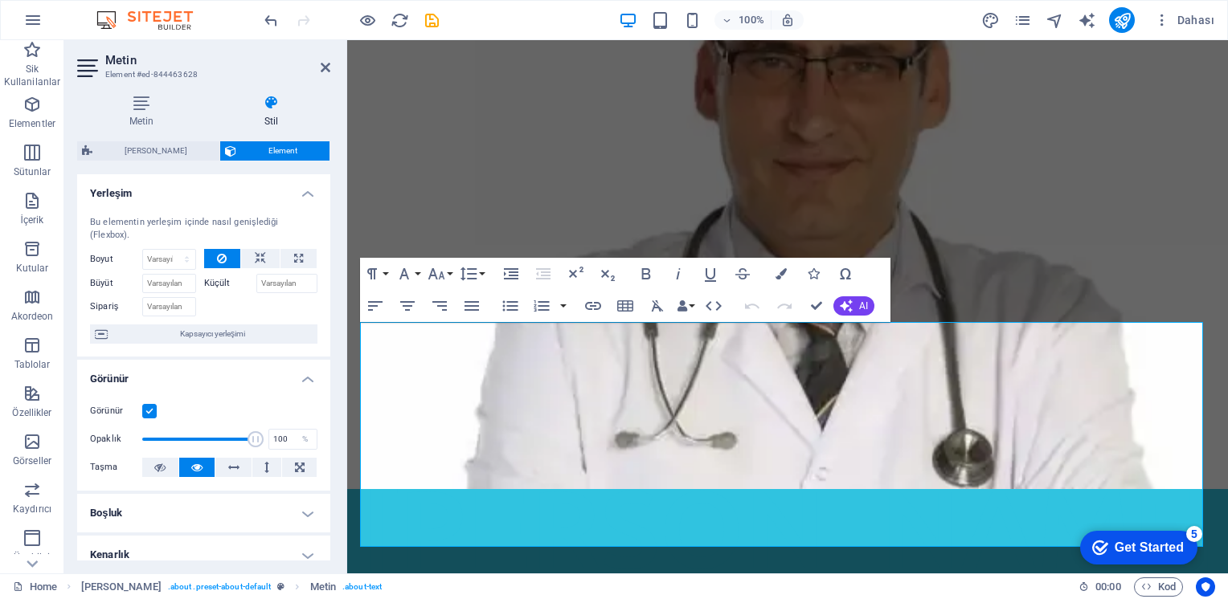
scroll to position [80, 0]
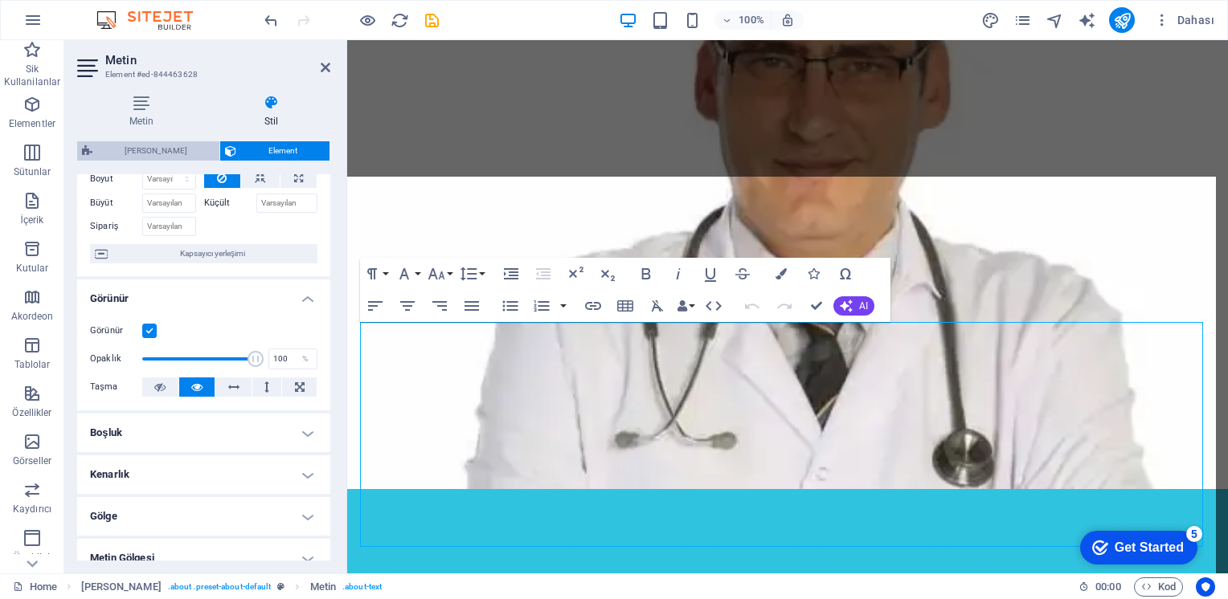
click at [157, 149] on span "[PERSON_NAME]" at bounding box center [155, 150] width 117 height 19
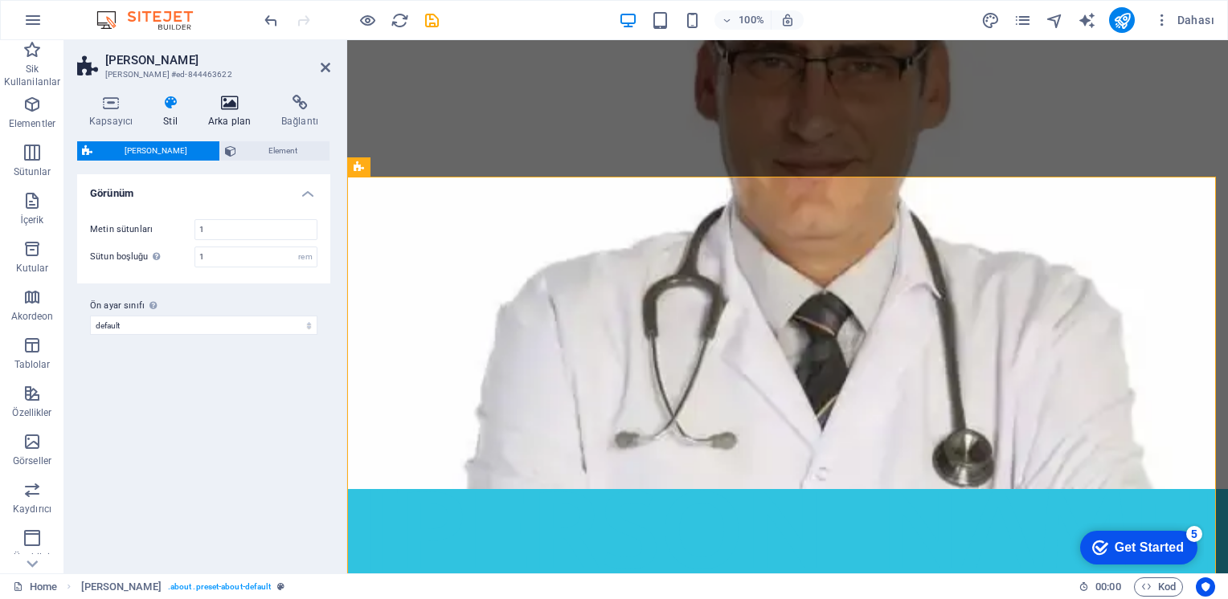
click at [235, 105] on icon at bounding box center [229, 103] width 67 height 16
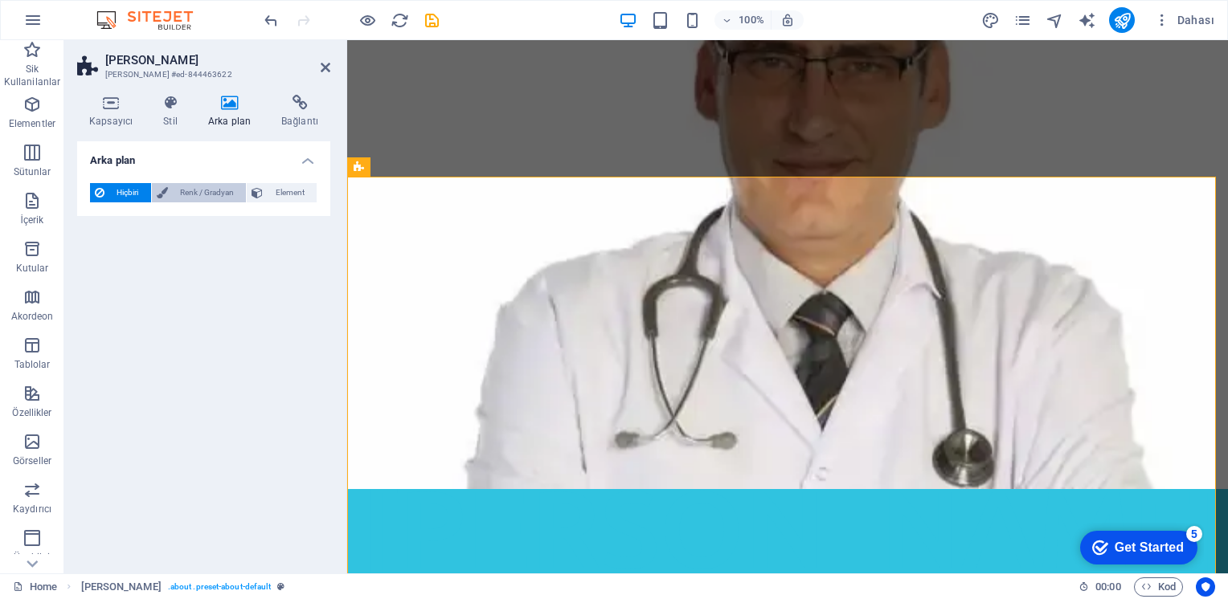
click at [199, 198] on span "Renk / Gradyan" at bounding box center [207, 192] width 69 height 19
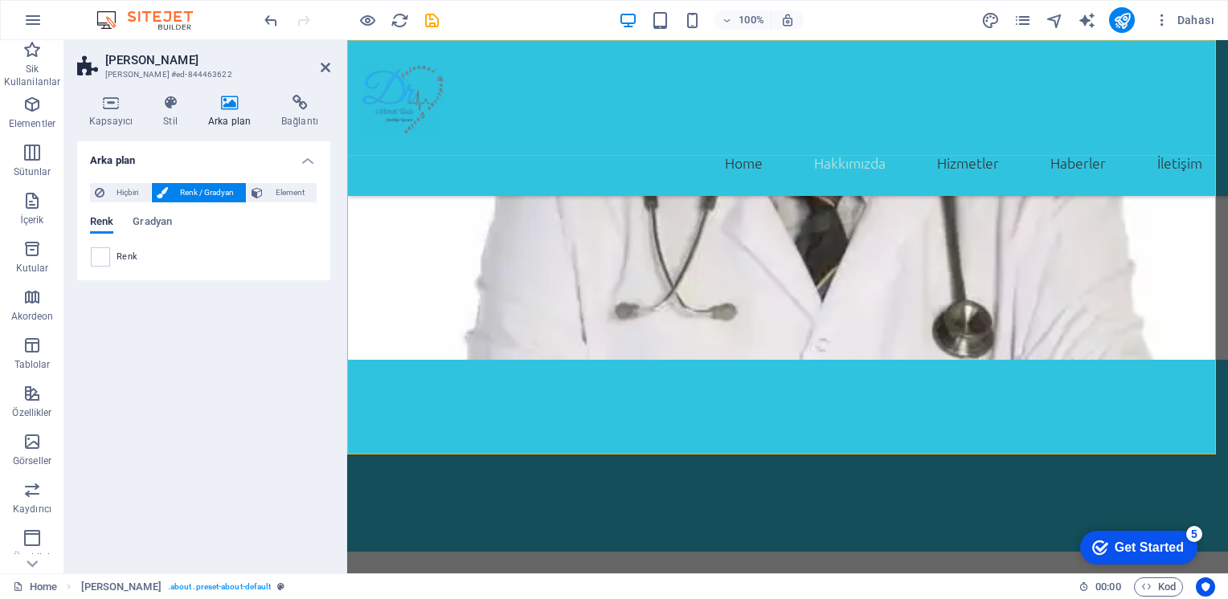
scroll to position [645, 0]
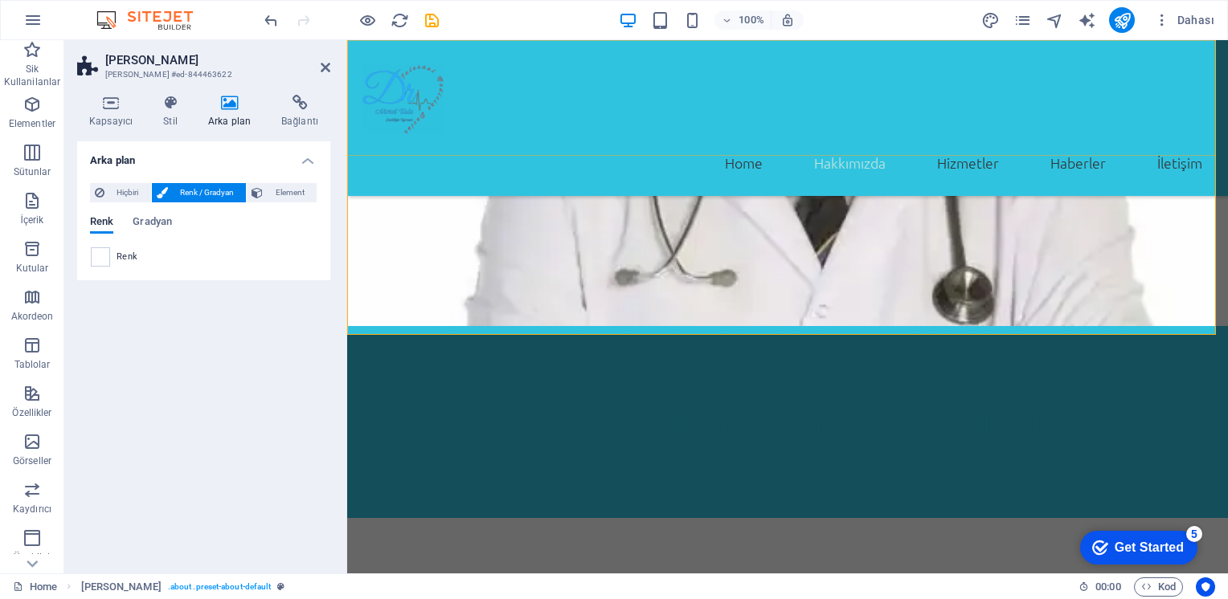
click at [545, 115] on div "Home Hakkımızda Hizmetler Haberler İletişim" at bounding box center [787, 118] width 881 height 156
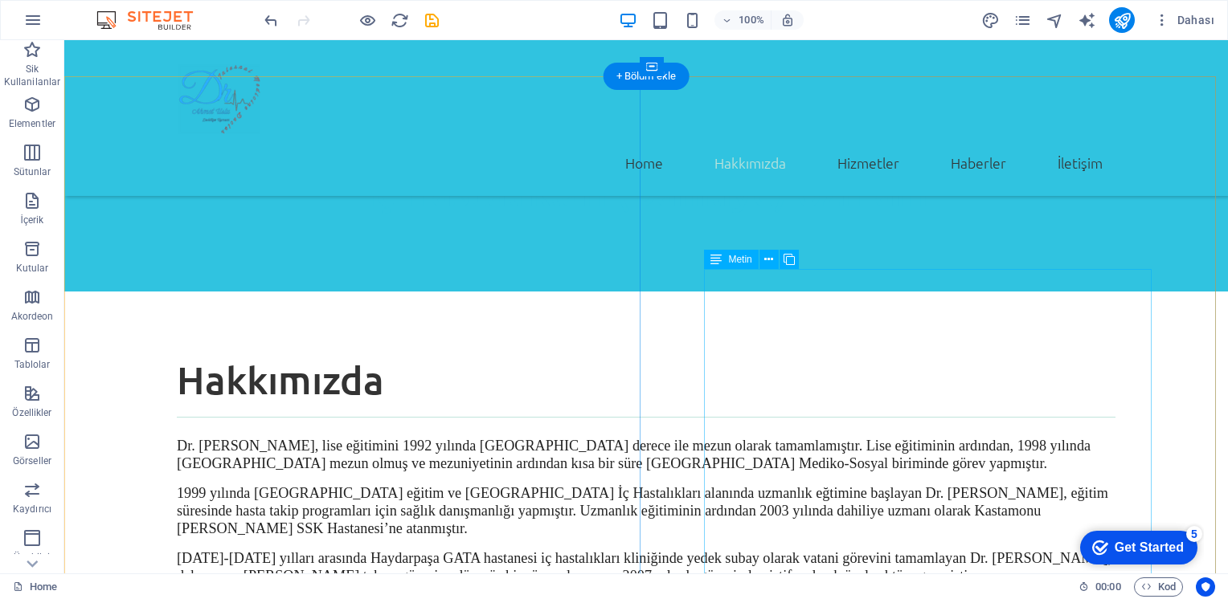
scroll to position [886, 0]
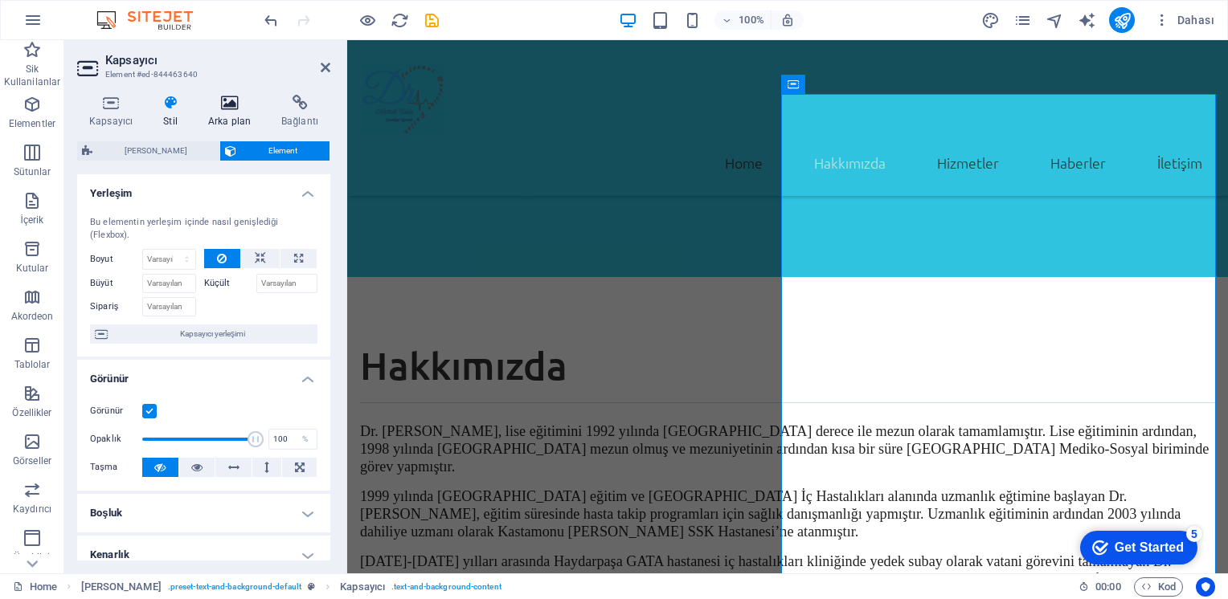
click at [228, 104] on icon at bounding box center [229, 103] width 67 height 16
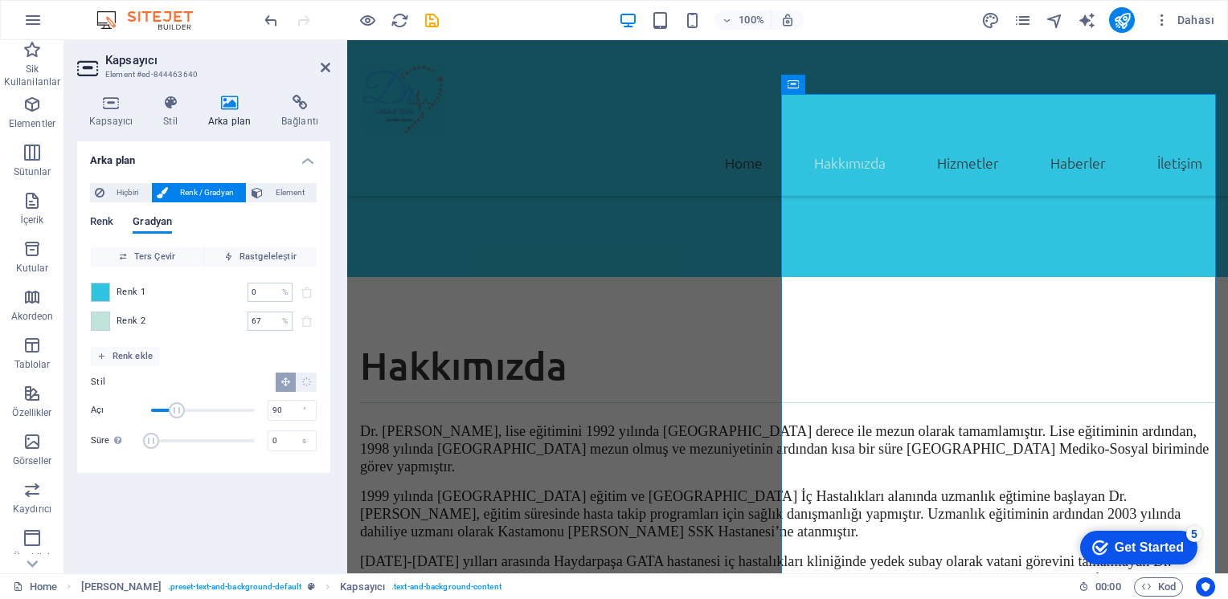
click at [108, 225] on span "Renk" at bounding box center [101, 223] width 23 height 22
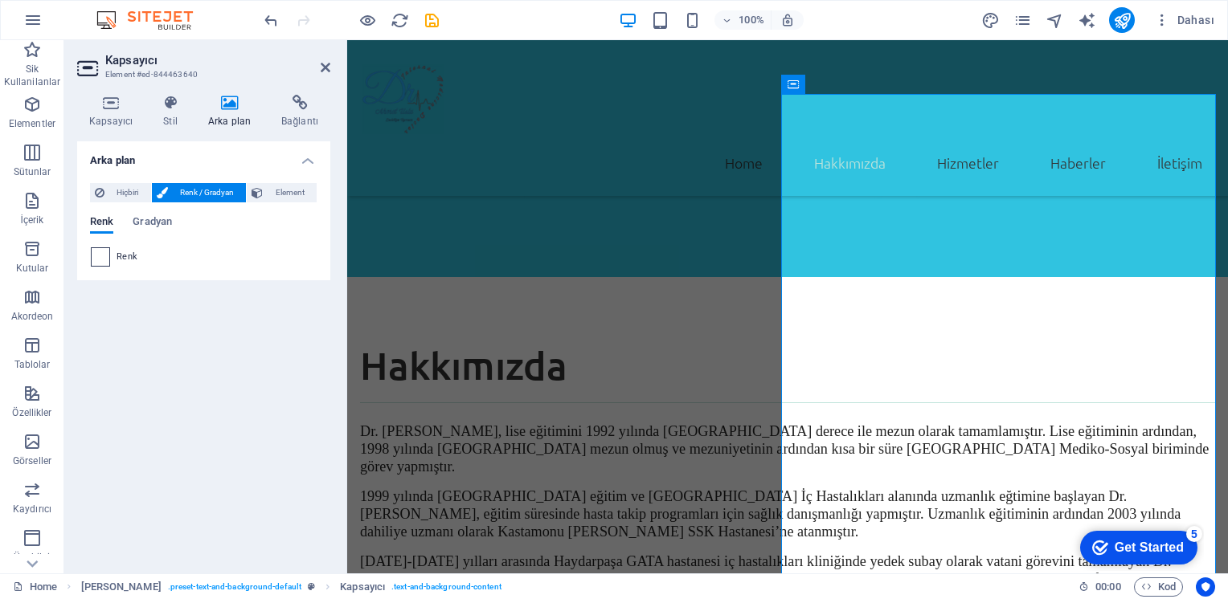
click at [103, 260] on span at bounding box center [101, 257] width 18 height 18
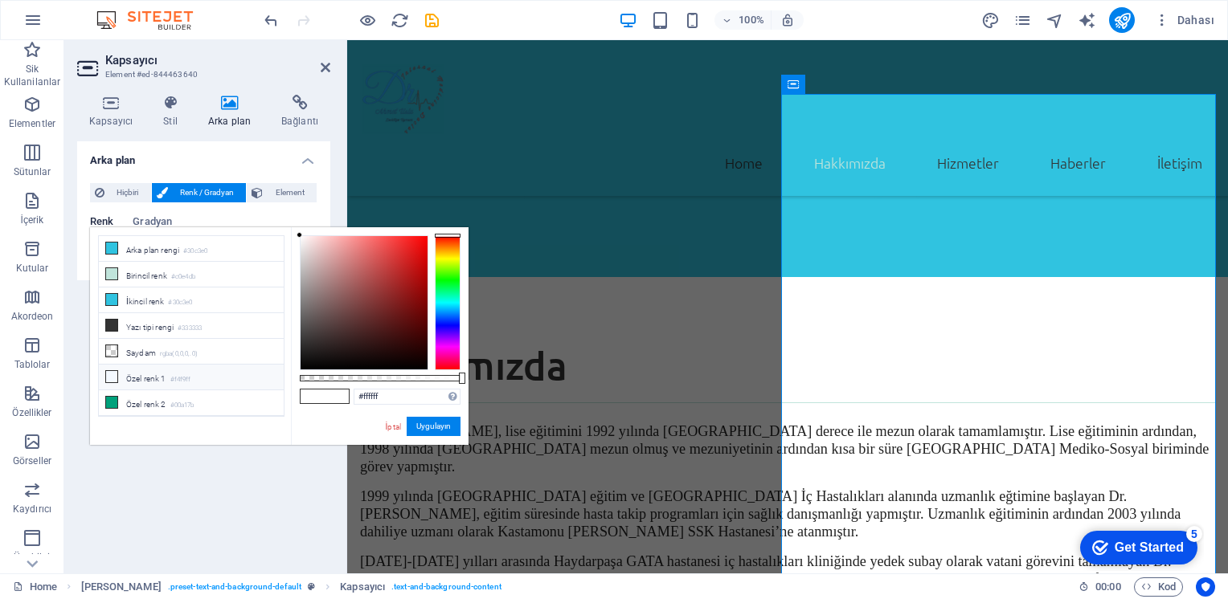
click at [129, 374] on li "Özel [PERSON_NAME] 1 #f4f9ff" at bounding box center [191, 378] width 185 height 26
type input "#f4f9ff"
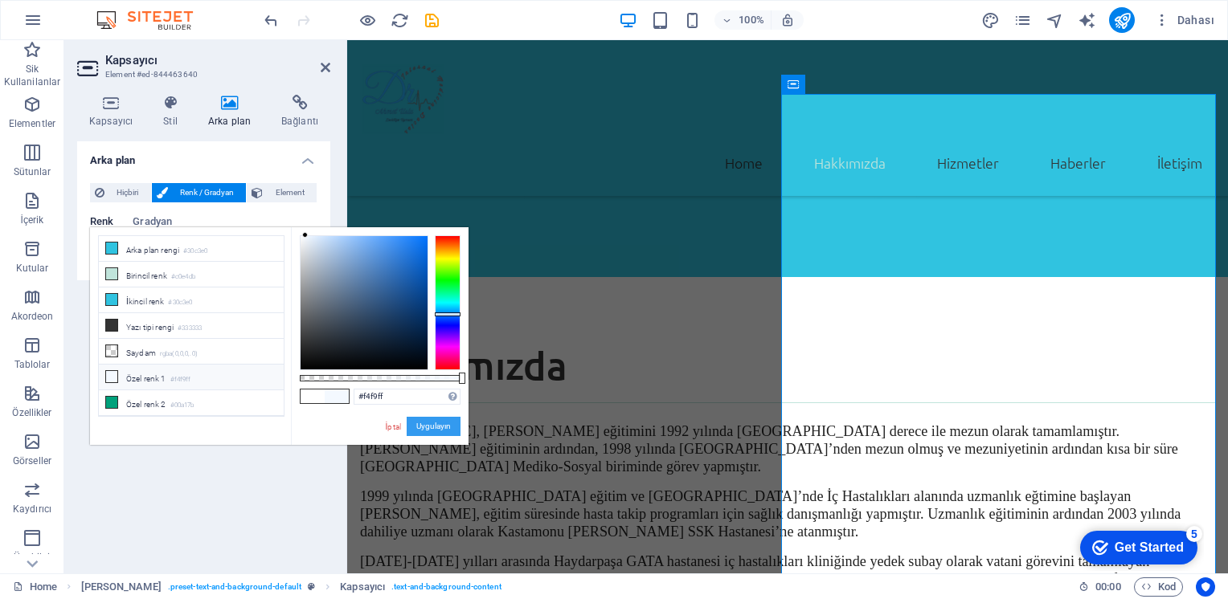
click at [431, 431] on button "Uygulayın" at bounding box center [434, 426] width 54 height 19
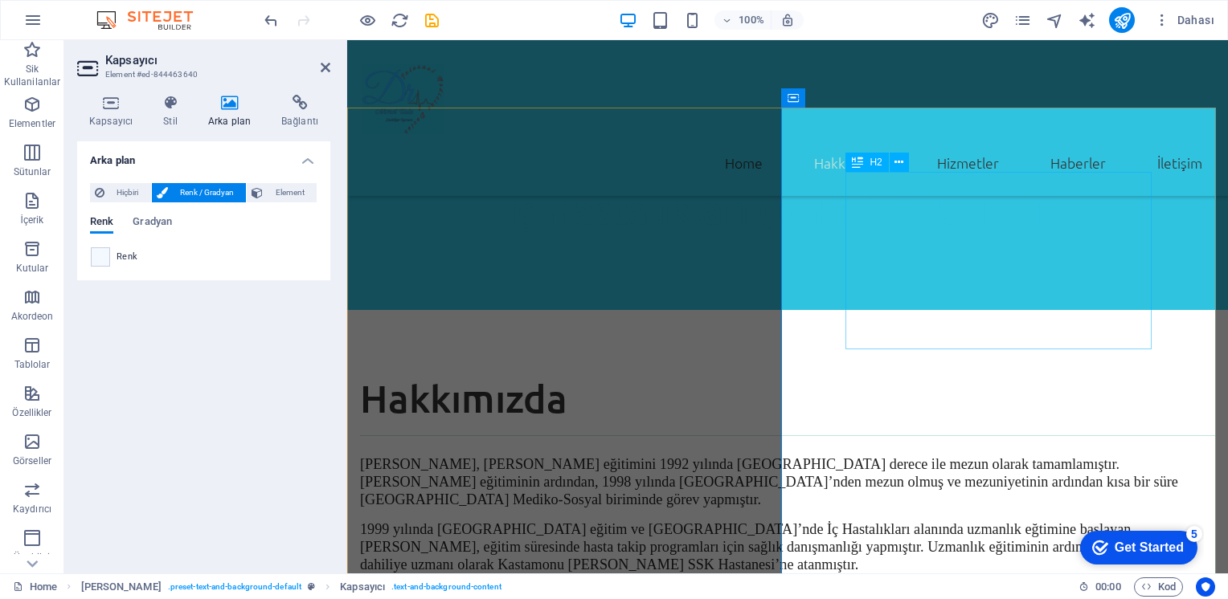
scroll to position [645, 0]
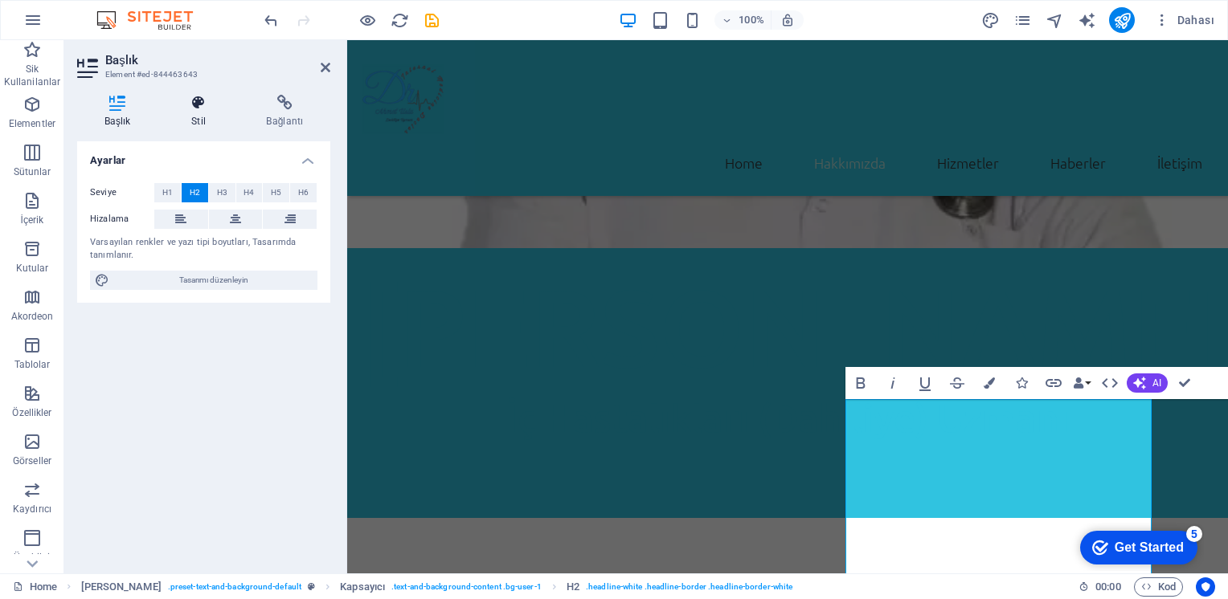
click at [204, 108] on icon at bounding box center [198, 103] width 68 height 16
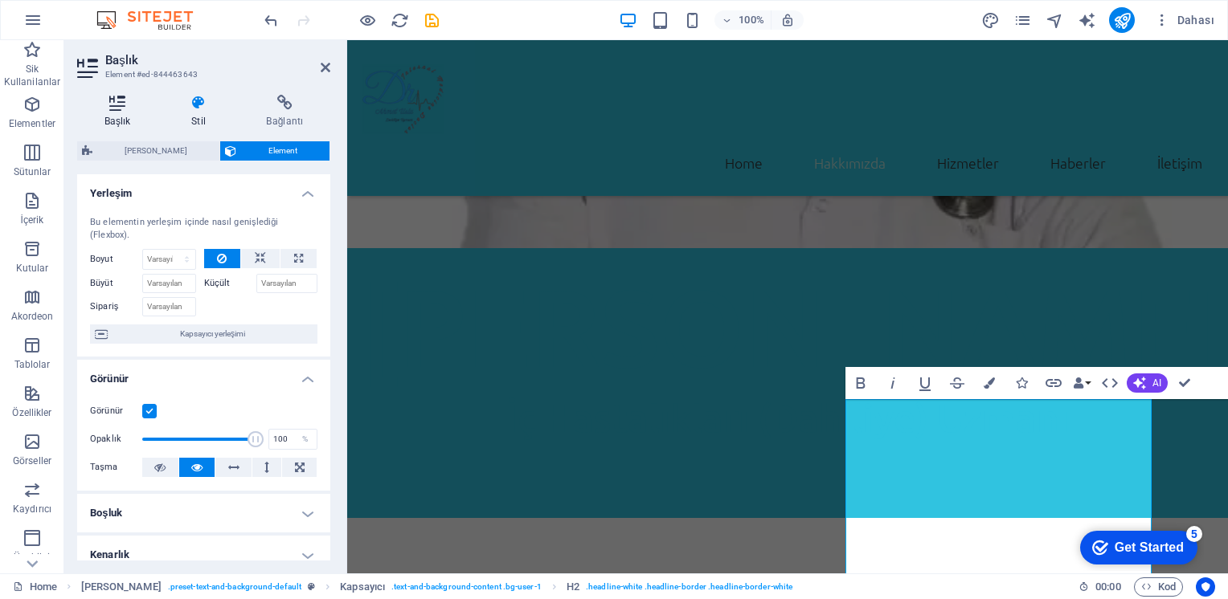
click at [120, 106] on icon at bounding box center [117, 103] width 80 height 16
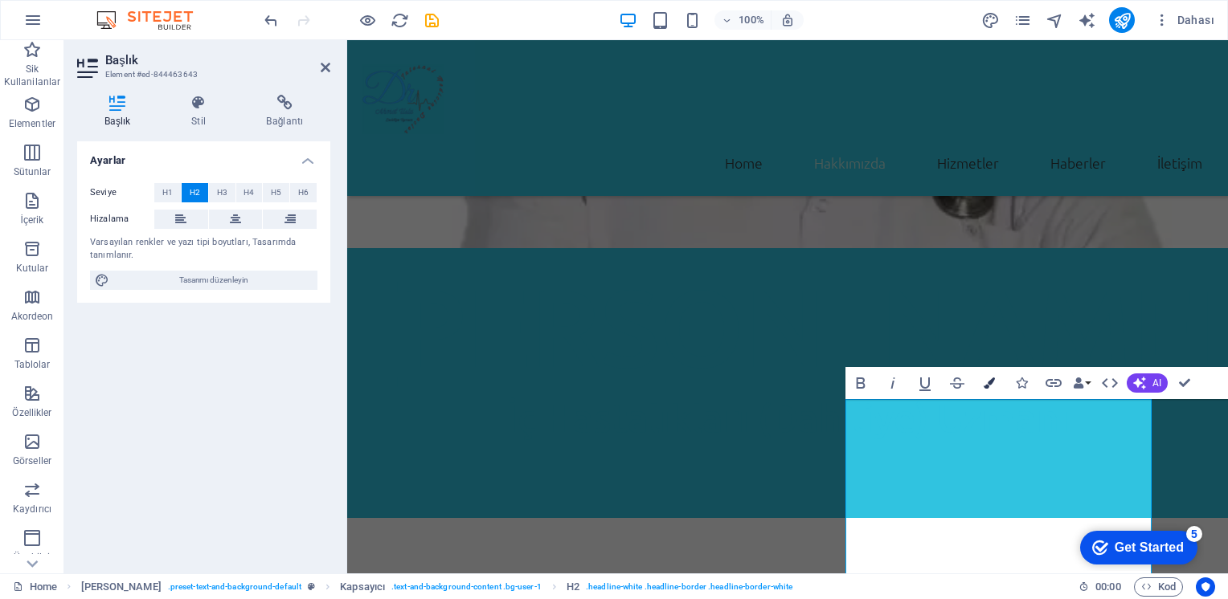
click at [992, 387] on icon "button" at bounding box center [989, 383] width 11 height 11
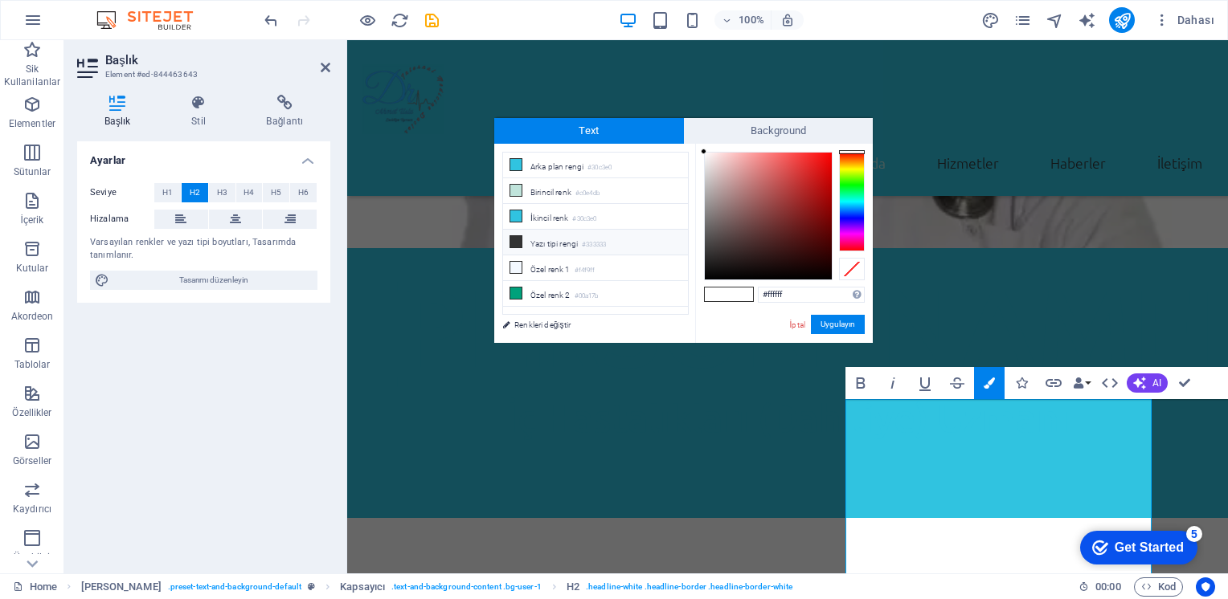
click at [514, 236] on icon at bounding box center [515, 241] width 11 height 11
type input "#333333"
click at [835, 319] on button "Uygulayın" at bounding box center [838, 324] width 54 height 19
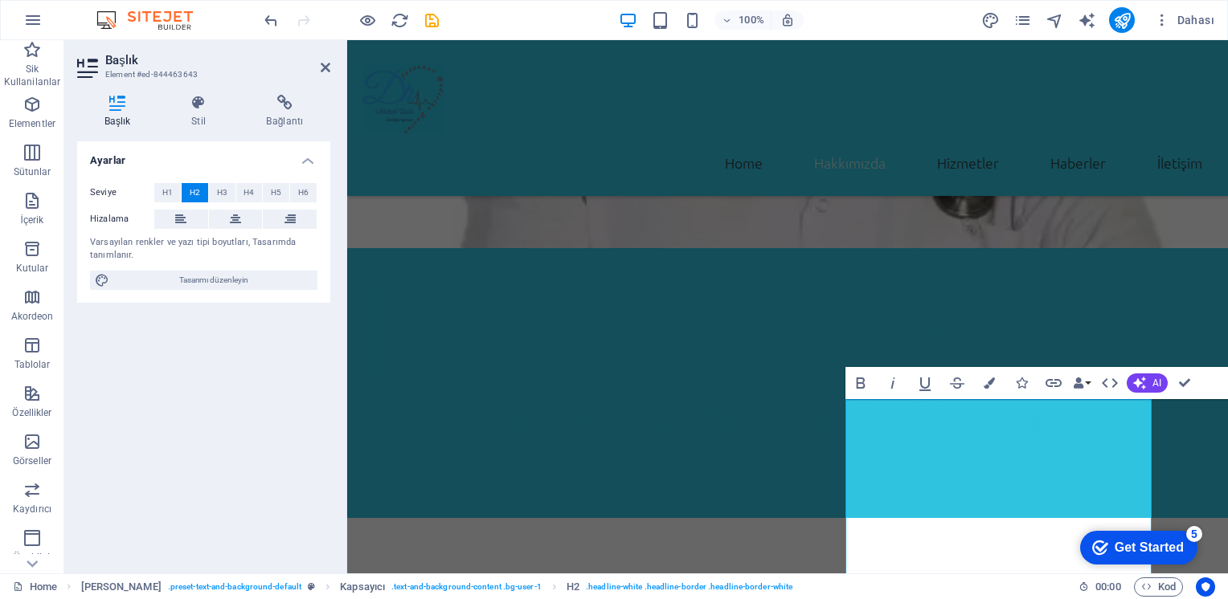
click at [202, 379] on div "Ayarlar Seviye H1 H2 H3 H4 H5 H6 Hizalama Varsayılan renkler ve yazı tipi boyut…" at bounding box center [203, 350] width 253 height 419
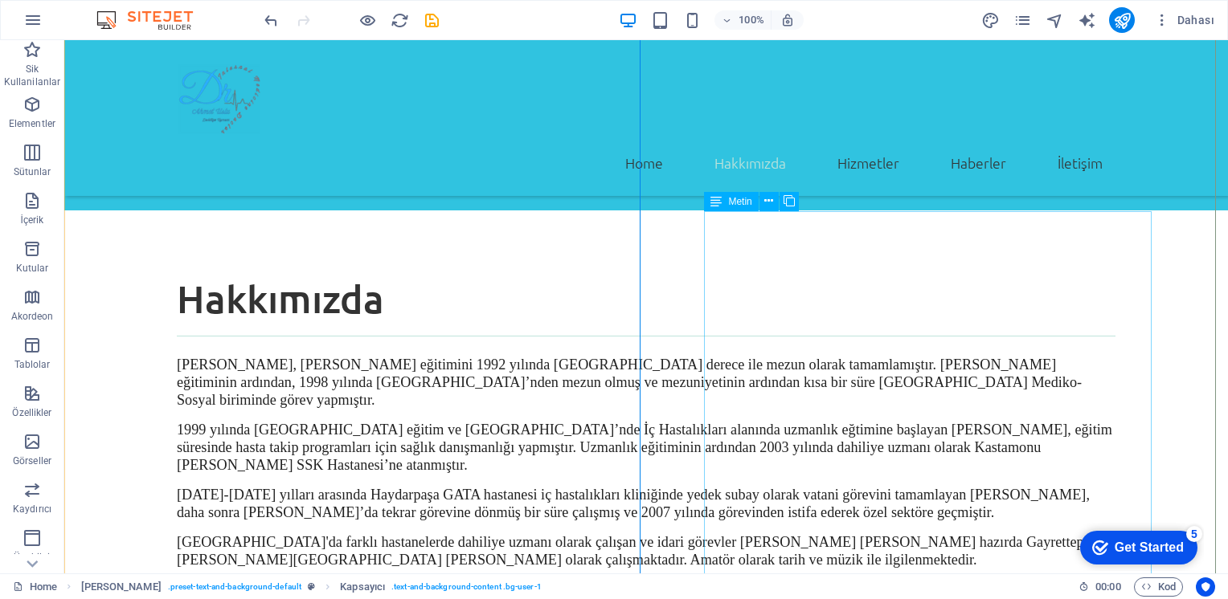
scroll to position [967, 0]
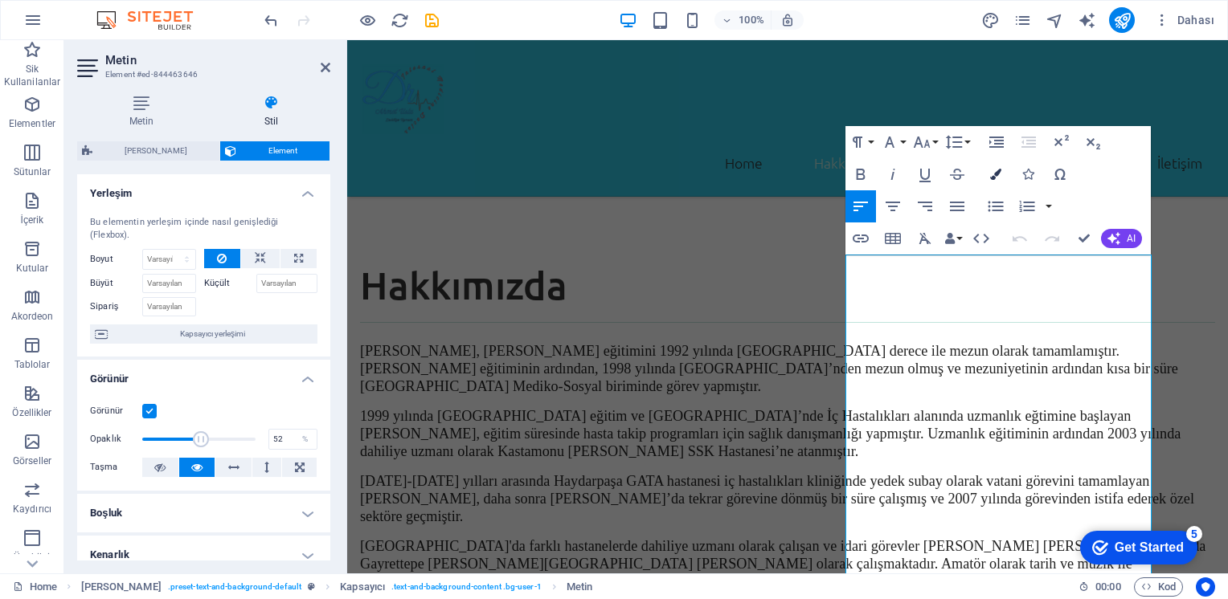
click at [999, 176] on icon "button" at bounding box center [995, 174] width 11 height 11
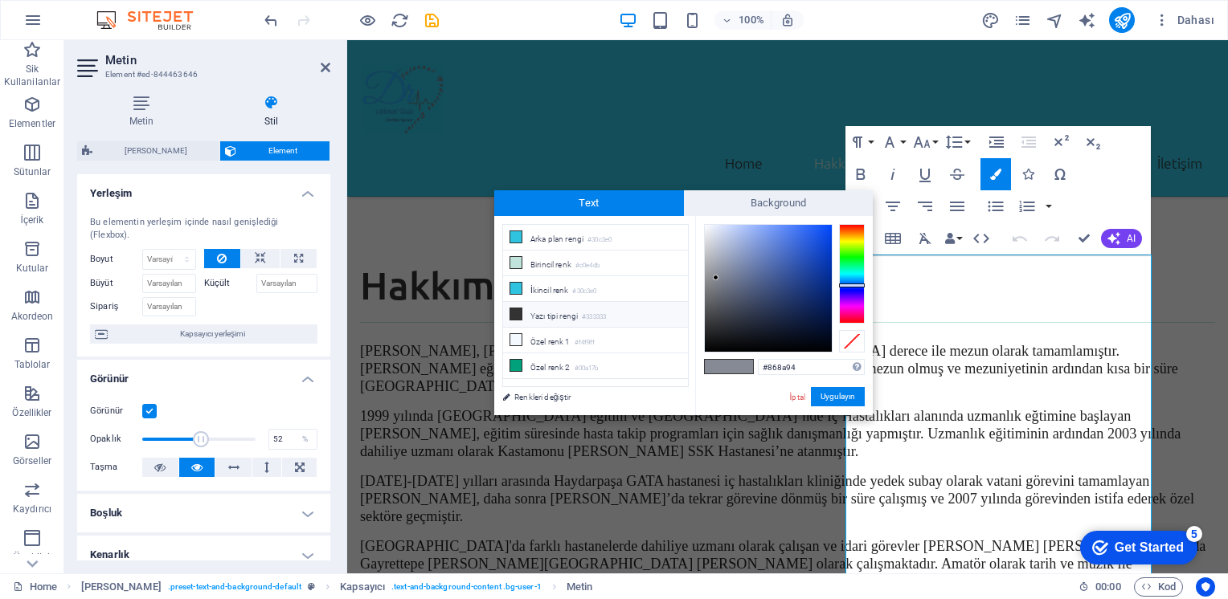
click at [517, 312] on icon at bounding box center [515, 314] width 11 height 11
type input "#333333"
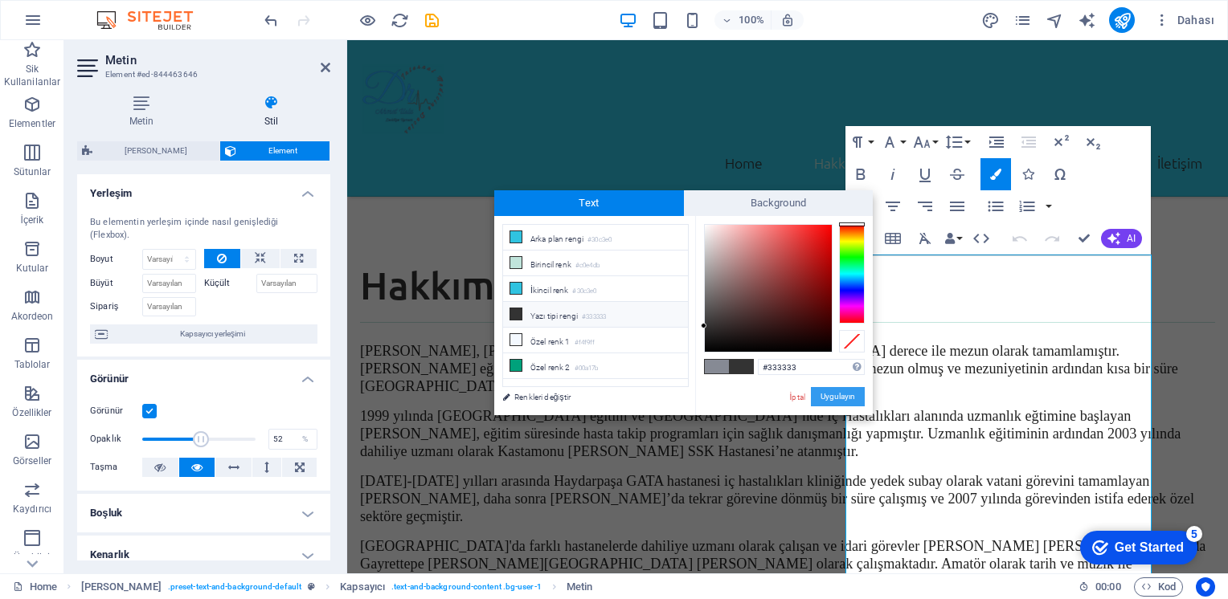
click at [841, 399] on button "Uygulayın" at bounding box center [838, 396] width 54 height 19
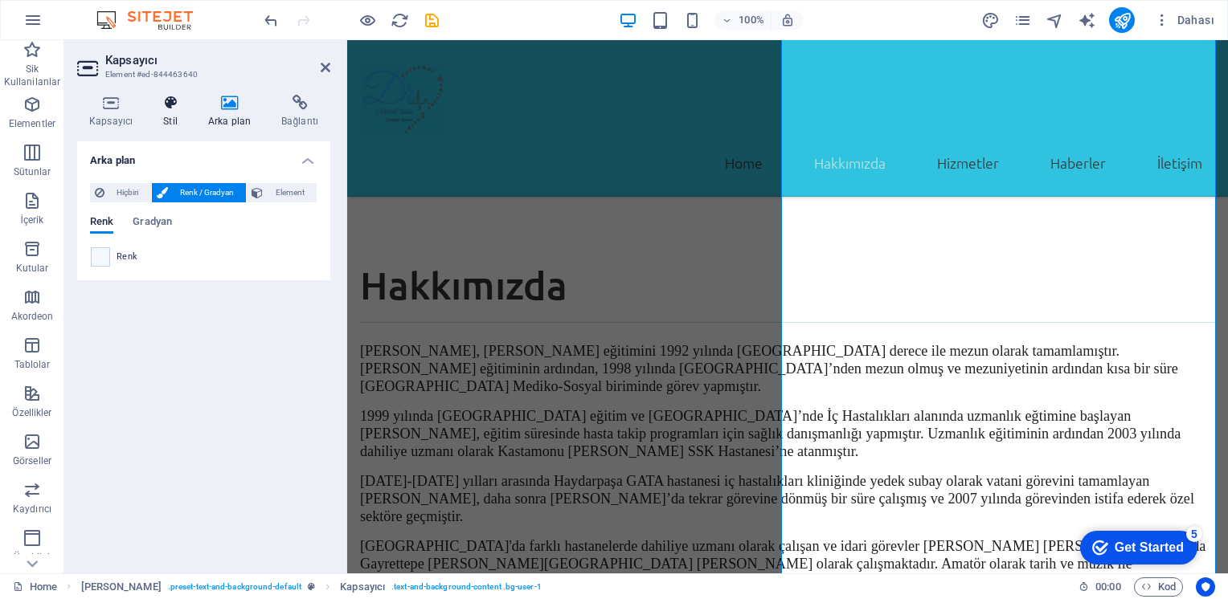
click at [168, 104] on icon at bounding box center [170, 103] width 39 height 16
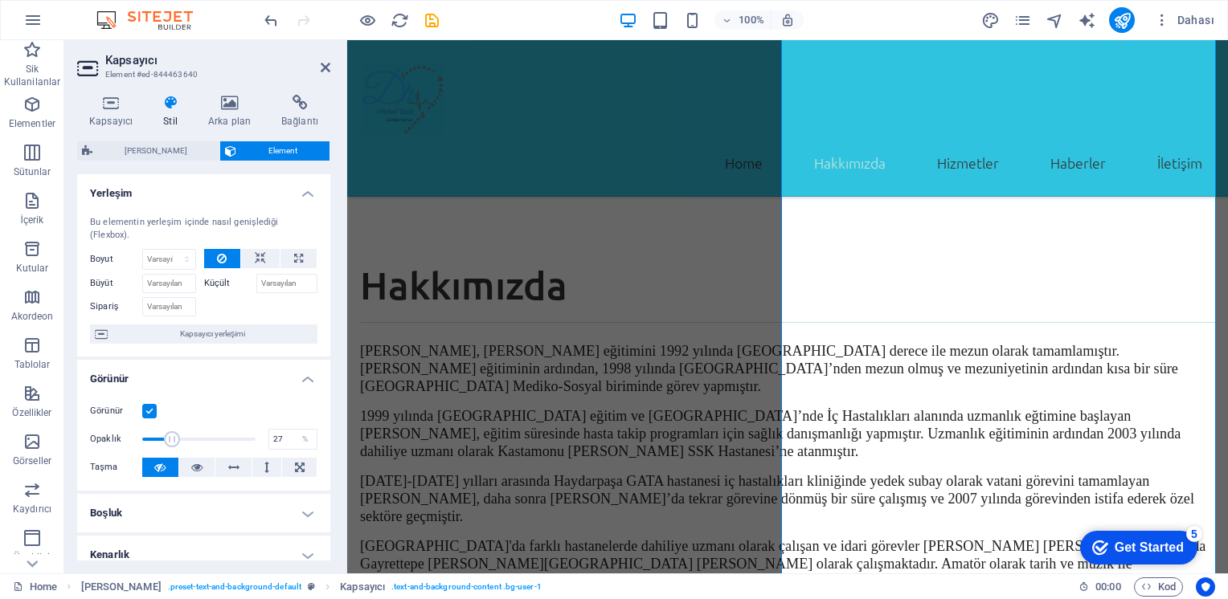
drag, startPoint x: 254, startPoint y: 436, endPoint x: 171, endPoint y: 427, distance: 83.2
click at [171, 427] on span at bounding box center [198, 439] width 113 height 24
click at [149, 411] on label at bounding box center [149, 411] width 14 height 14
click at [0, 0] on input "Görünür" at bounding box center [0, 0] width 0 height 0
click at [149, 411] on label at bounding box center [149, 411] width 14 height 14
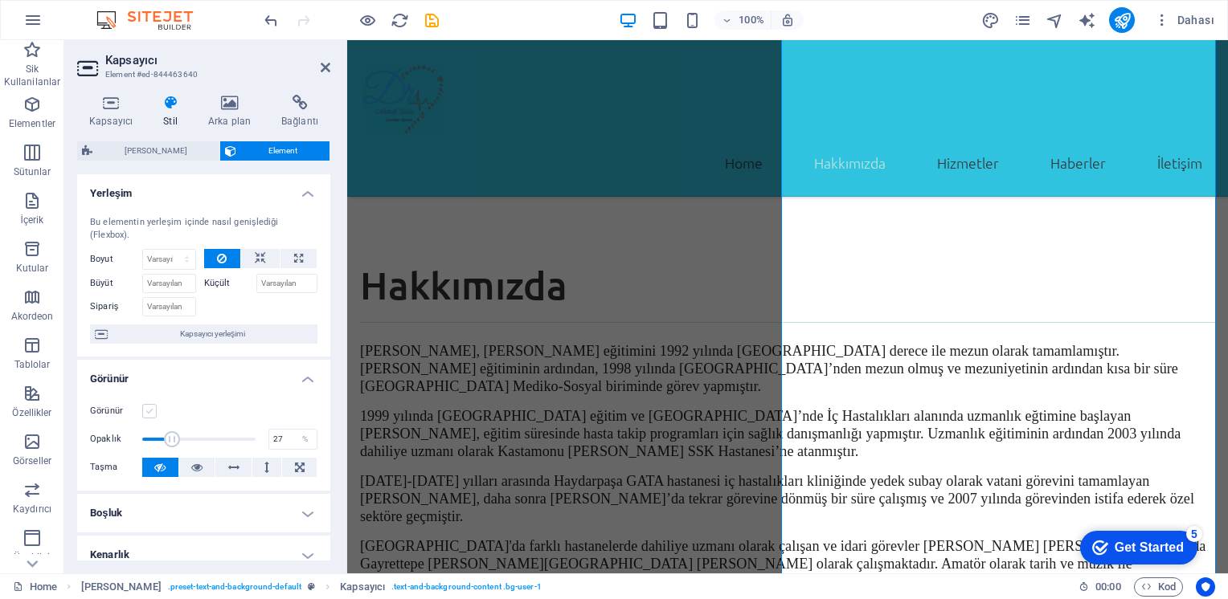
click at [0, 0] on input "Görünür" at bounding box center [0, 0] width 0 height 0
type input "100"
drag, startPoint x: 174, startPoint y: 439, endPoint x: 282, endPoint y: 452, distance: 109.2
click at [282, 452] on div "Görünür Opaklık 100 % Taşma" at bounding box center [203, 440] width 253 height 102
click at [913, 244] on icon at bounding box center [910, 245] width 9 height 17
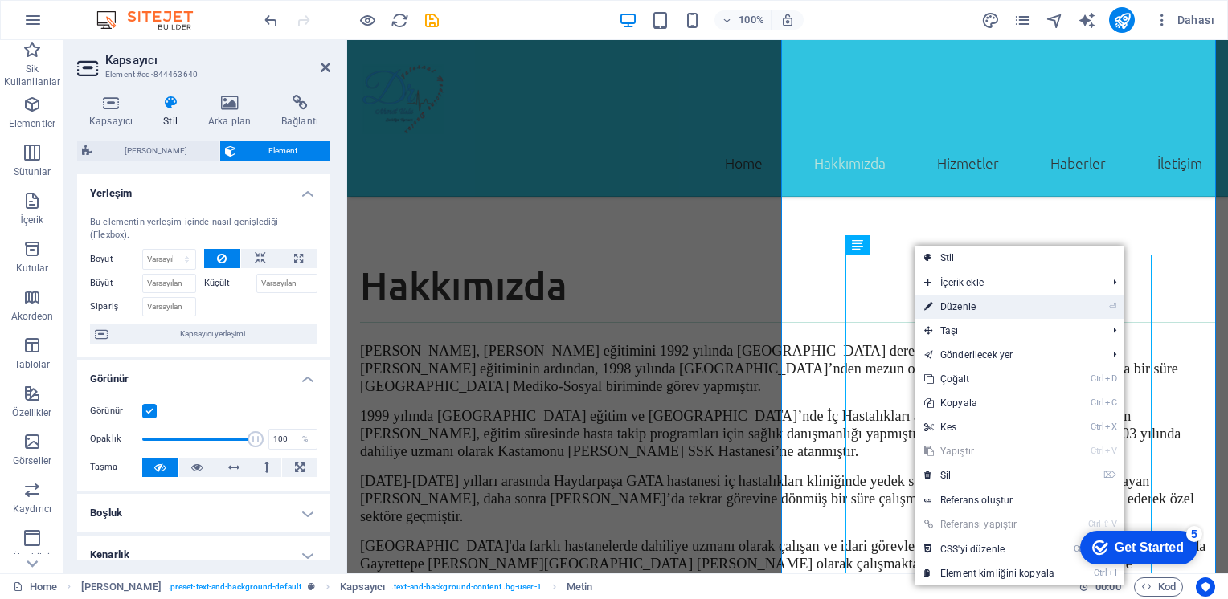
click at [957, 306] on link "⏎ Düzenle" at bounding box center [988, 307] width 149 height 24
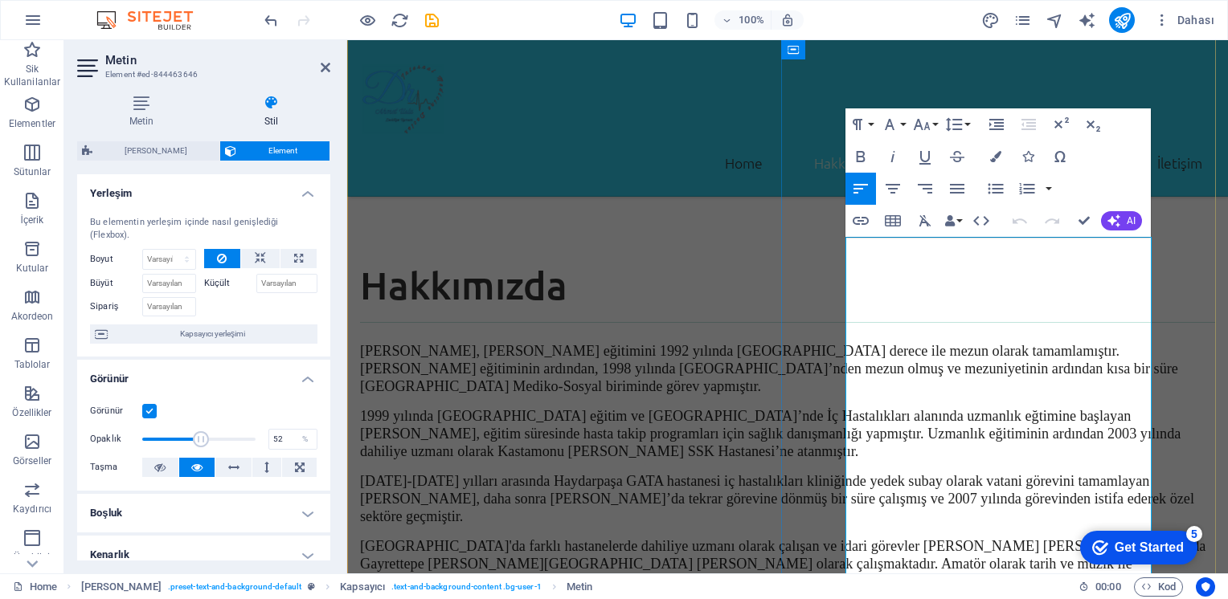
scroll to position [984, 0]
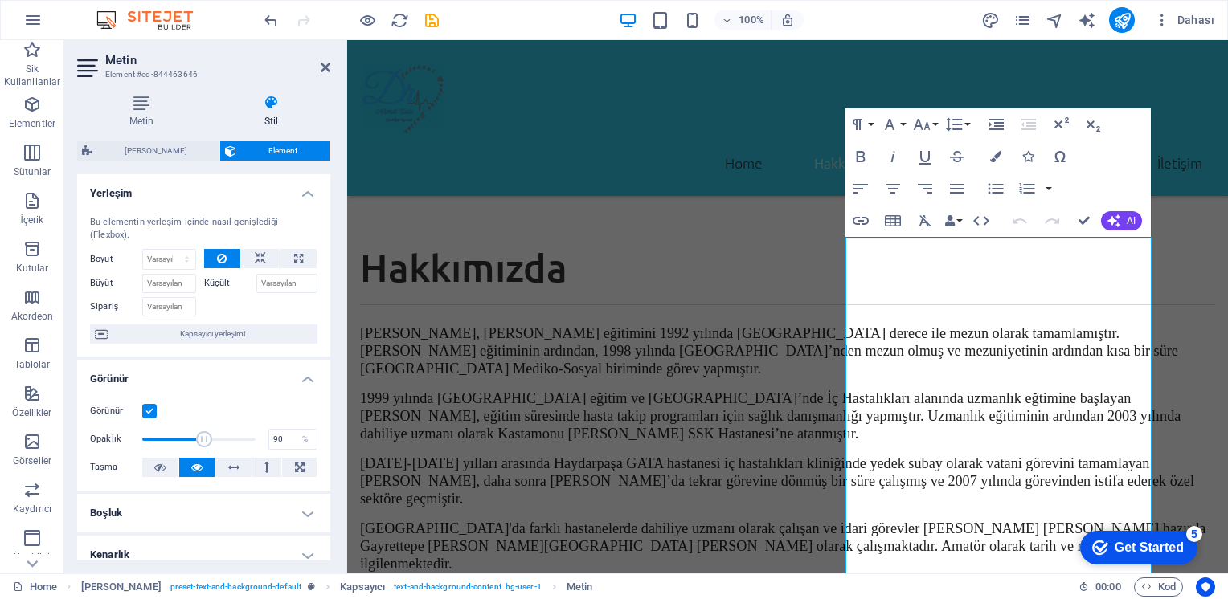
type input "100"
drag, startPoint x: 202, startPoint y: 437, endPoint x: 280, endPoint y: 452, distance: 78.5
click at [280, 452] on div "Görünür Opaklık 100 % Taşma" at bounding box center [203, 440] width 253 height 102
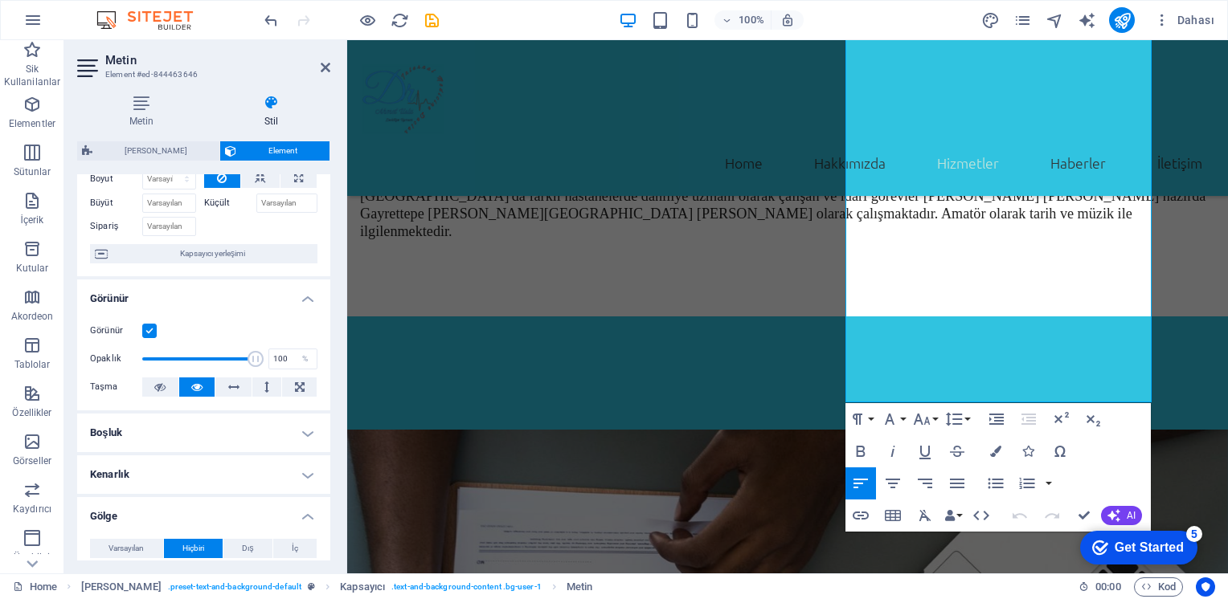
scroll to position [1547, 0]
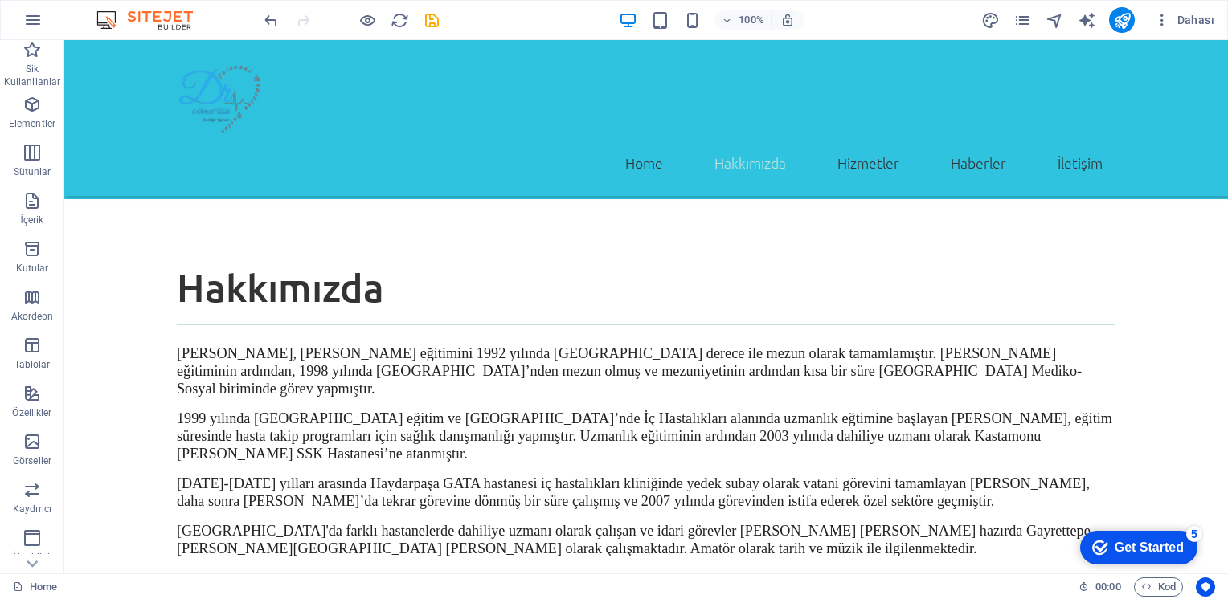
scroll to position [1205, 0]
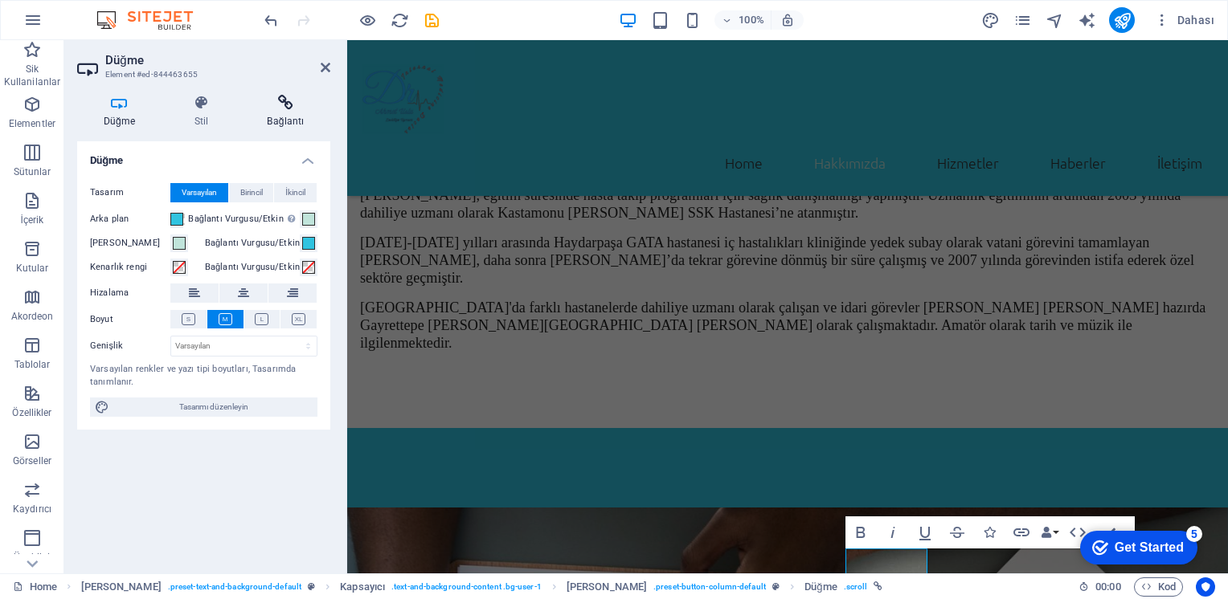
click at [284, 108] on icon at bounding box center [285, 103] width 89 height 16
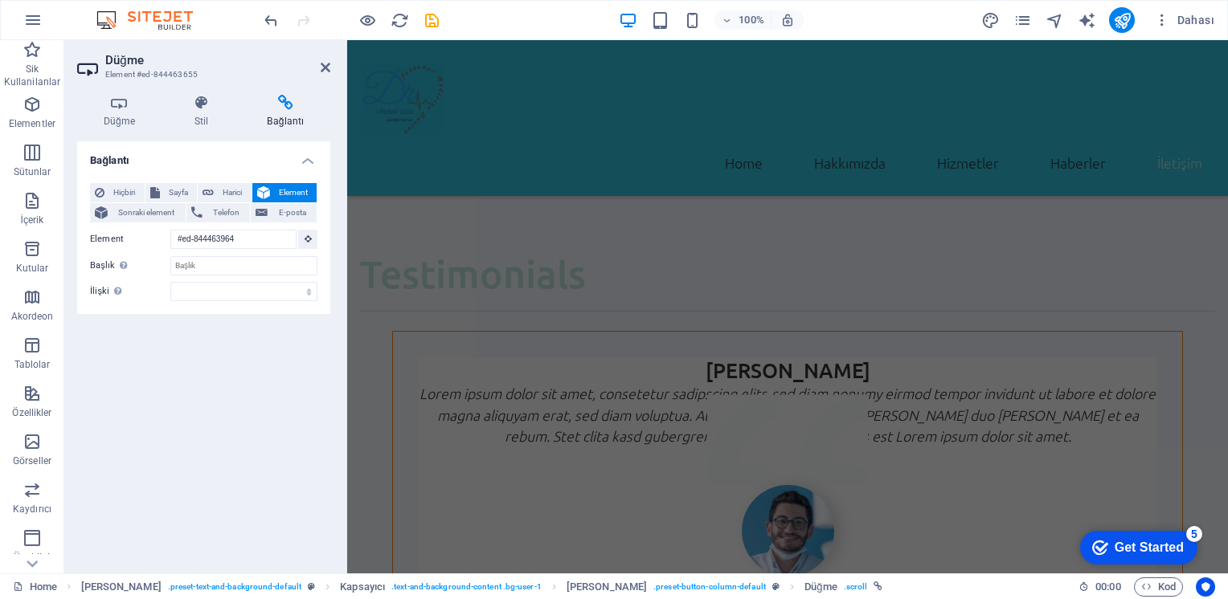
scroll to position [4469, 0]
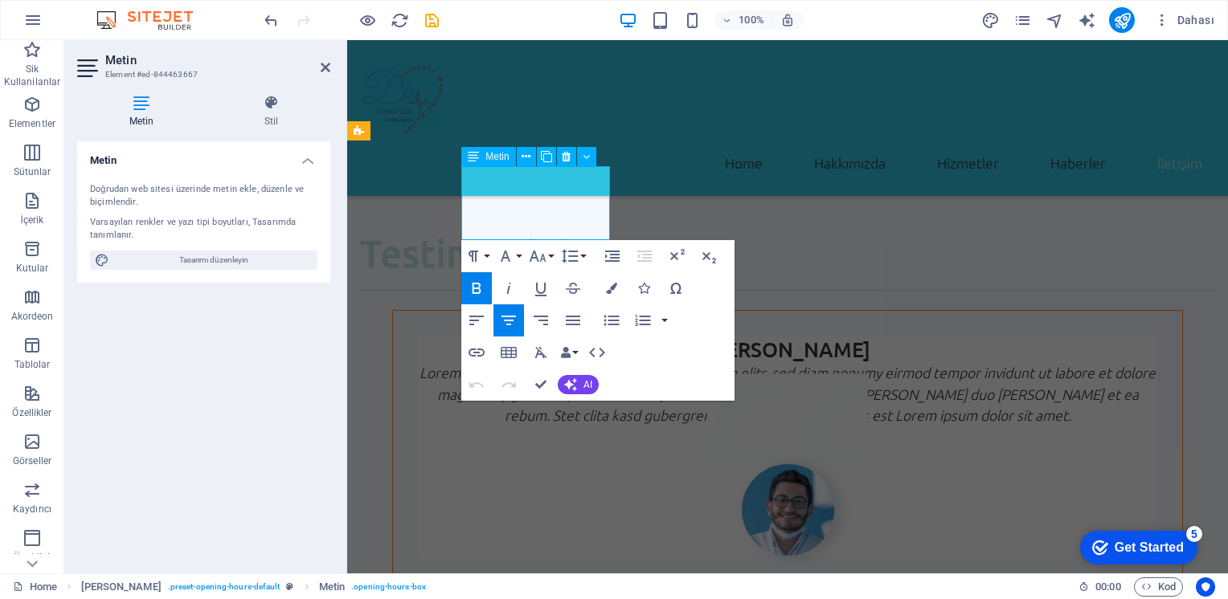
drag, startPoint x: 561, startPoint y: 191, endPoint x: 511, endPoint y: 194, distance: 49.9
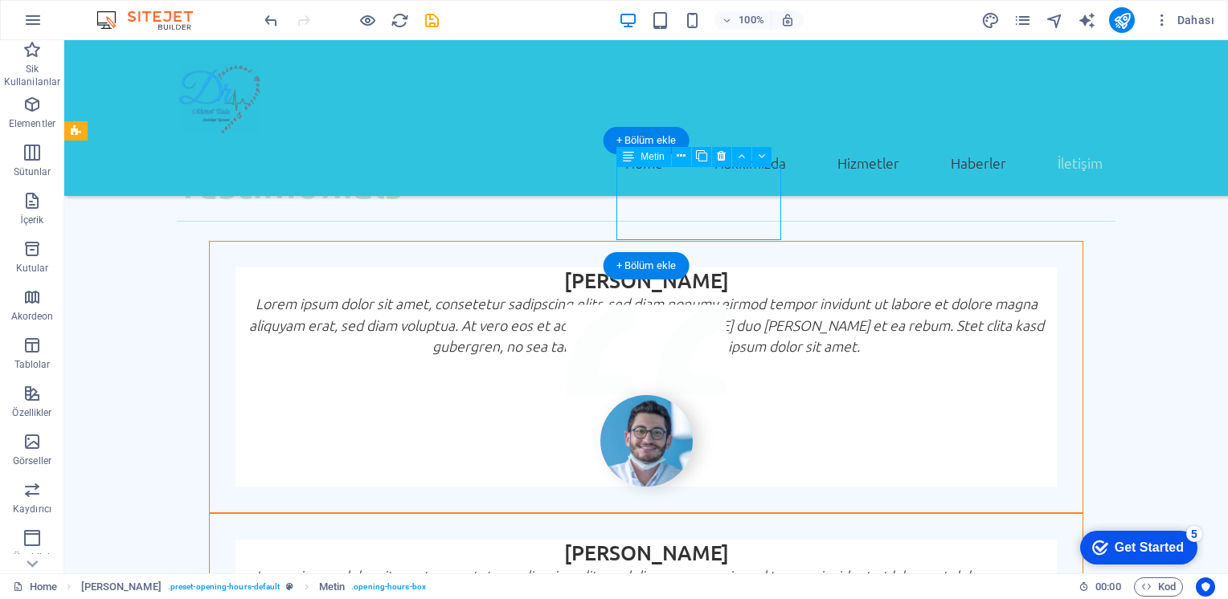
scroll to position [4423, 0]
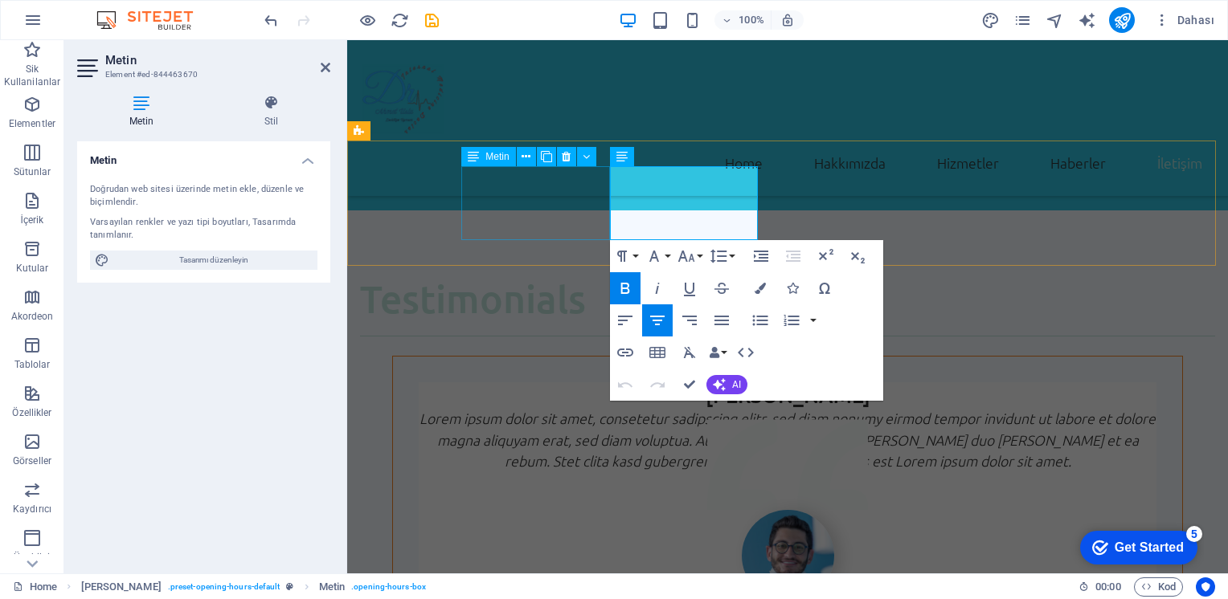
scroll to position [4469, 0]
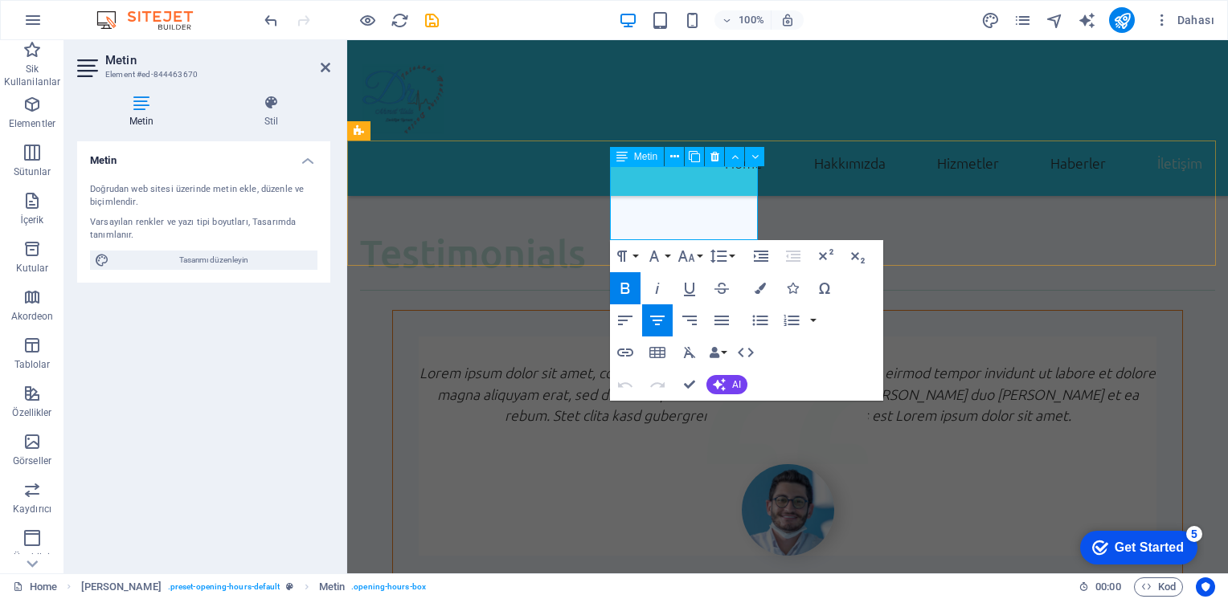
drag, startPoint x: 718, startPoint y: 194, endPoint x: 637, endPoint y: 189, distance: 80.5
drag, startPoint x: 640, startPoint y: 212, endPoint x: 628, endPoint y: 212, distance: 11.2
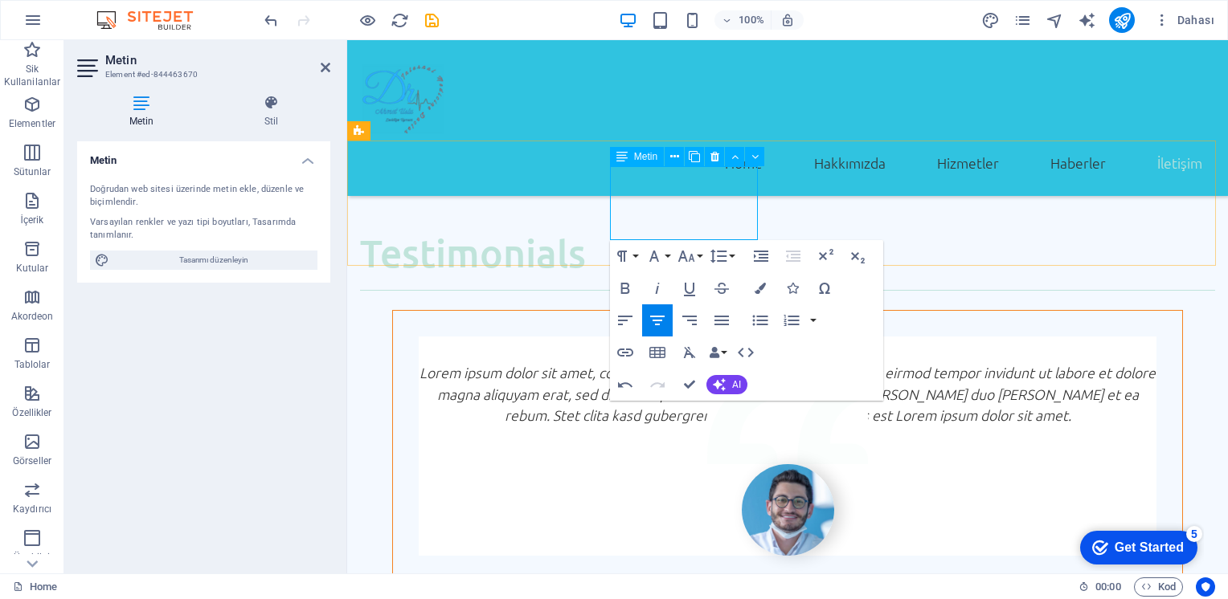
drag, startPoint x: 735, startPoint y: 212, endPoint x: 670, endPoint y: 211, distance: 65.1
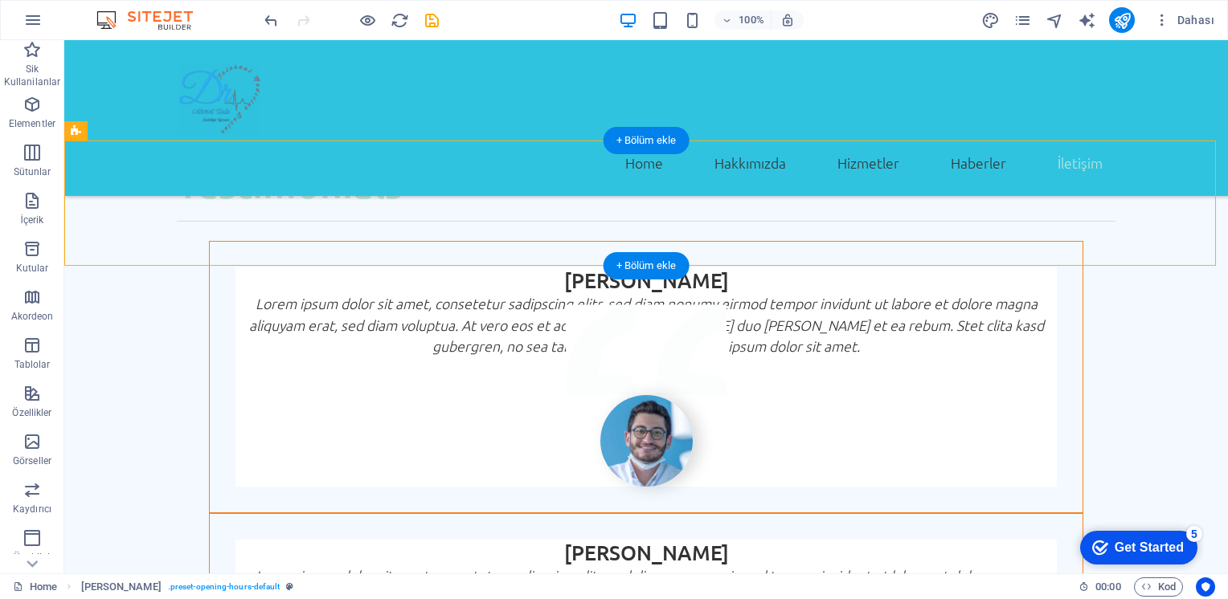
scroll to position [4423, 0]
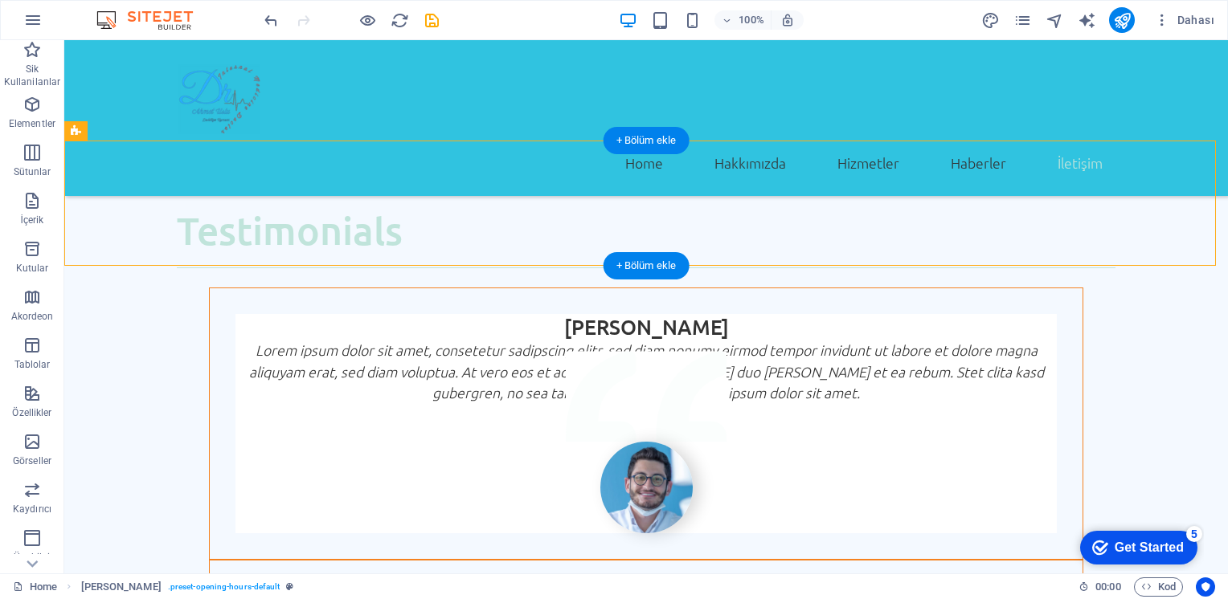
drag, startPoint x: 456, startPoint y: 211, endPoint x: 643, endPoint y: 213, distance: 187.2
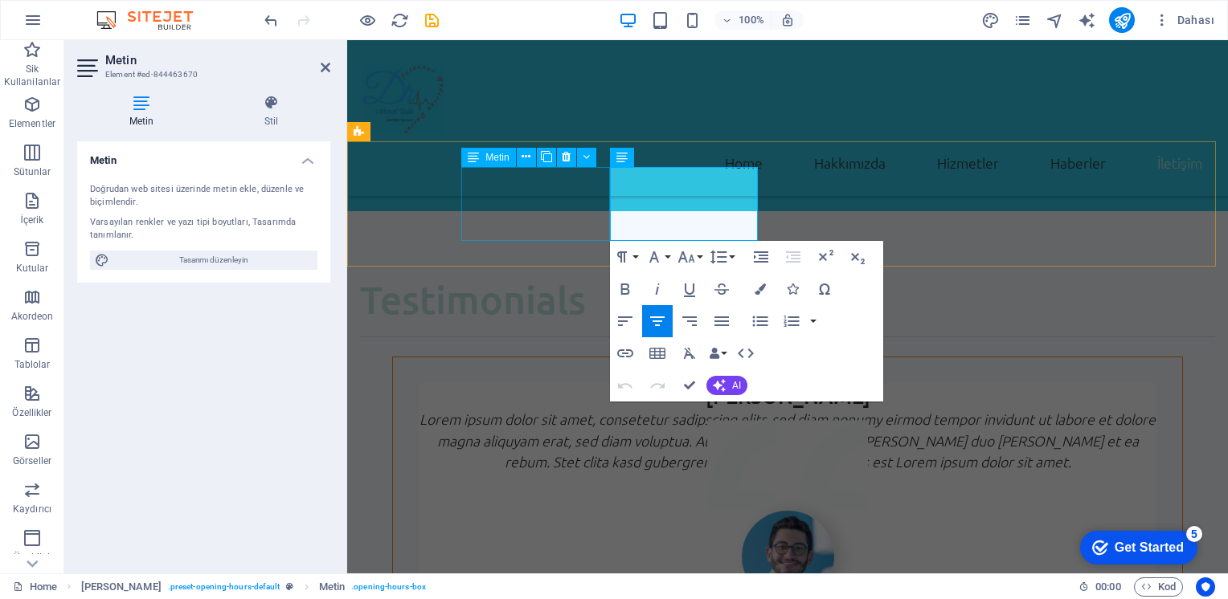
scroll to position [4468, 0]
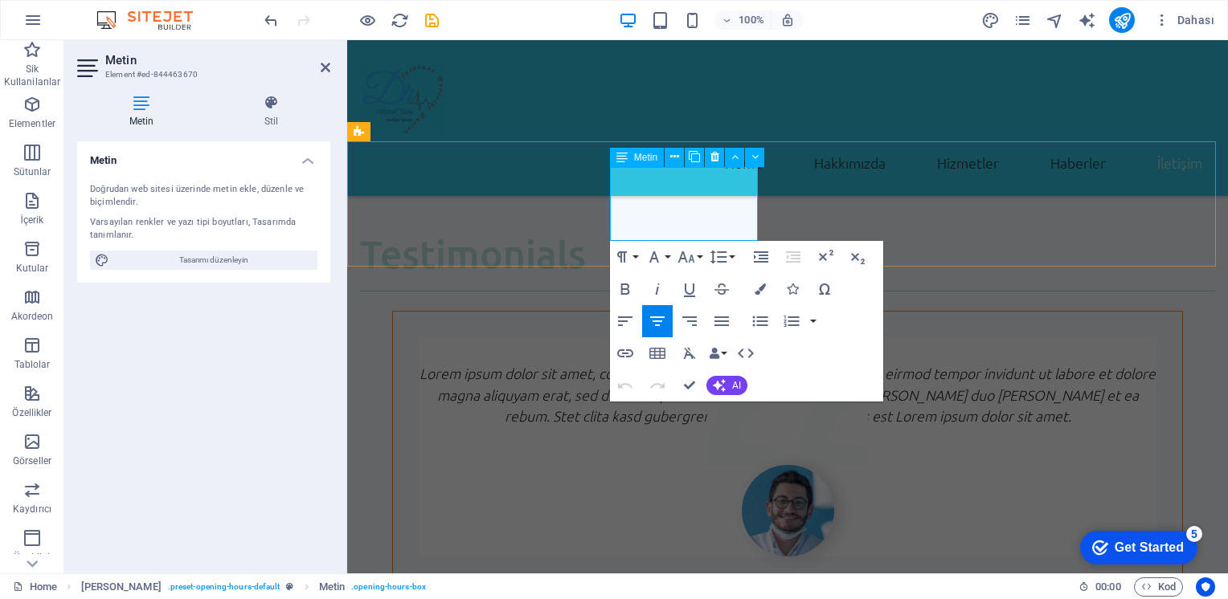
drag, startPoint x: 633, startPoint y: 211, endPoint x: 730, endPoint y: 217, distance: 96.6
copy p "8:30 am - 4:30 pm"
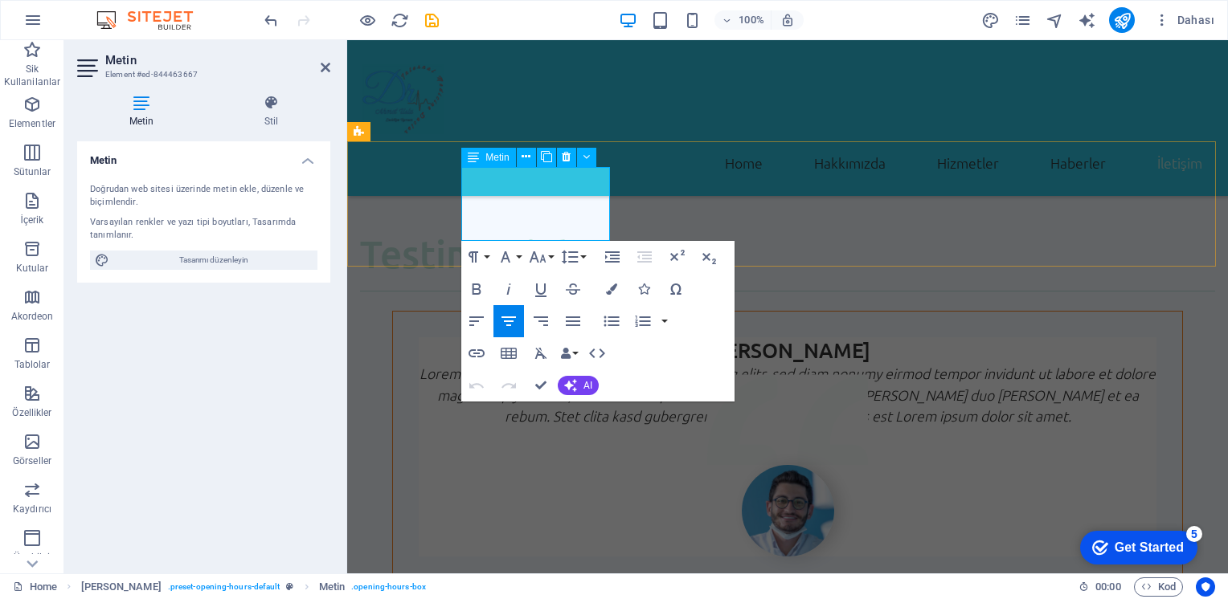
drag, startPoint x: 585, startPoint y: 213, endPoint x: 485, endPoint y: 214, distance: 100.4
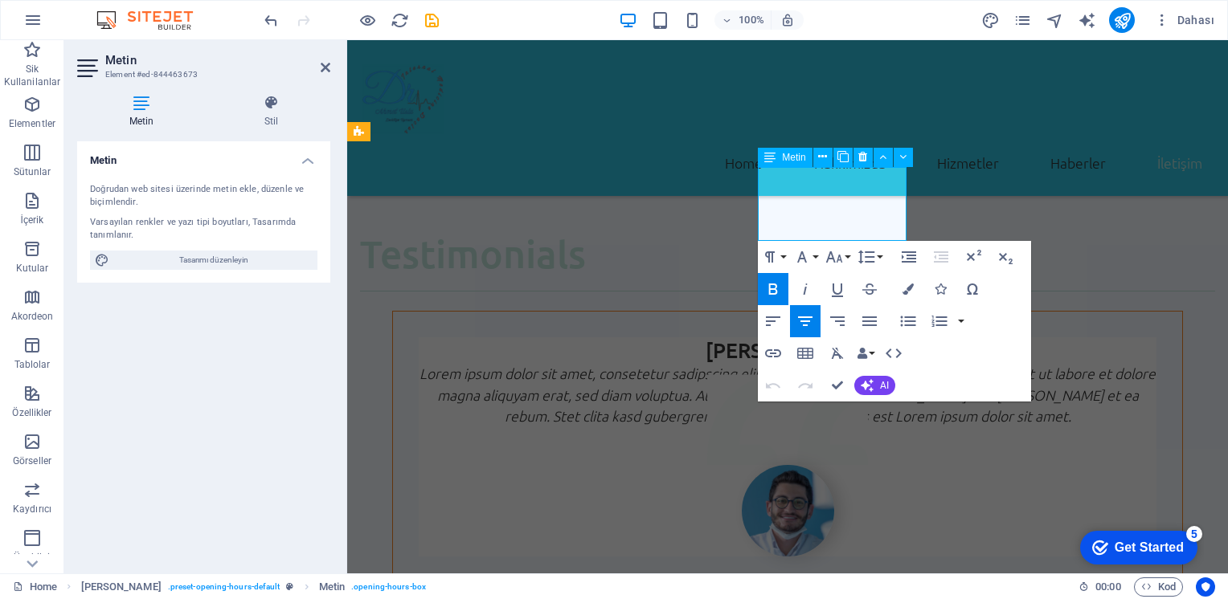
drag, startPoint x: 818, startPoint y: 197, endPoint x: 777, endPoint y: 200, distance: 41.1
drag, startPoint x: 881, startPoint y: 214, endPoint x: 783, endPoint y: 215, distance: 98.0
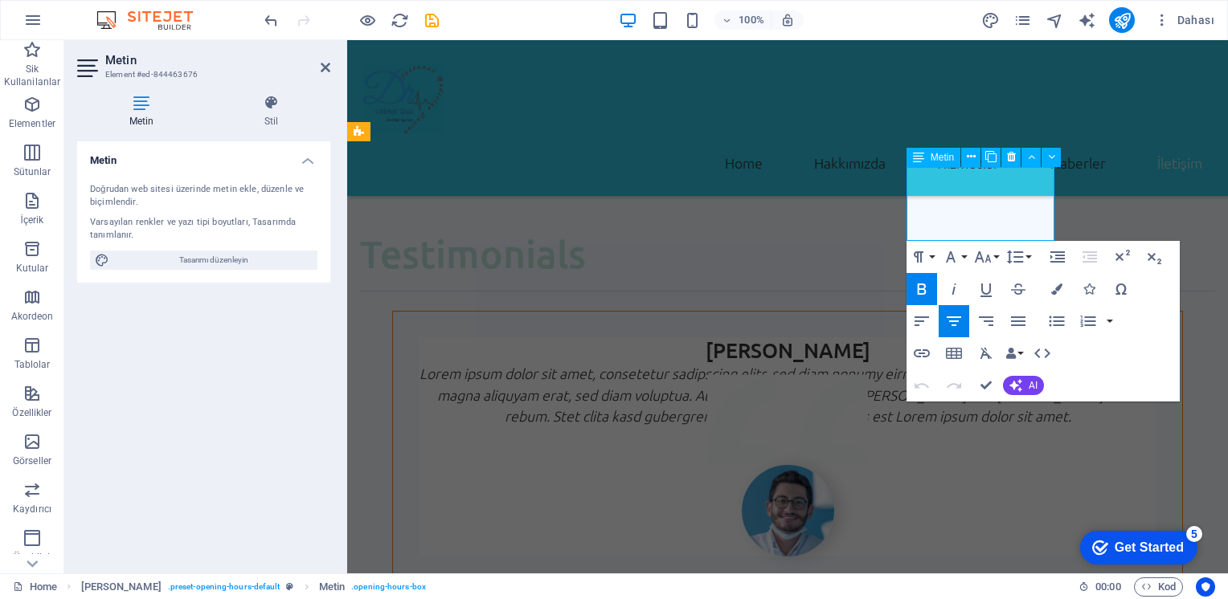
drag, startPoint x: 1006, startPoint y: 194, endPoint x: 955, endPoint y: 193, distance: 51.4
drag, startPoint x: 1028, startPoint y: 215, endPoint x: 929, endPoint y: 219, distance: 98.9
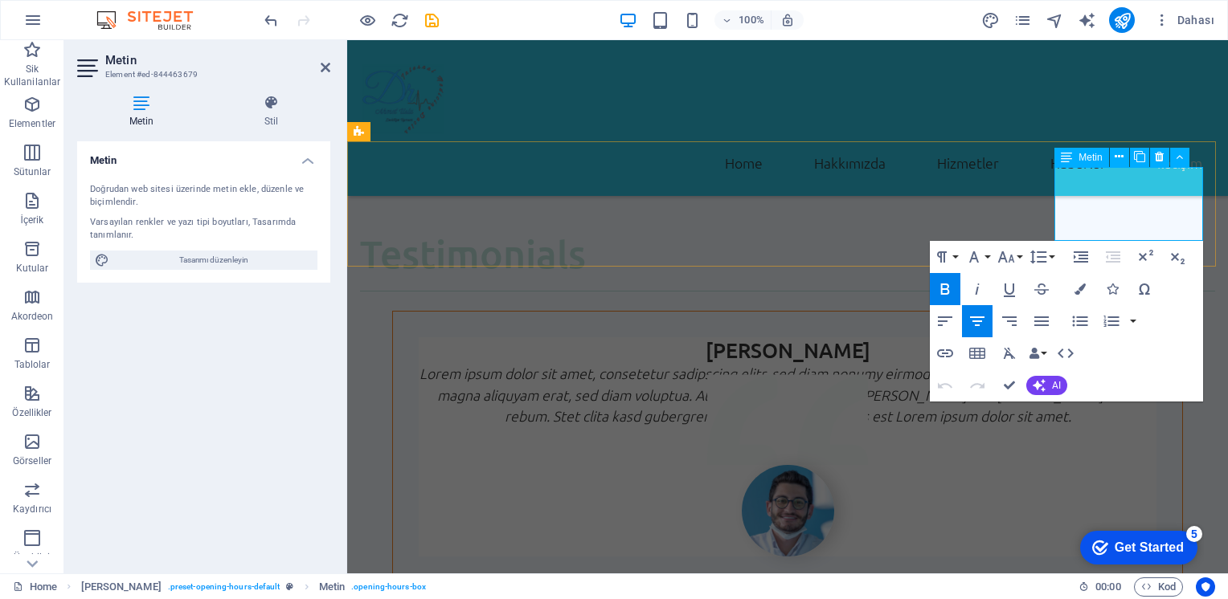
drag, startPoint x: 1147, startPoint y: 194, endPoint x: 1109, endPoint y: 196, distance: 38.6
drag, startPoint x: 1178, startPoint y: 214, endPoint x: 1078, endPoint y: 213, distance: 100.4
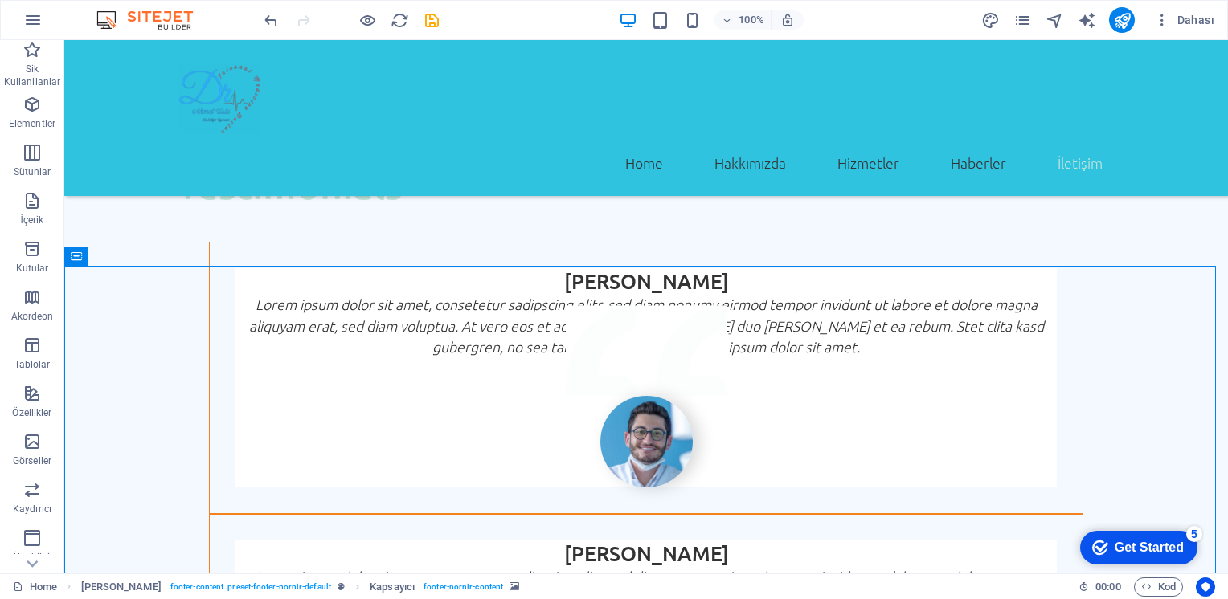
scroll to position [4423, 0]
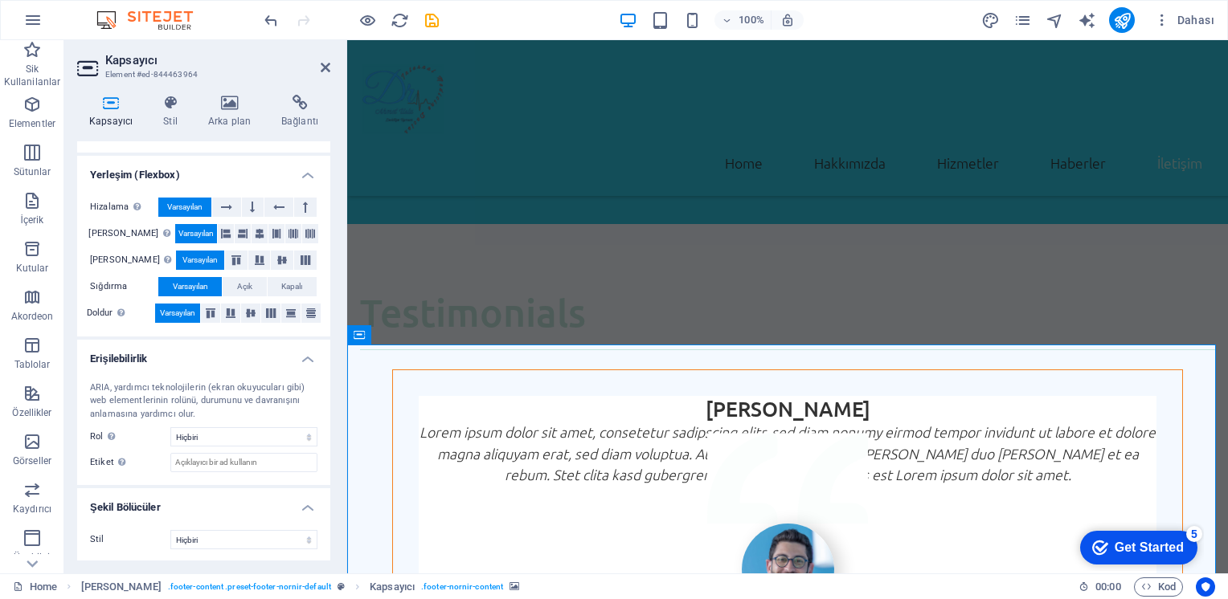
scroll to position [4388, 0]
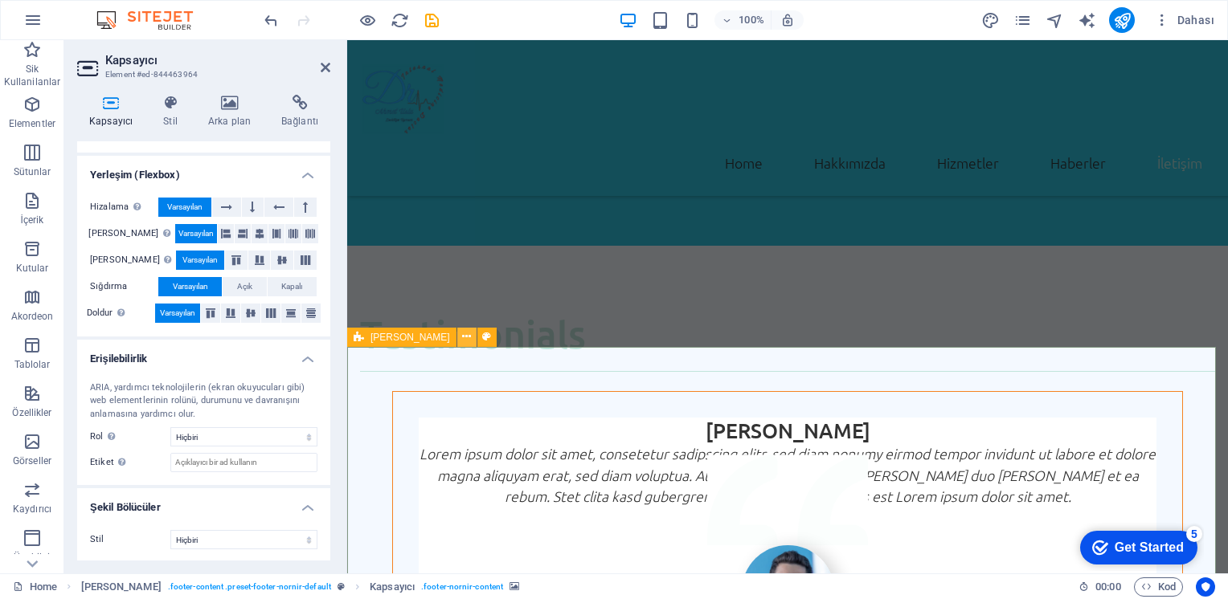
click at [462, 338] on icon at bounding box center [466, 337] width 9 height 17
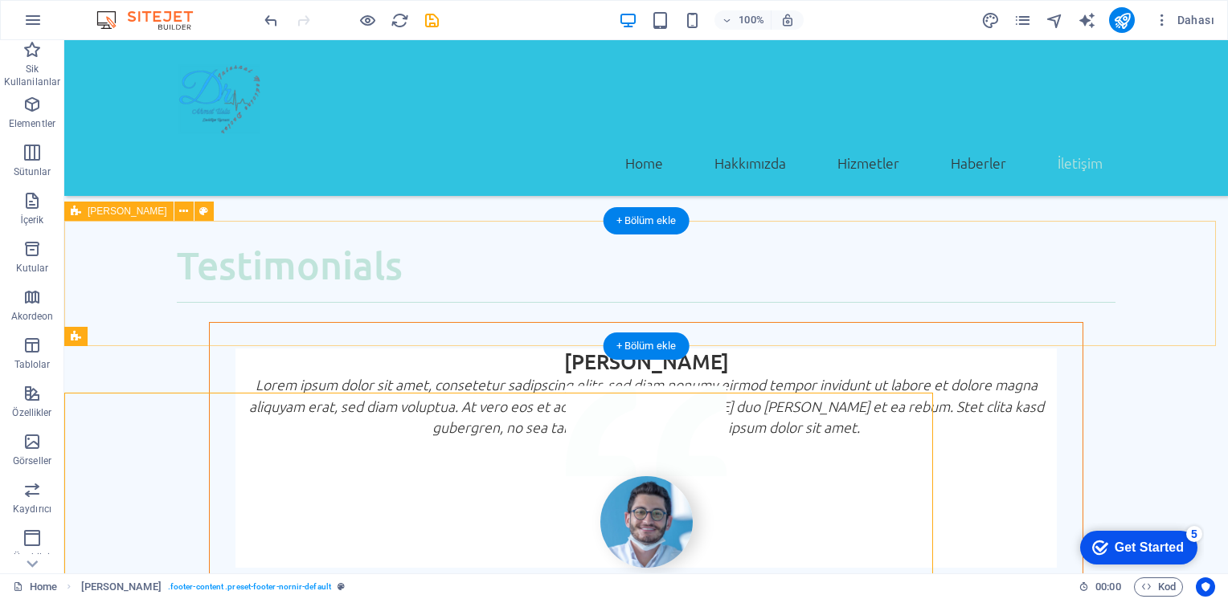
scroll to position [4342, 0]
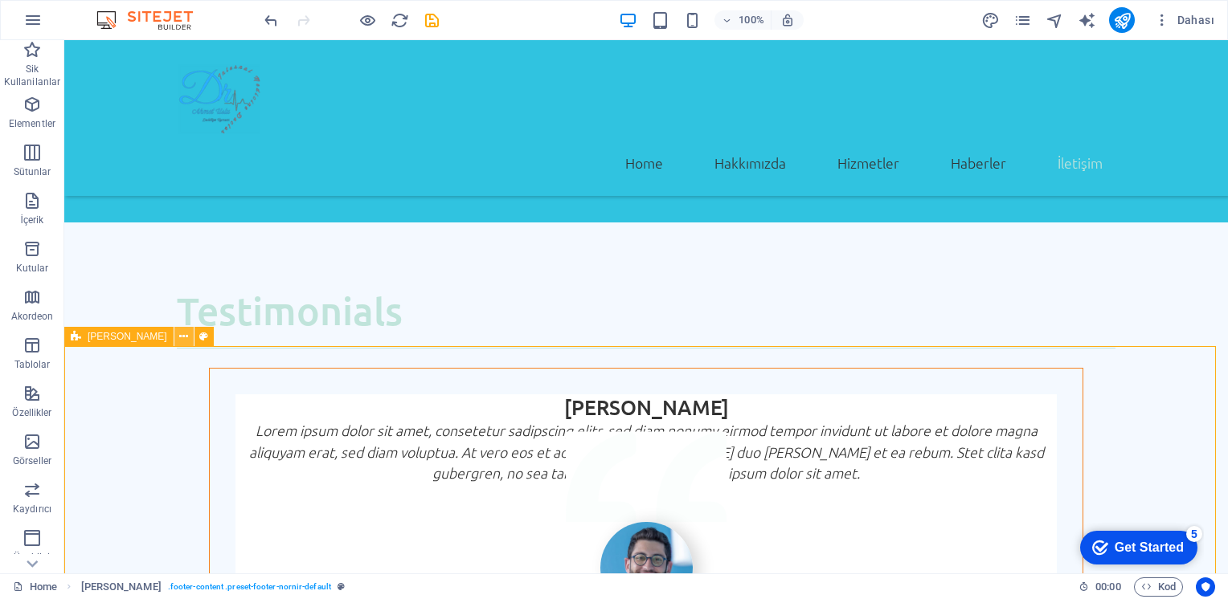
click at [179, 337] on icon at bounding box center [183, 337] width 9 height 17
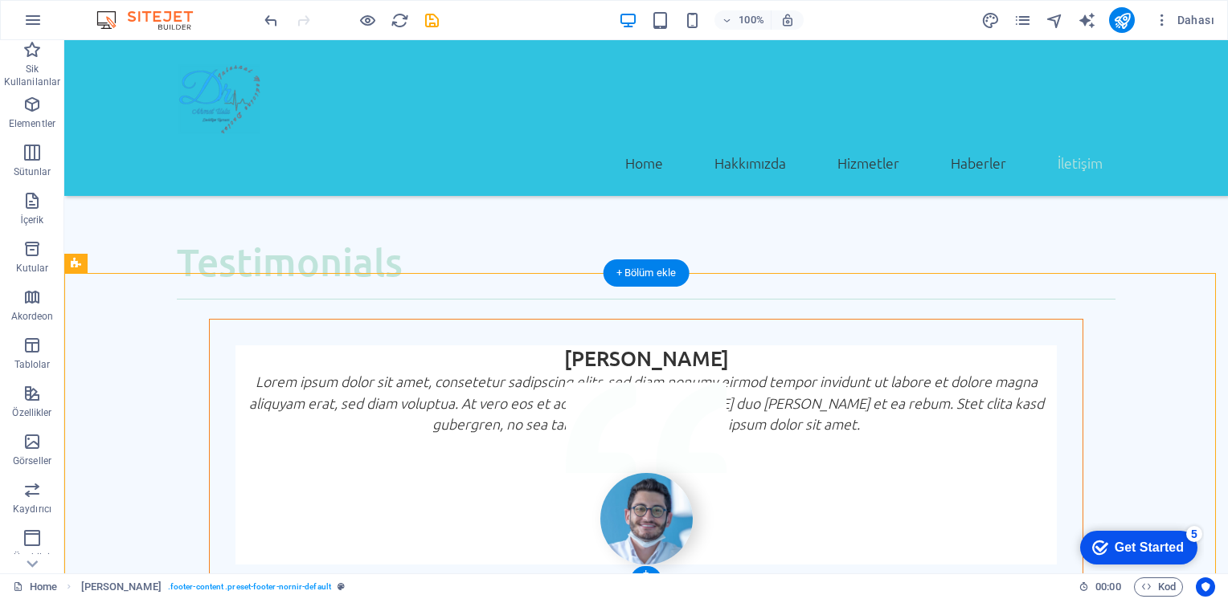
scroll to position [4423, 0]
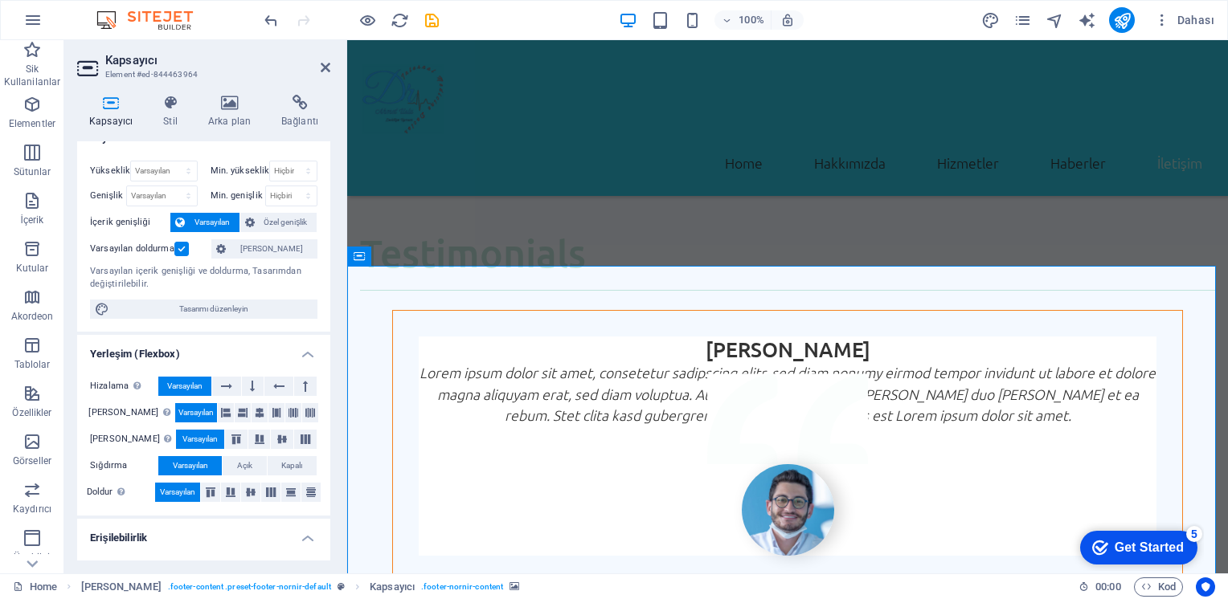
scroll to position [0, 0]
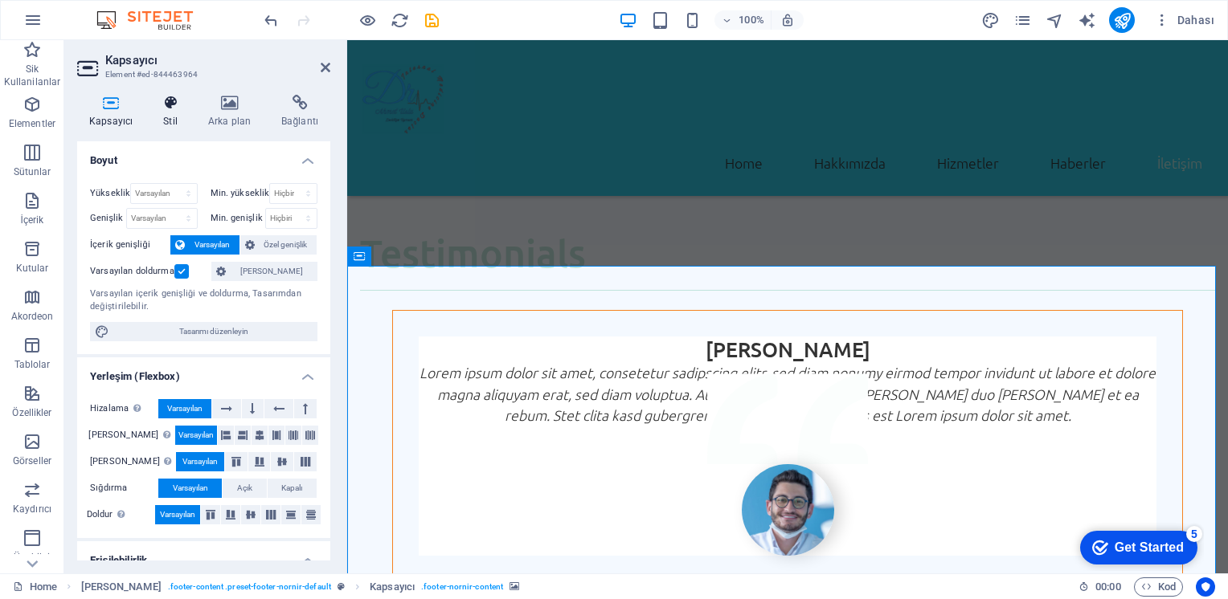
click at [174, 111] on h4 "Stil" at bounding box center [173, 112] width 45 height 34
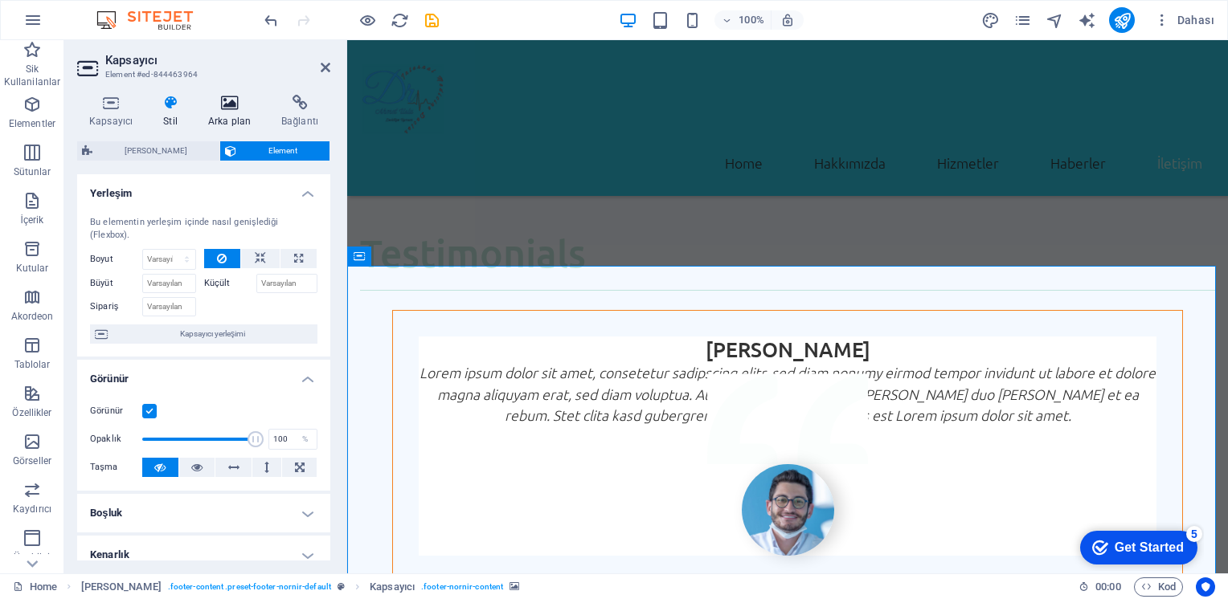
click at [220, 105] on icon at bounding box center [229, 103] width 67 height 16
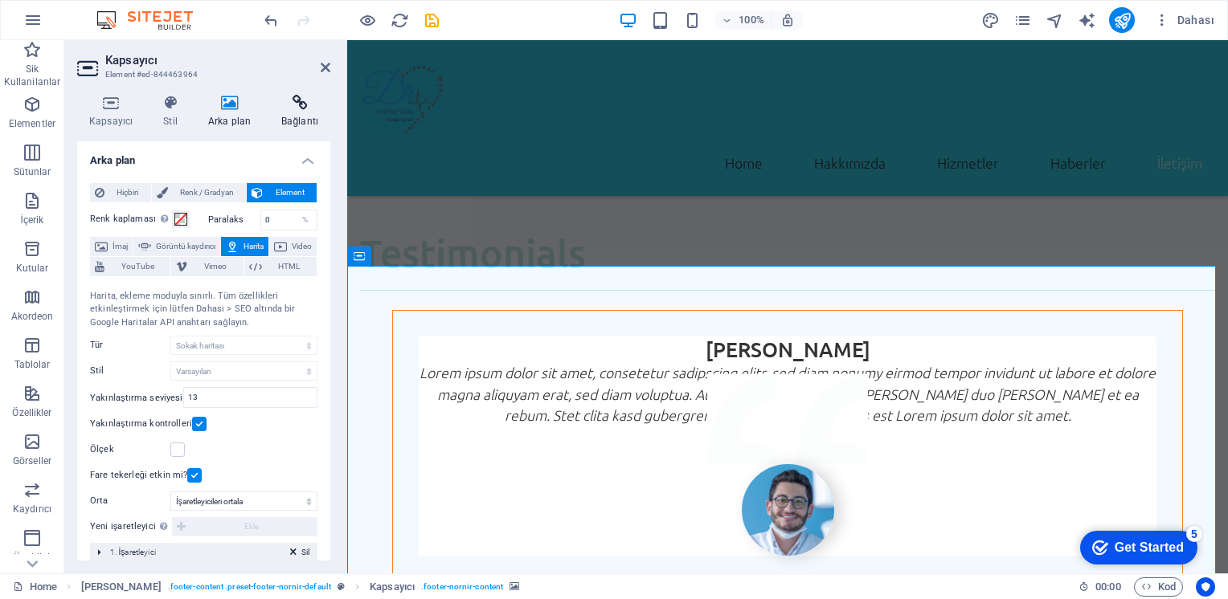
click at [301, 105] on icon at bounding box center [299, 103] width 61 height 16
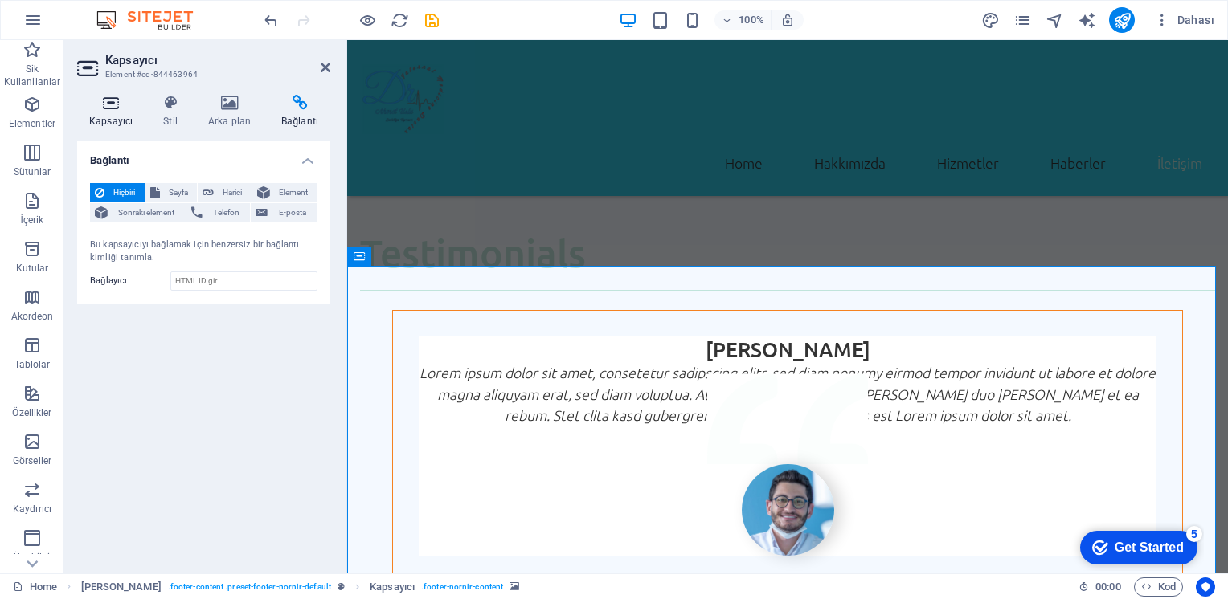
click at [117, 104] on icon at bounding box center [110, 103] width 67 height 16
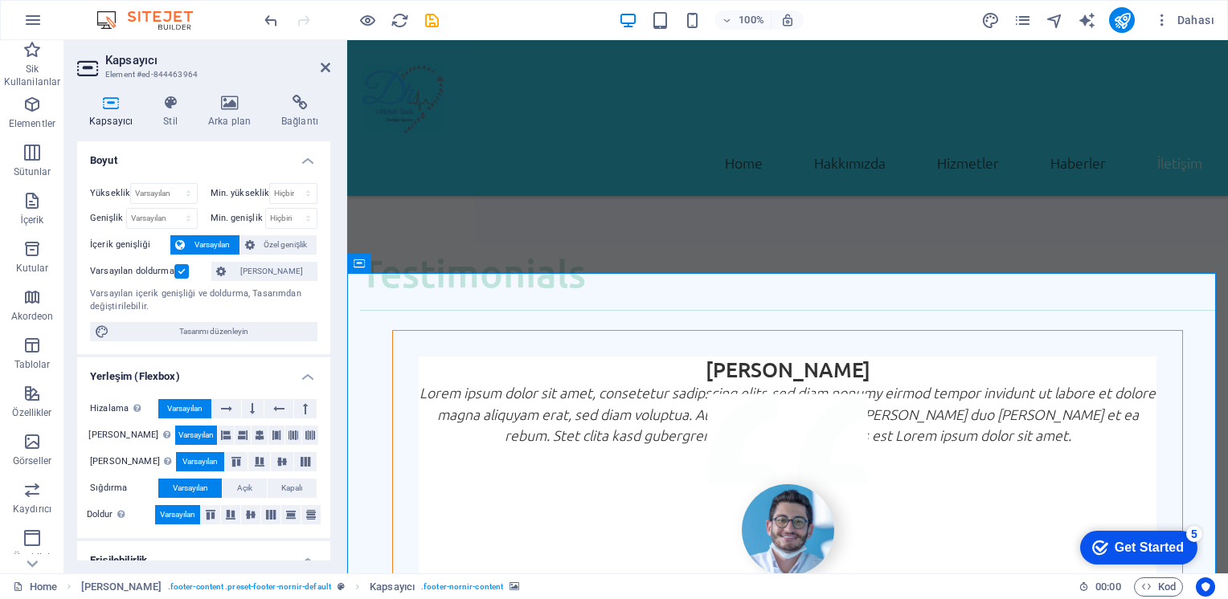
scroll to position [4469, 0]
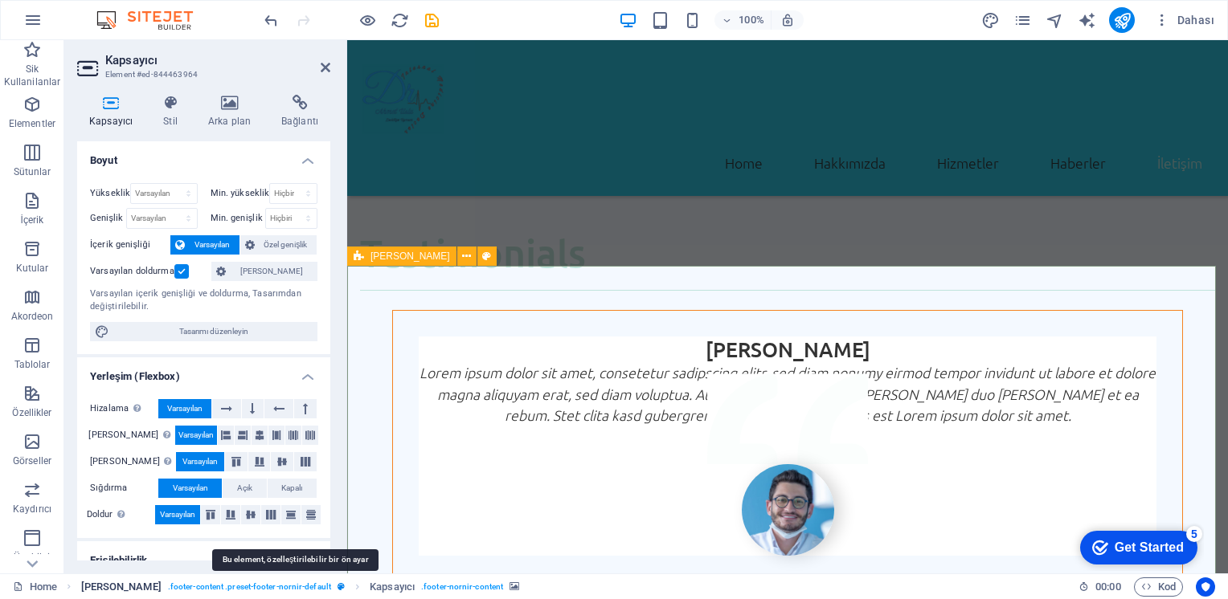
click at [337, 587] on icon "breadcrumb" at bounding box center [340, 587] width 7 height 9
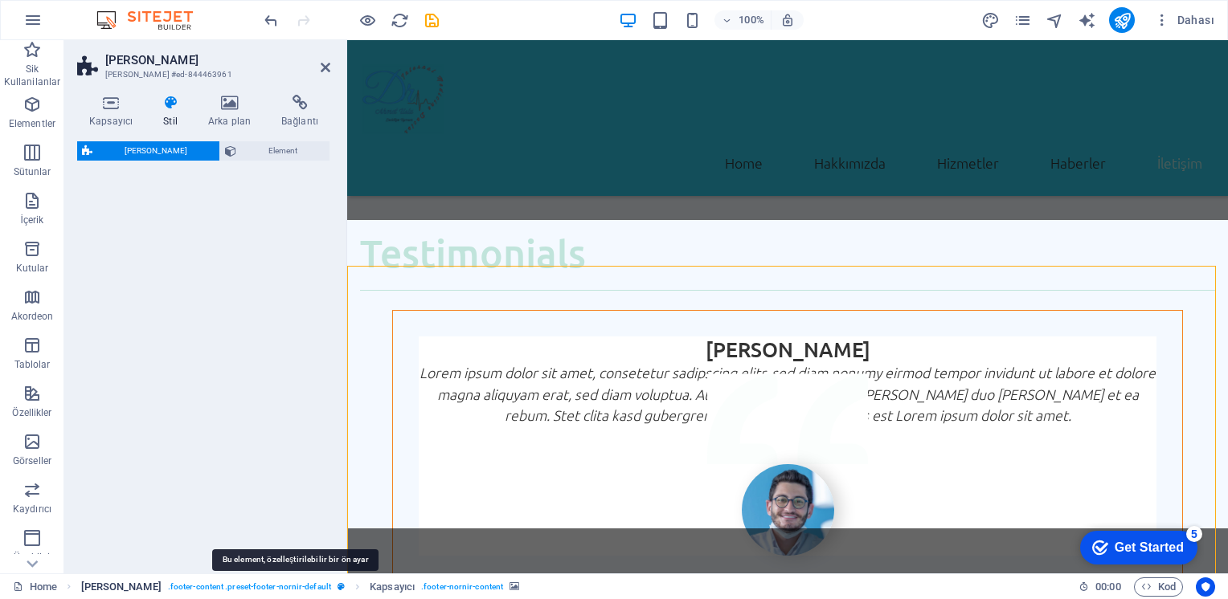
select select "px"
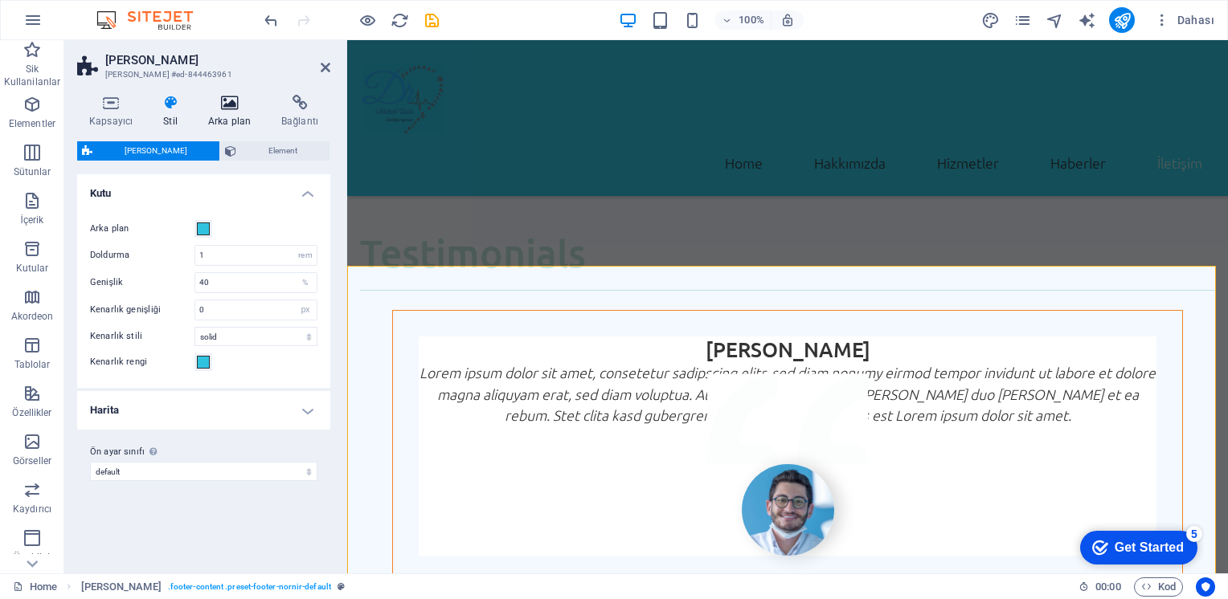
click at [222, 109] on icon at bounding box center [229, 103] width 67 height 16
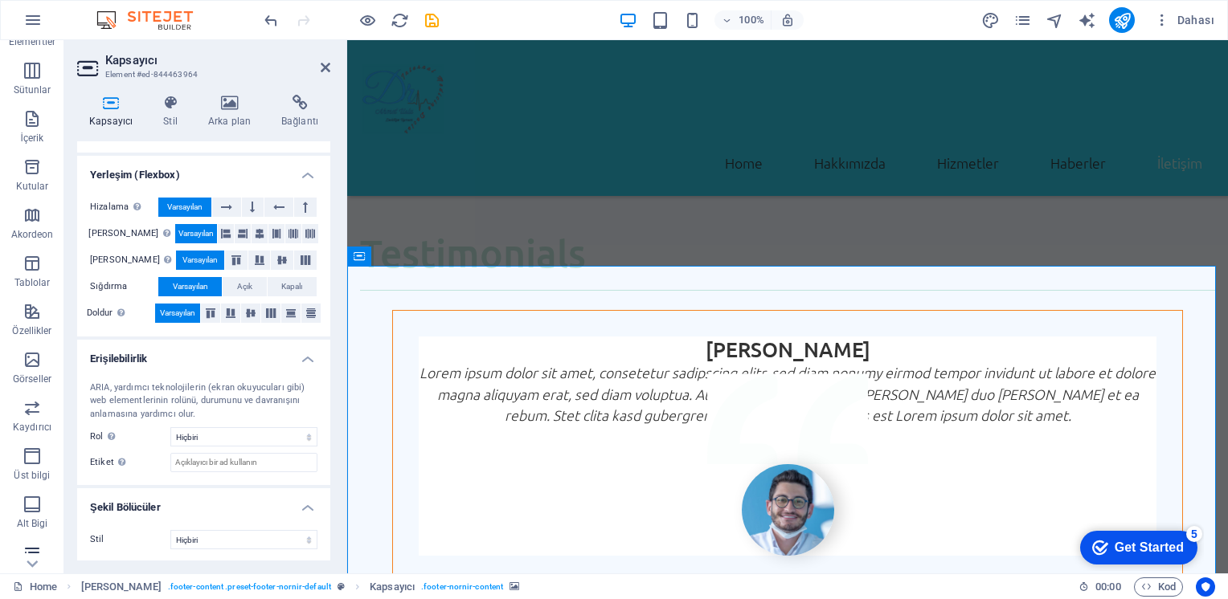
scroll to position [189, 0]
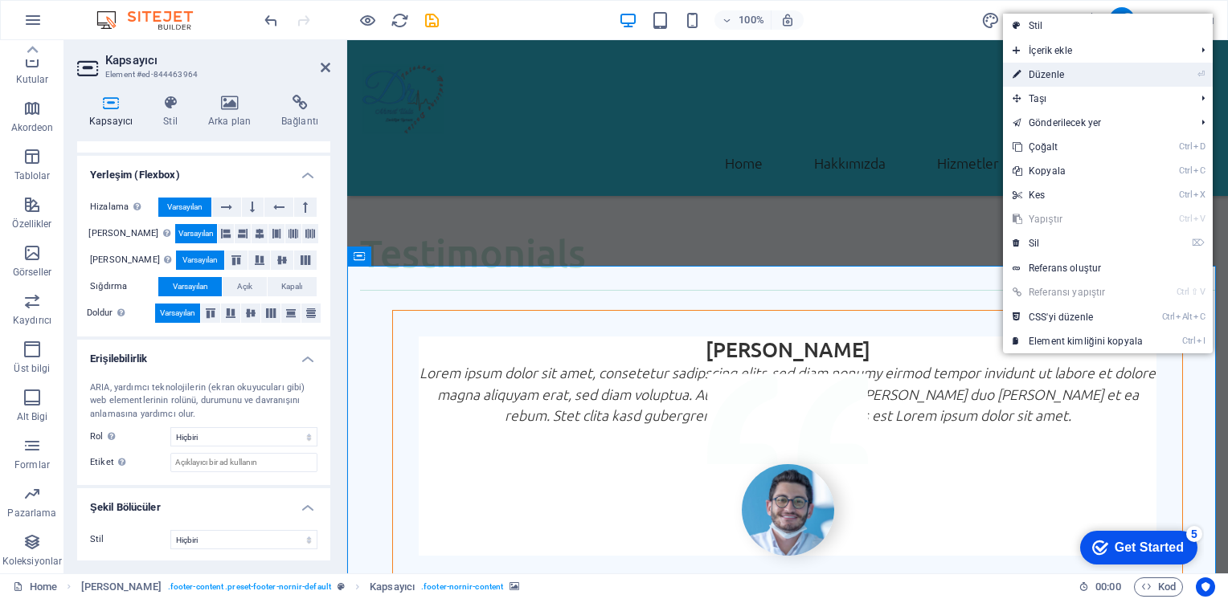
click at [1049, 74] on link "⏎ Düzenle" at bounding box center [1077, 75] width 149 height 24
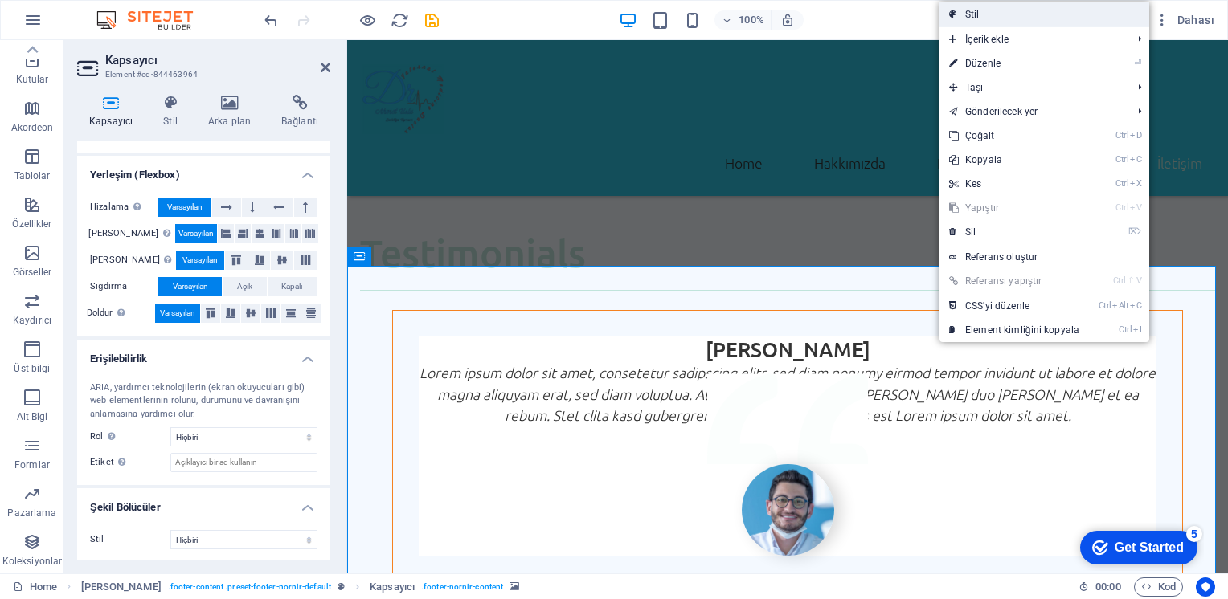
click at [975, 14] on link "Stil" at bounding box center [1044, 14] width 210 height 24
select select "px"
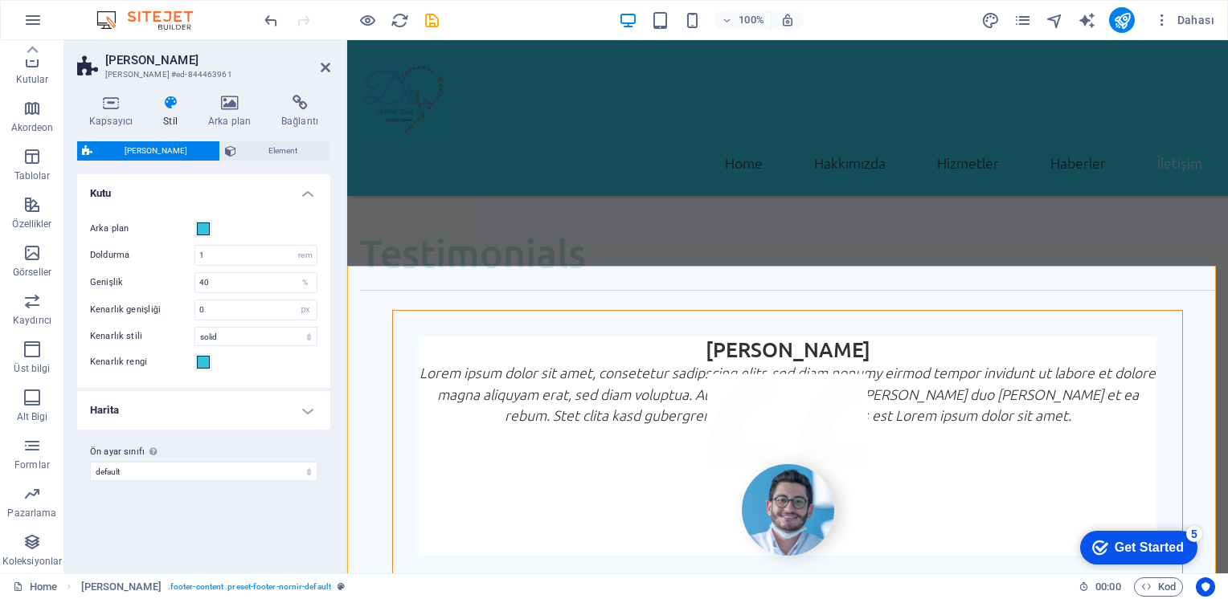
click at [311, 407] on h4 "Harita" at bounding box center [203, 410] width 253 height 39
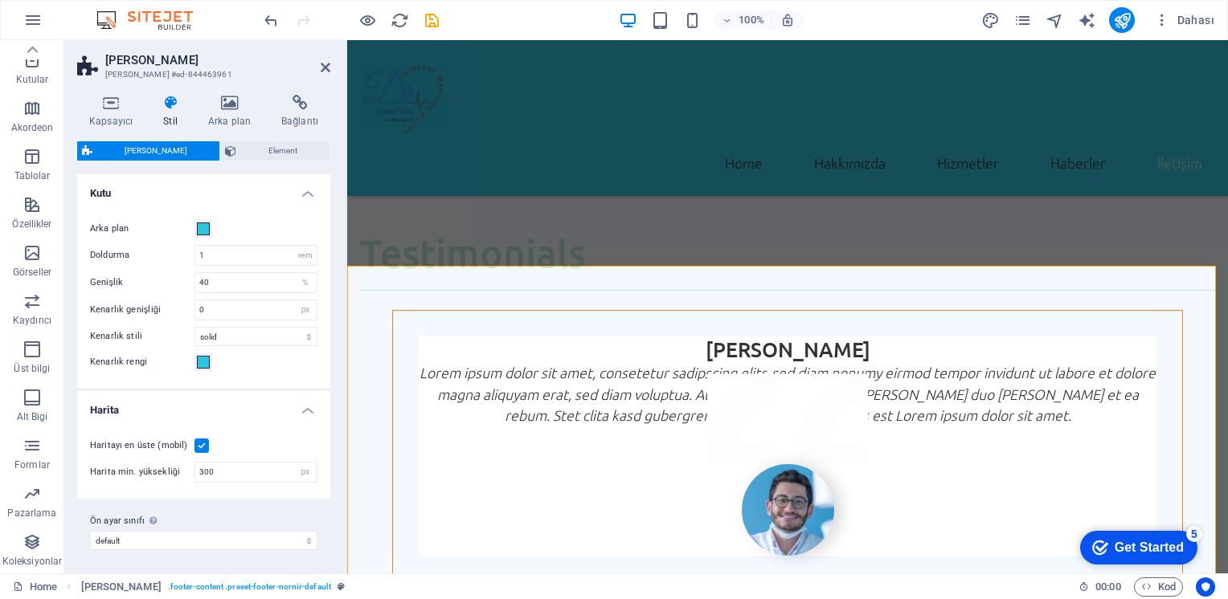
scroll to position [0, 0]
click at [220, 153] on button "Element" at bounding box center [274, 150] width 109 height 19
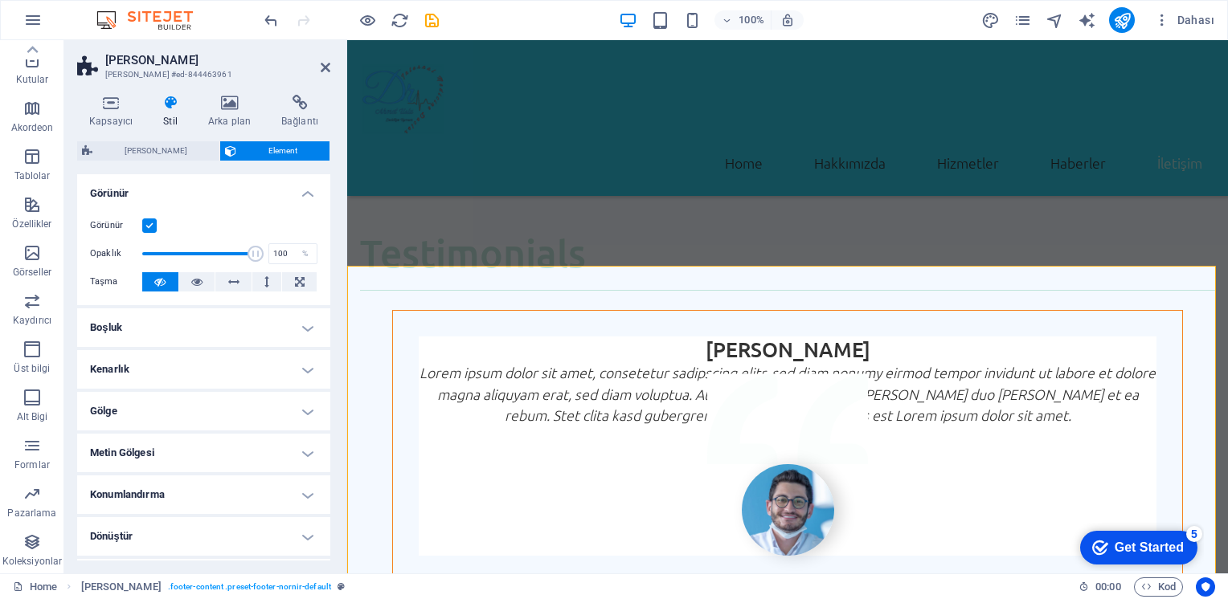
scroll to position [120, 0]
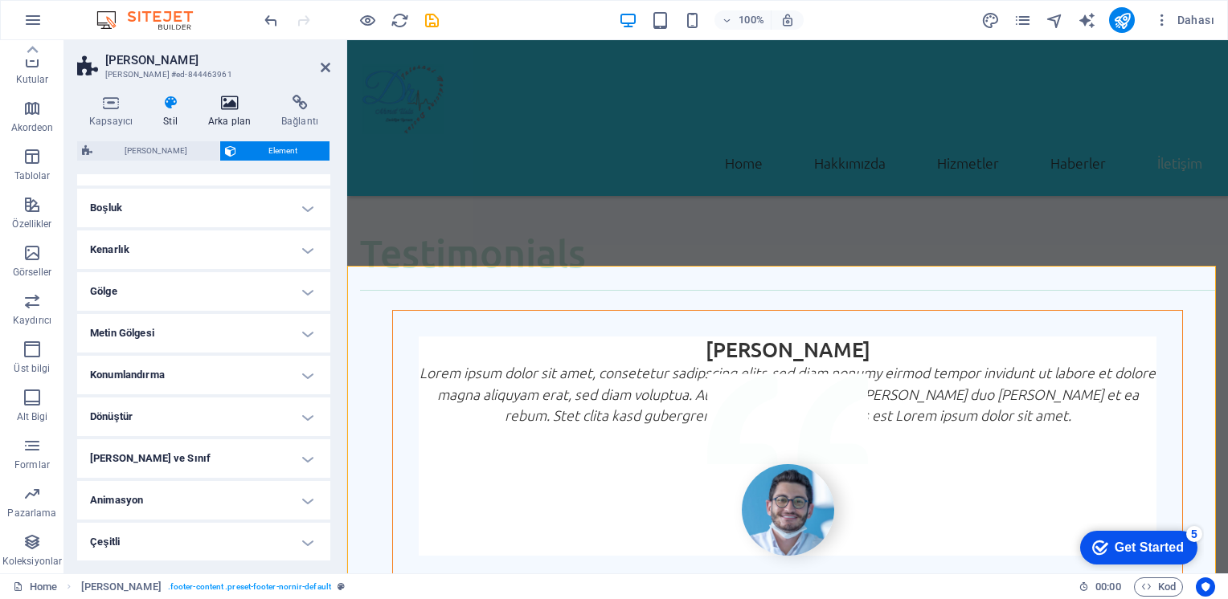
click at [222, 105] on icon at bounding box center [229, 103] width 67 height 16
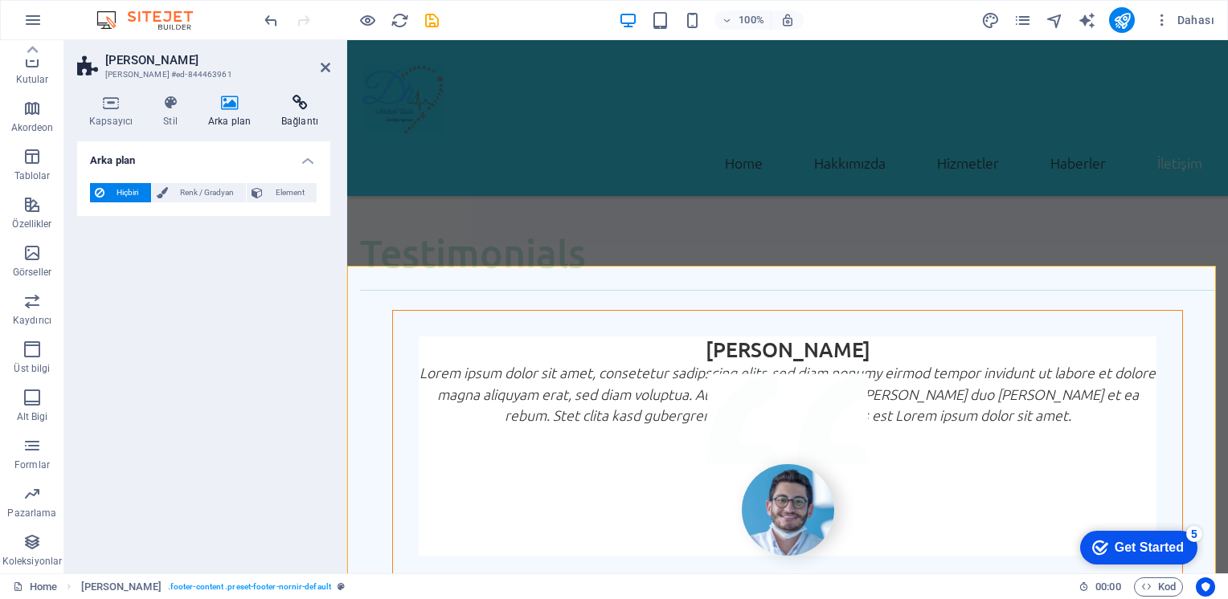
click at [286, 111] on h4 "Bağlantı" at bounding box center [299, 112] width 61 height 34
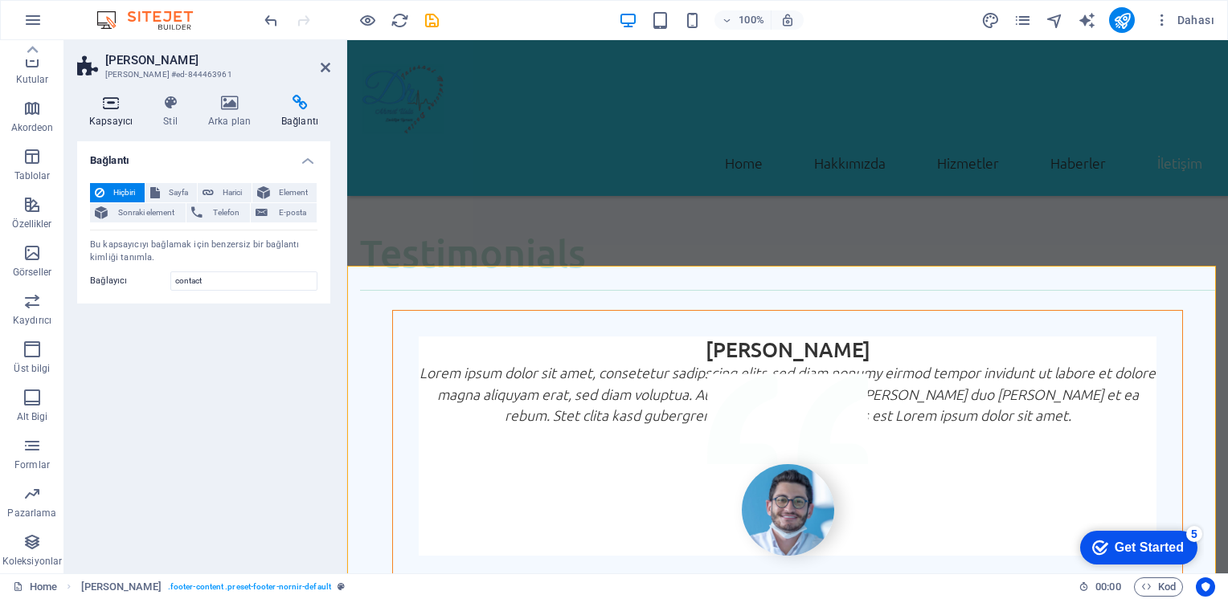
click at [107, 106] on icon at bounding box center [110, 103] width 67 height 16
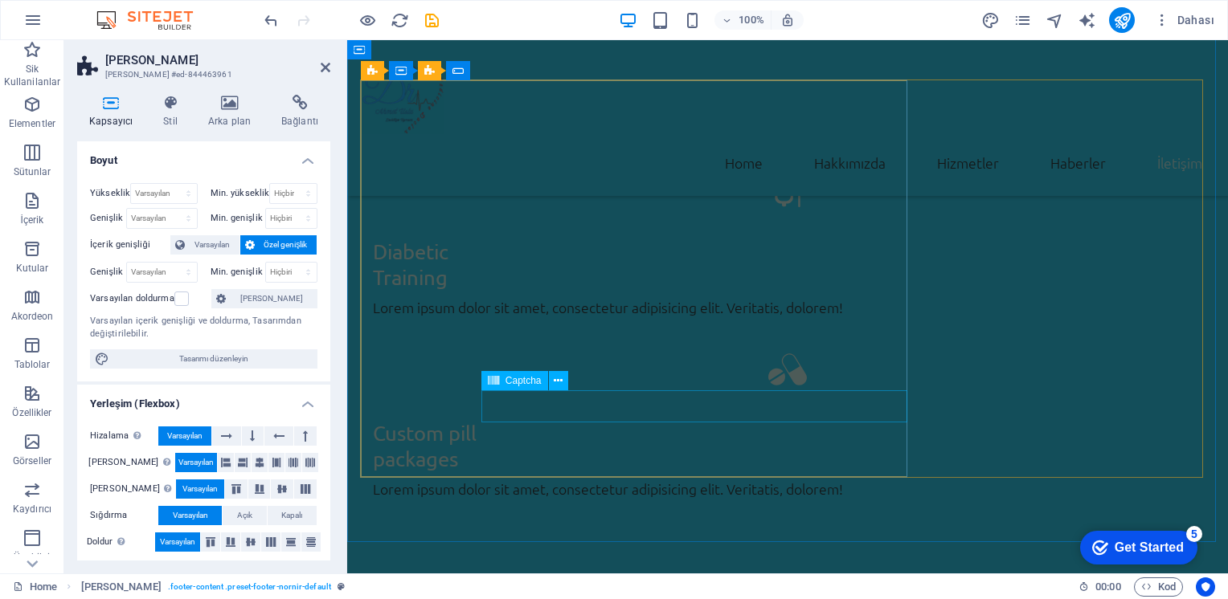
scroll to position [4067, 0]
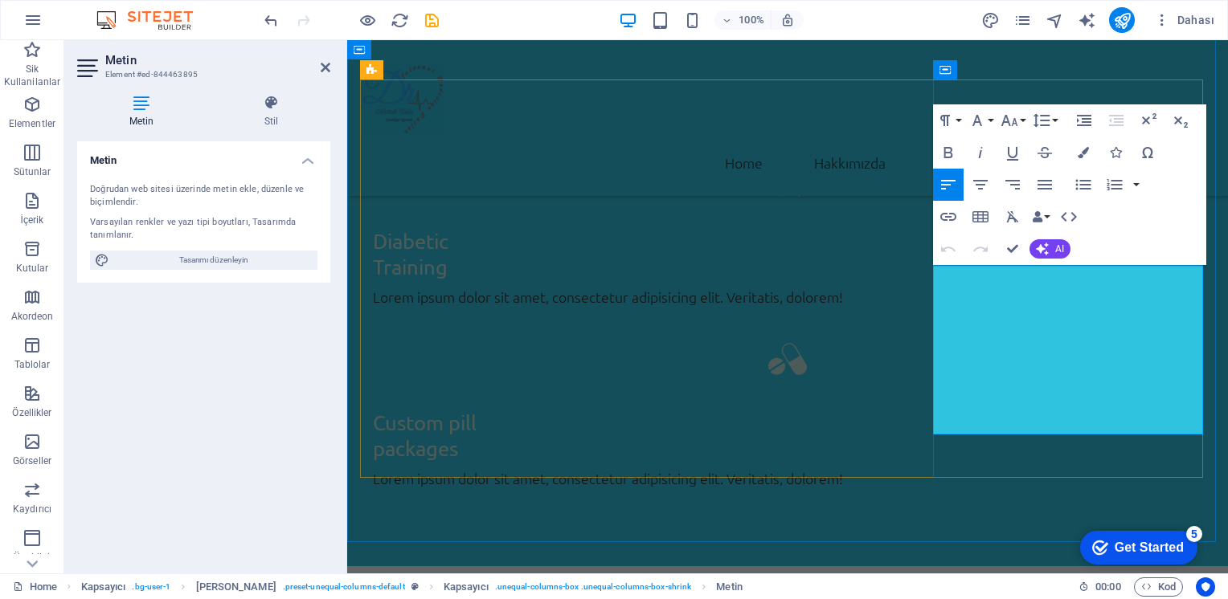
drag, startPoint x: 990, startPoint y: 423, endPoint x: 931, endPoint y: 278, distance: 156.1
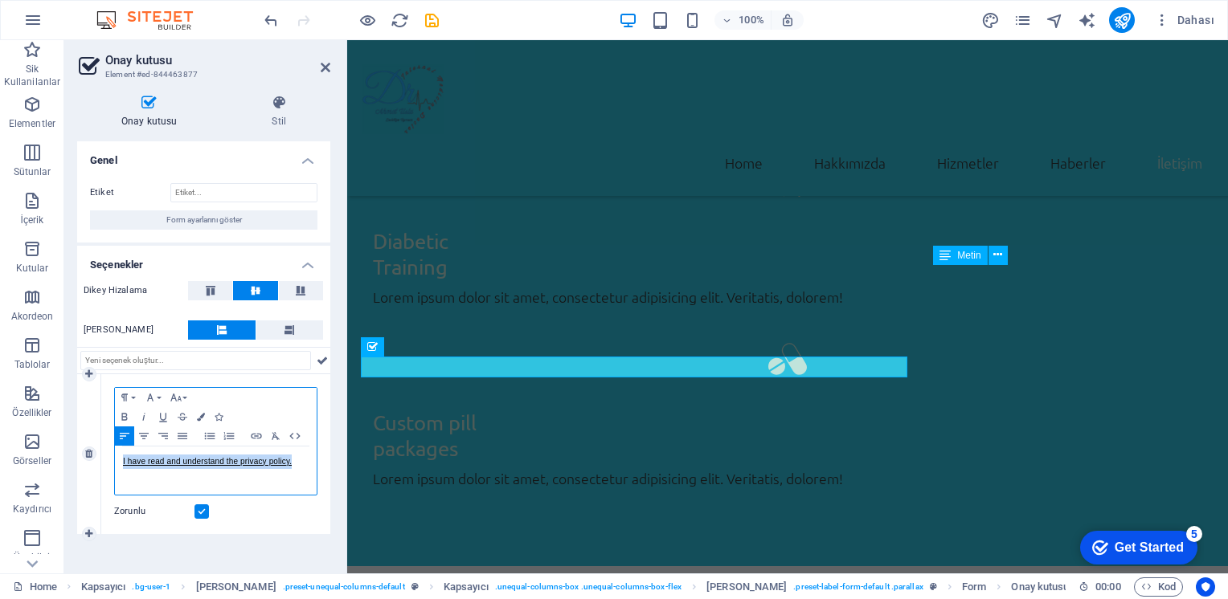
drag, startPoint x: 293, startPoint y: 461, endPoint x: 121, endPoint y: 460, distance: 172.0
click at [121, 460] on div "I have read and understand the privacy policy." at bounding box center [216, 471] width 202 height 48
copy link "I have read and understand the privacy policy."
click at [125, 458] on link "I have read and understand the privacy policy." at bounding box center [207, 461] width 169 height 9
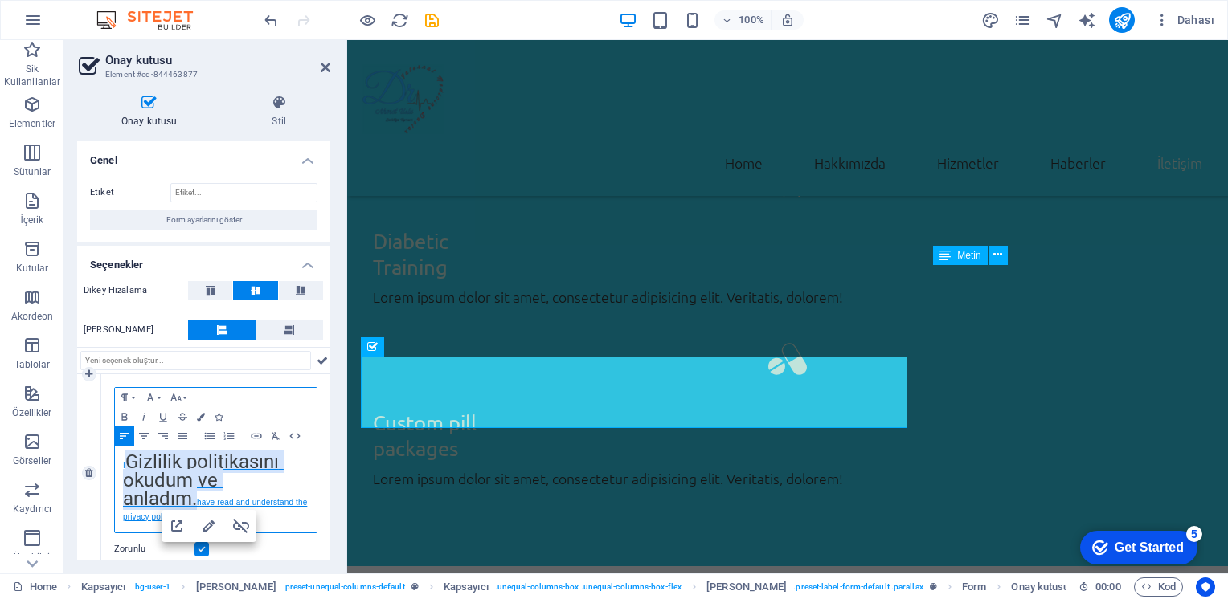
click at [126, 461] on link "I Gizlilik politikasını okudum ve anladım. have read and understand the privacy…" at bounding box center [215, 491] width 184 height 60
click at [288, 498] on p "Gizlilik politikasını okudum ve anladım. have read and understand the privacy p…" at bounding box center [216, 490] width 186 height 70
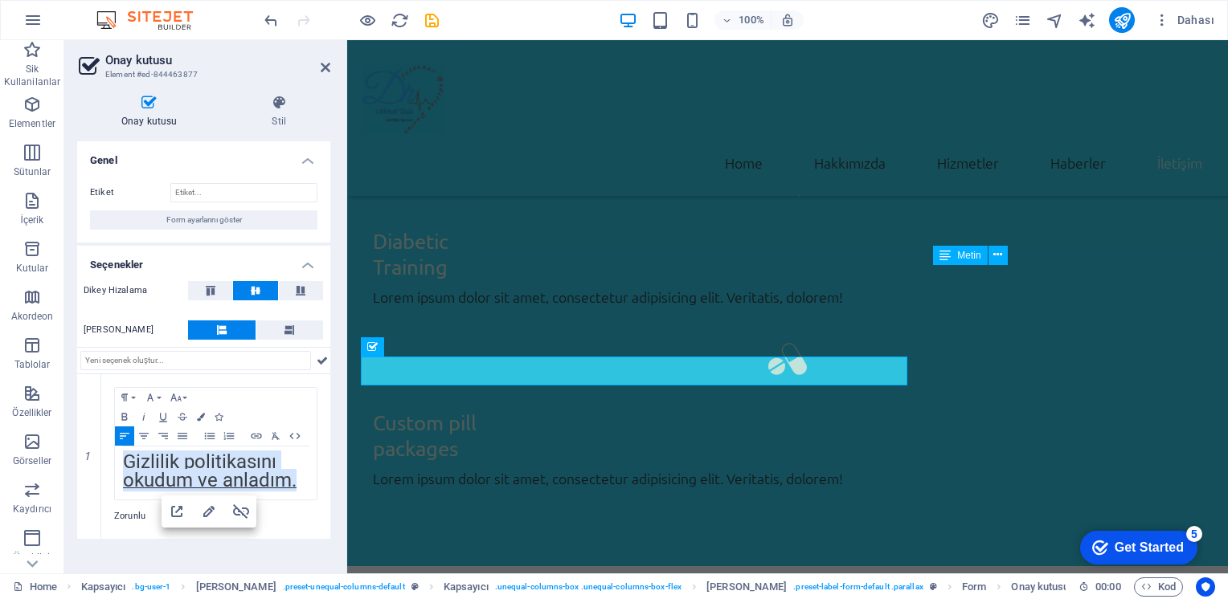
click at [289, 558] on div "Genel Etiket Form ayarlarını göster Seçenekler Dikey Hizalama Yatay Hizalama 1 …" at bounding box center [203, 350] width 253 height 419
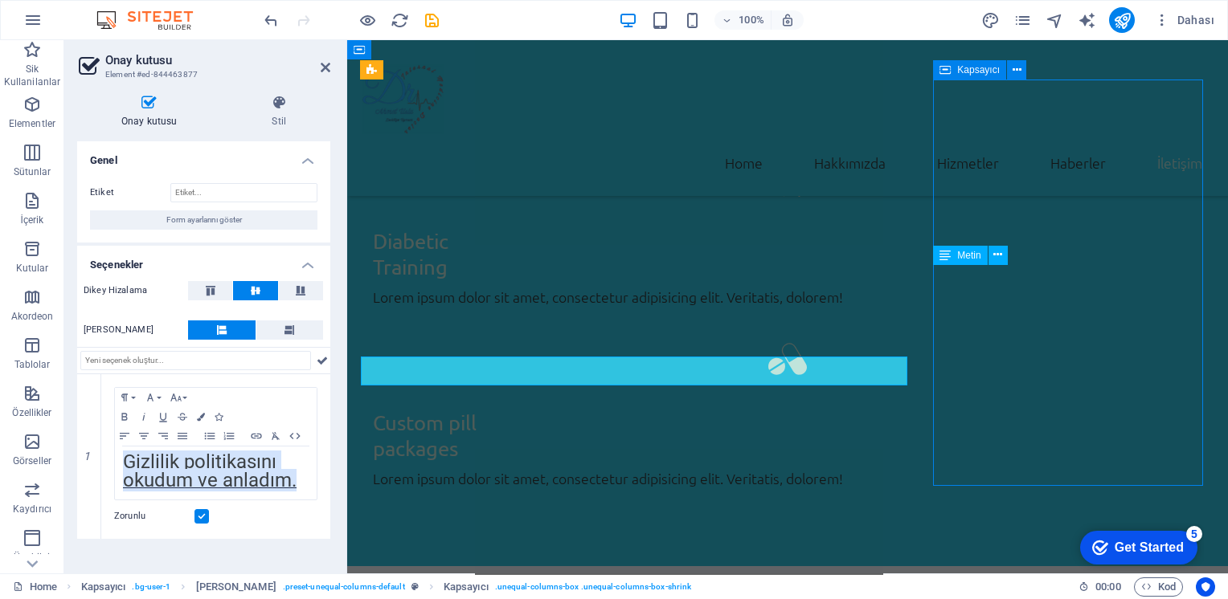
scroll to position [4022, 0]
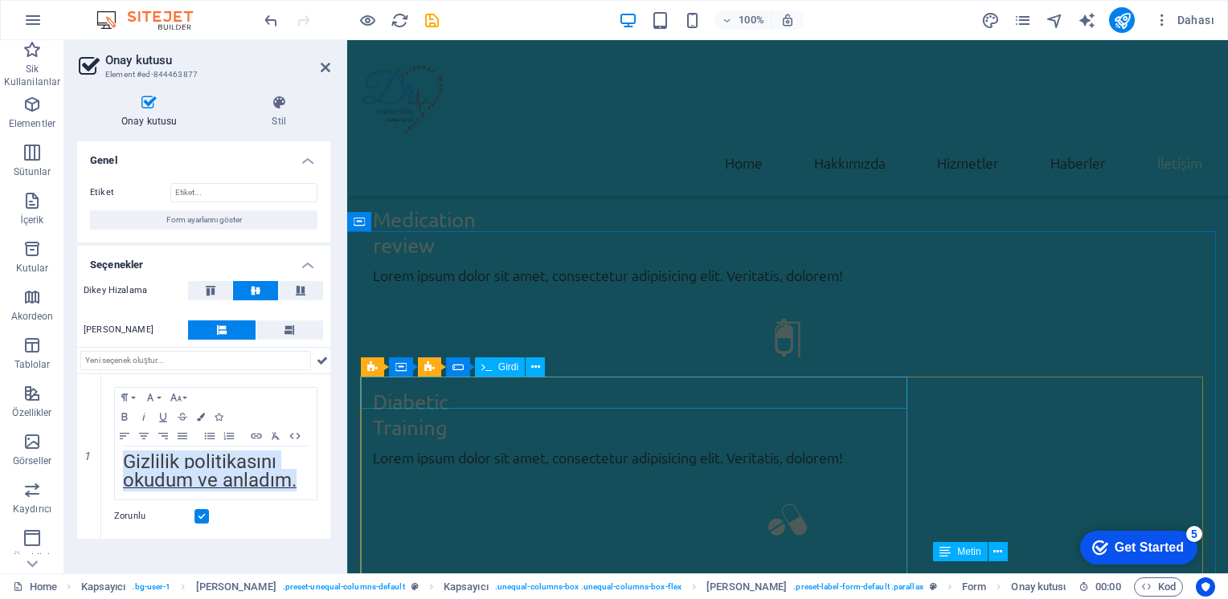
scroll to position [3746, 0]
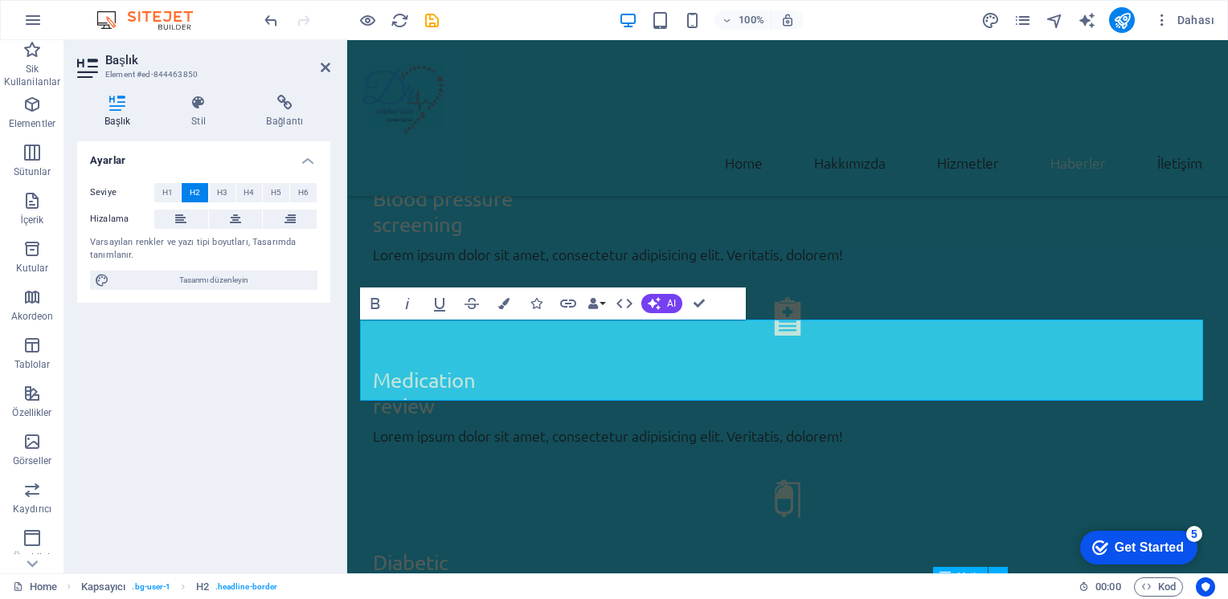
click at [255, 381] on div "Ayarlar Seviye H1 H2 H3 H4 H5 H6 Hizalama Varsayılan renkler ve yazı tipi boyut…" at bounding box center [203, 350] width 253 height 419
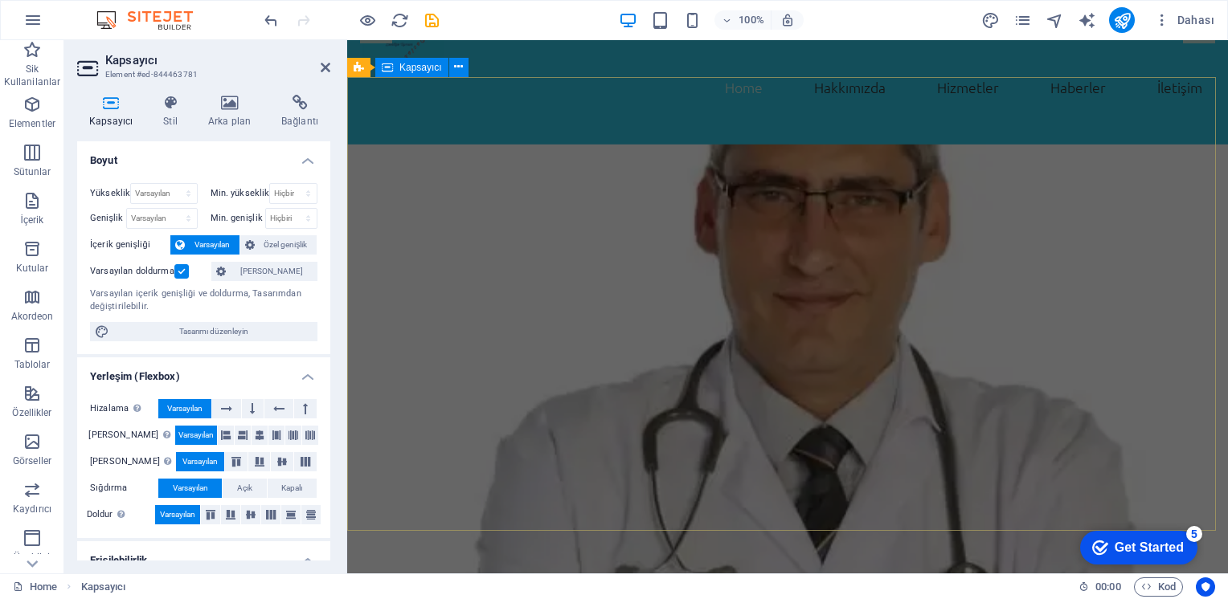
scroll to position [130, 0]
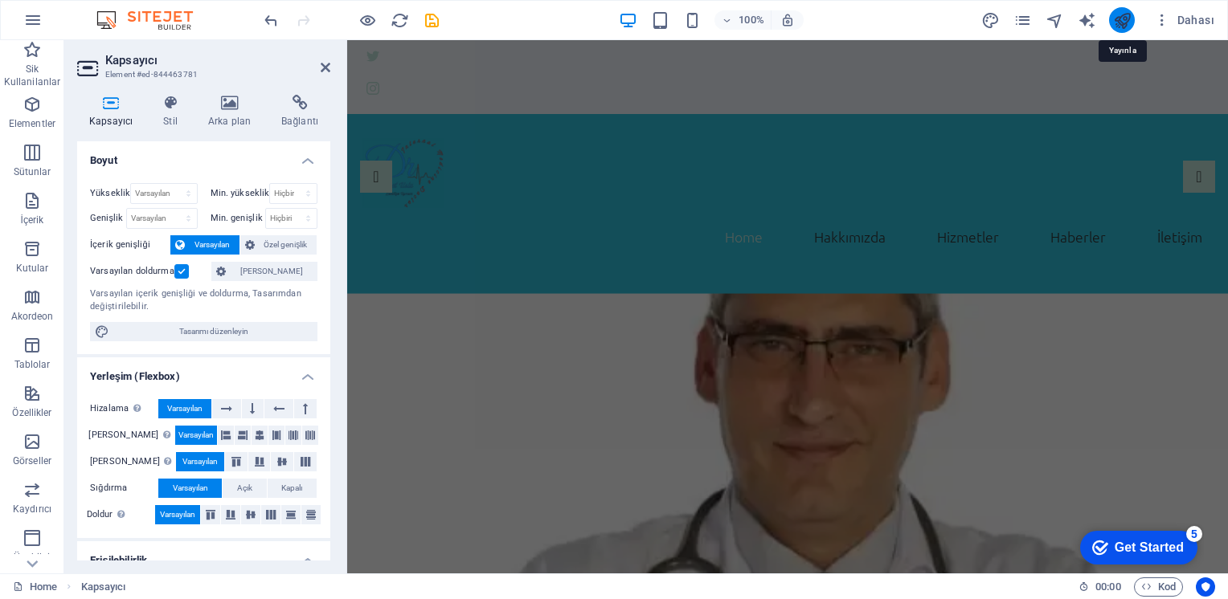
click at [1129, 18] on icon "publish" at bounding box center [1122, 20] width 18 height 18
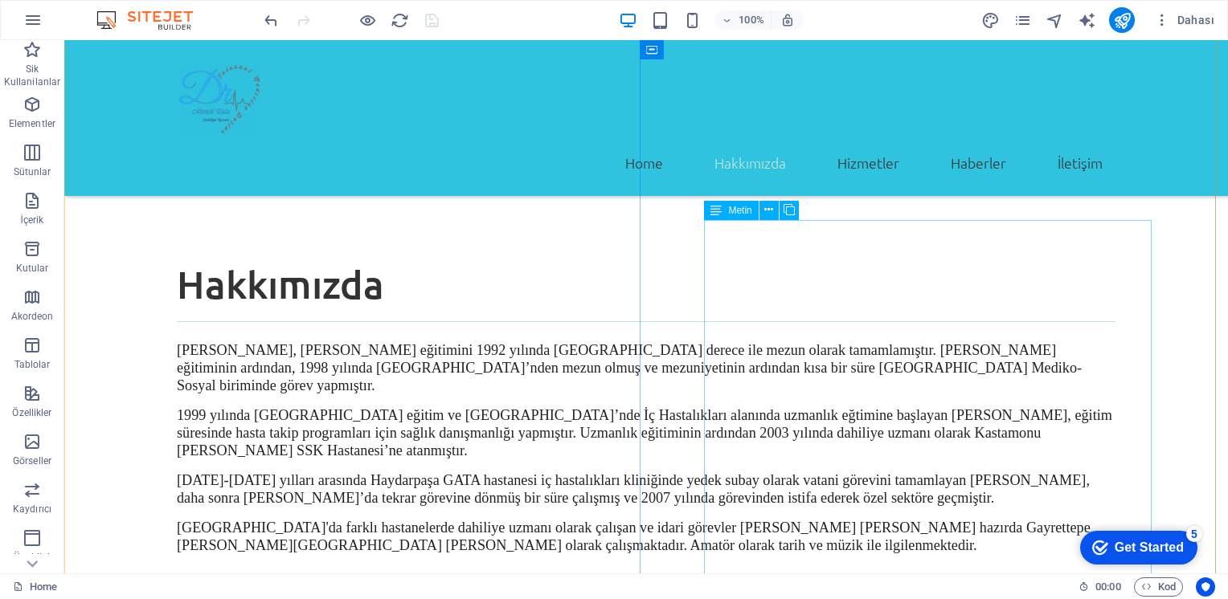
scroll to position [446, 0]
